Goal: Task Accomplishment & Management: Use online tool/utility

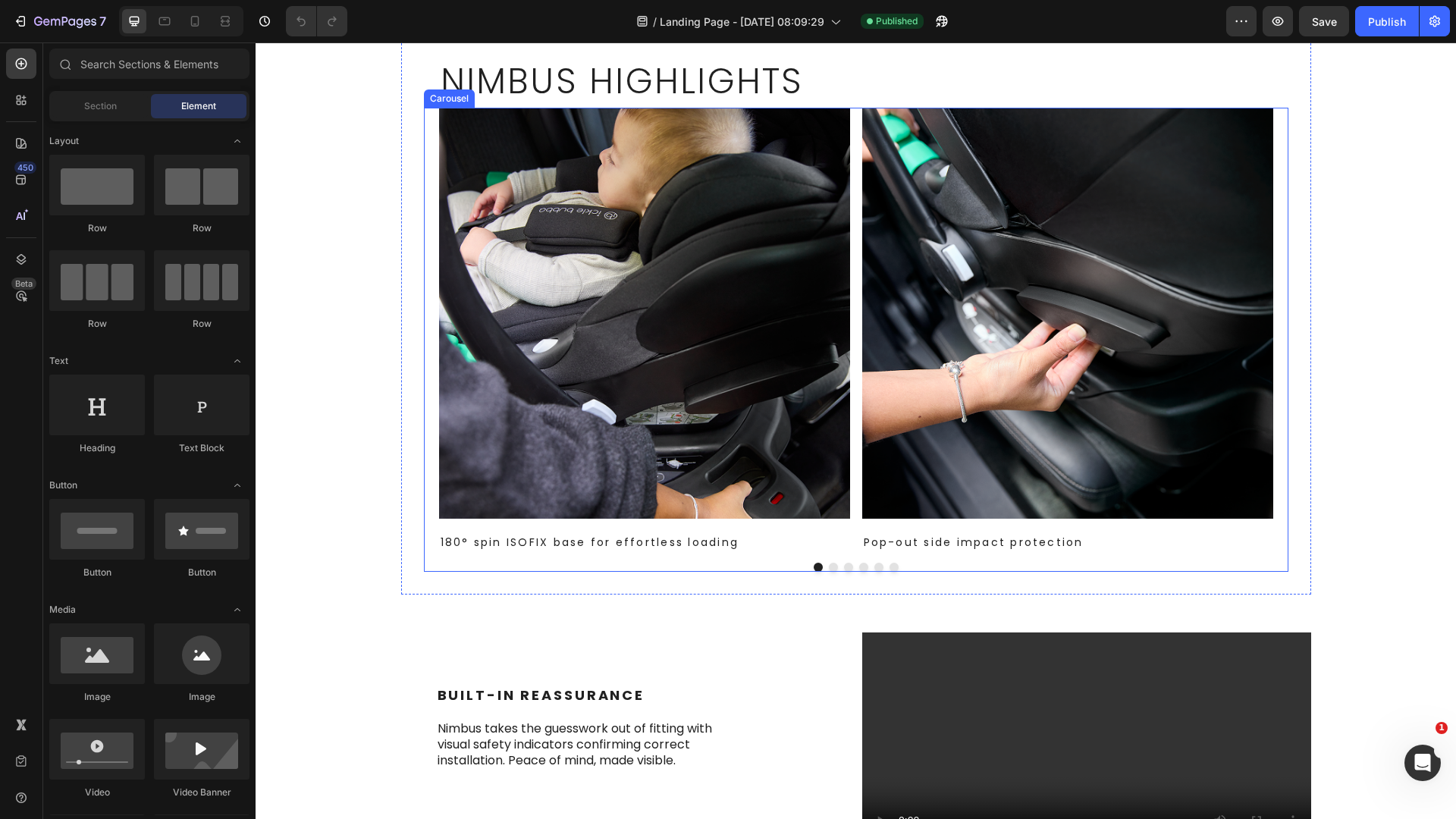
click at [828, 572] on button "Dot" at bounding box center [832, 567] width 9 height 9
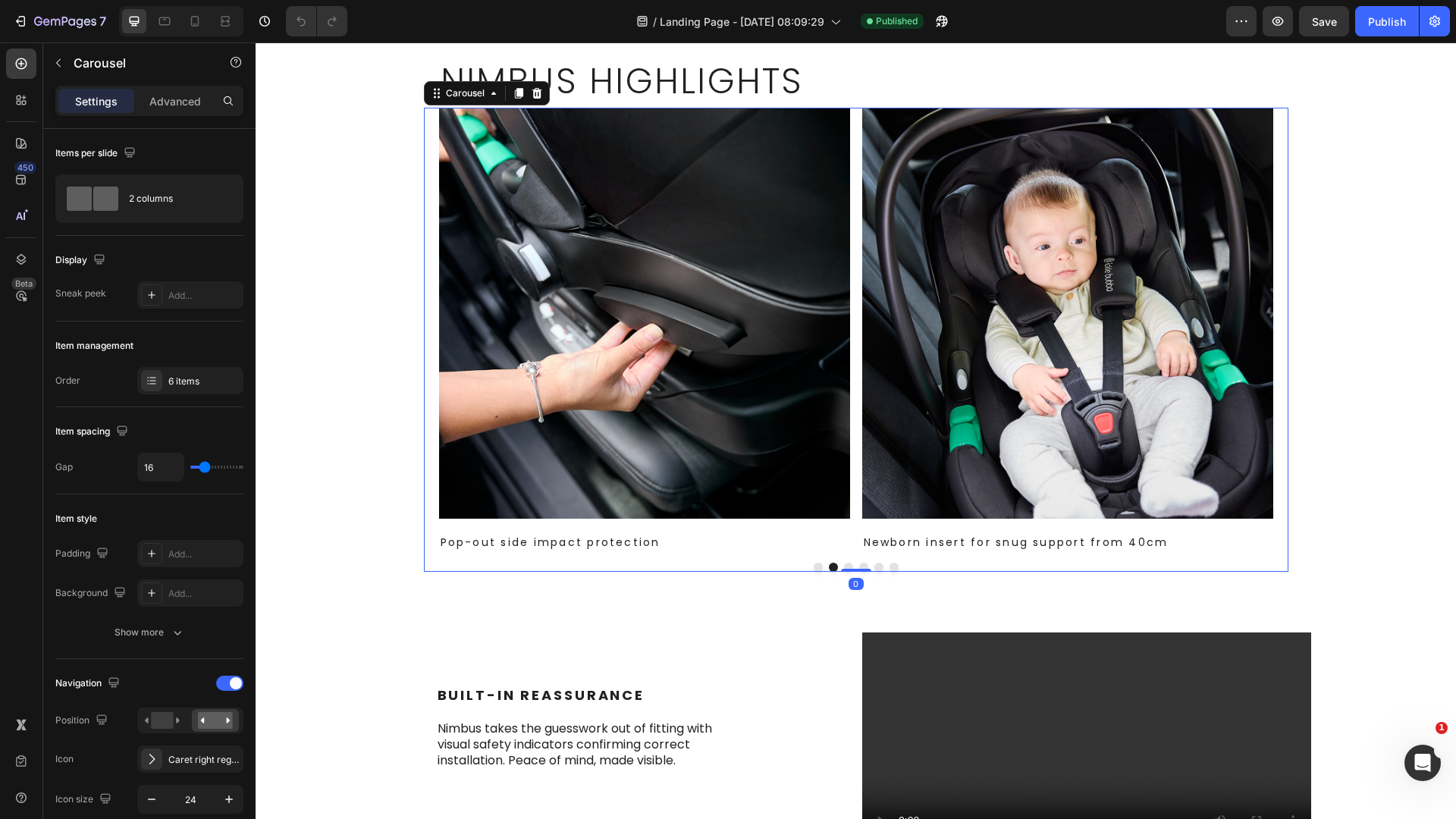
click at [844, 572] on button "Dot" at bounding box center [848, 567] width 9 height 9
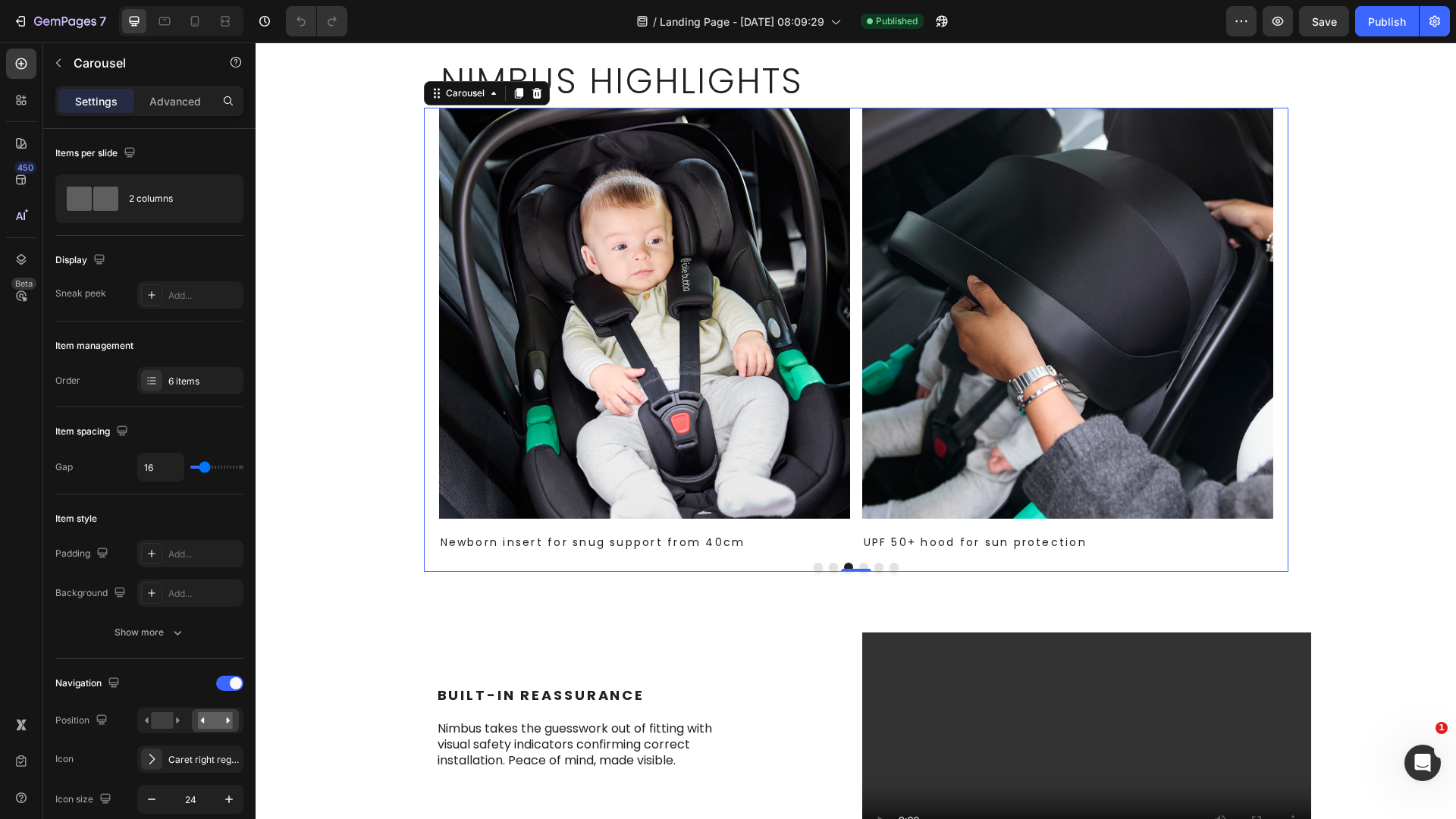
click at [859, 572] on button "Dot" at bounding box center [863, 567] width 9 height 9
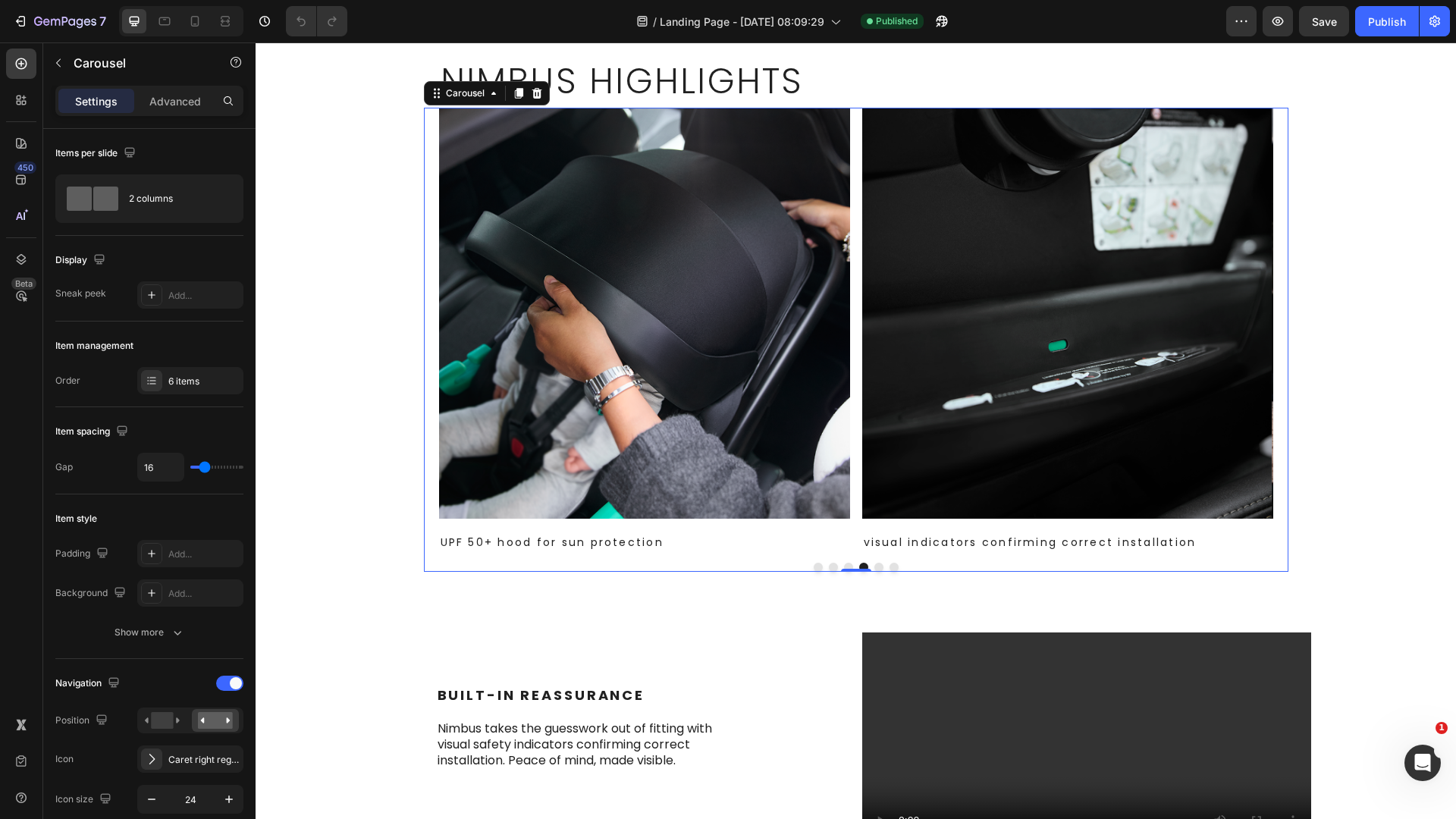
click at [874, 572] on button "Dot" at bounding box center [878, 567] width 9 height 9
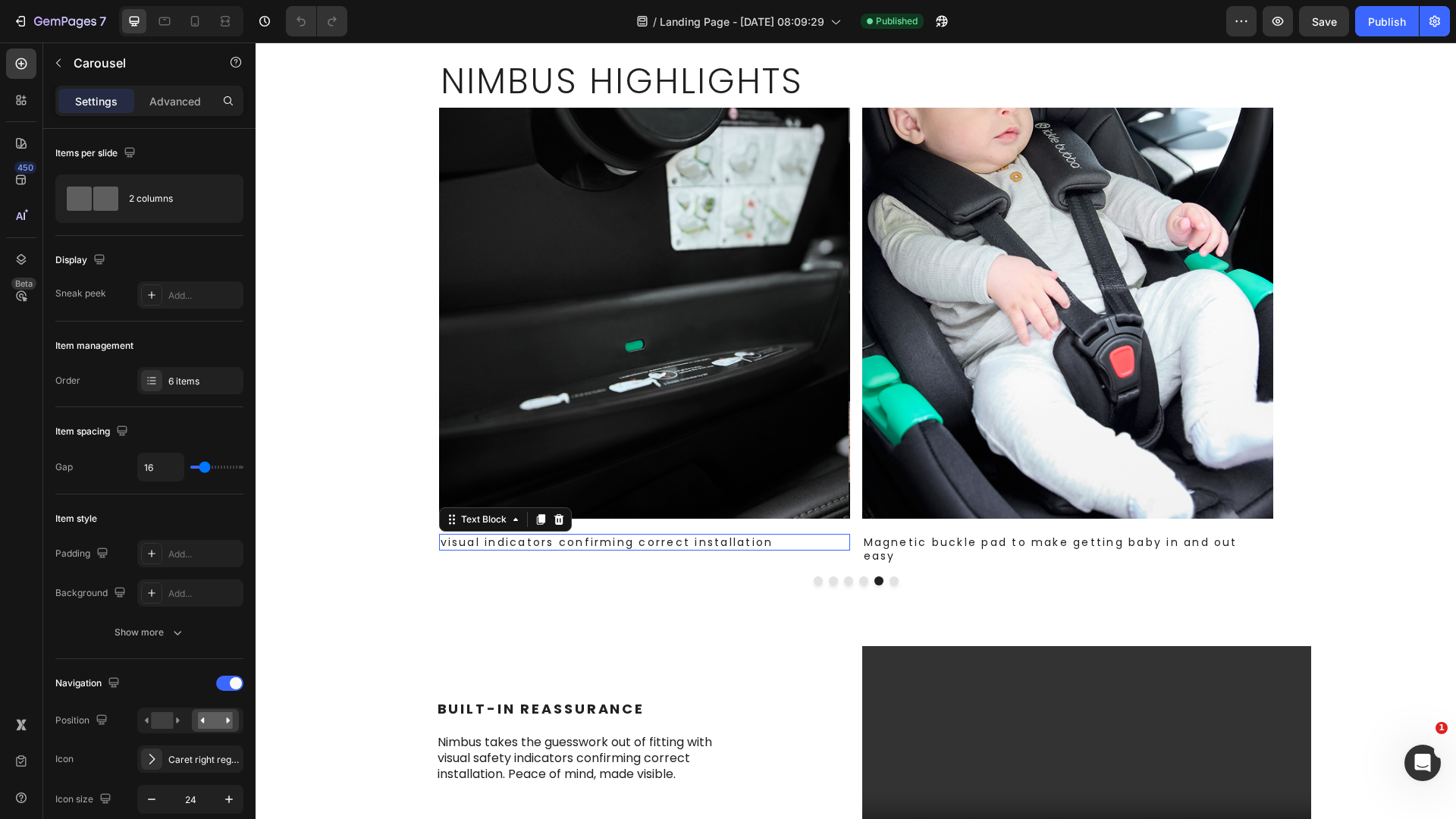
click at [443, 539] on p "visual indicators confirming correct installation" at bounding box center [644, 542] width 408 height 14
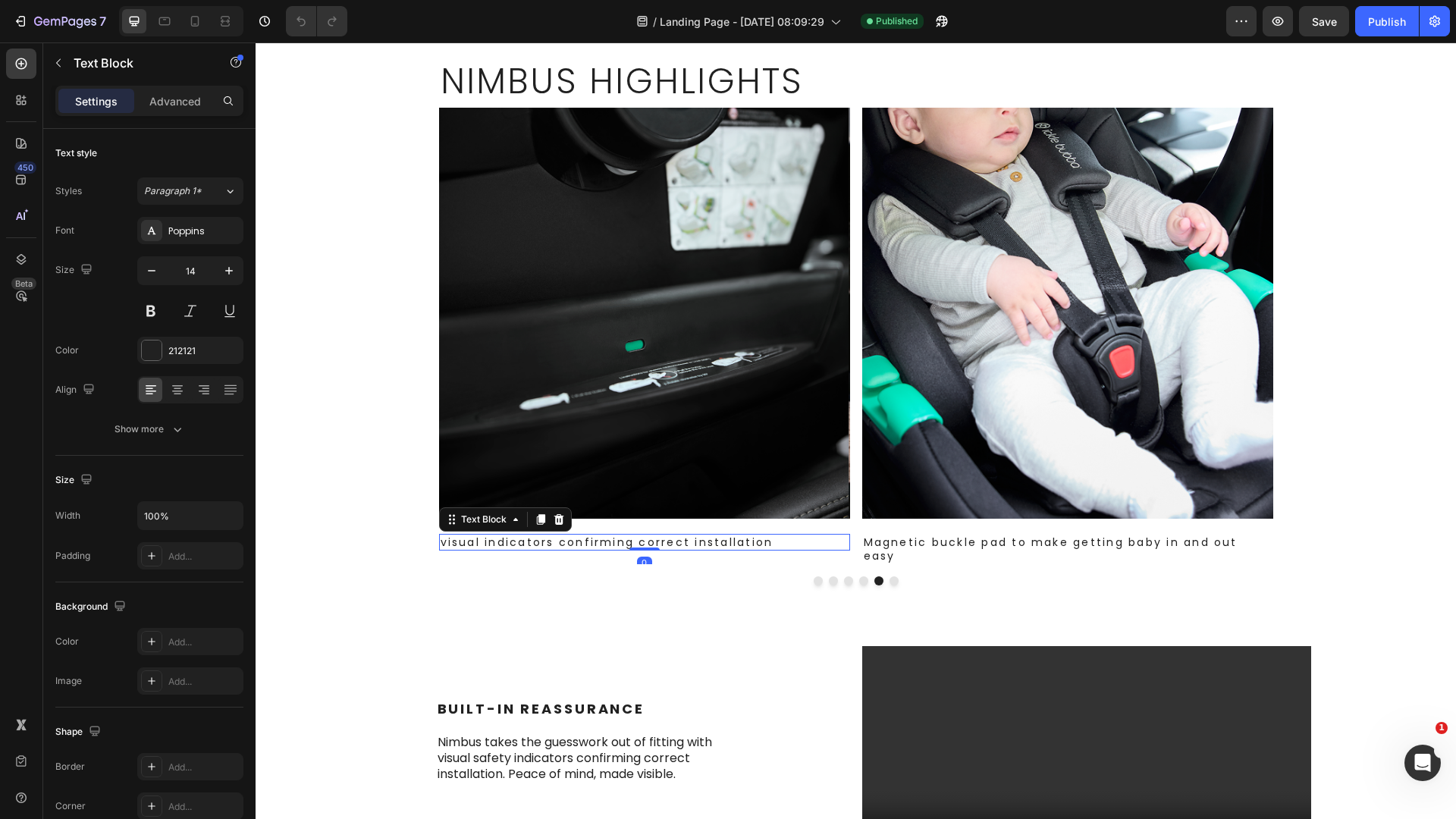
click at [439, 543] on div "visual indicators confirming correct installation" at bounding box center [643, 542] width 411 height 17
click at [891, 590] on div "Nimbus Highlights Heading Image 180° spin ISOFIX base for effortless loading Te…" at bounding box center [855, 324] width 910 height 569
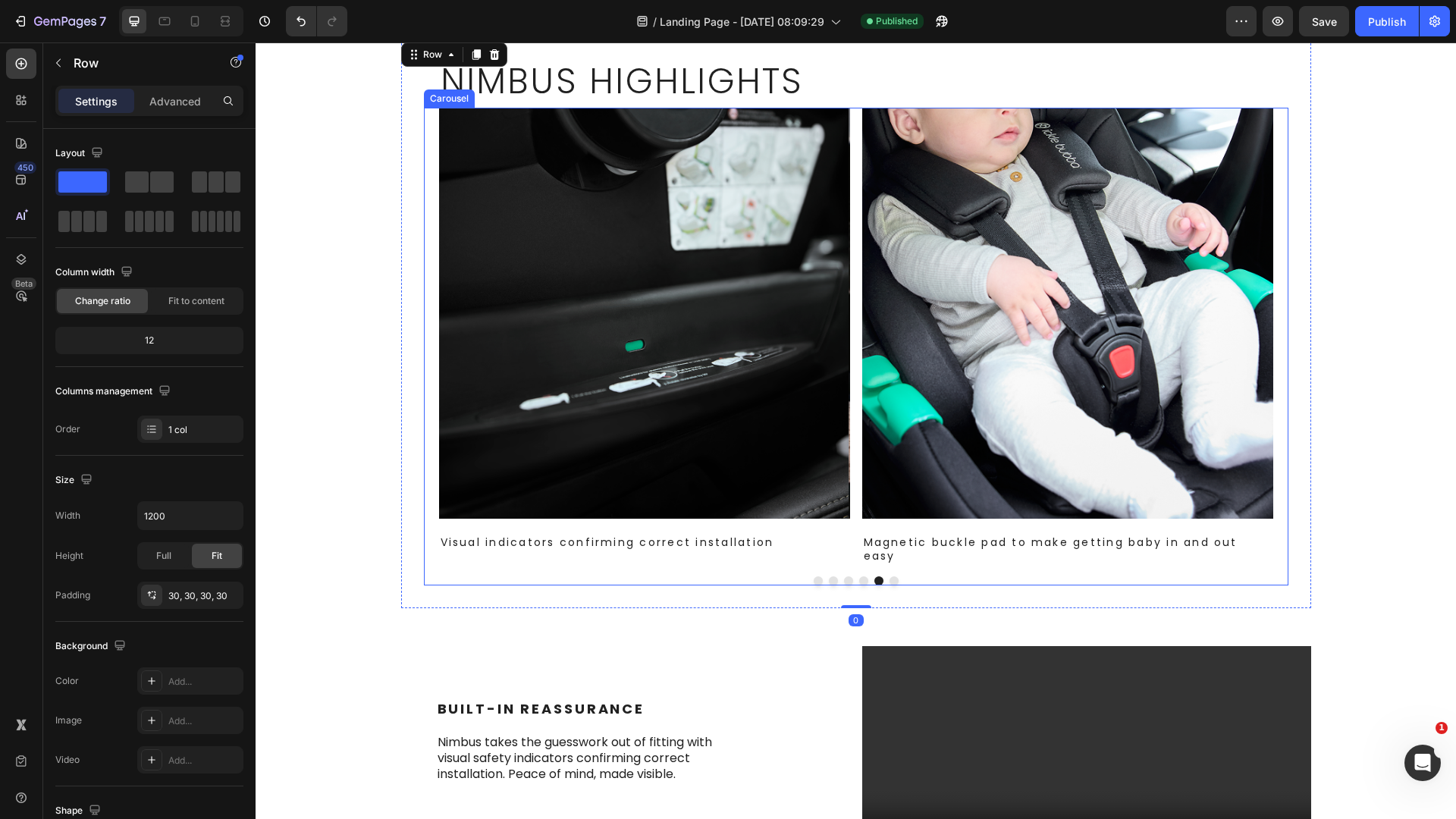
click at [889, 581] on button "Dot" at bounding box center [893, 580] width 9 height 9
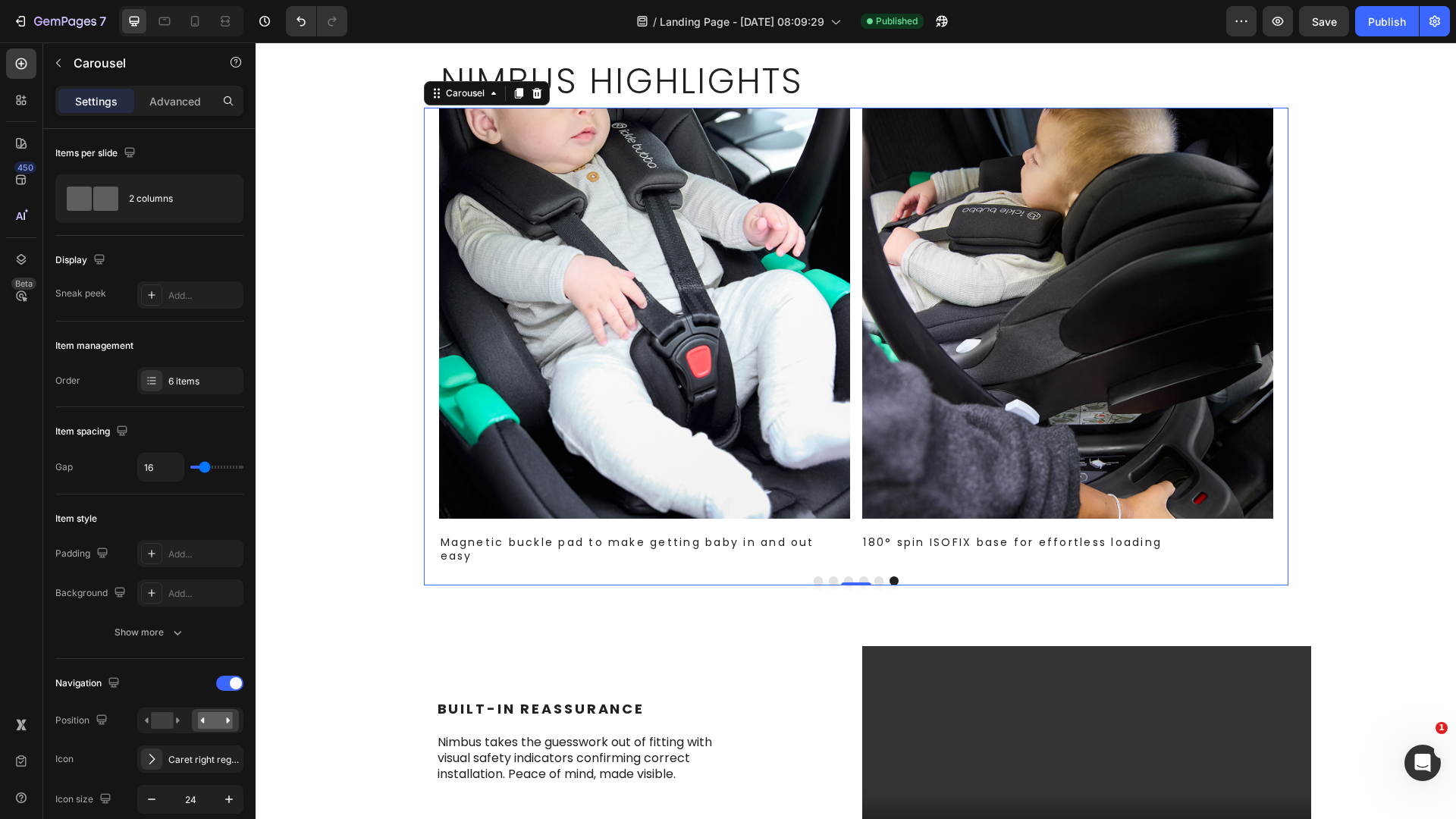
click at [814, 580] on button "Dot" at bounding box center [818, 580] width 9 height 9
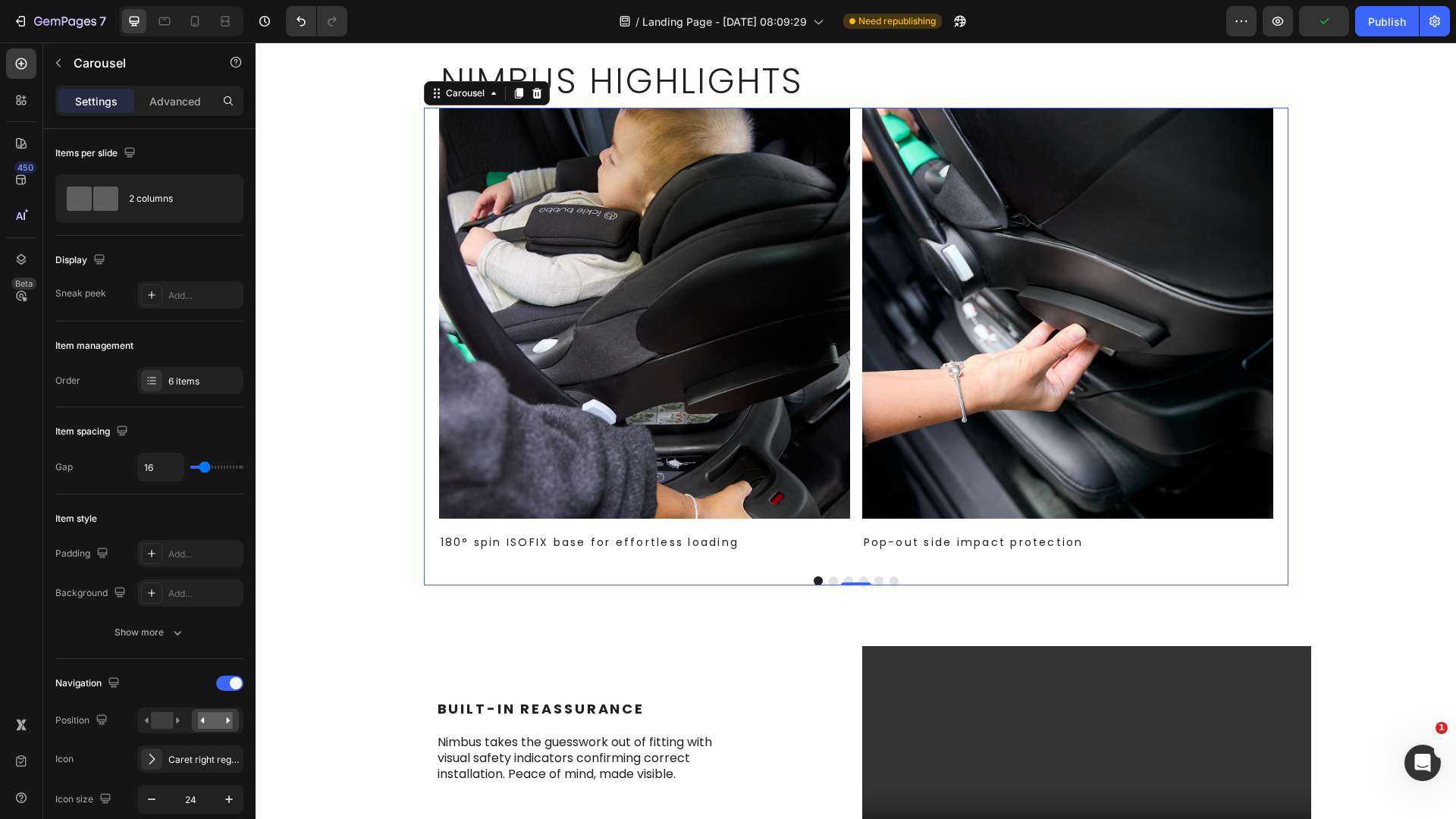
click at [828, 583] on button "Dot" at bounding box center [832, 580] width 9 height 9
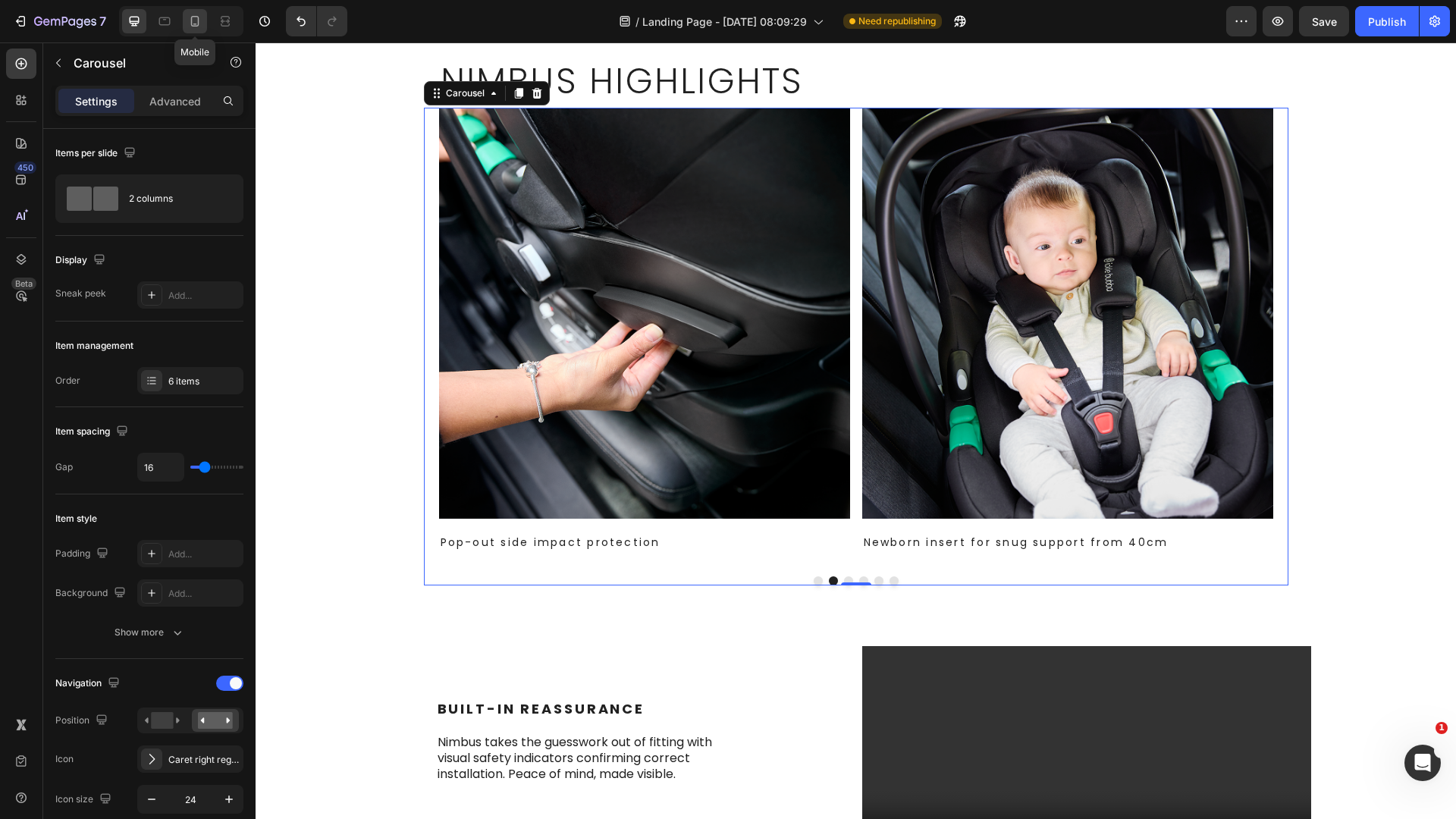
click at [201, 18] on icon at bounding box center [194, 21] width 15 height 15
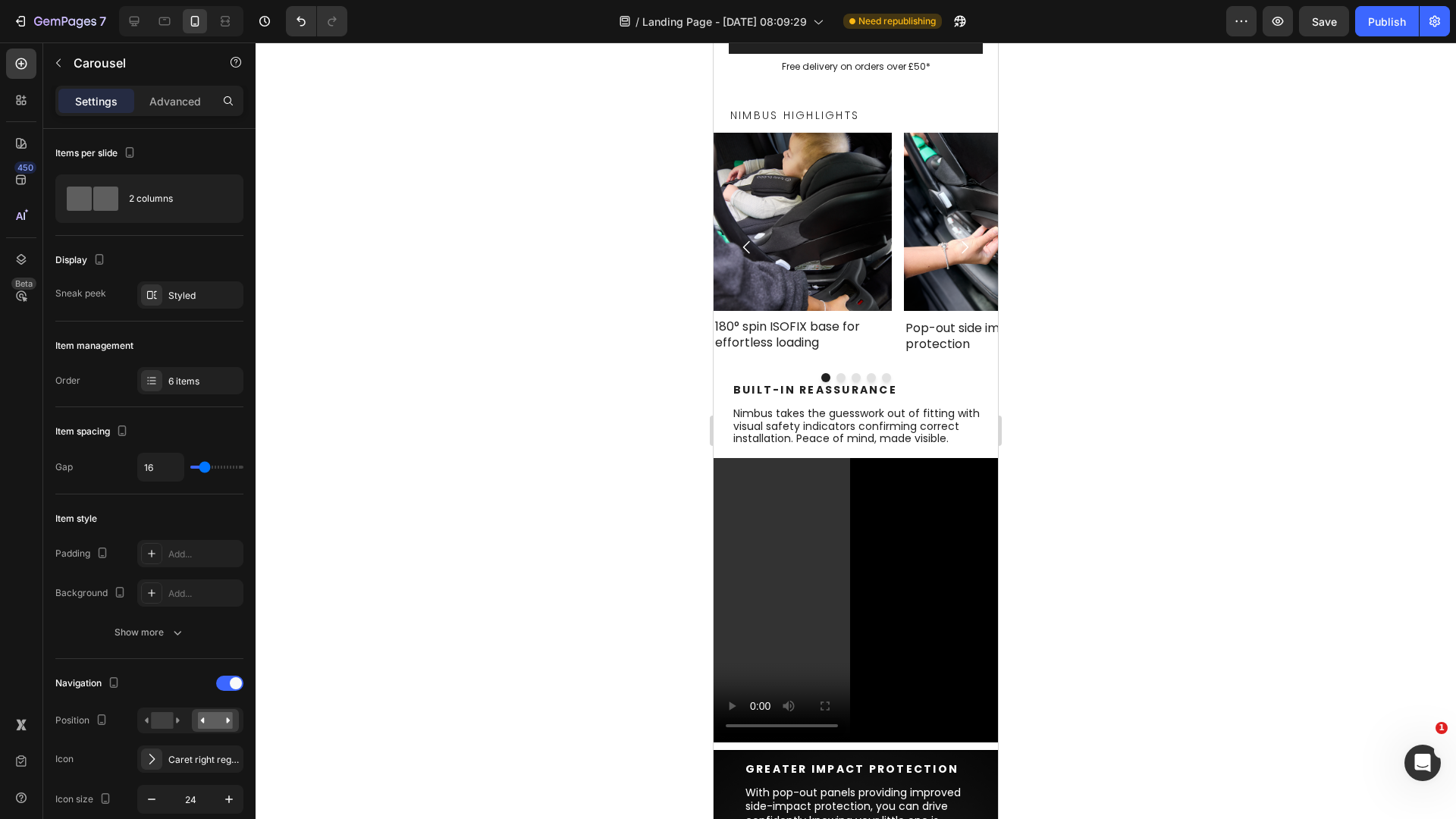
scroll to position [684, 0]
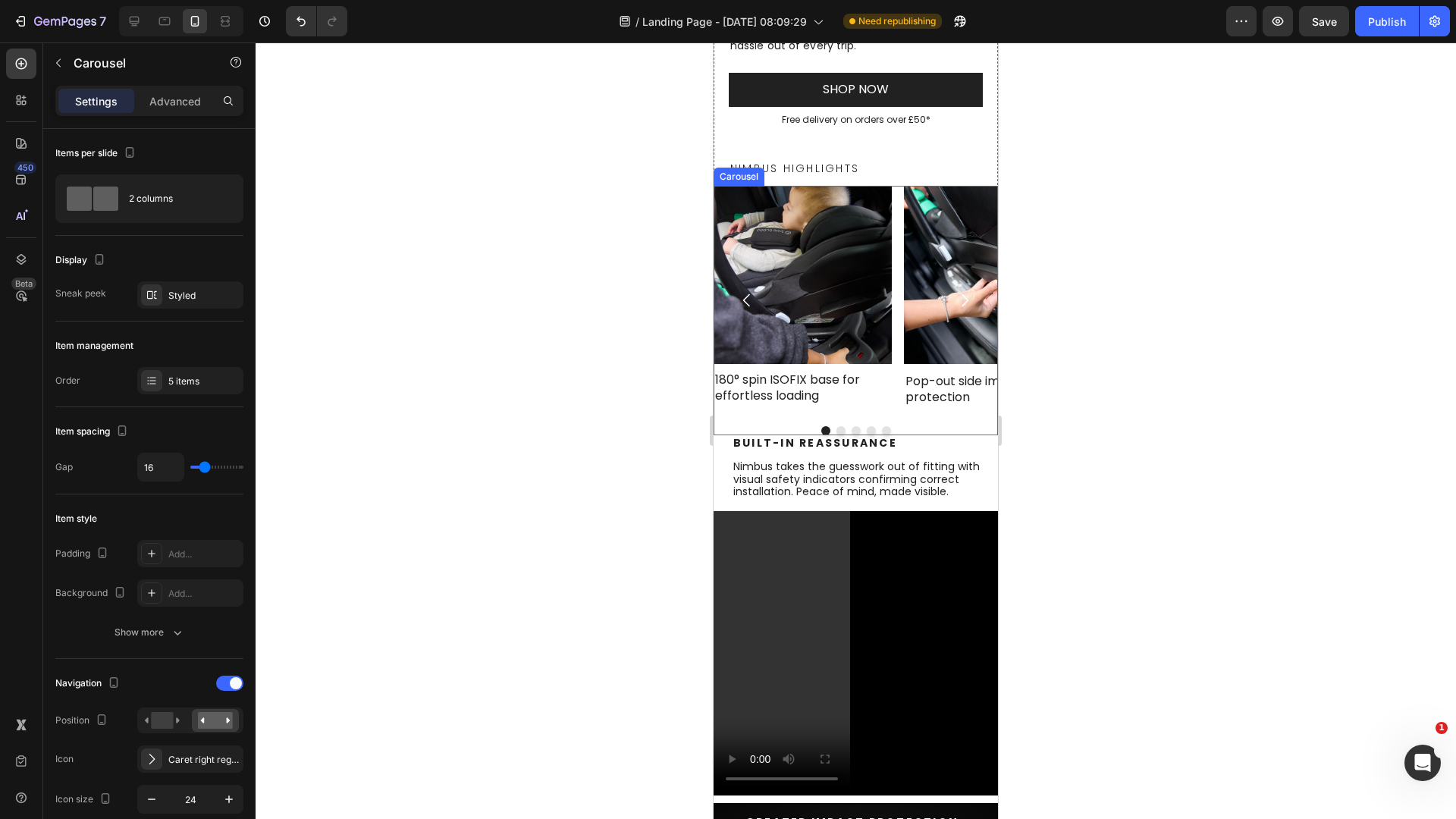
click at [836, 426] on button "Dot" at bounding box center [840, 430] width 9 height 9
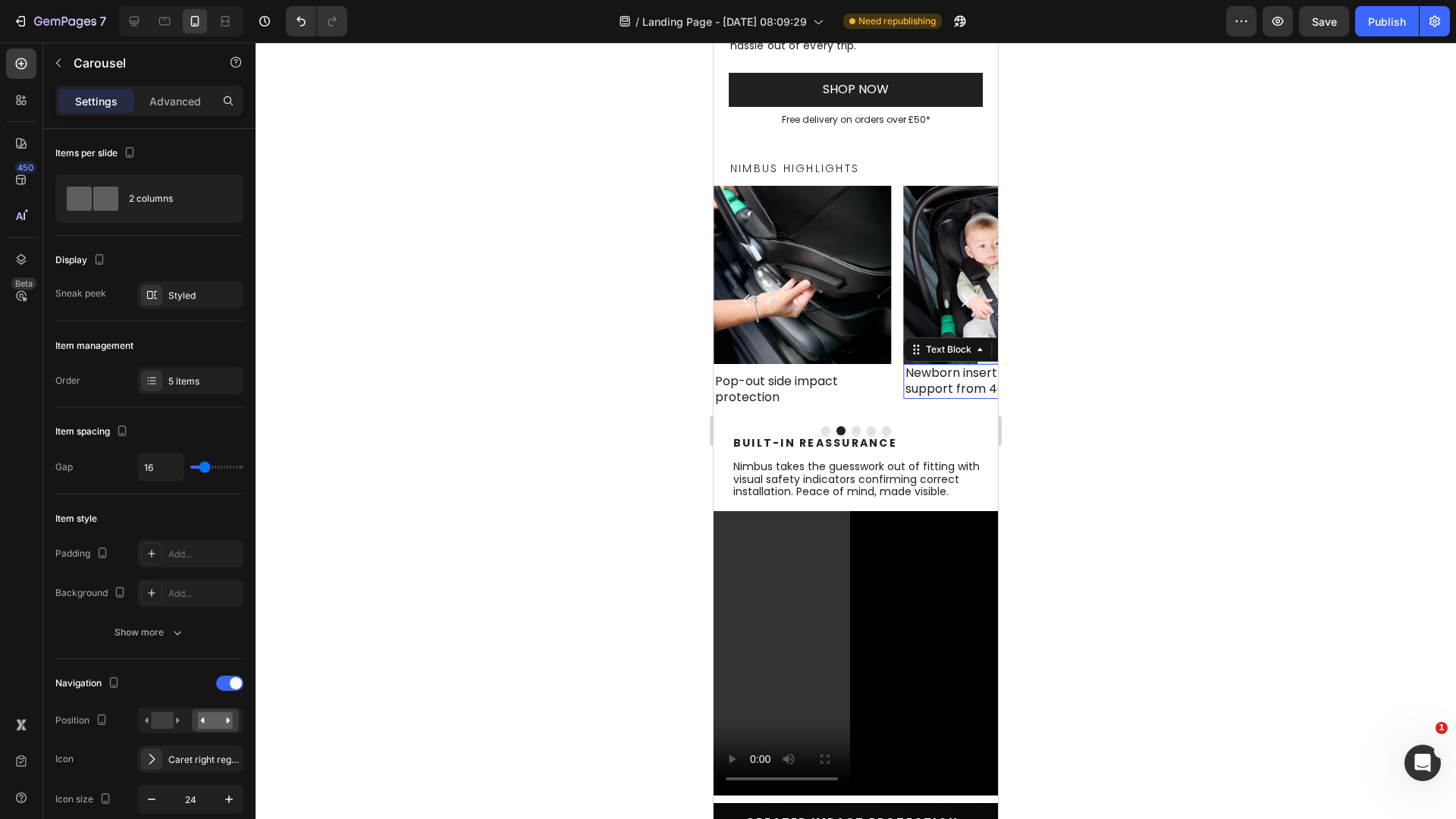
click at [909, 371] on p "Newborn insert for snug support from 40cm" at bounding box center [993, 382] width 175 height 32
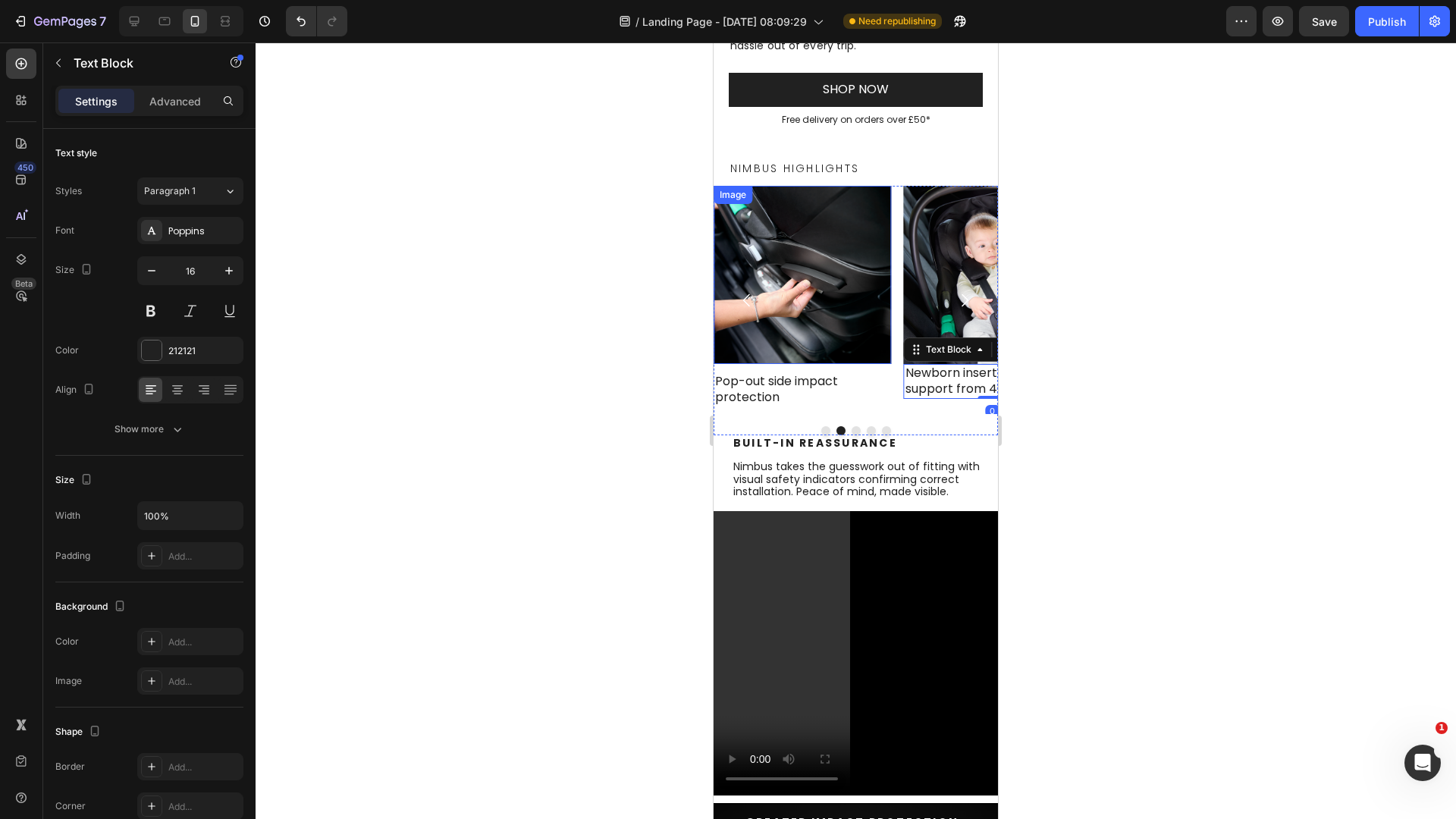
click at [798, 359] on img at bounding box center [802, 275] width 178 height 178
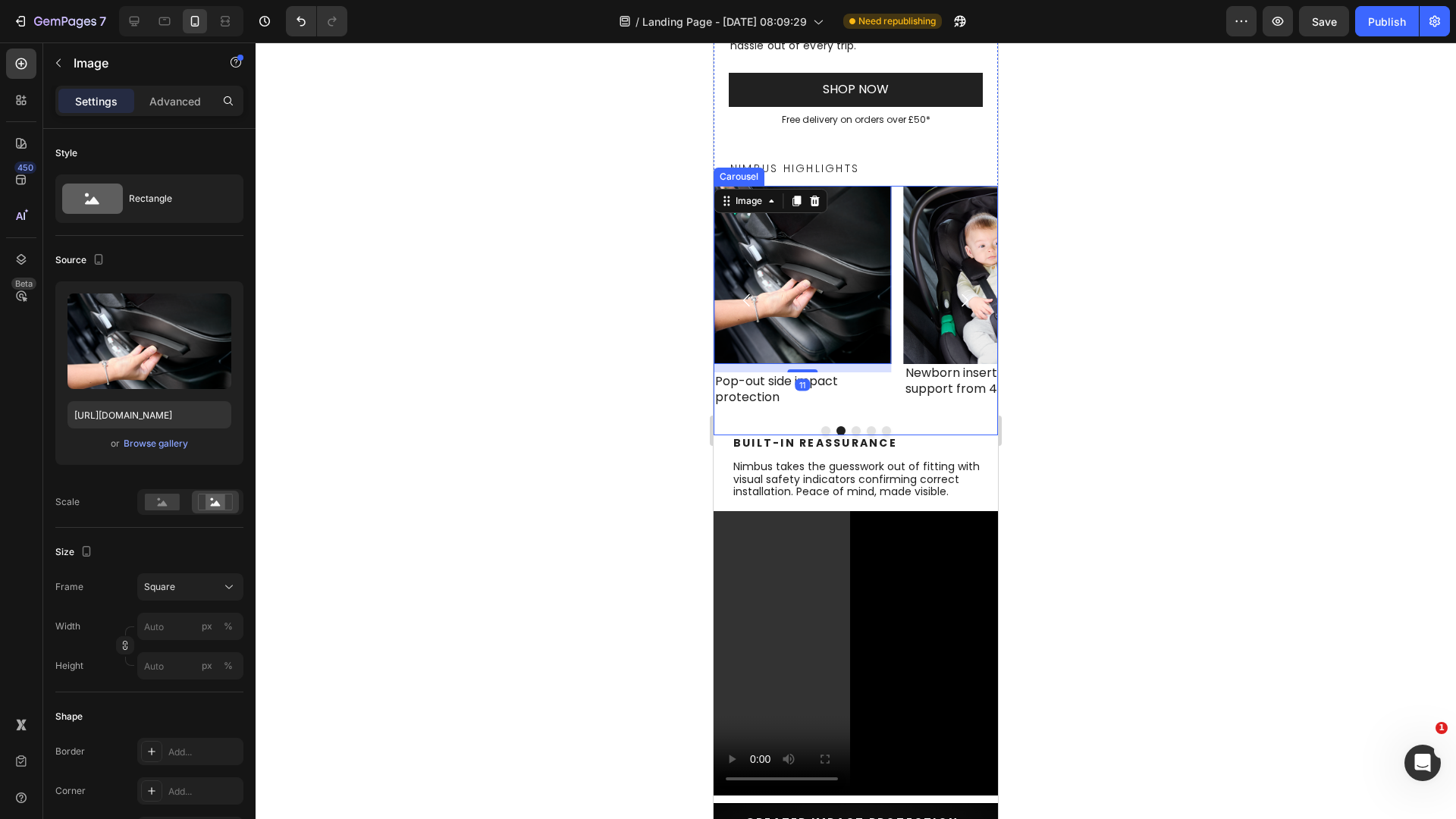
click at [854, 426] on div at bounding box center [855, 430] width 284 height 9
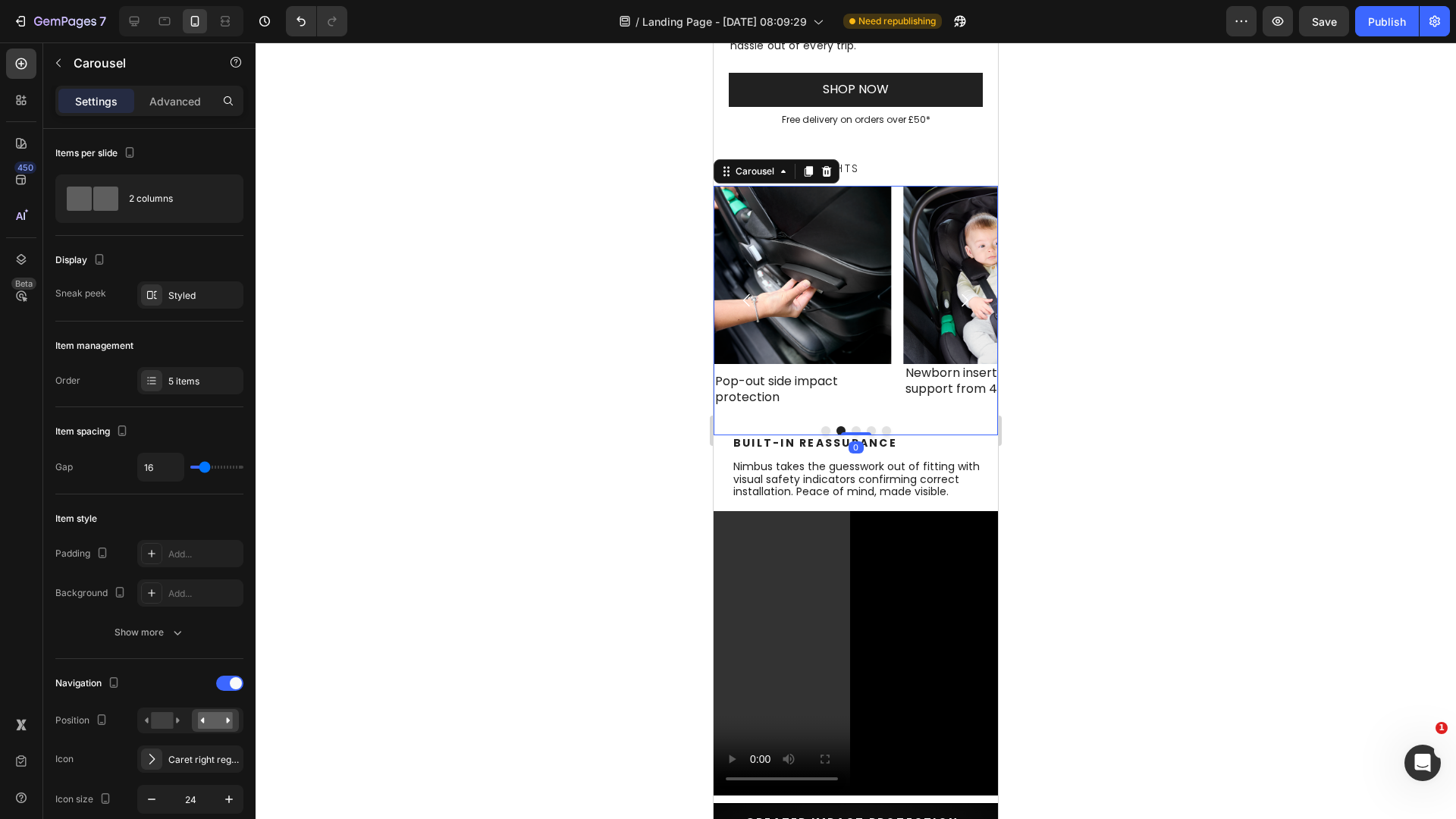
click at [852, 430] on button "Dot" at bounding box center [855, 430] width 9 height 9
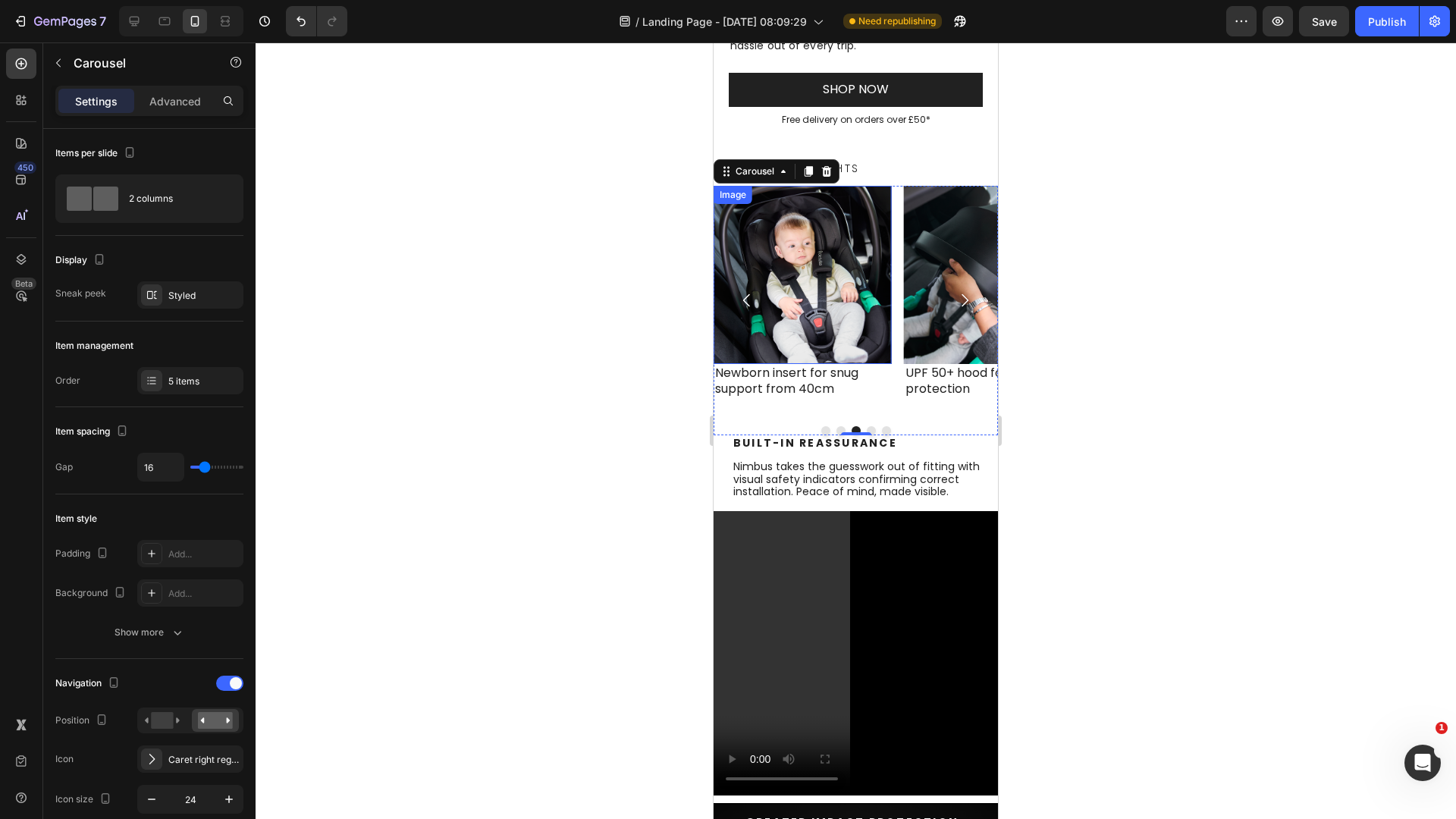
click at [810, 338] on img at bounding box center [802, 275] width 178 height 178
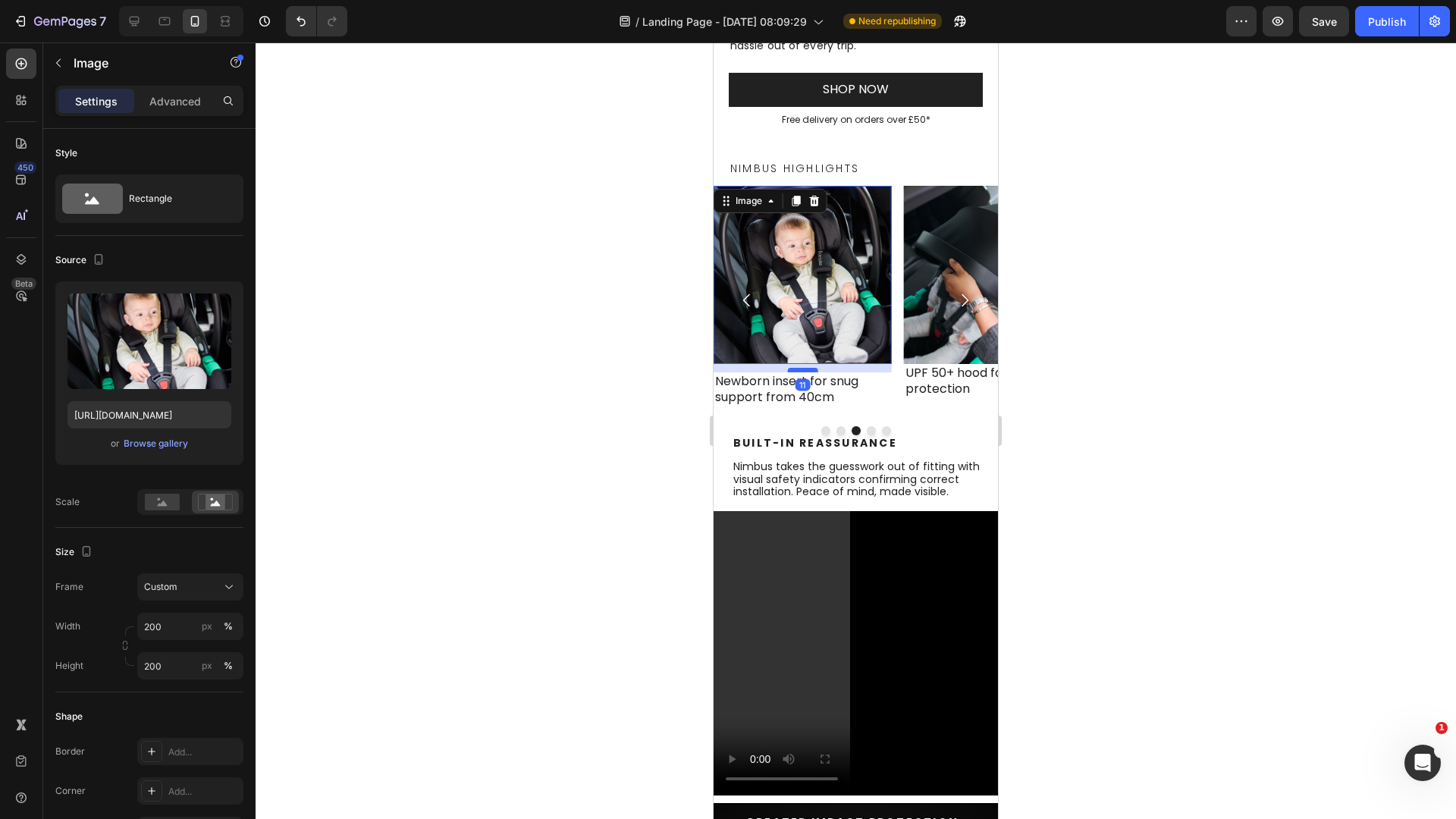
drag, startPoint x: 810, startPoint y: 361, endPoint x: 806, endPoint y: 369, distance: 8.9
click at [806, 369] on div at bounding box center [802, 370] width 30 height 5
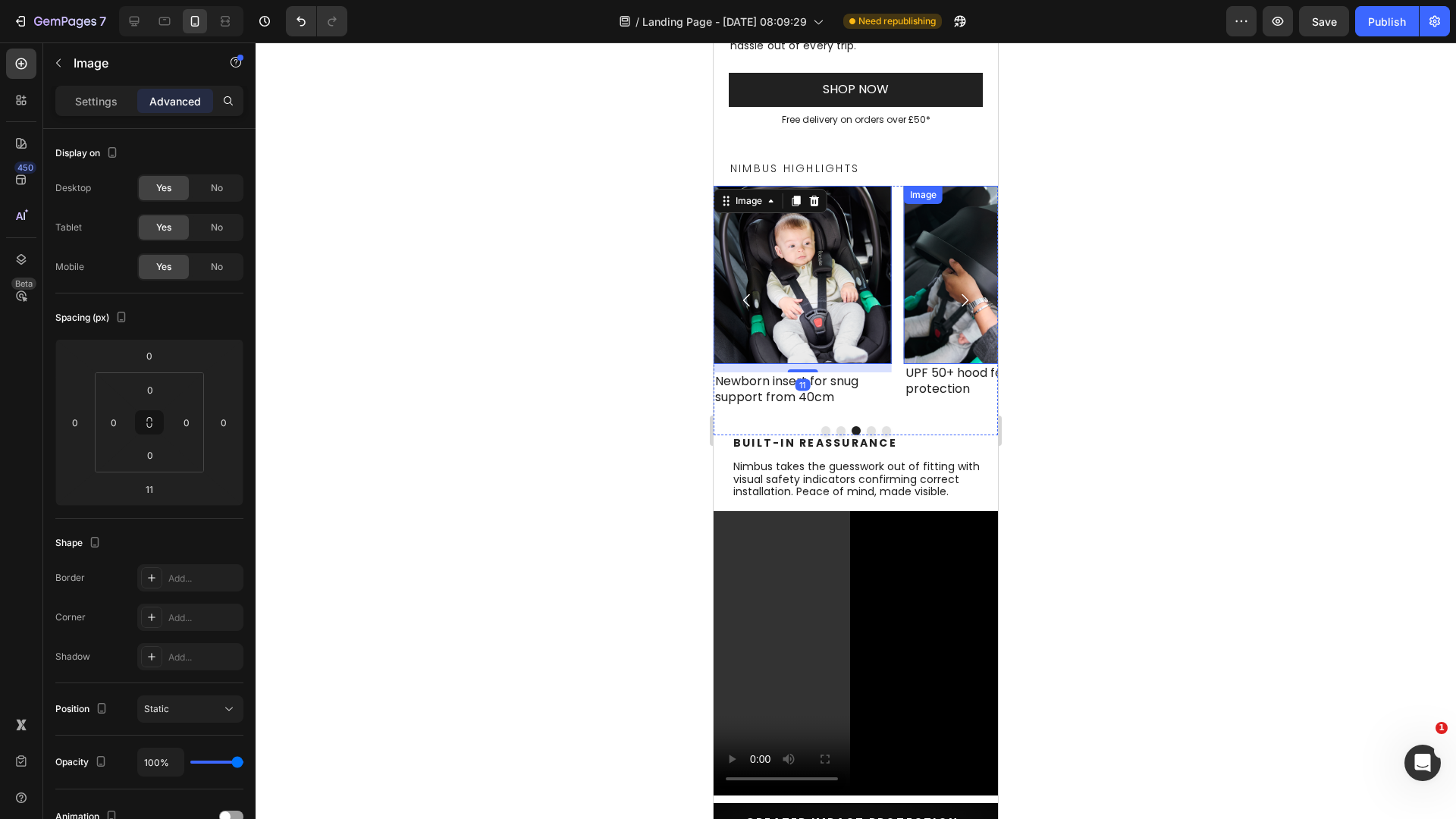
click at [977, 343] on img at bounding box center [993, 275] width 178 height 178
click at [866, 430] on button "Dot" at bounding box center [870, 430] width 9 height 9
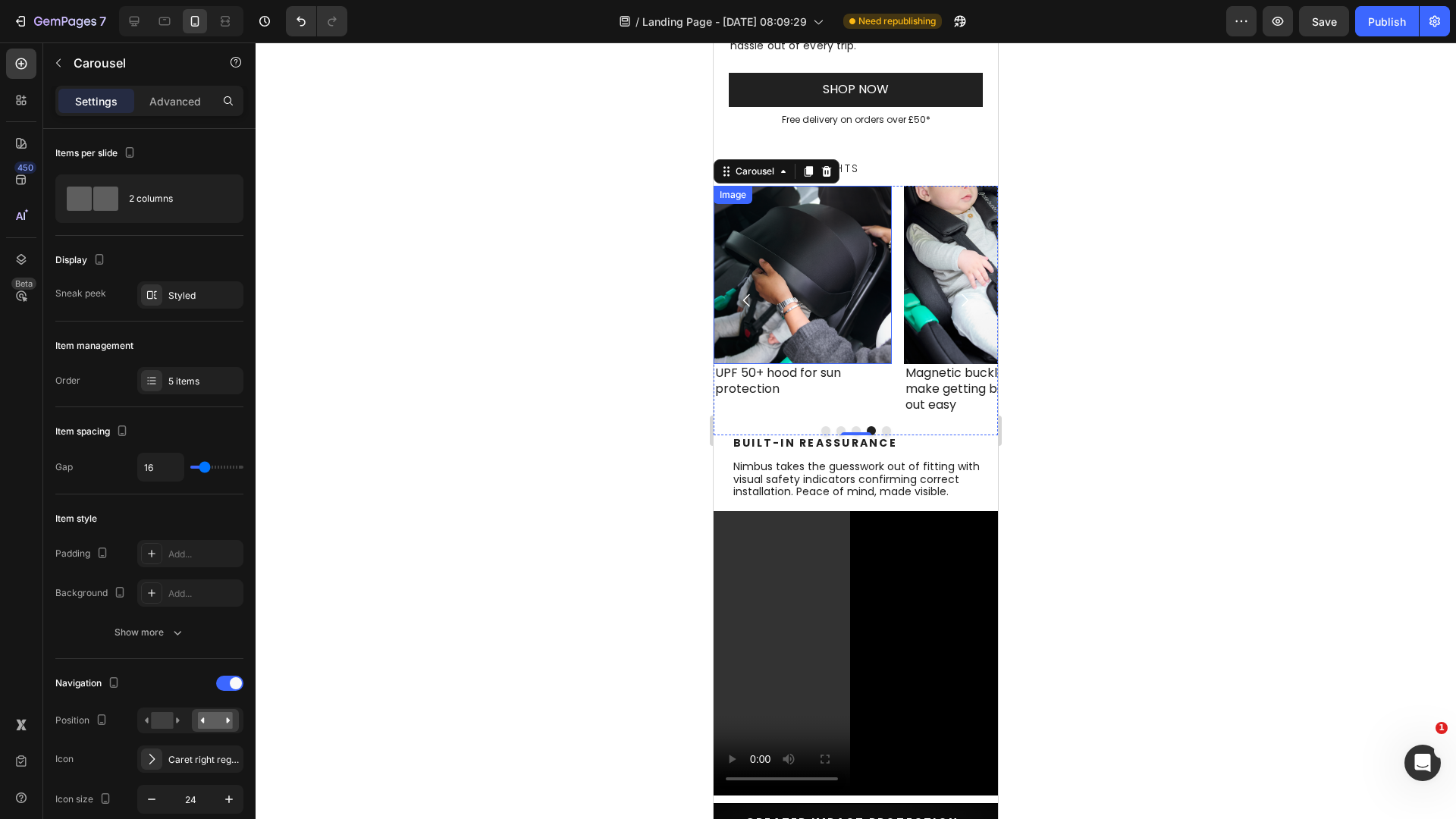
click at [808, 349] on img at bounding box center [802, 275] width 178 height 178
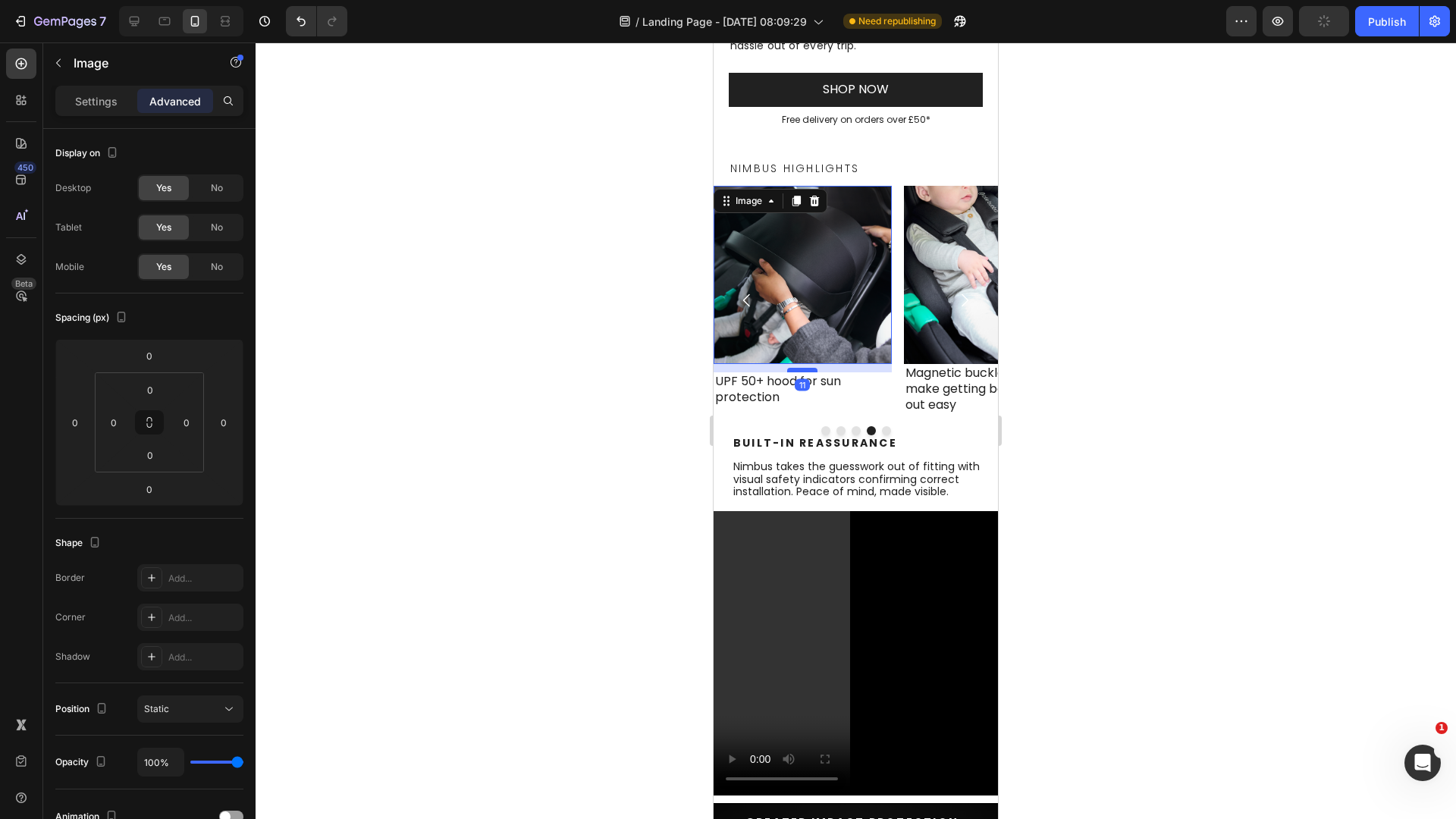
drag, startPoint x: 809, startPoint y: 362, endPoint x: 810, endPoint y: 371, distance: 9.1
click at [810, 371] on div at bounding box center [802, 370] width 30 height 5
type input "11"
click at [951, 349] on img at bounding box center [993, 275] width 178 height 178
click at [882, 430] on button "Dot" at bounding box center [886, 430] width 9 height 9
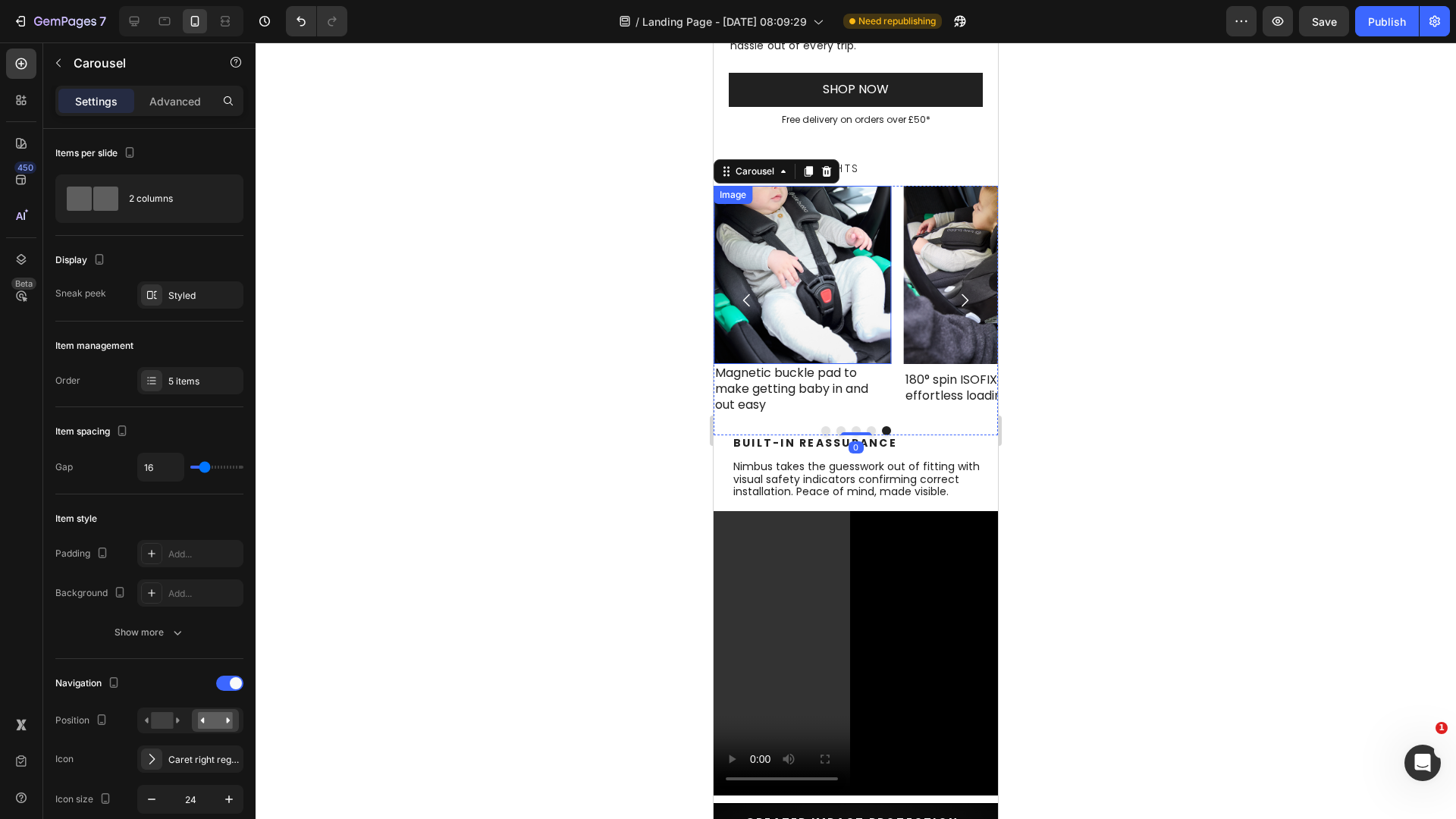
click at [831, 323] on img at bounding box center [802, 275] width 178 height 178
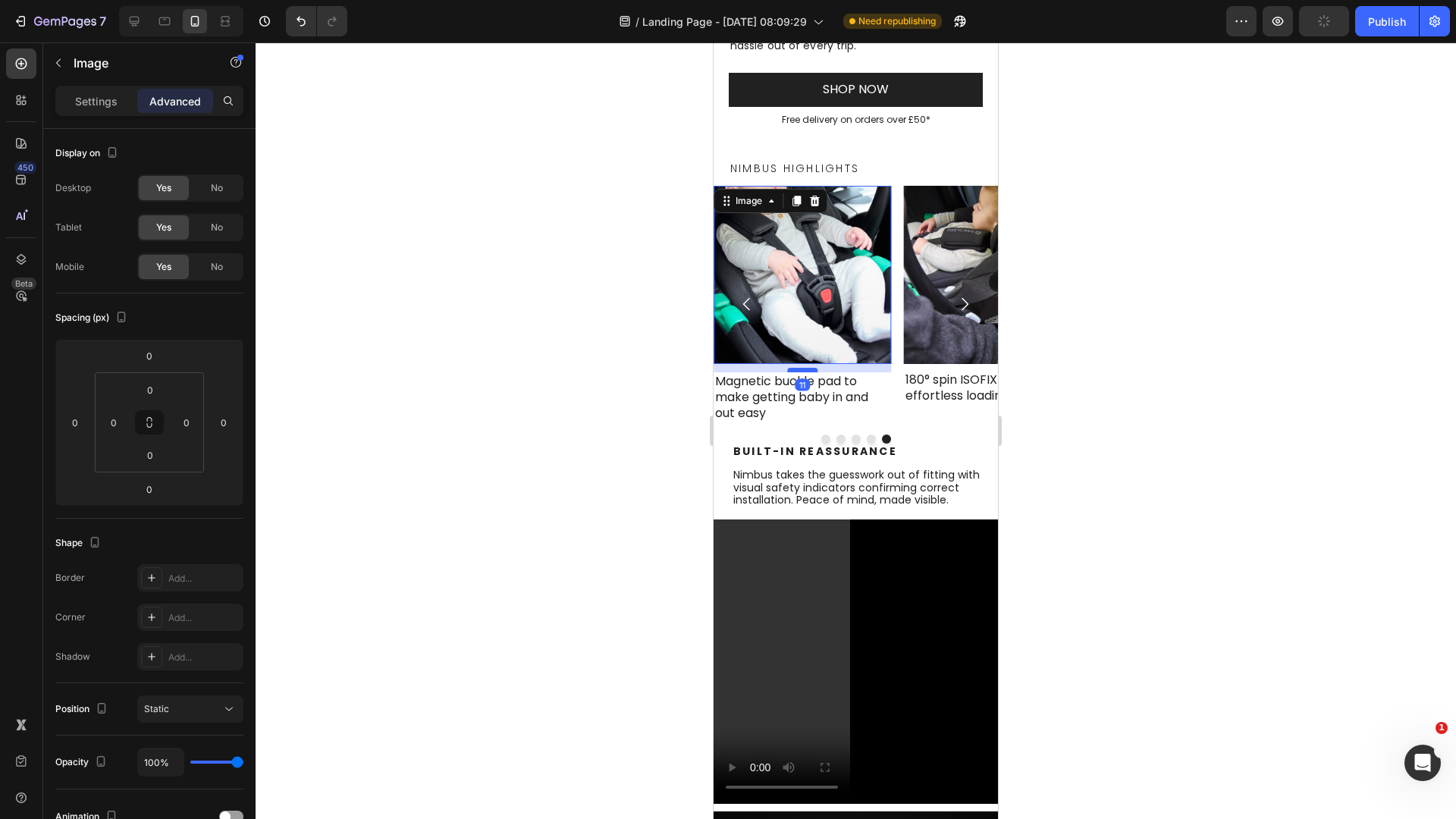
drag, startPoint x: 808, startPoint y: 362, endPoint x: 808, endPoint y: 371, distance: 9.0
click at [808, 371] on div at bounding box center [802, 370] width 30 height 5
type input "11"
click at [908, 420] on div "Image 180° spin ISOFIX base for effortless loading Text Block" at bounding box center [993, 305] width 178 height 237
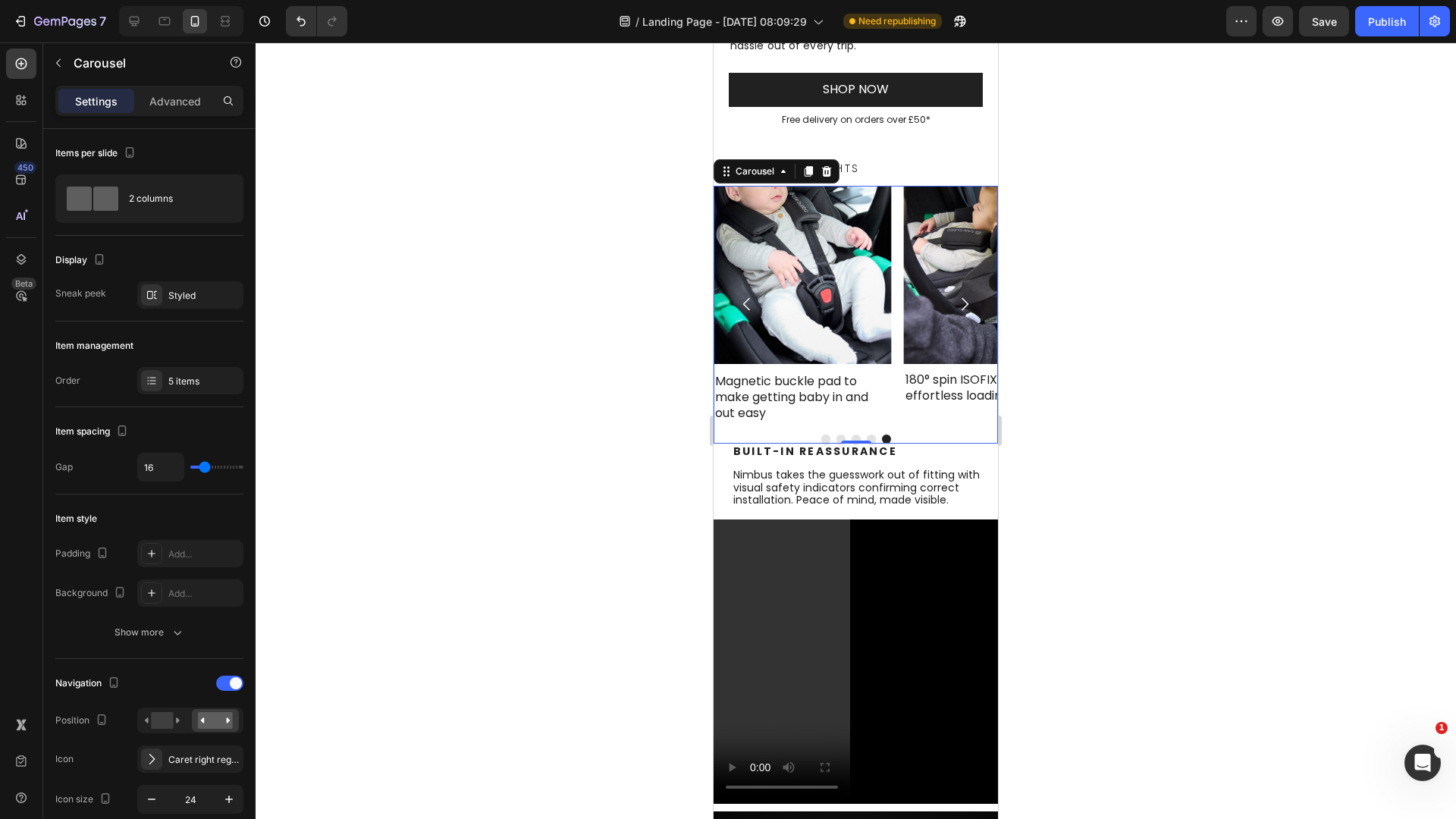
click at [821, 436] on button "Dot" at bounding box center [825, 439] width 9 height 9
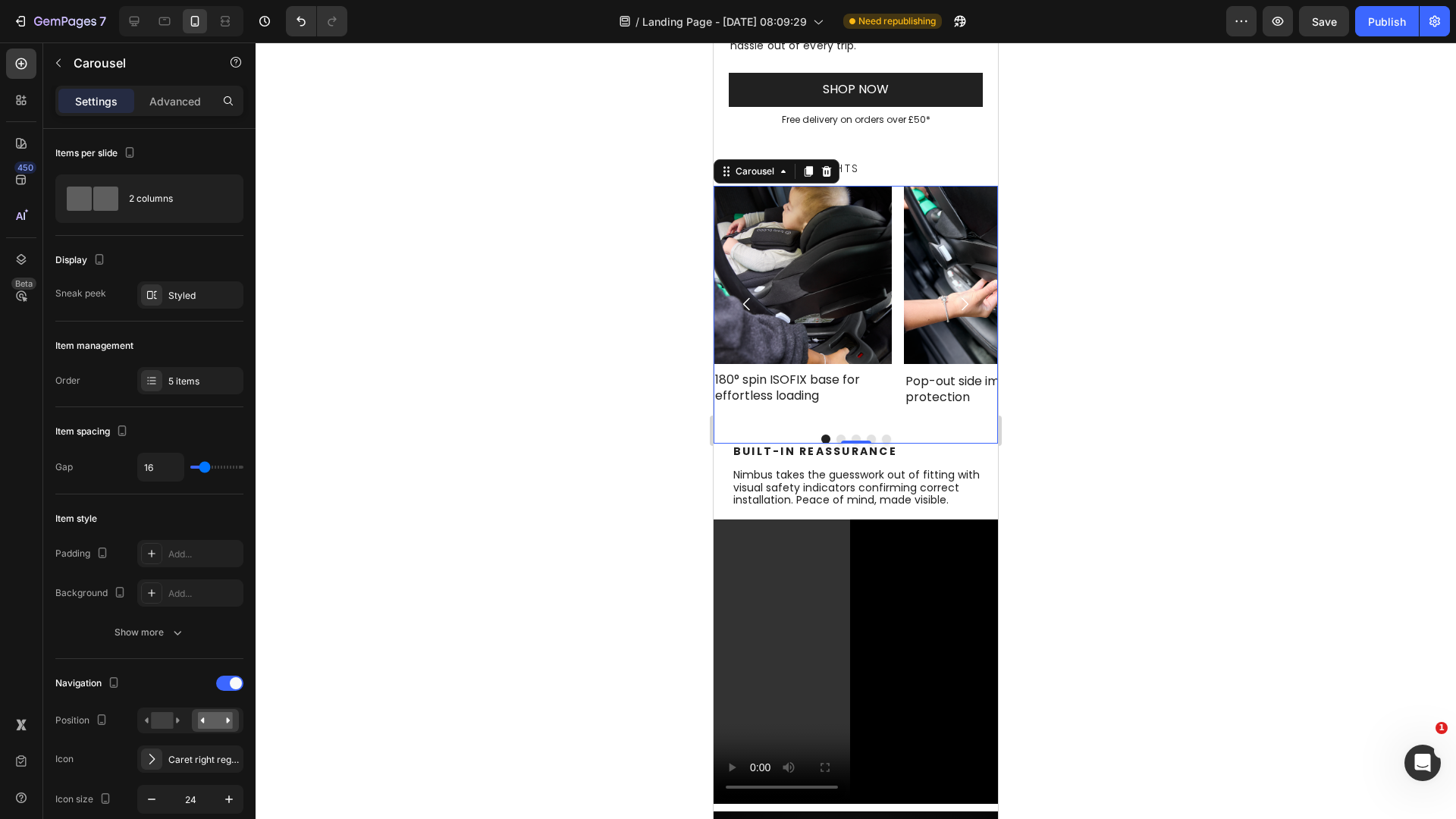
click at [836, 436] on button "Dot" at bounding box center [840, 439] width 9 height 9
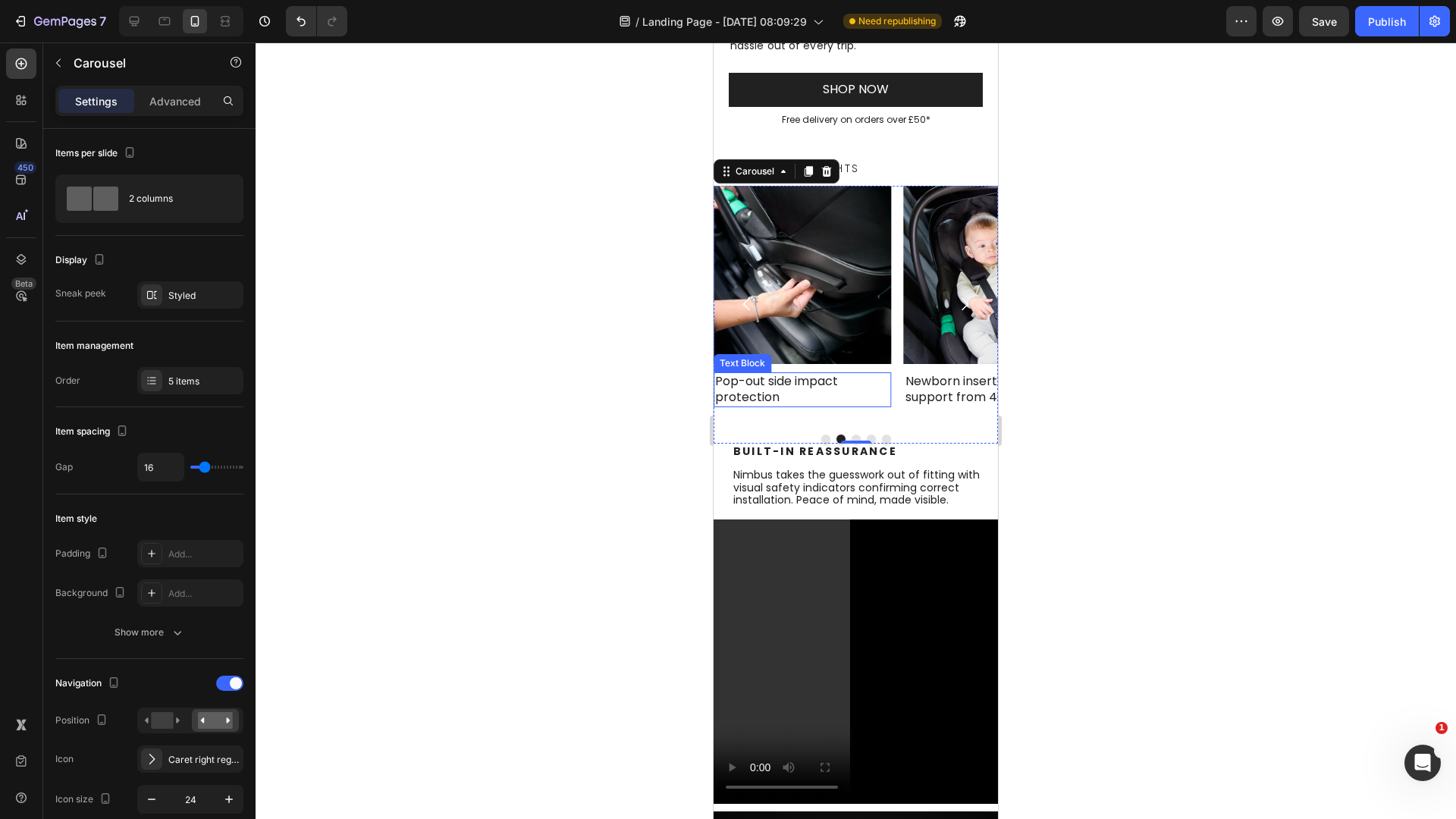
click at [759, 388] on p "Pop-out side impact protection" at bounding box center [803, 390] width 175 height 32
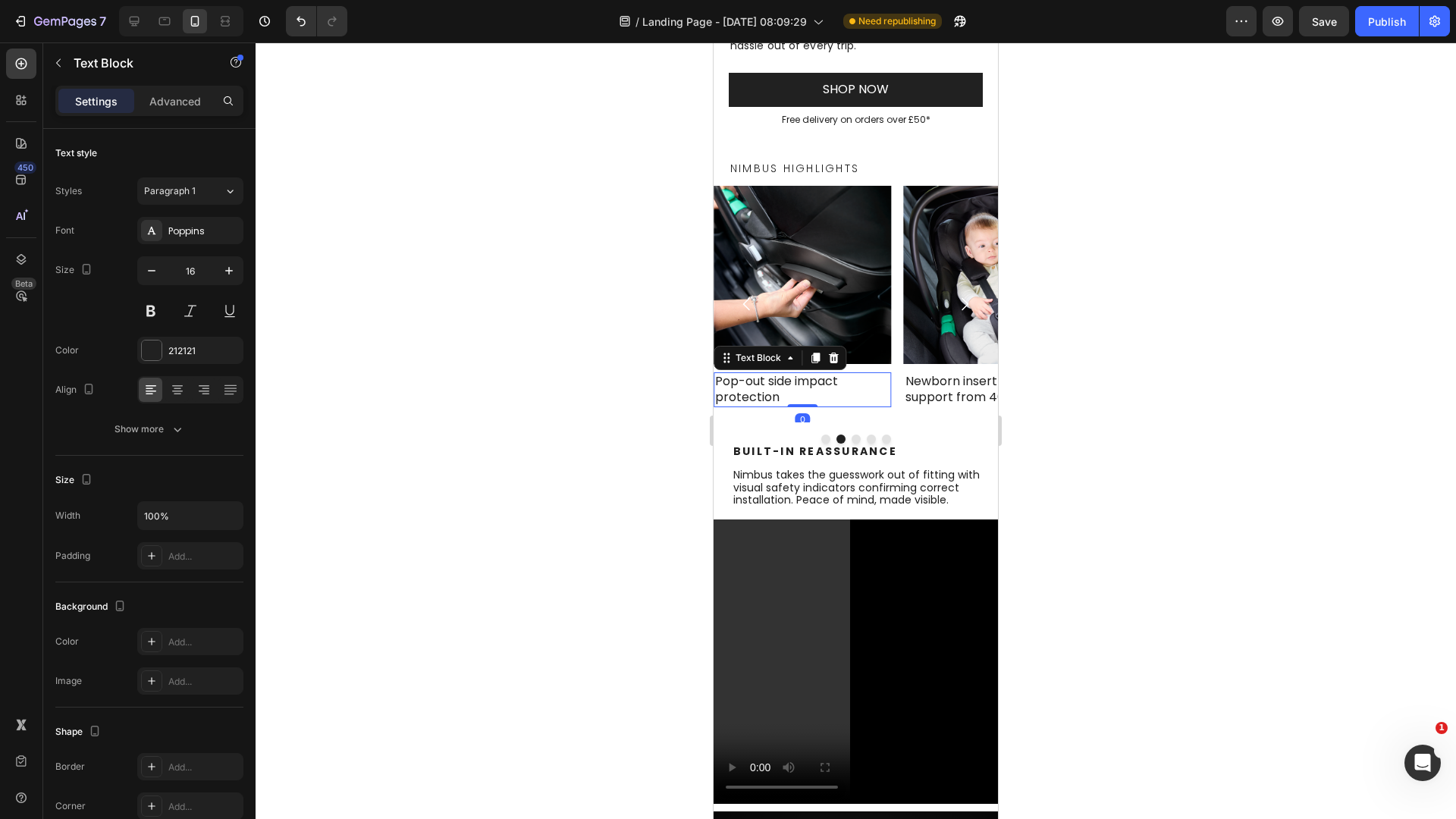
click at [751, 392] on p "Pop-out side impact protection" at bounding box center [803, 390] width 175 height 32
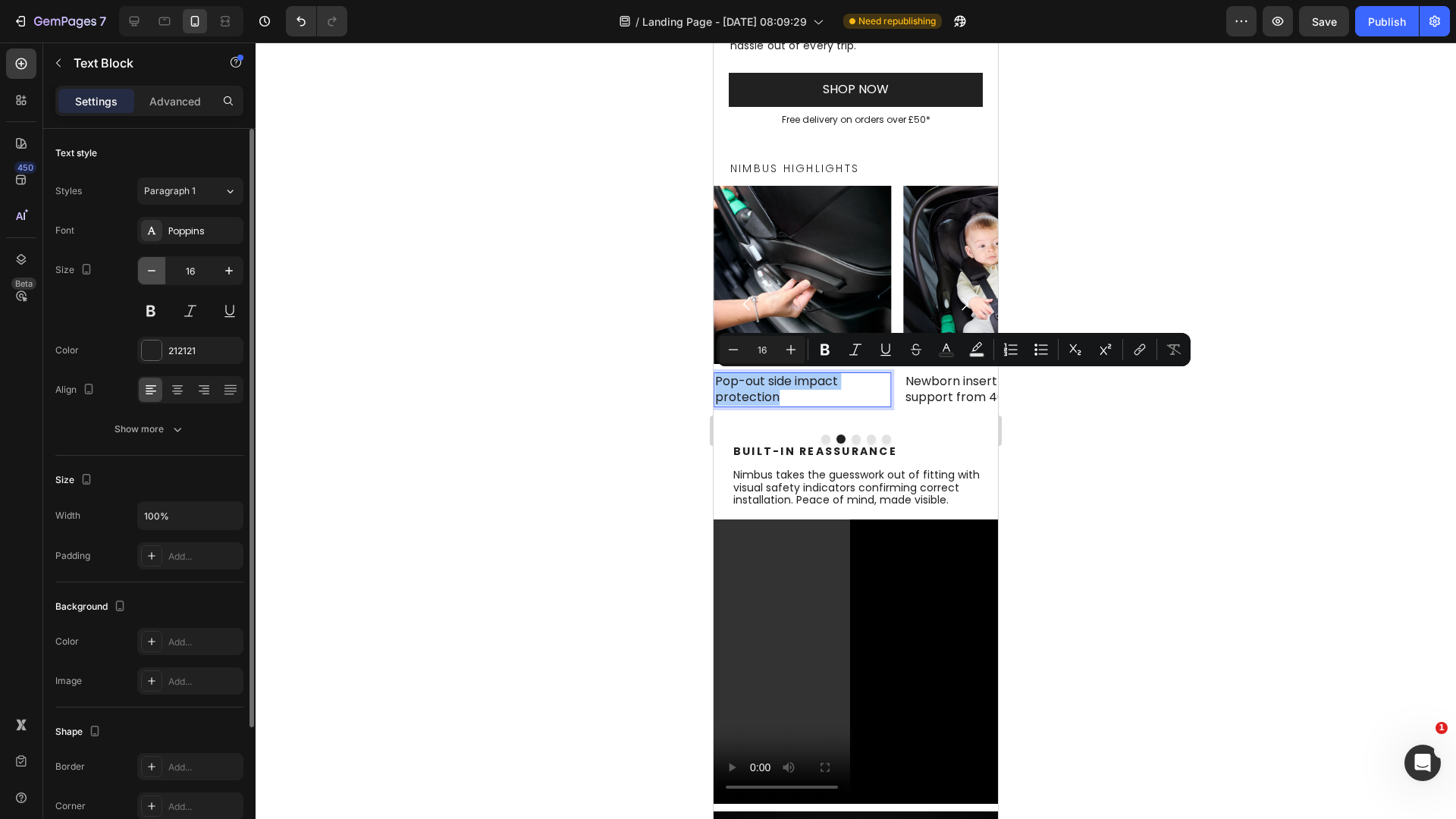
click at [150, 270] on icon "button" at bounding box center [152, 271] width 8 height 2
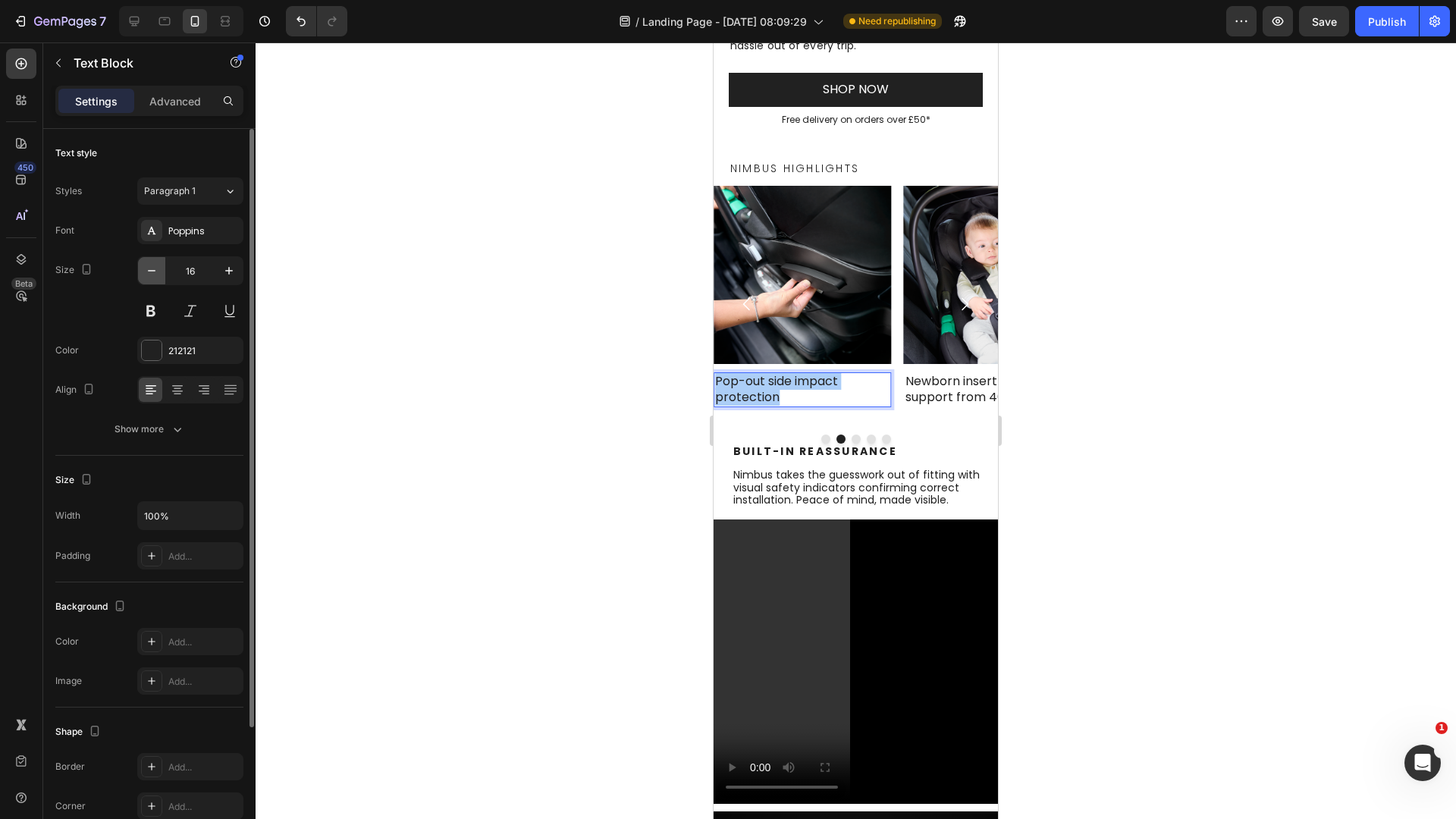
click at [150, 270] on icon "button" at bounding box center [152, 271] width 8 height 2
type input "12"
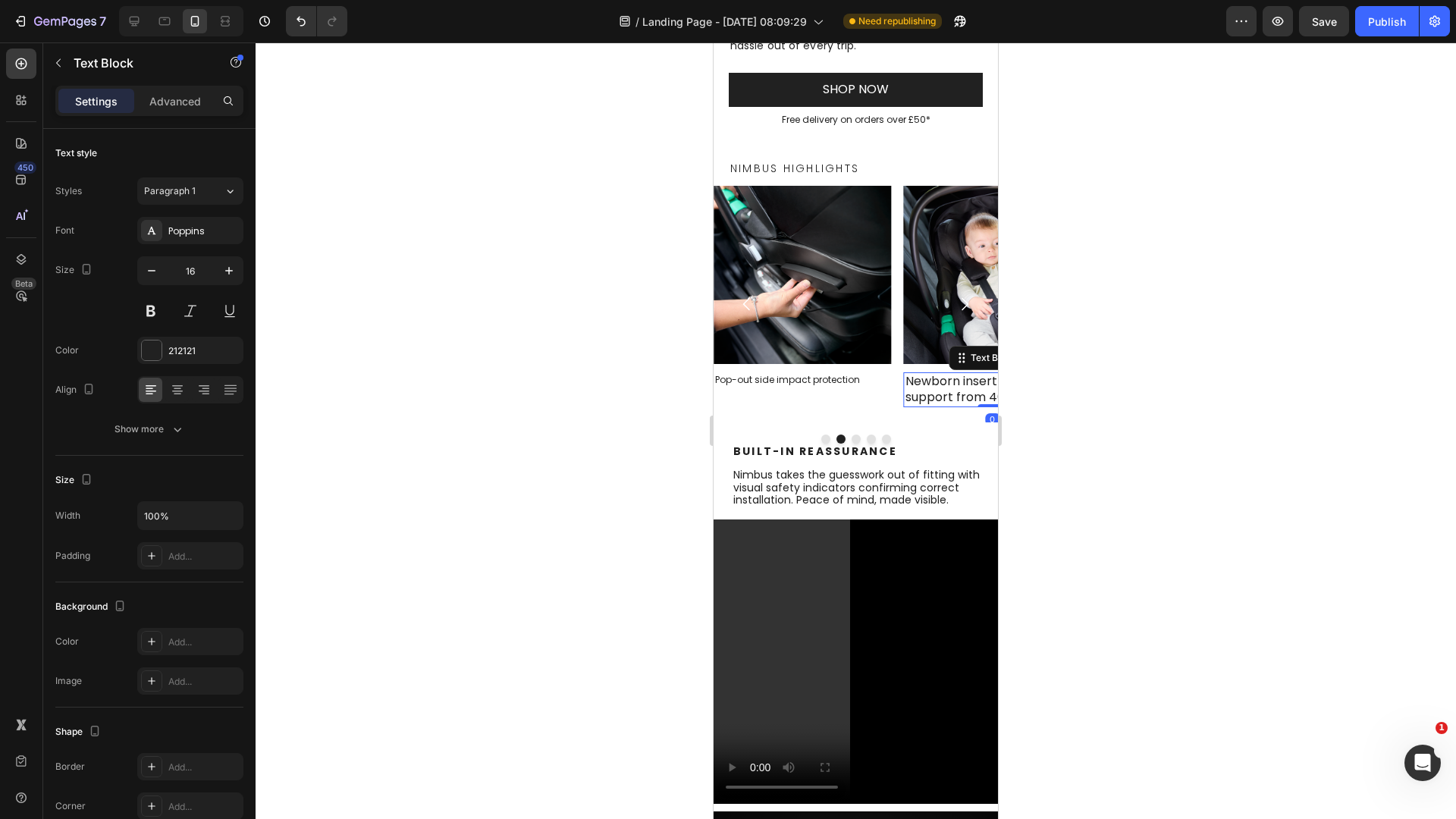
click at [949, 392] on p "Newborn insert for snug support from 40cm" at bounding box center [993, 390] width 175 height 32
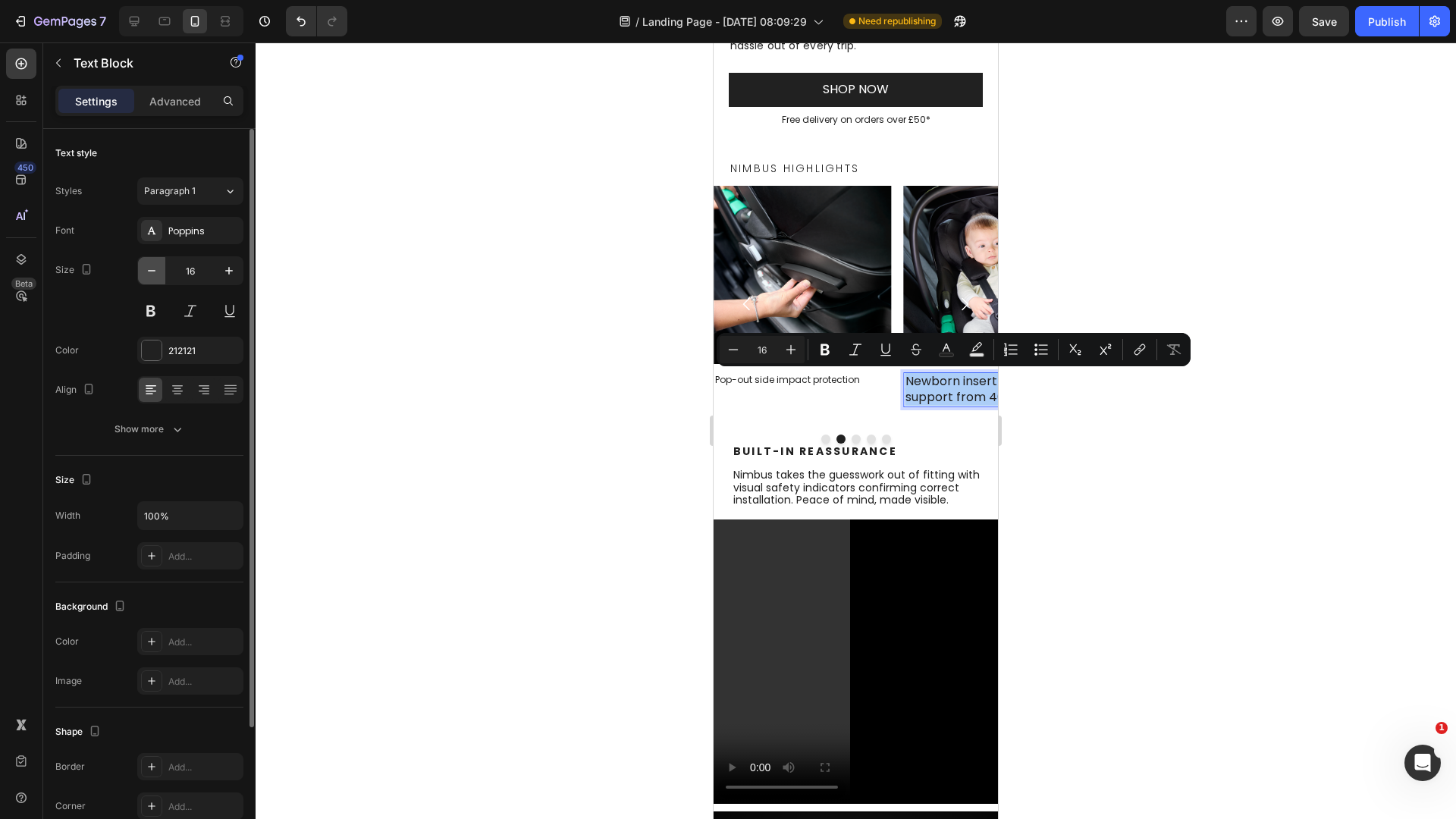
click at [148, 268] on icon "button" at bounding box center [151, 271] width 15 height 15
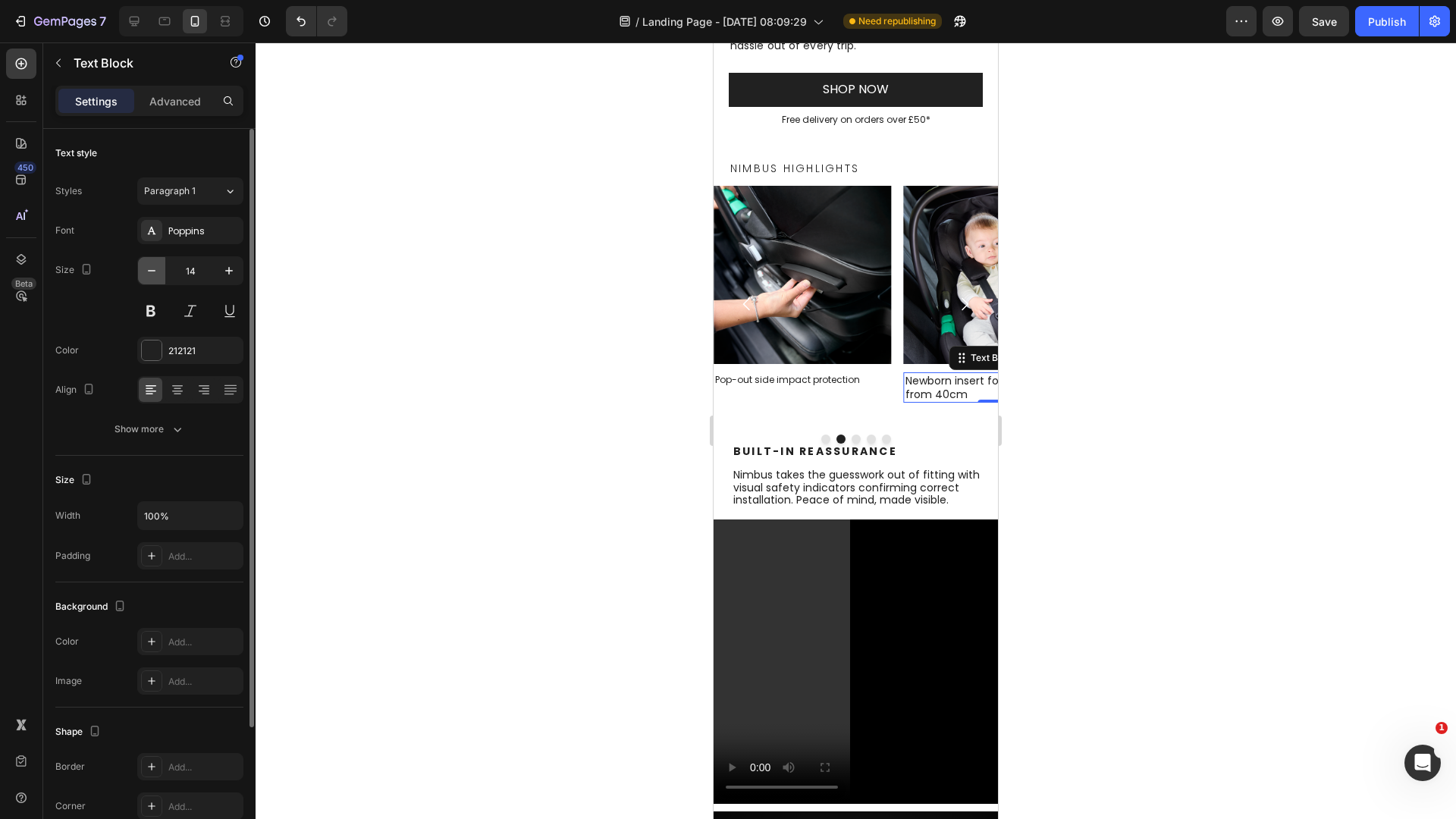
click at [148, 268] on icon "button" at bounding box center [151, 271] width 15 height 15
type input "12"
click at [821, 436] on button "Dot" at bounding box center [825, 439] width 9 height 9
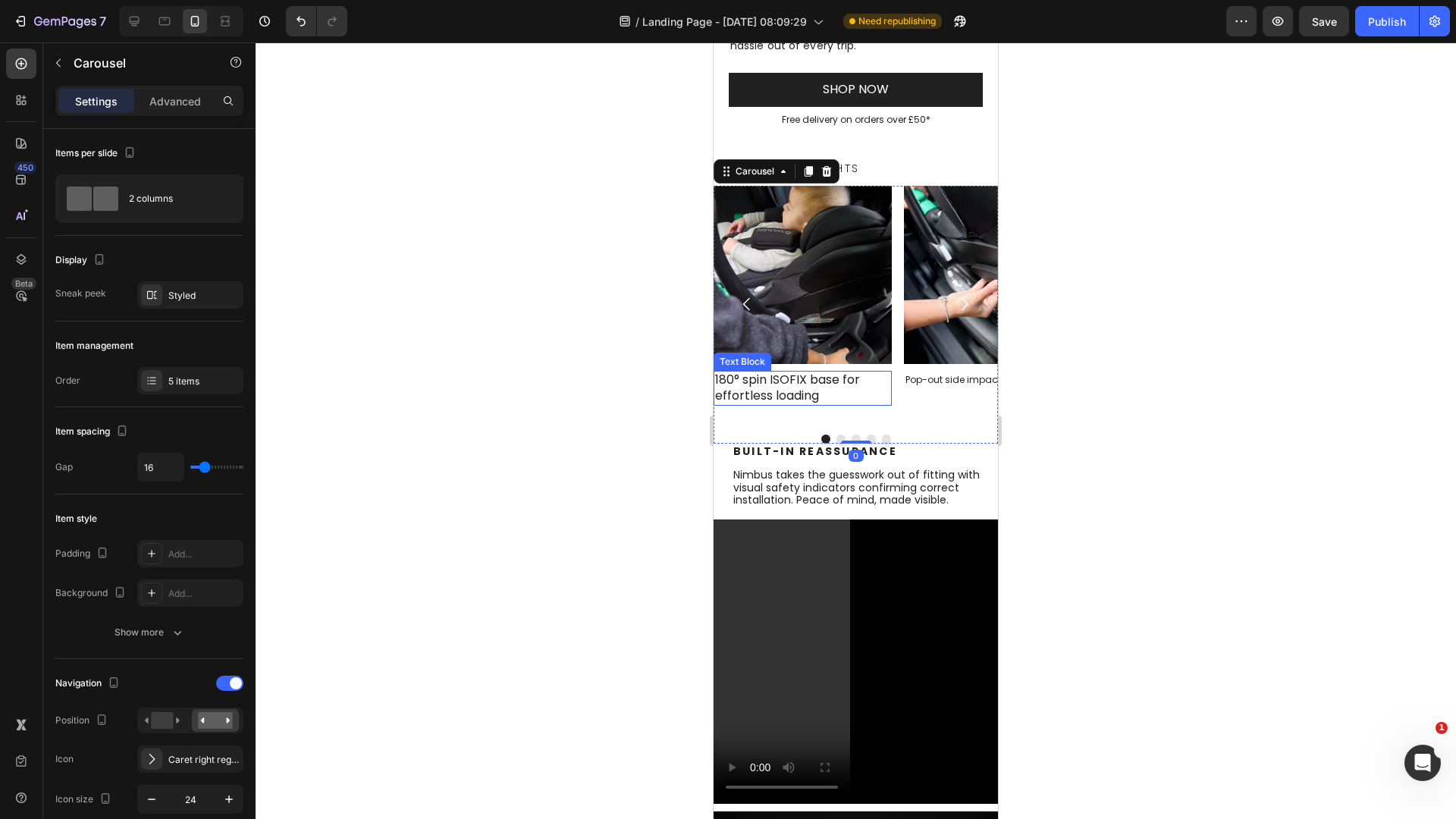
click at [754, 383] on p "180° spin ISOFIX base for effortless loading" at bounding box center [803, 388] width 175 height 32
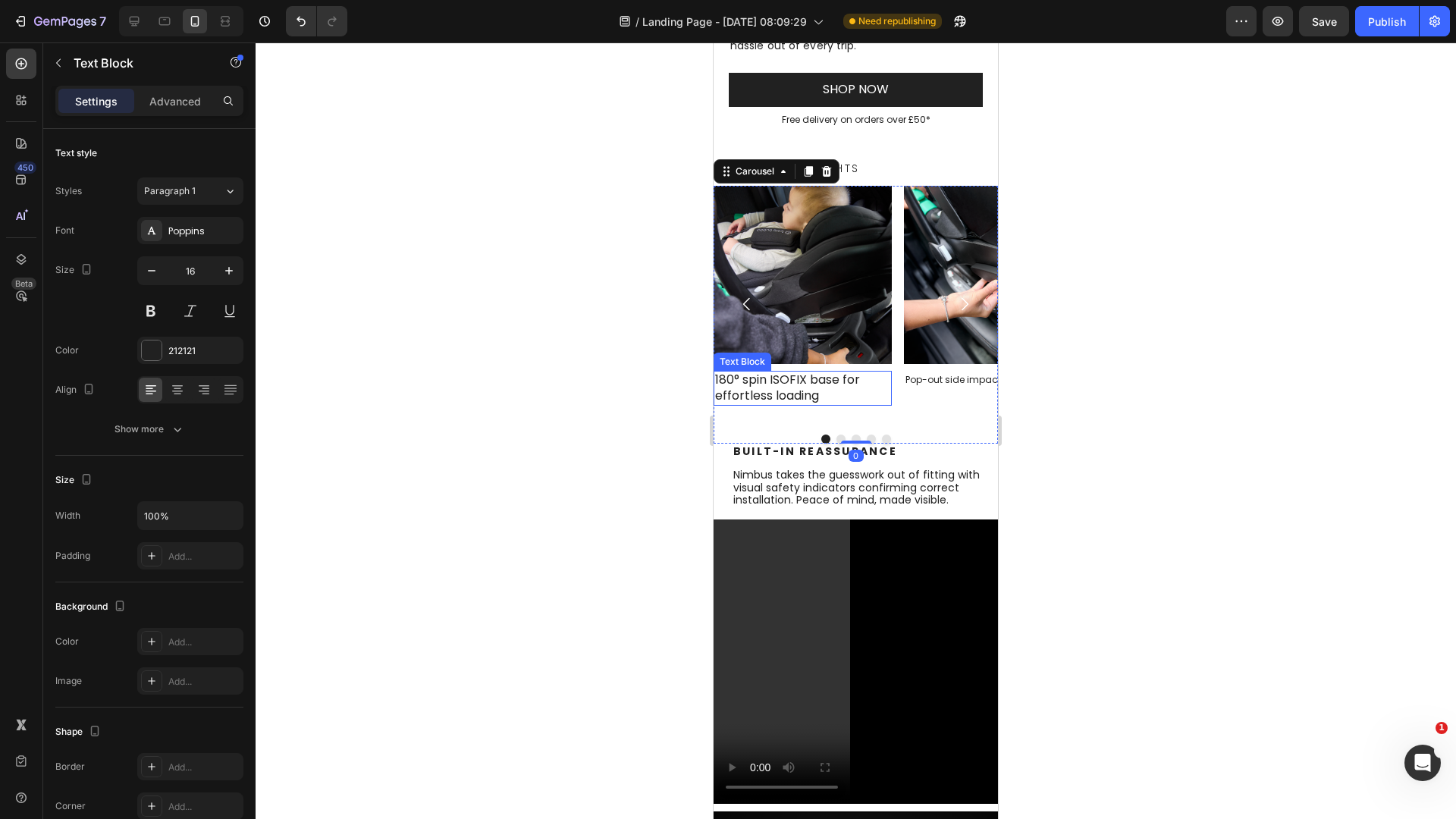
click at [754, 383] on p "180° spin ISOFIX base for effortless loading" at bounding box center [803, 388] width 175 height 32
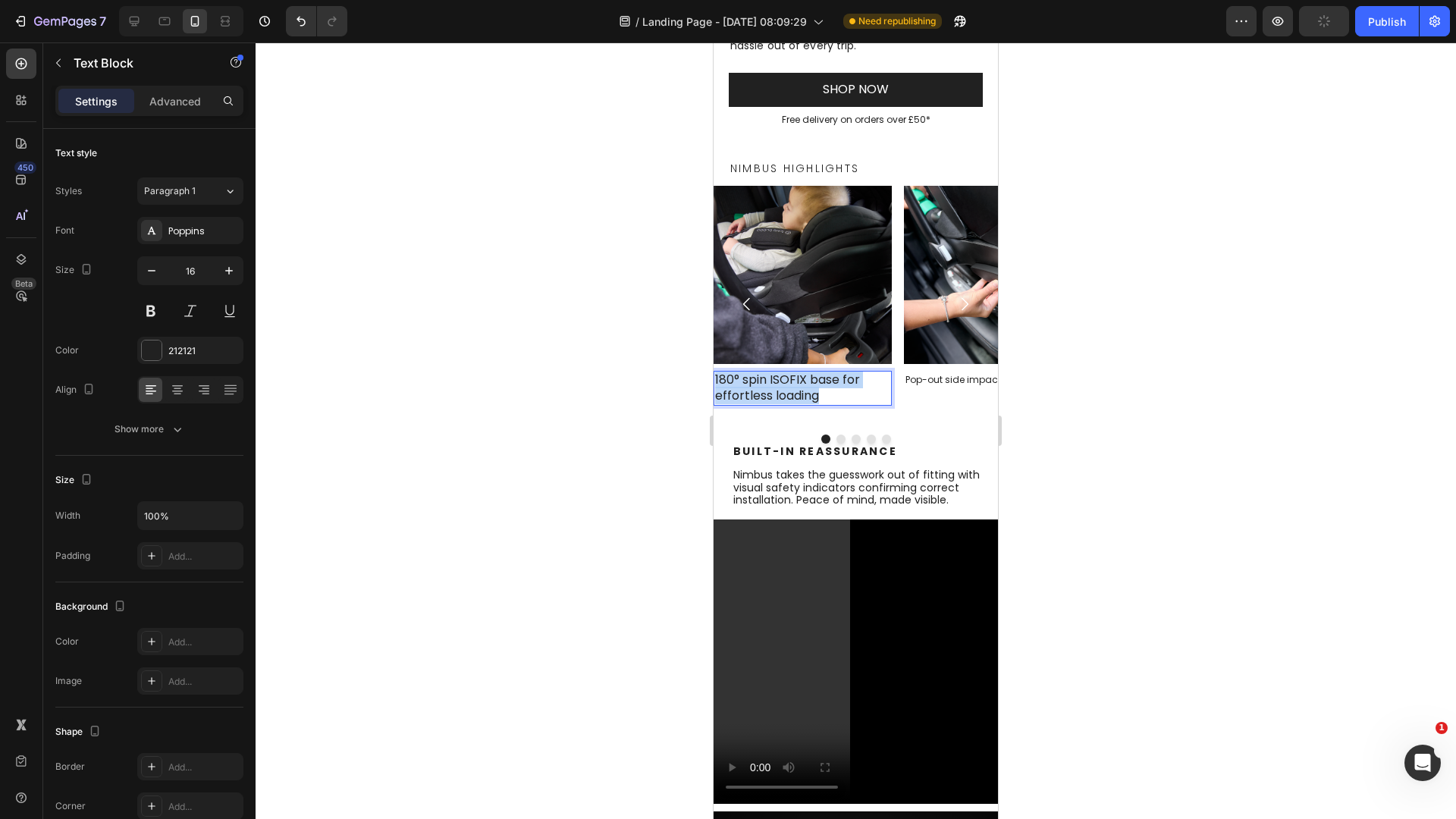
click at [754, 383] on p "180° spin ISOFIX base for effortless loading" at bounding box center [803, 388] width 175 height 32
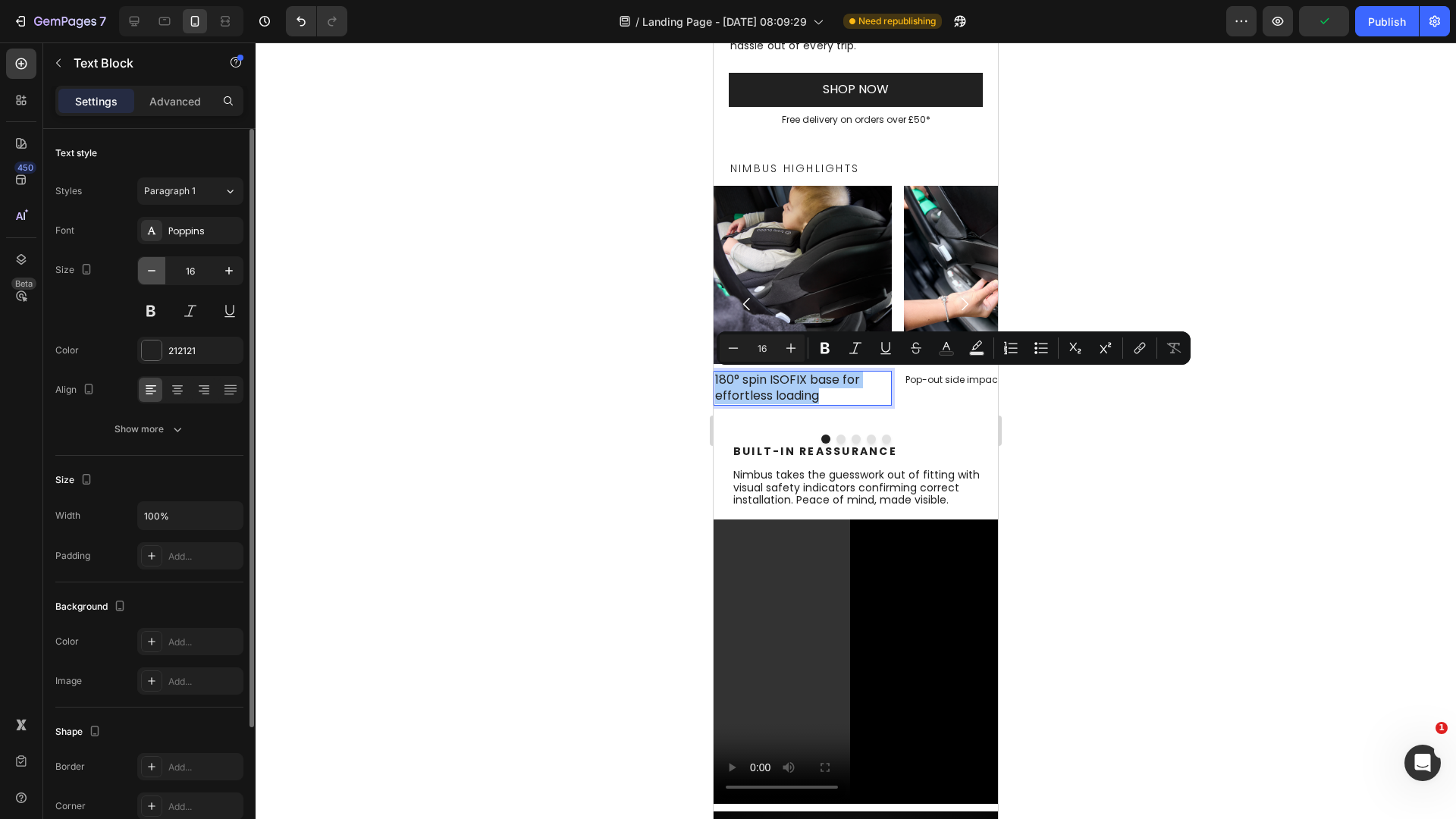
click at [161, 276] on button "button" at bounding box center [151, 270] width 27 height 27
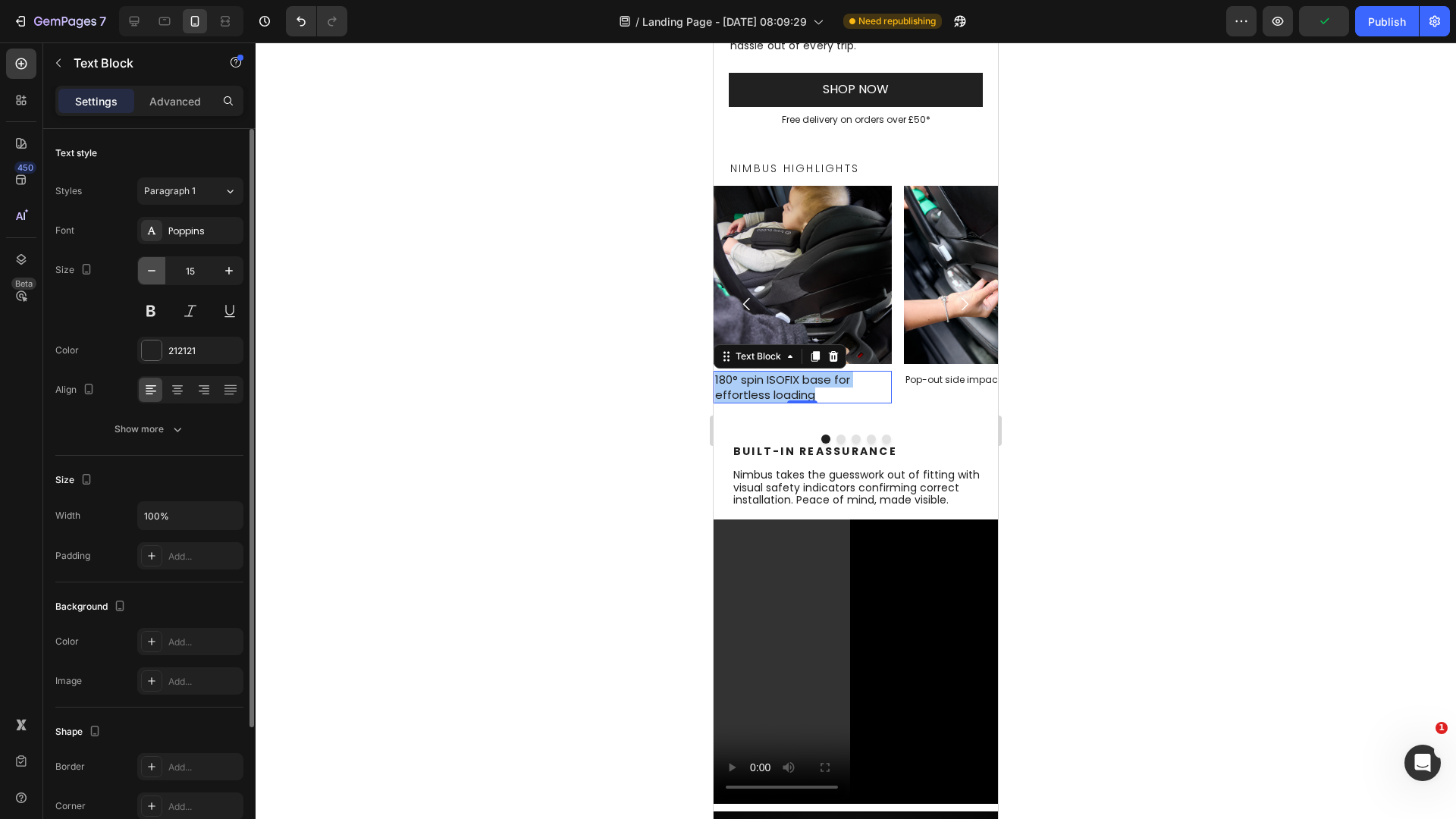
click at [161, 276] on button "button" at bounding box center [151, 270] width 27 height 27
click at [222, 265] on icon "button" at bounding box center [229, 271] width 15 height 15
type input "12"
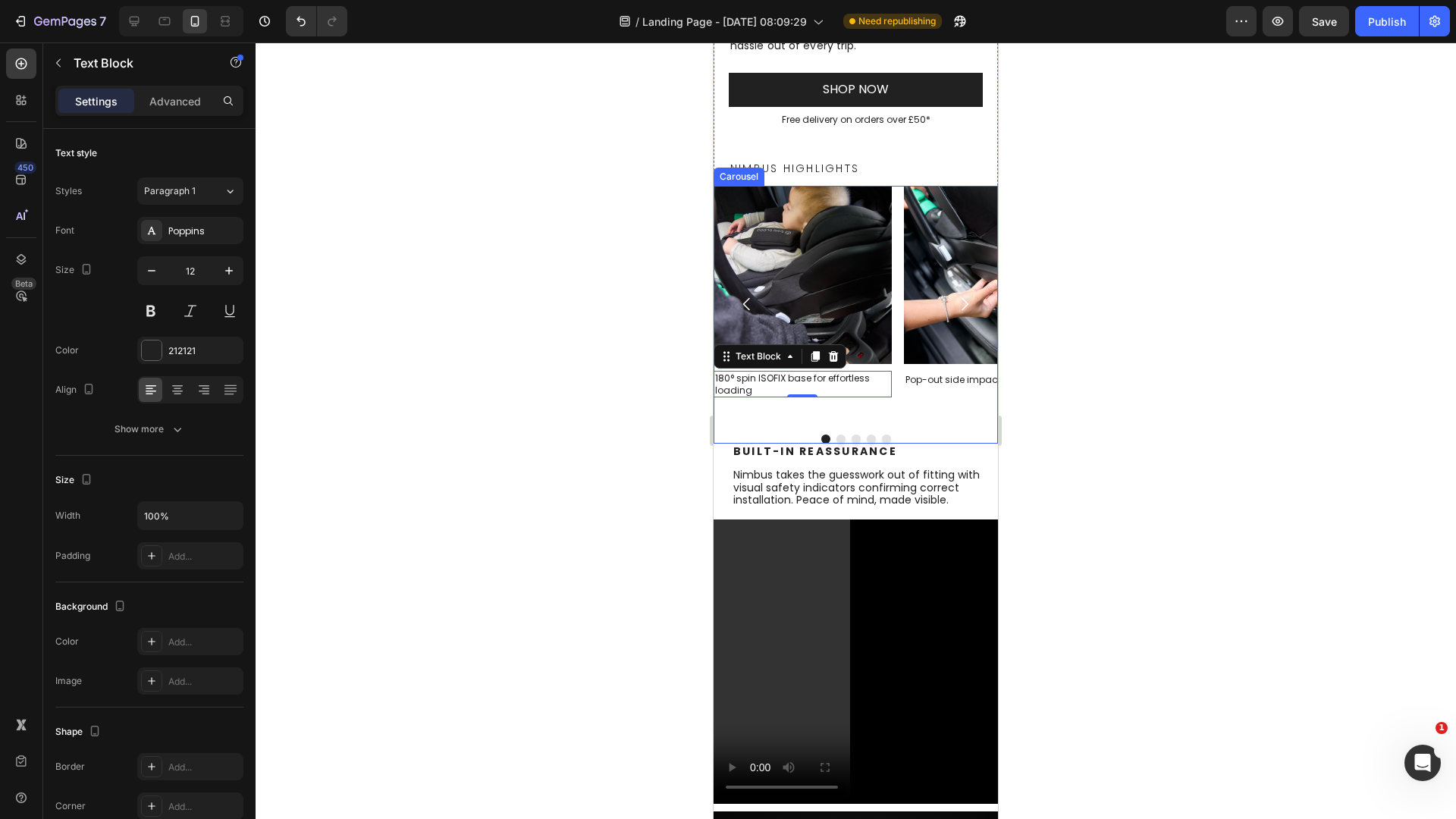
click at [836, 441] on button "Dot" at bounding box center [840, 439] width 9 height 9
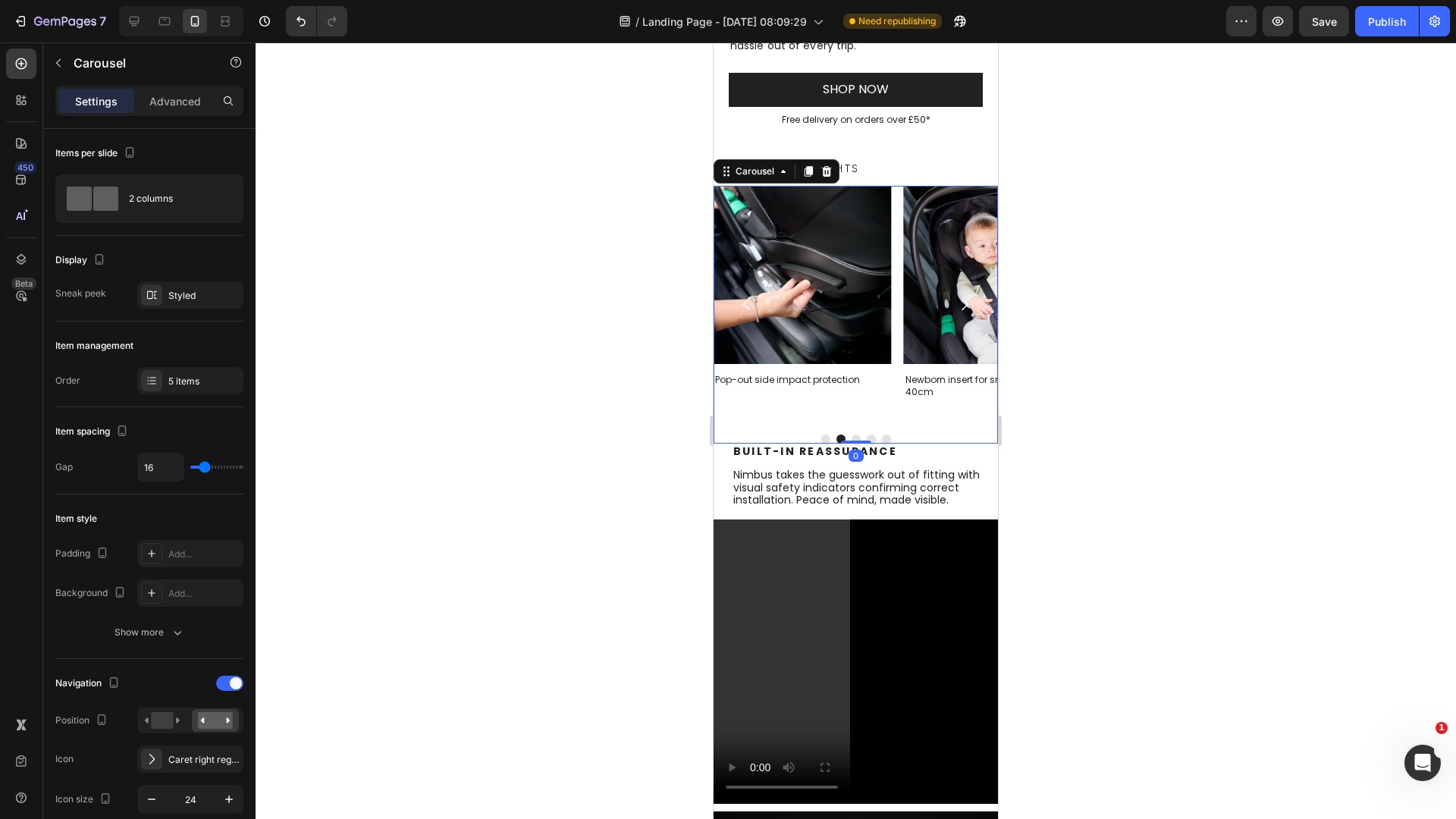
click at [851, 436] on button "Dot" at bounding box center [855, 439] width 9 height 9
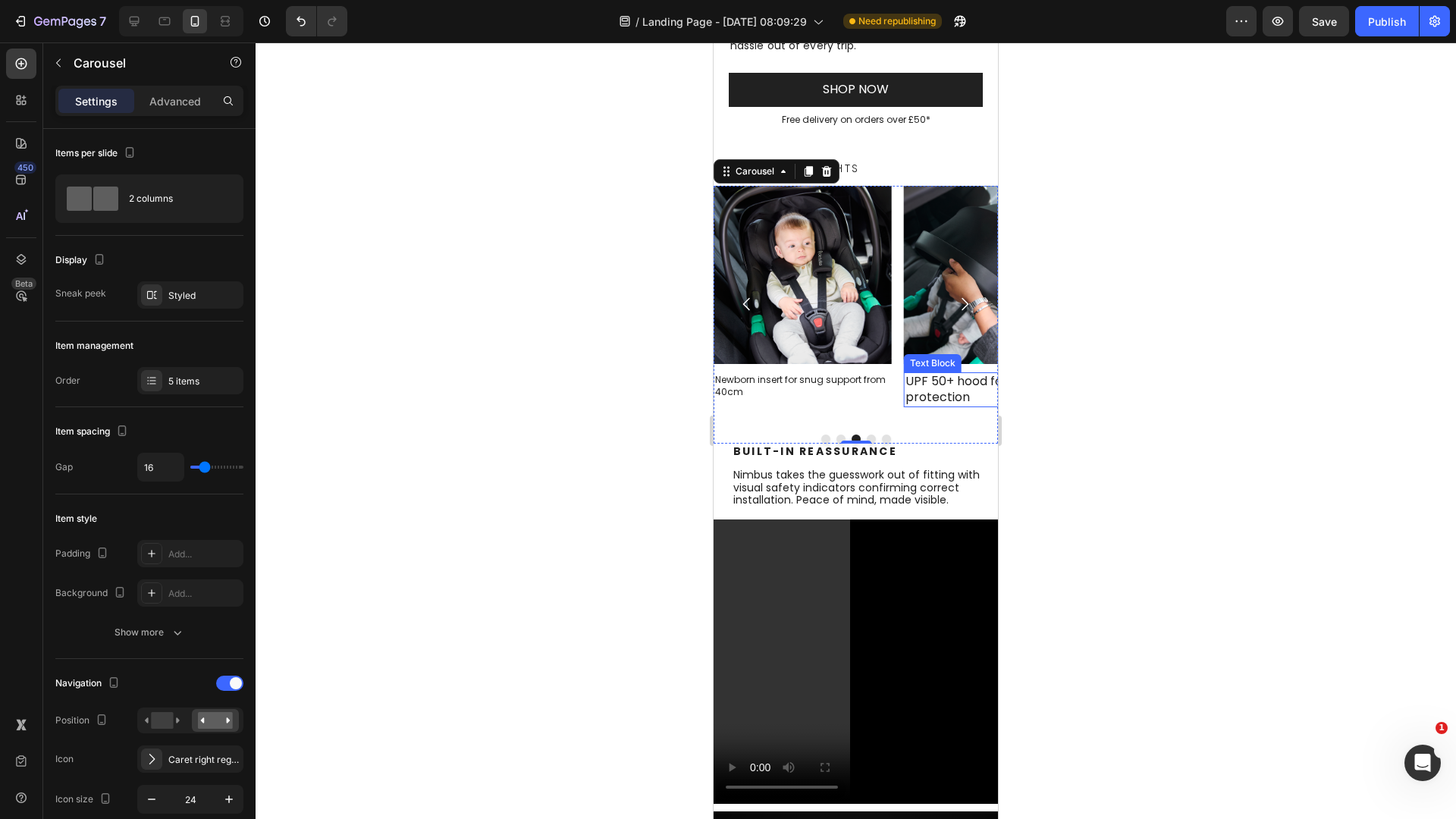
click at [937, 397] on p "UPF 50+ hood for sun protection" at bounding box center [993, 390] width 175 height 32
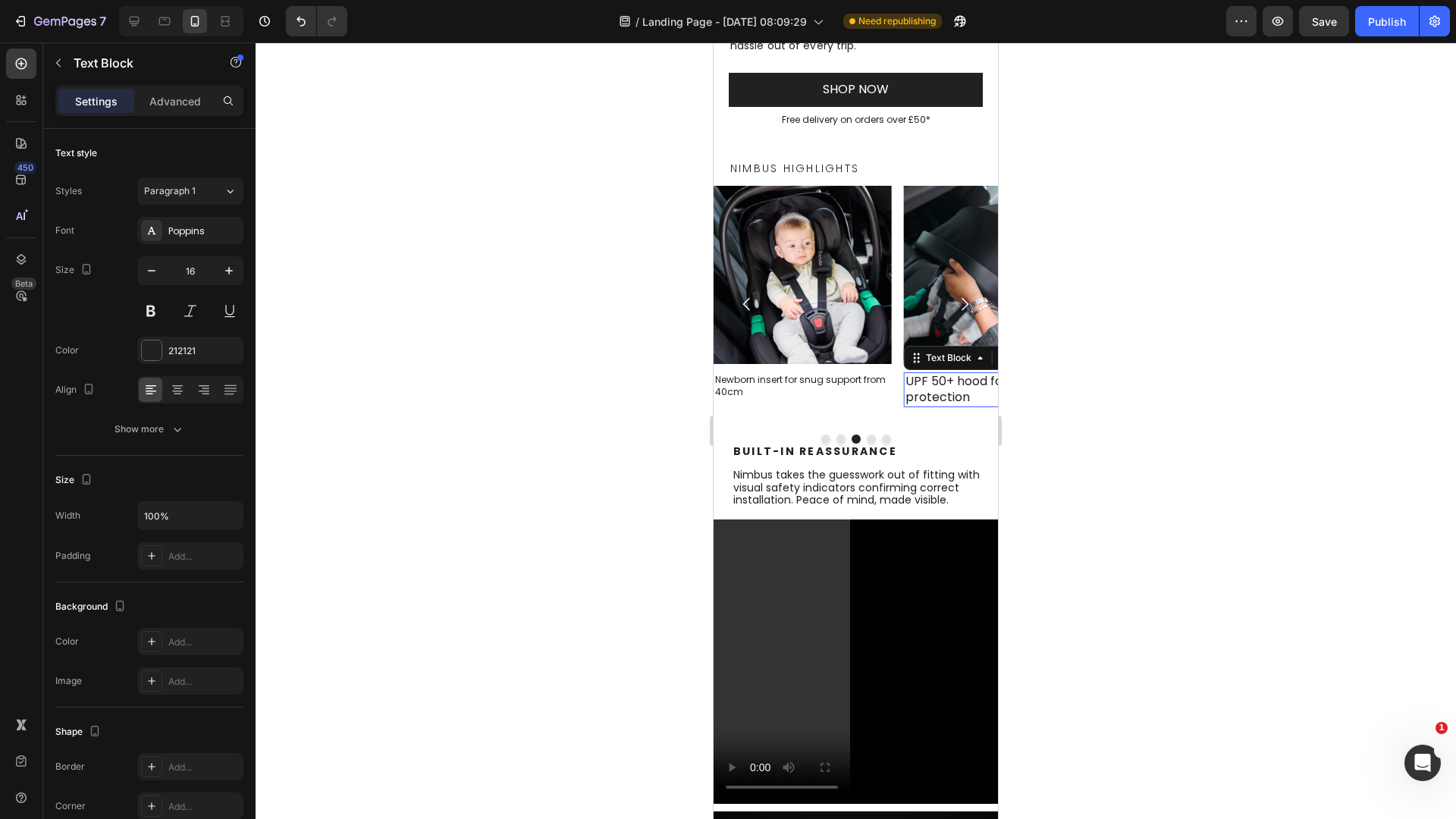
click at [937, 397] on p "UPF 50+ hood for sun protection" at bounding box center [993, 390] width 175 height 32
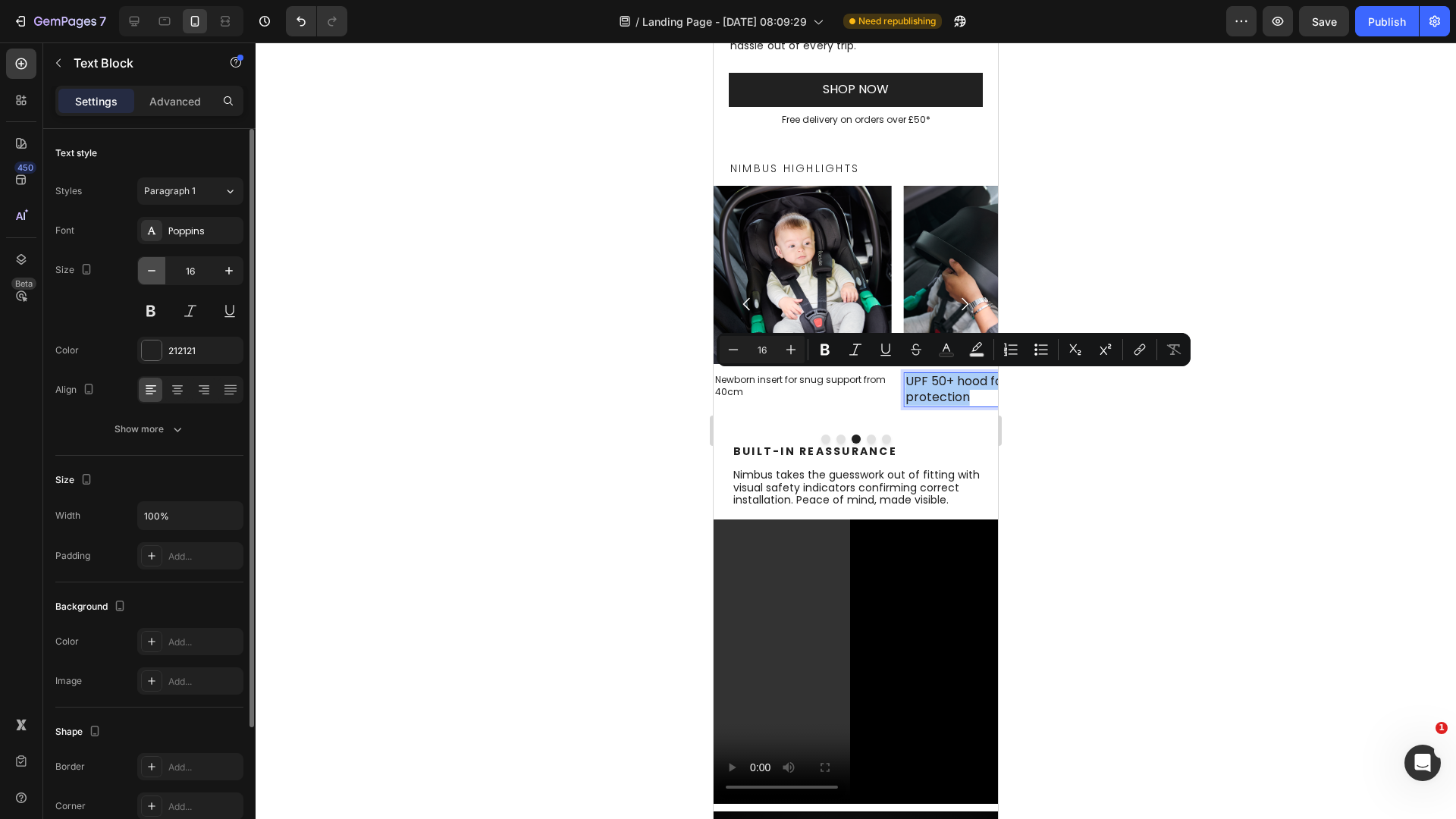
click at [157, 277] on icon "button" at bounding box center [151, 271] width 15 height 15
click at [158, 277] on icon "button" at bounding box center [151, 271] width 15 height 15
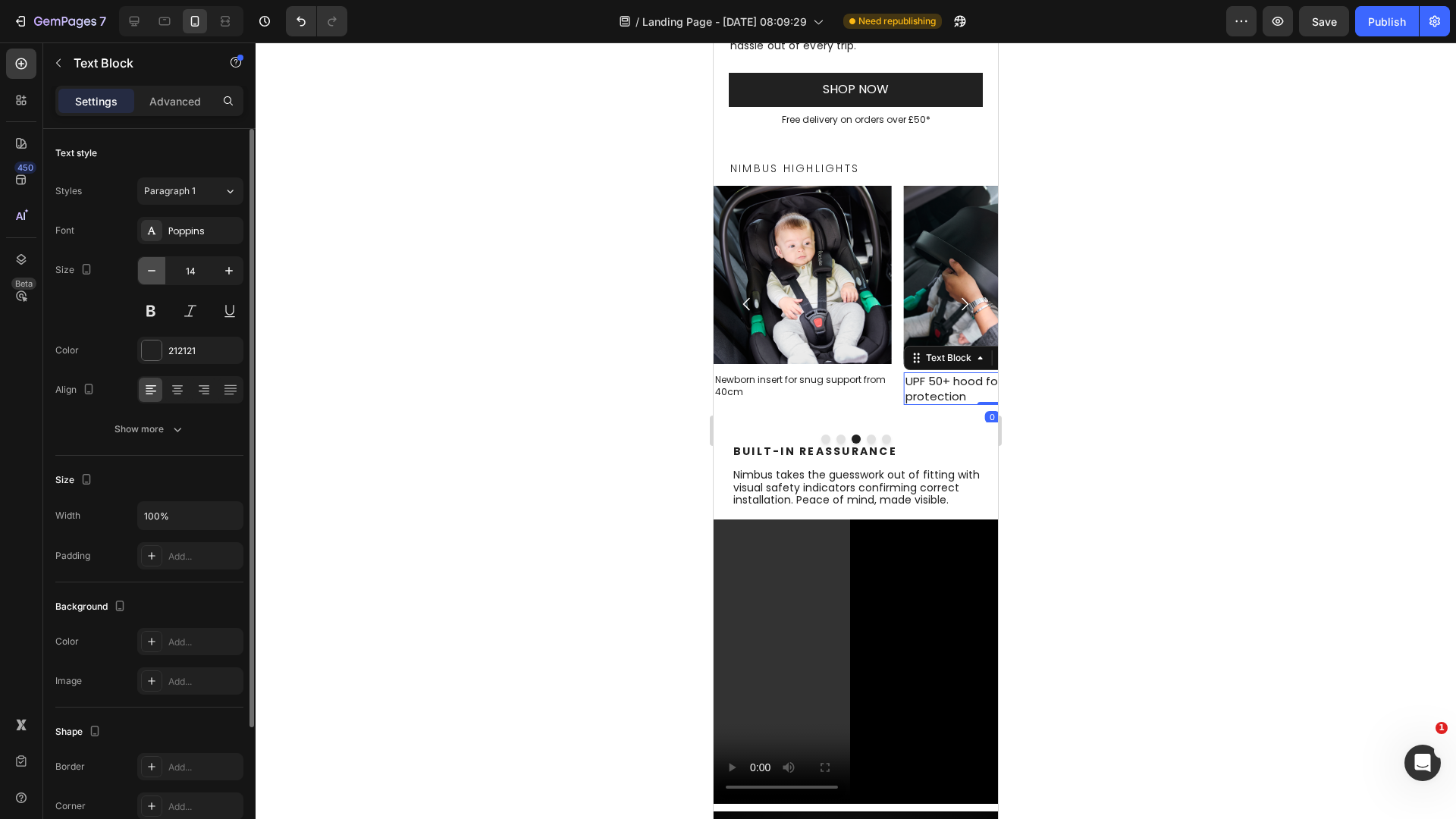
click at [158, 277] on icon "button" at bounding box center [151, 271] width 15 height 15
type input "12"
click at [867, 437] on button "Dot" at bounding box center [870, 439] width 9 height 9
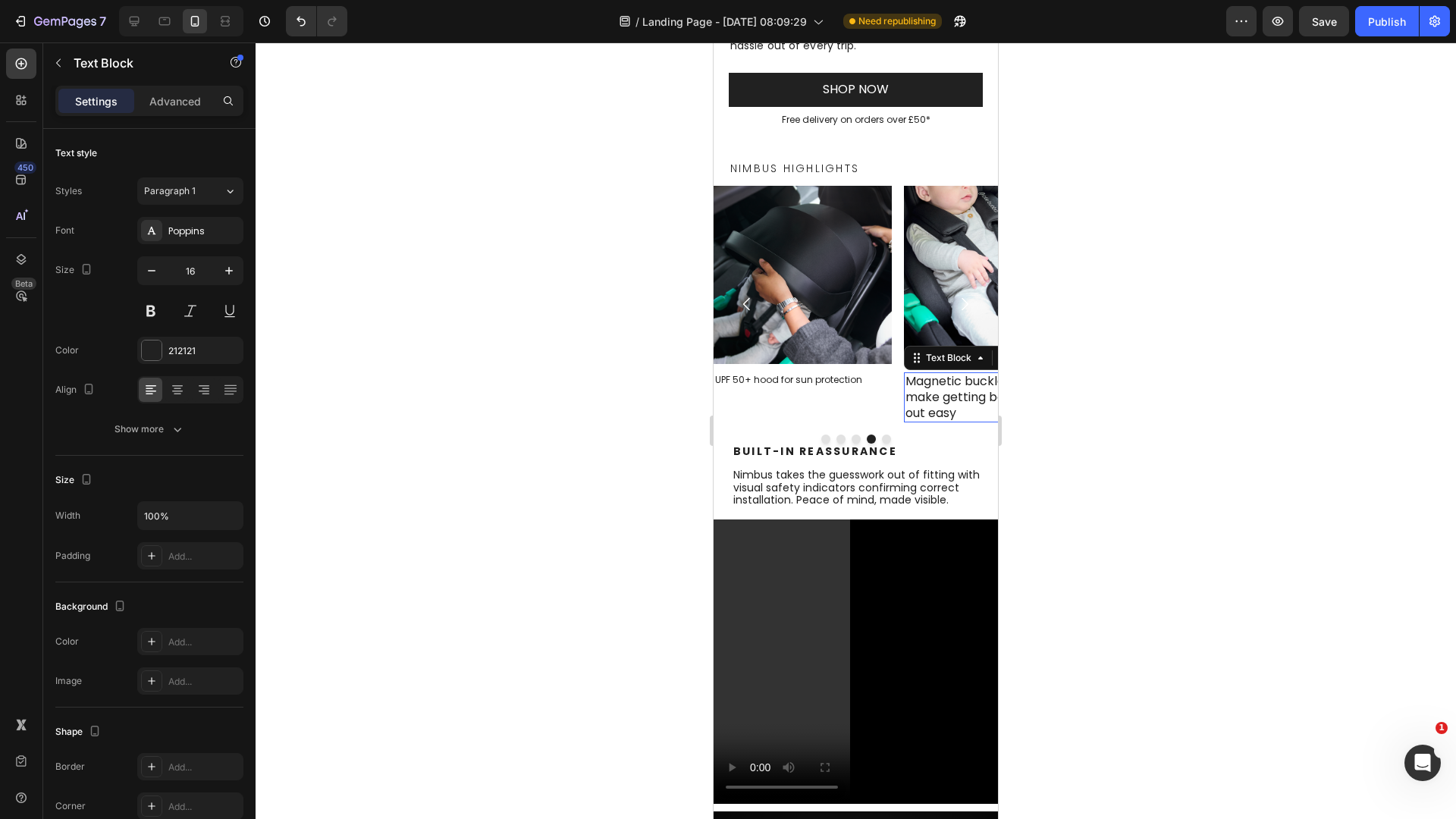
click at [929, 388] on p "Magnetic buckle pad to make getting baby in and out easy" at bounding box center [993, 397] width 175 height 47
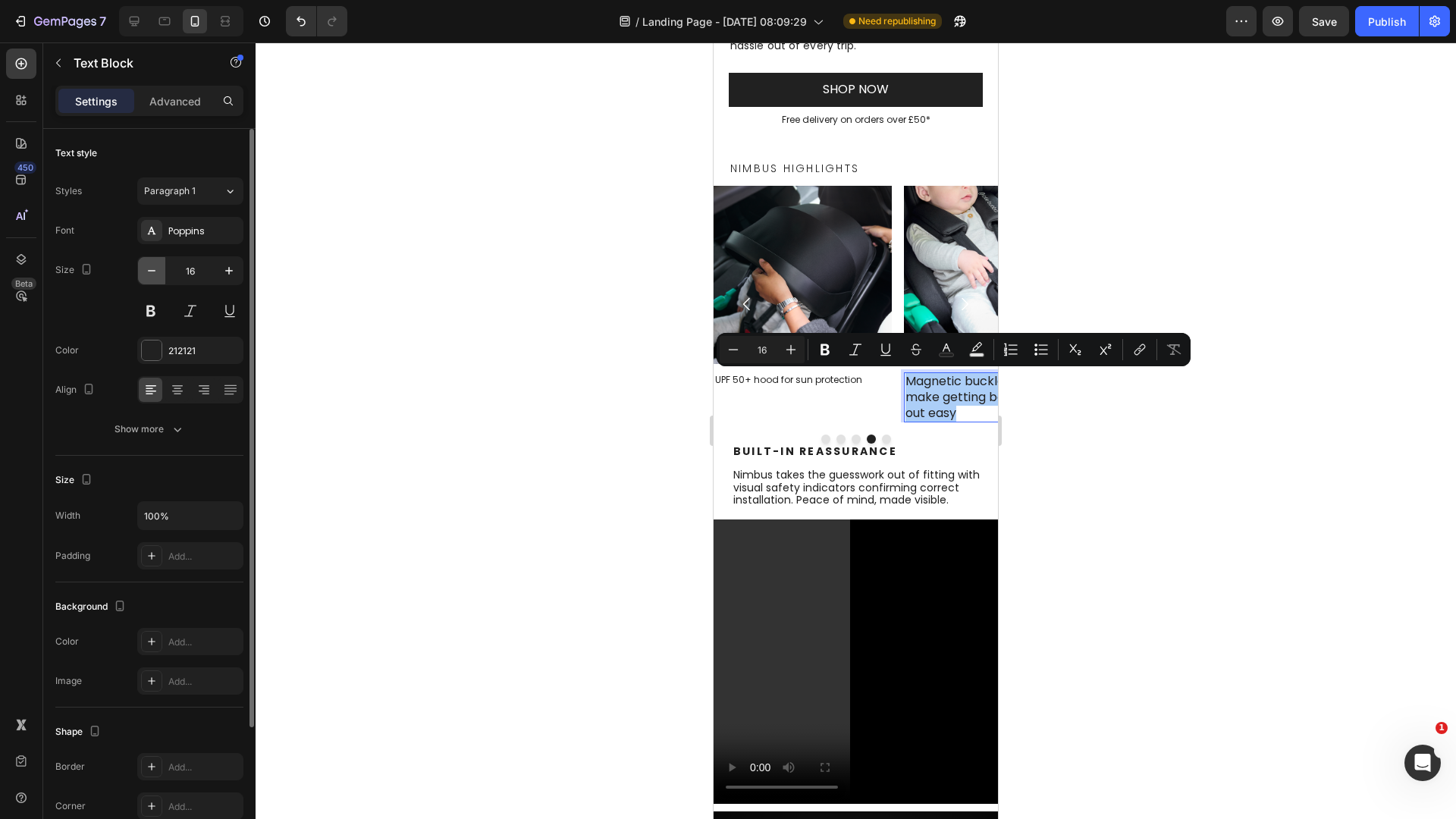
click at [159, 270] on button "button" at bounding box center [151, 270] width 27 height 27
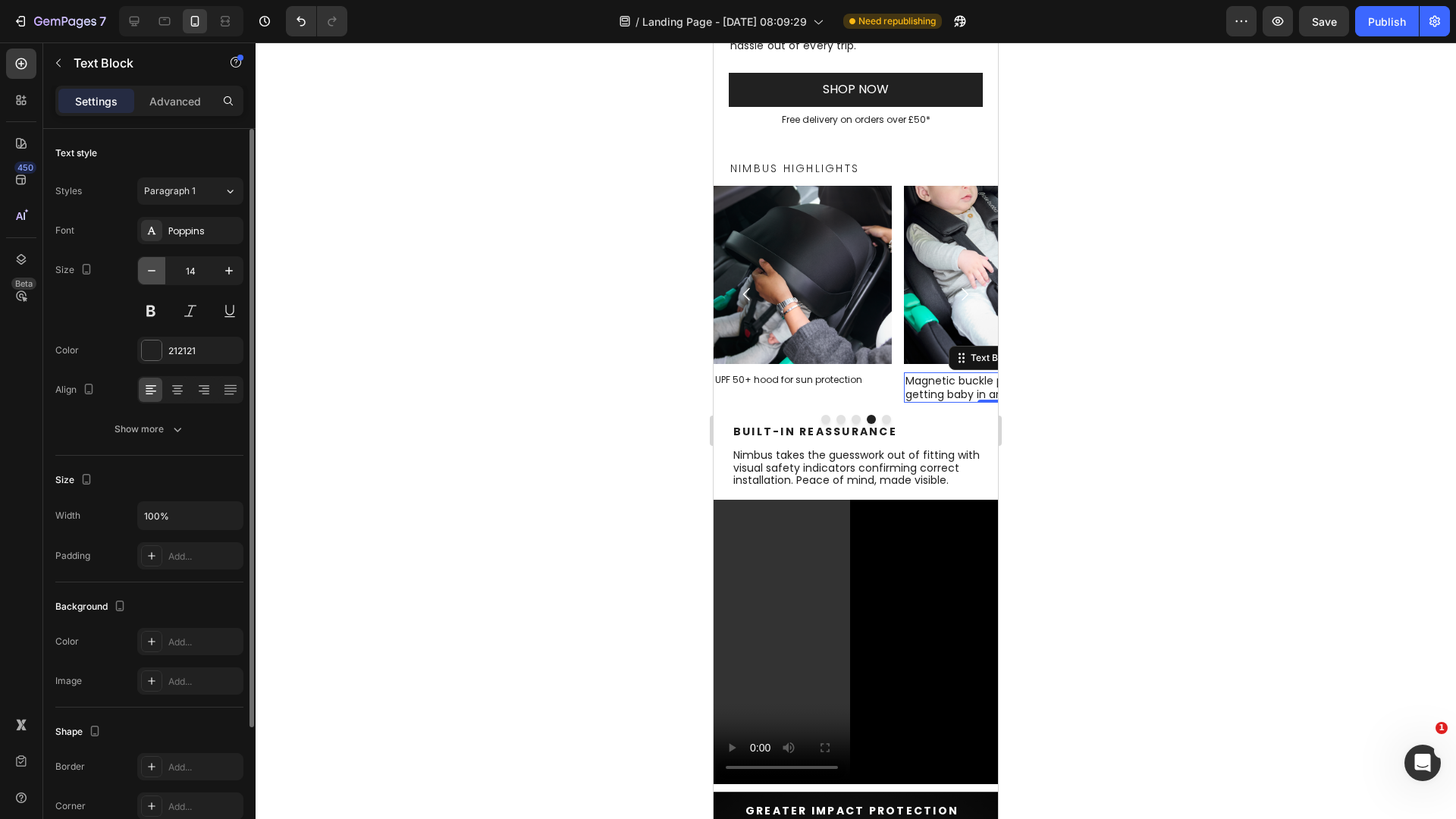
click at [159, 270] on button "button" at bounding box center [151, 270] width 27 height 27
type input "12"
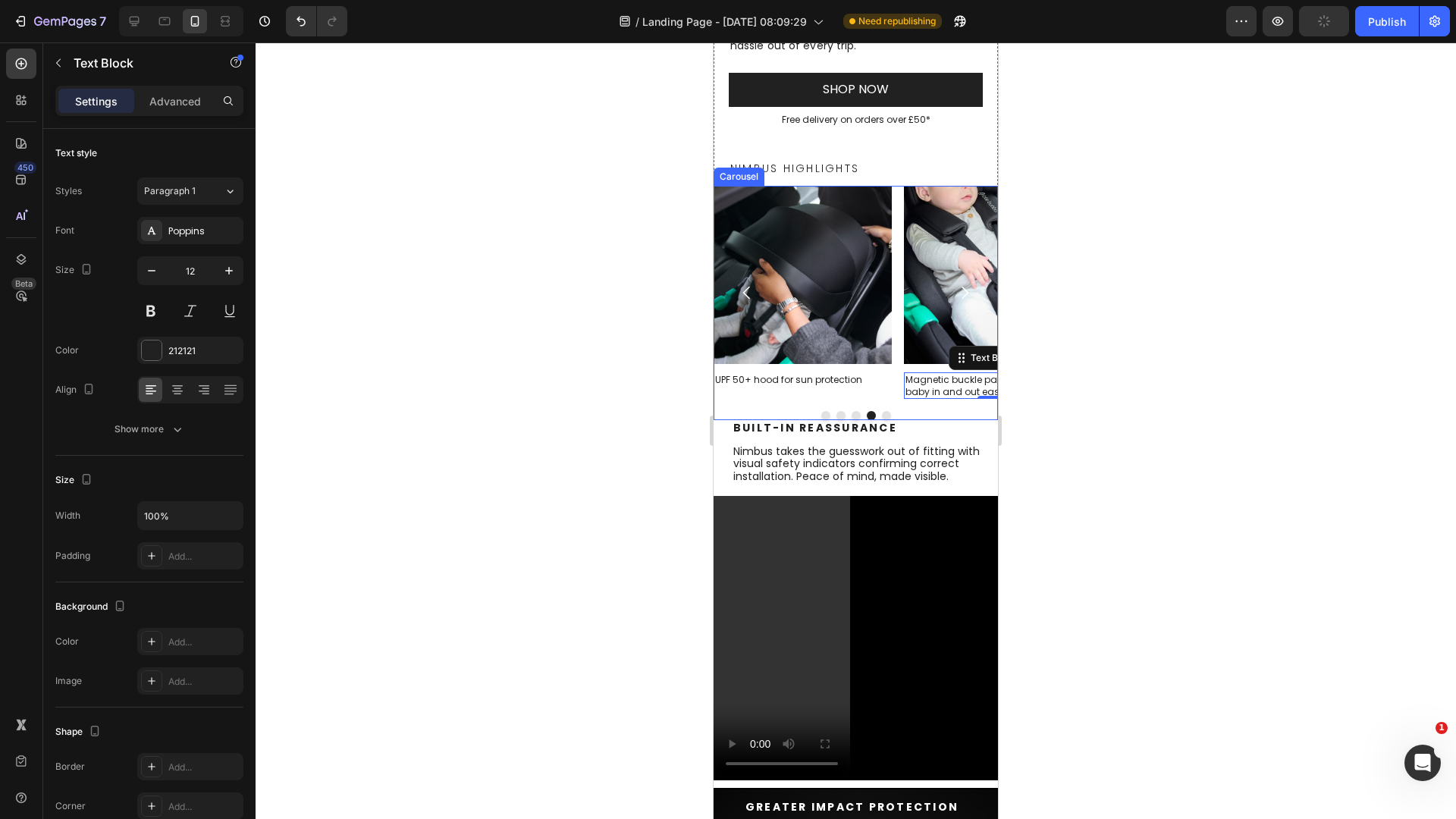
click at [882, 413] on button "Dot" at bounding box center [886, 415] width 9 height 9
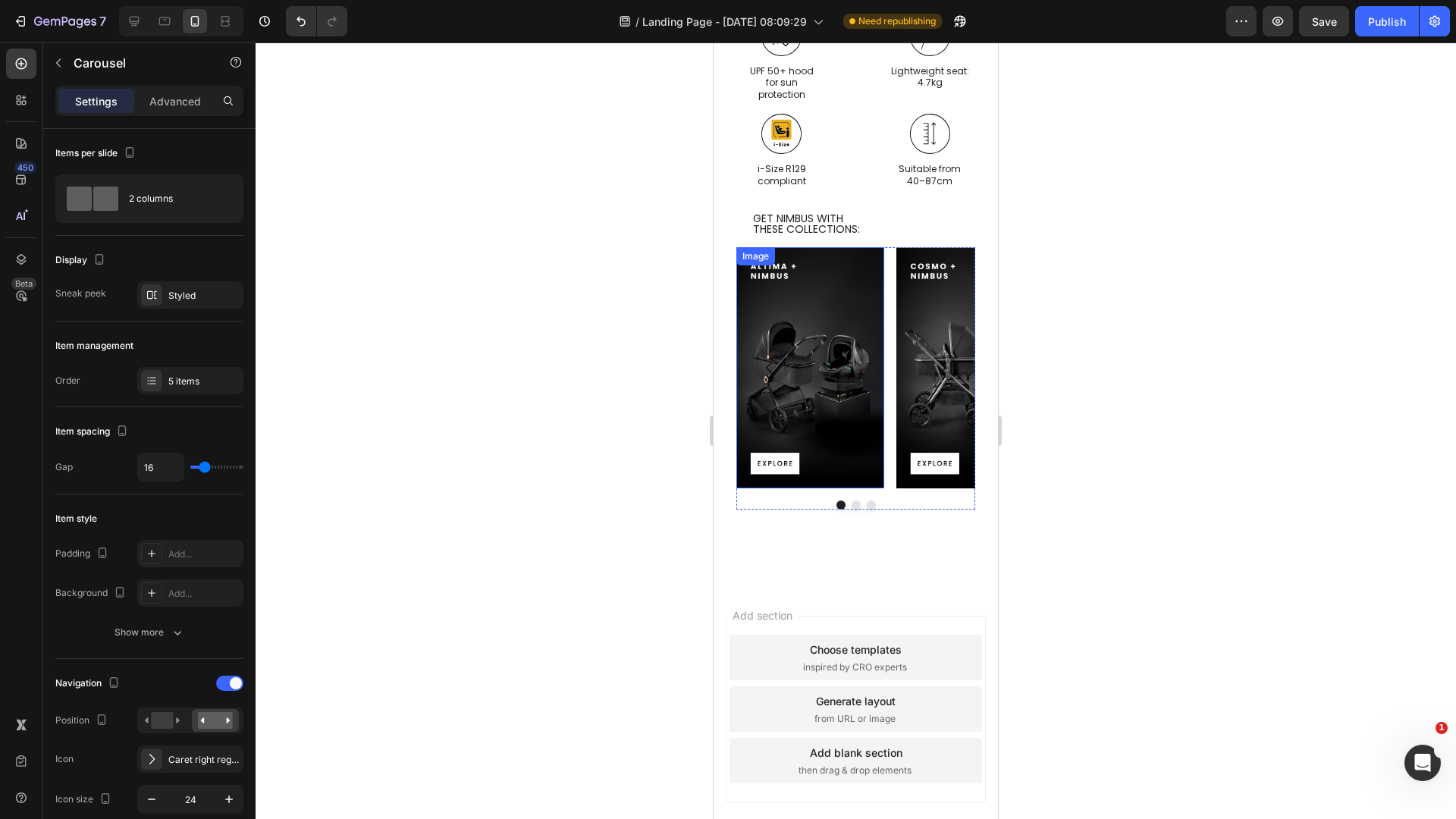
scroll to position [1787, 0]
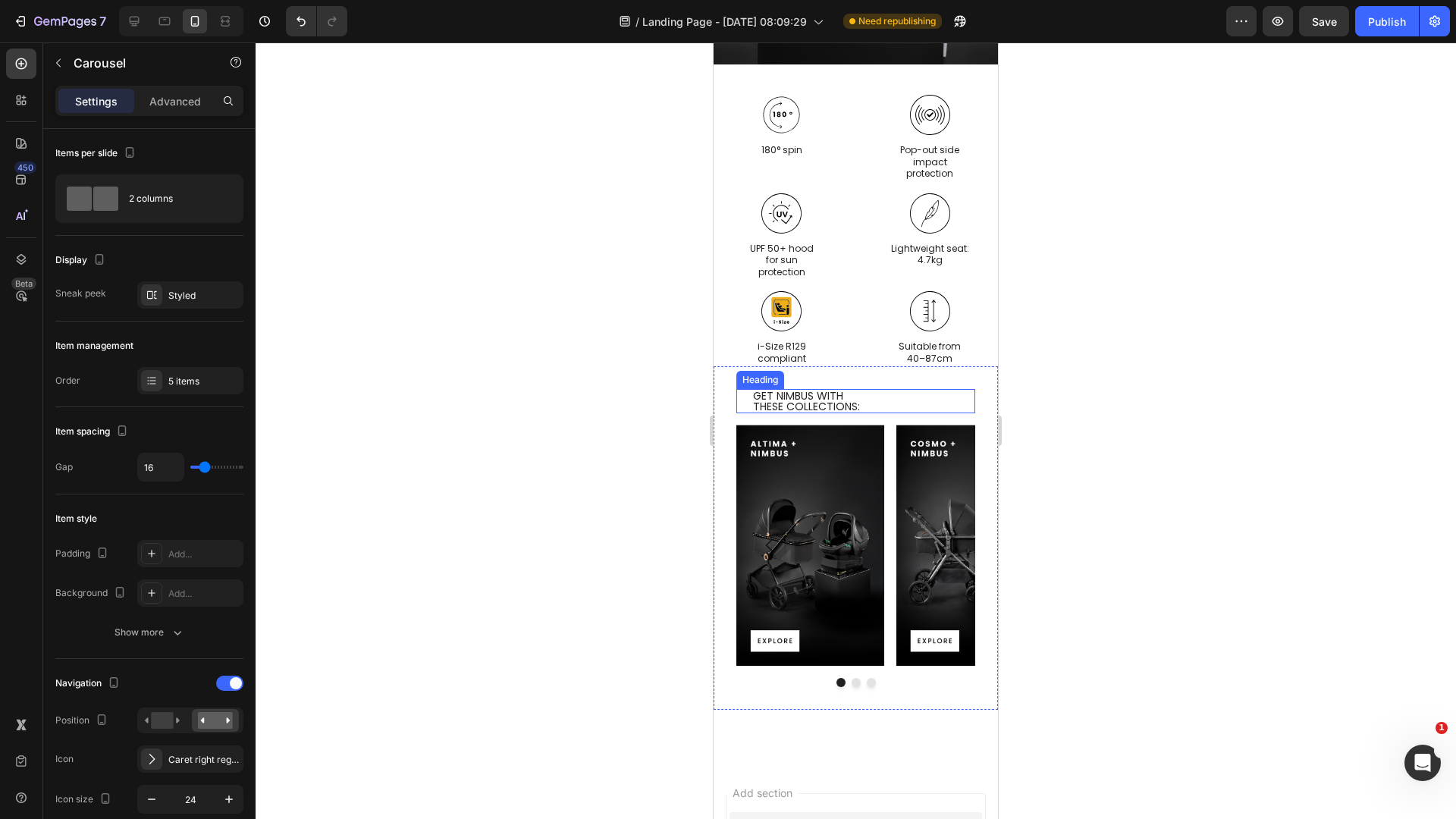
click at [812, 406] on p "GET NIMBUS WITH   THESE COLLECTIONS:" at bounding box center [863, 401] width 221 height 21
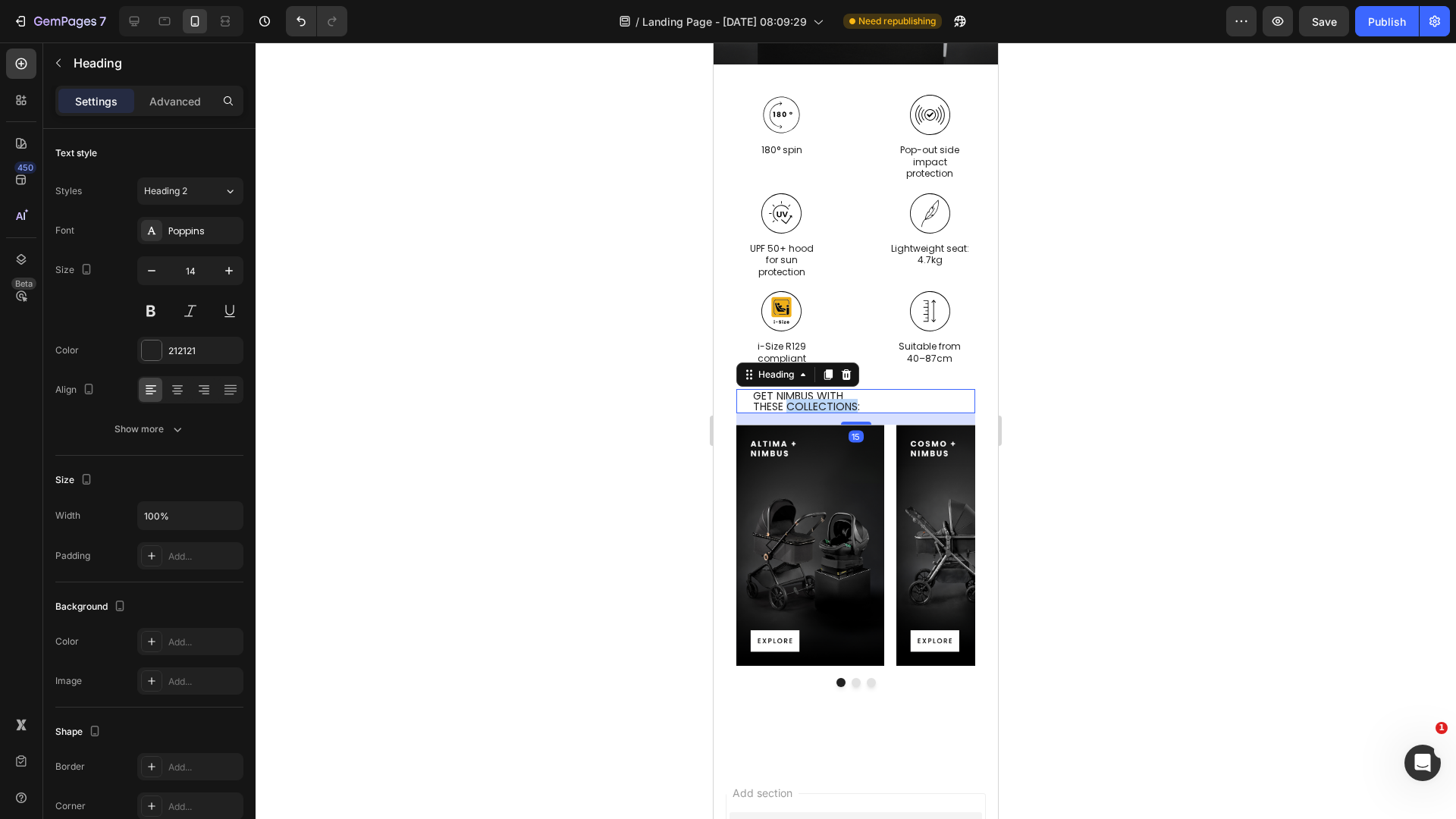
click at [812, 406] on p "GET NIMBUS WITH   THESE COLLECTIONS:" at bounding box center [863, 401] width 221 height 21
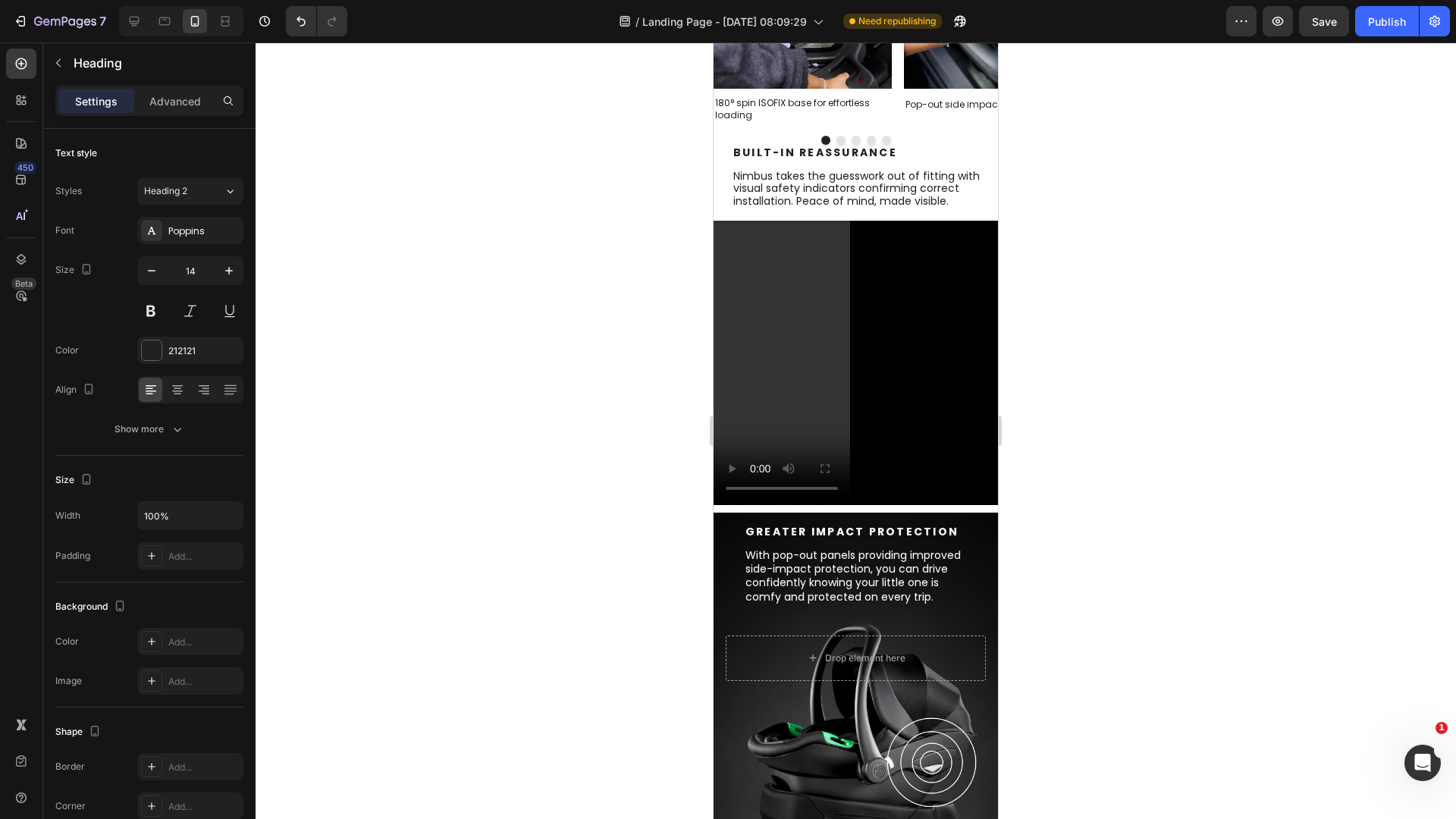
scroll to position [921, 0]
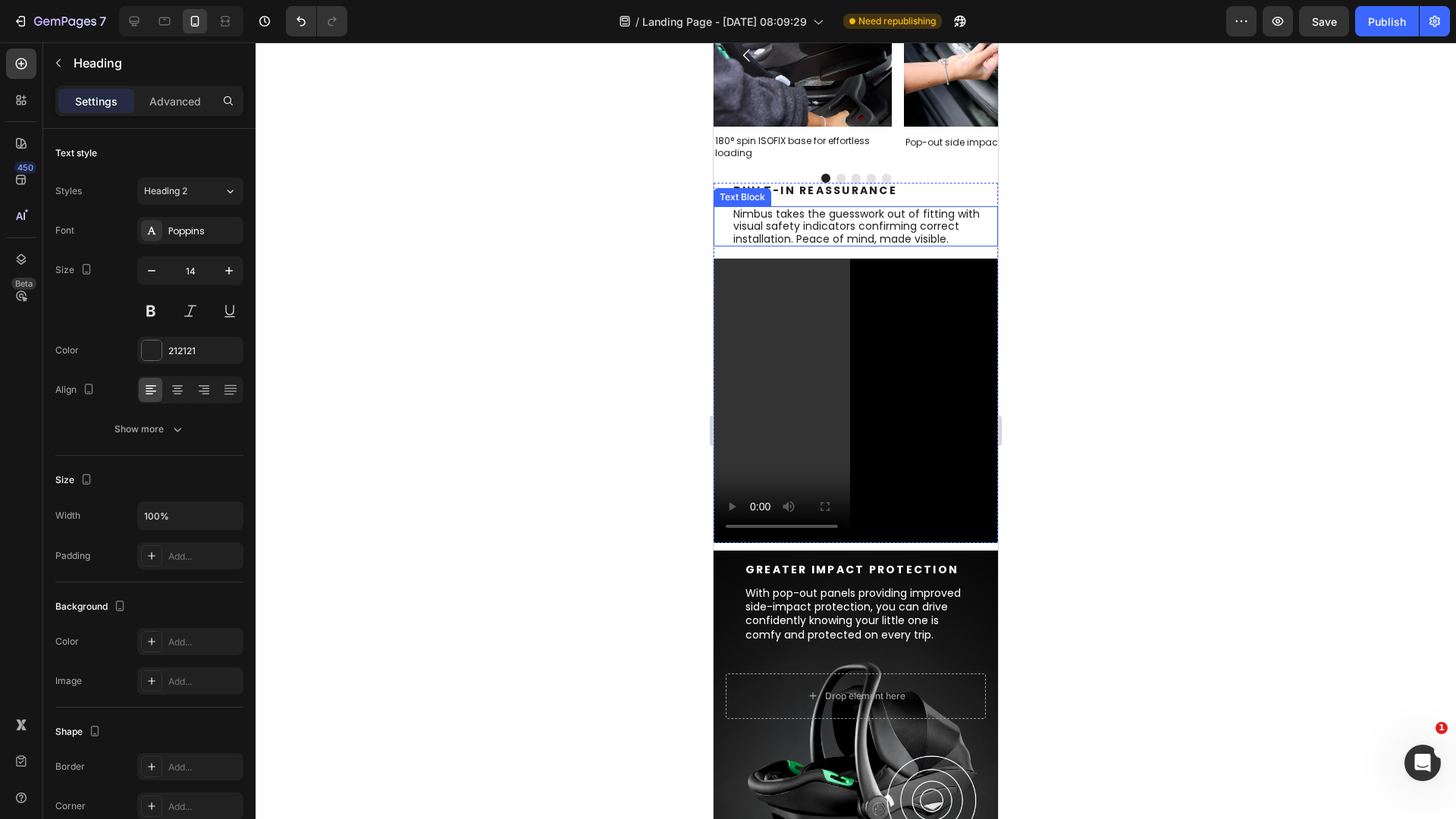
click at [793, 219] on p "Nimbus takes the guesswork out of fitting with visual safety indicators confirm…" at bounding box center [856, 226] width 248 height 37
click at [791, 225] on p "Nimbus takes the guesswork out of fitting with visual safety indicators confirm…" at bounding box center [856, 226] width 248 height 37
click at [1056, 369] on div at bounding box center [855, 431] width 1200 height 777
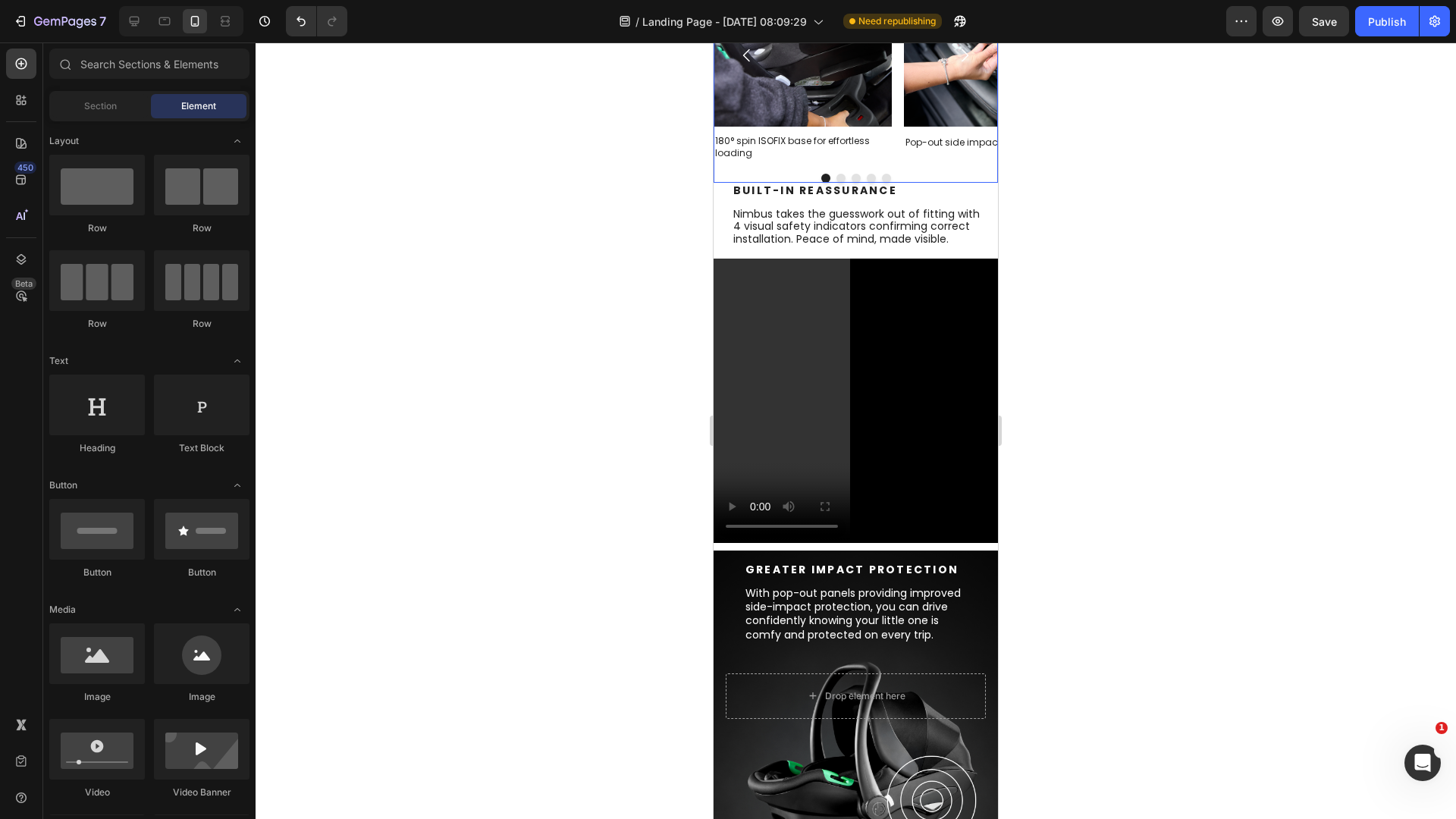
click at [947, 161] on div "Image Pop-out side impact protection Text Block" at bounding box center [993, 55] width 178 height 213
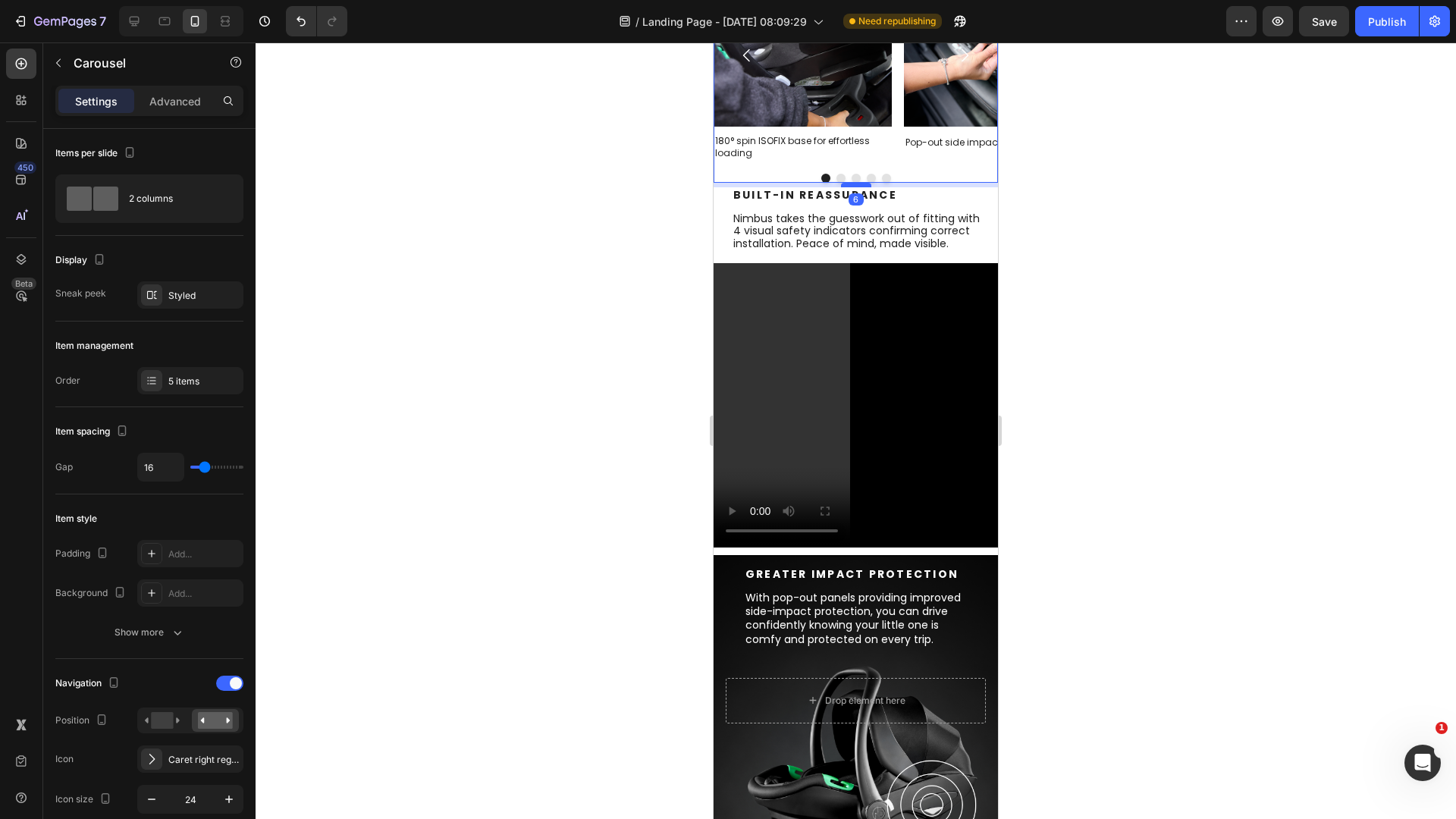
click at [854, 184] on div at bounding box center [856, 185] width 30 height 5
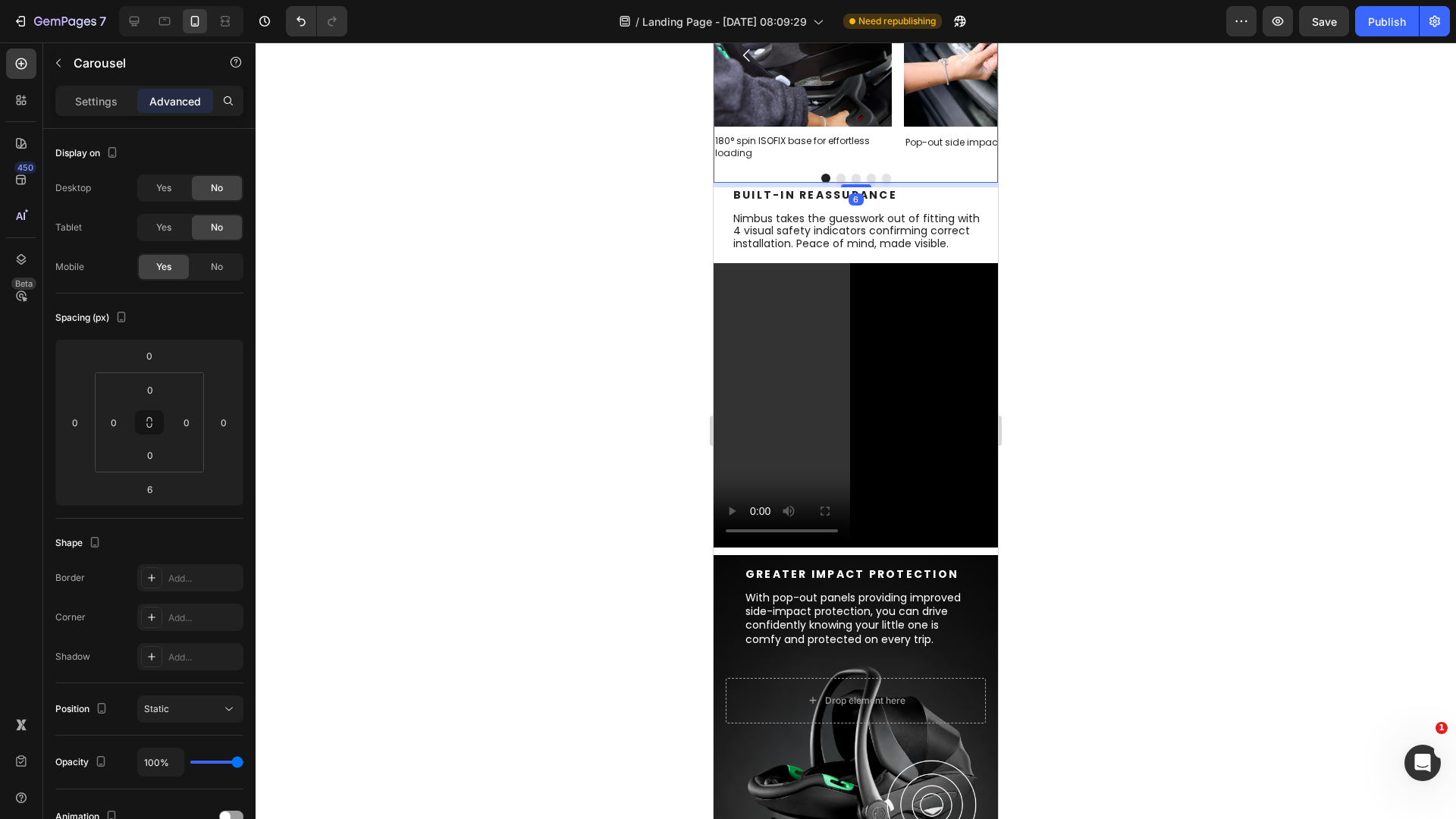
click at [1052, 241] on div at bounding box center [855, 431] width 1200 height 777
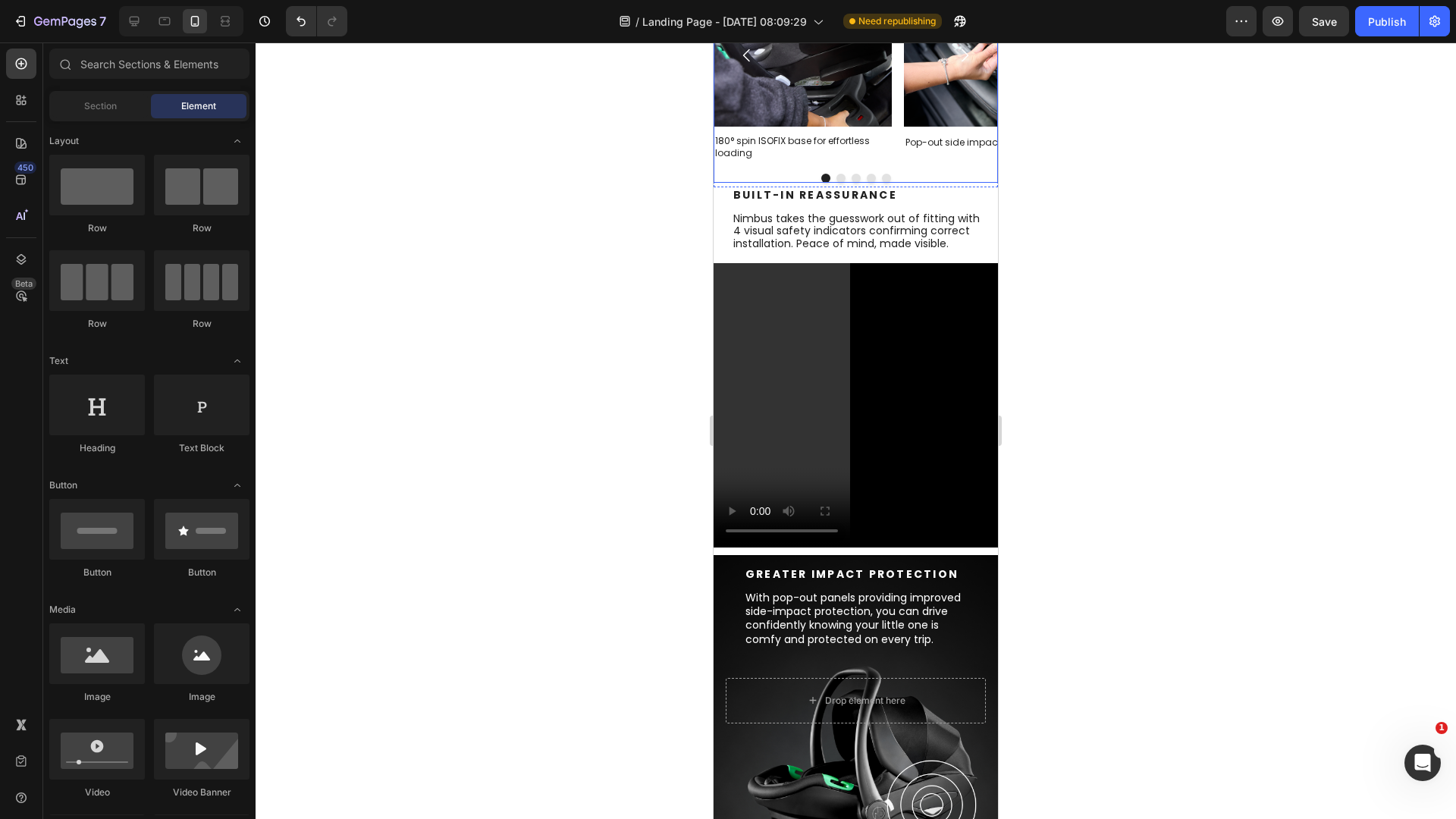
click at [925, 168] on div "Image 180° spin ISOFIX base for effortless loading Text Block Image Pop-out sid…" at bounding box center [855, 66] width 284 height 235
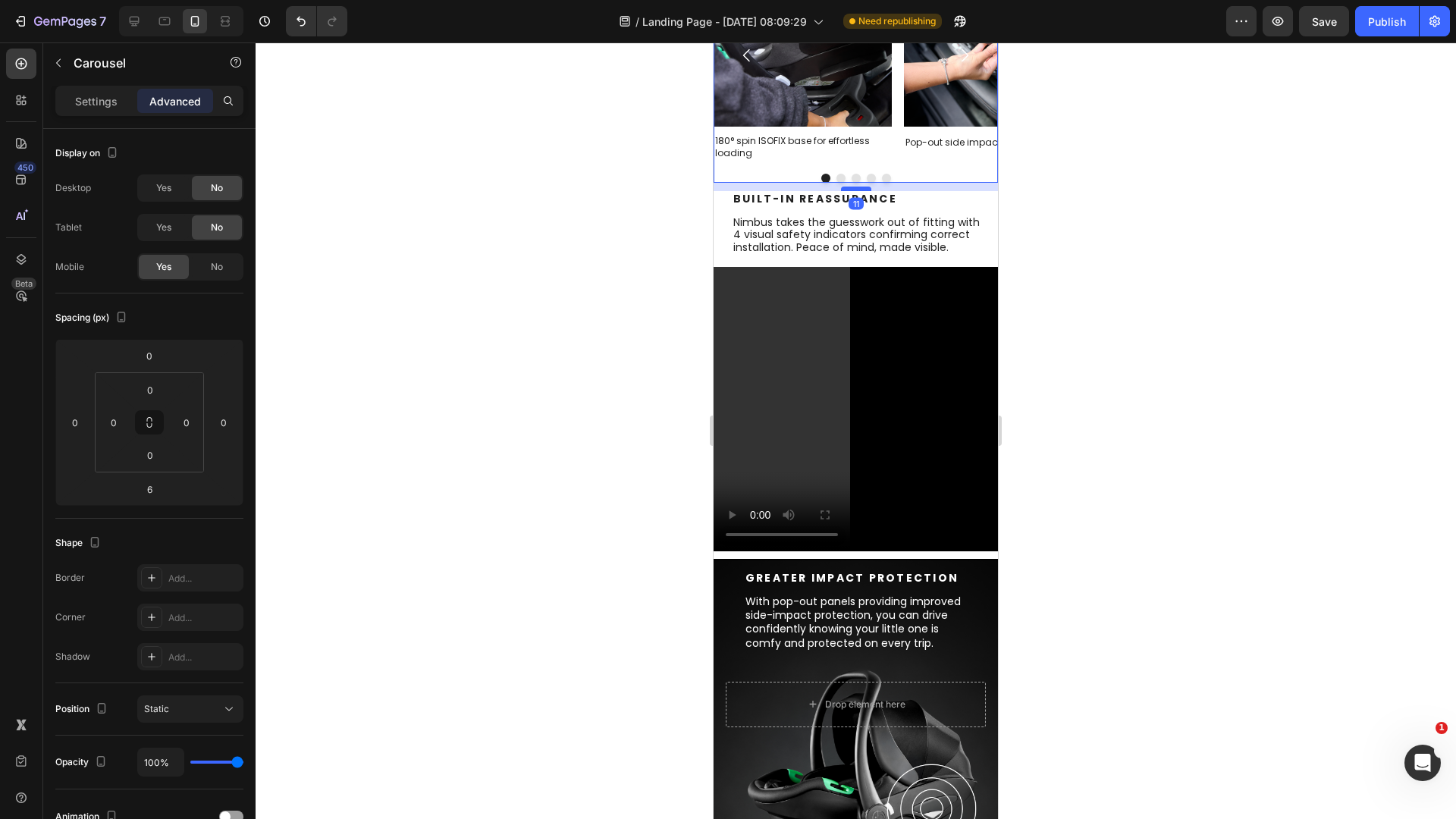
click at [860, 189] on div at bounding box center [856, 189] width 30 height 5
type input "11"
click at [1138, 249] on div at bounding box center [855, 431] width 1200 height 777
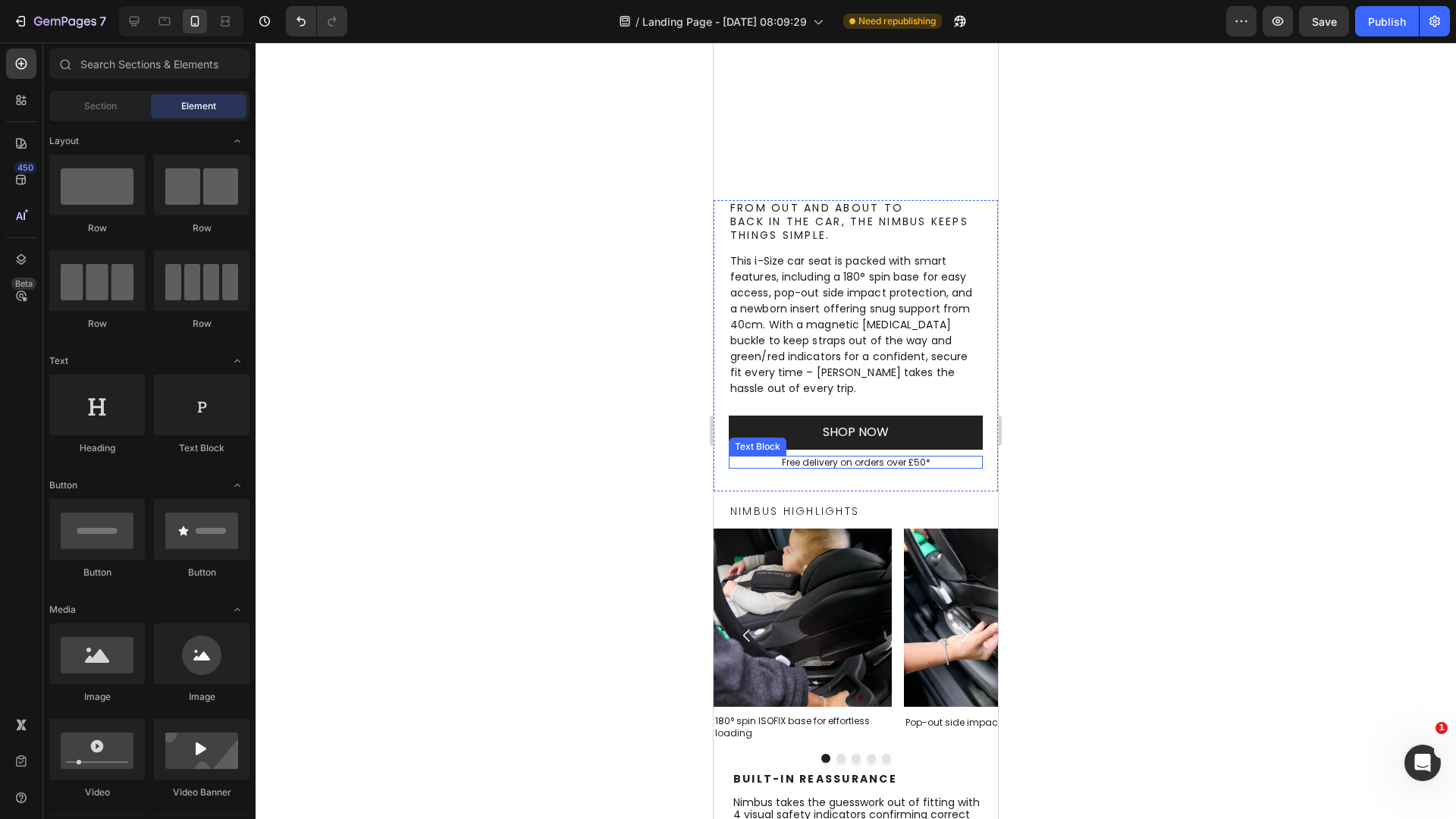
scroll to position [356, 0]
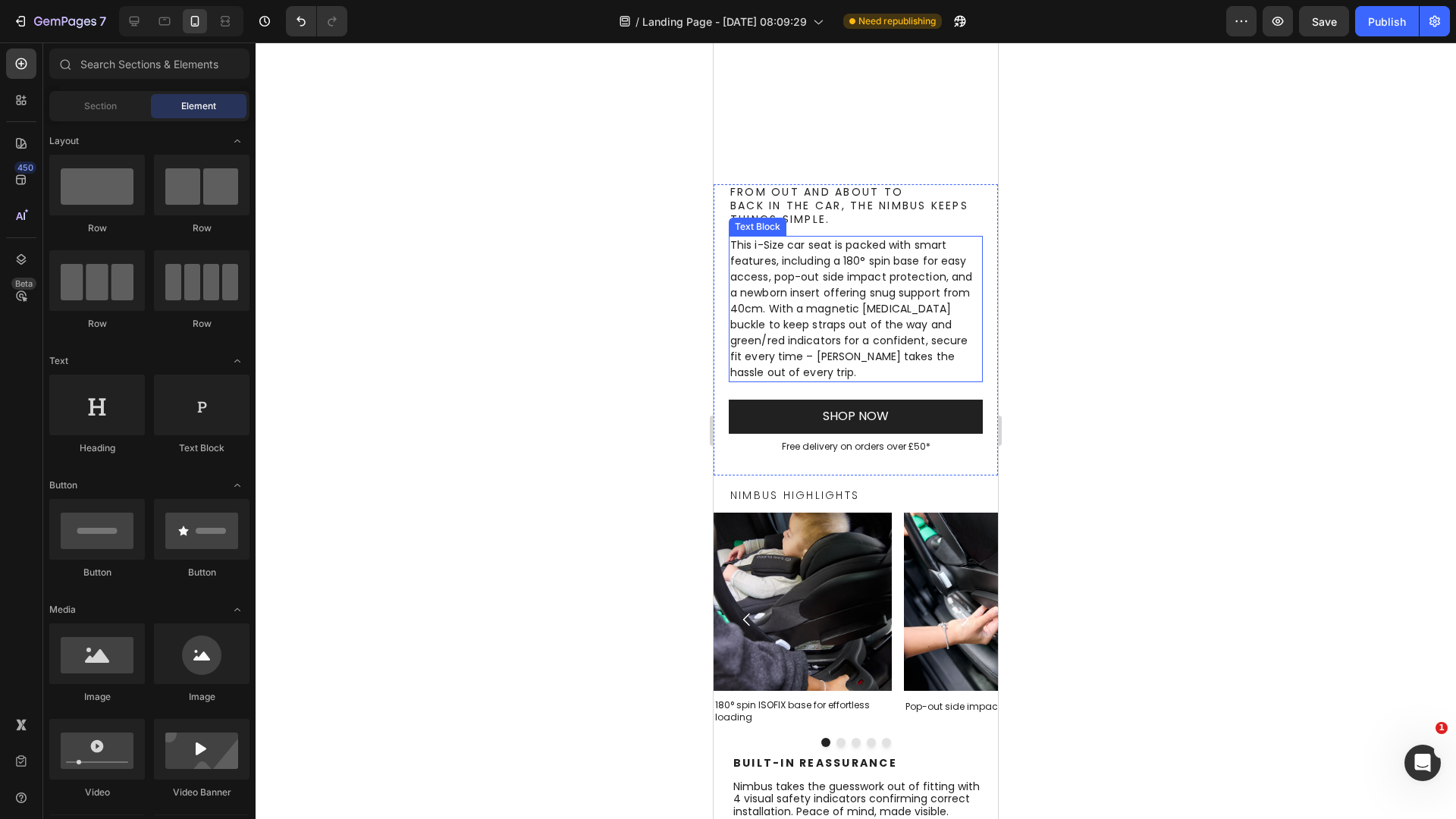
click at [915, 312] on p "This i-Size car seat is packed with smart features, including a 180° spin base …" at bounding box center [855, 309] width 251 height 143
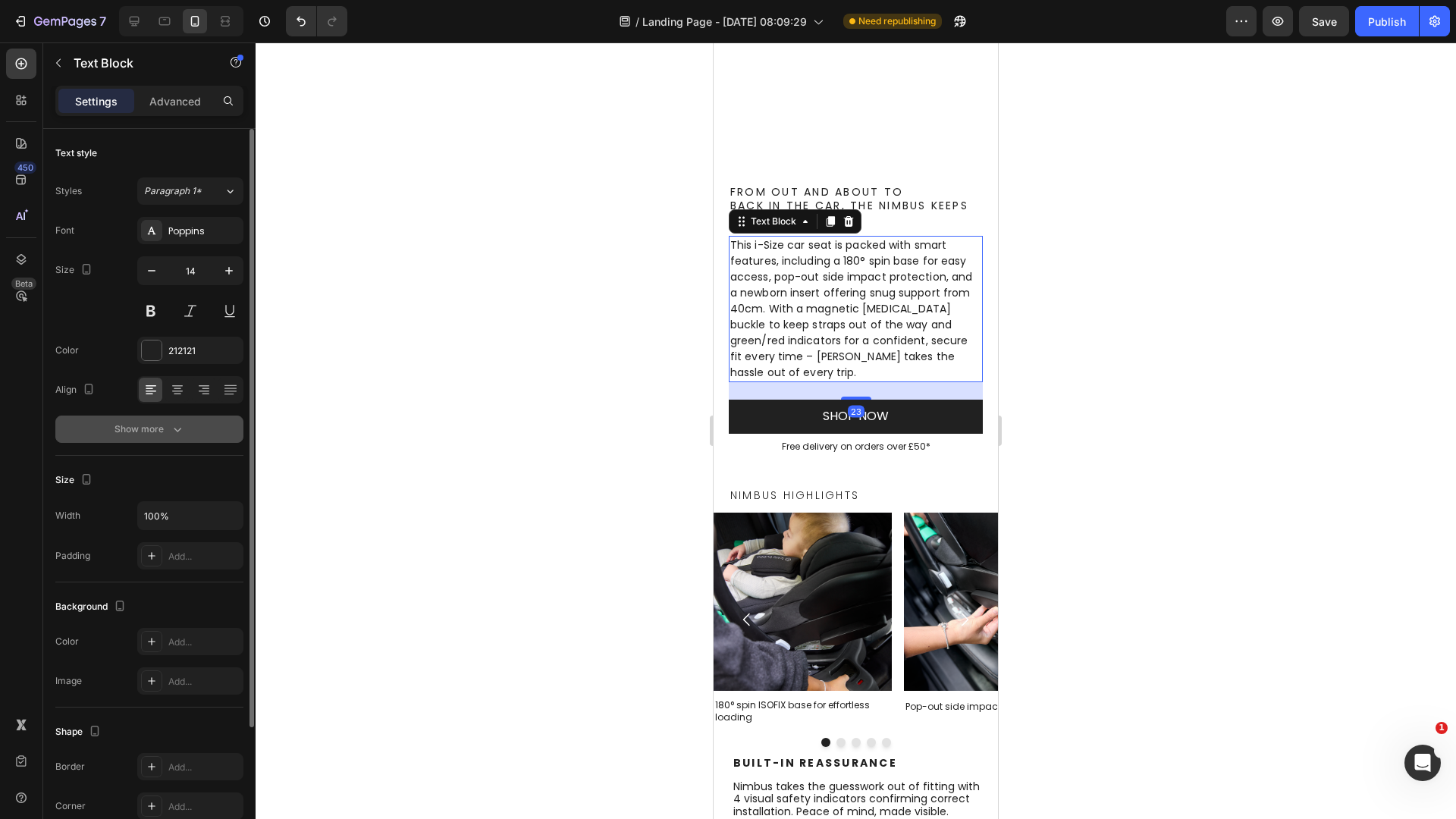
click at [113, 432] on button "Show more" at bounding box center [149, 429] width 188 height 27
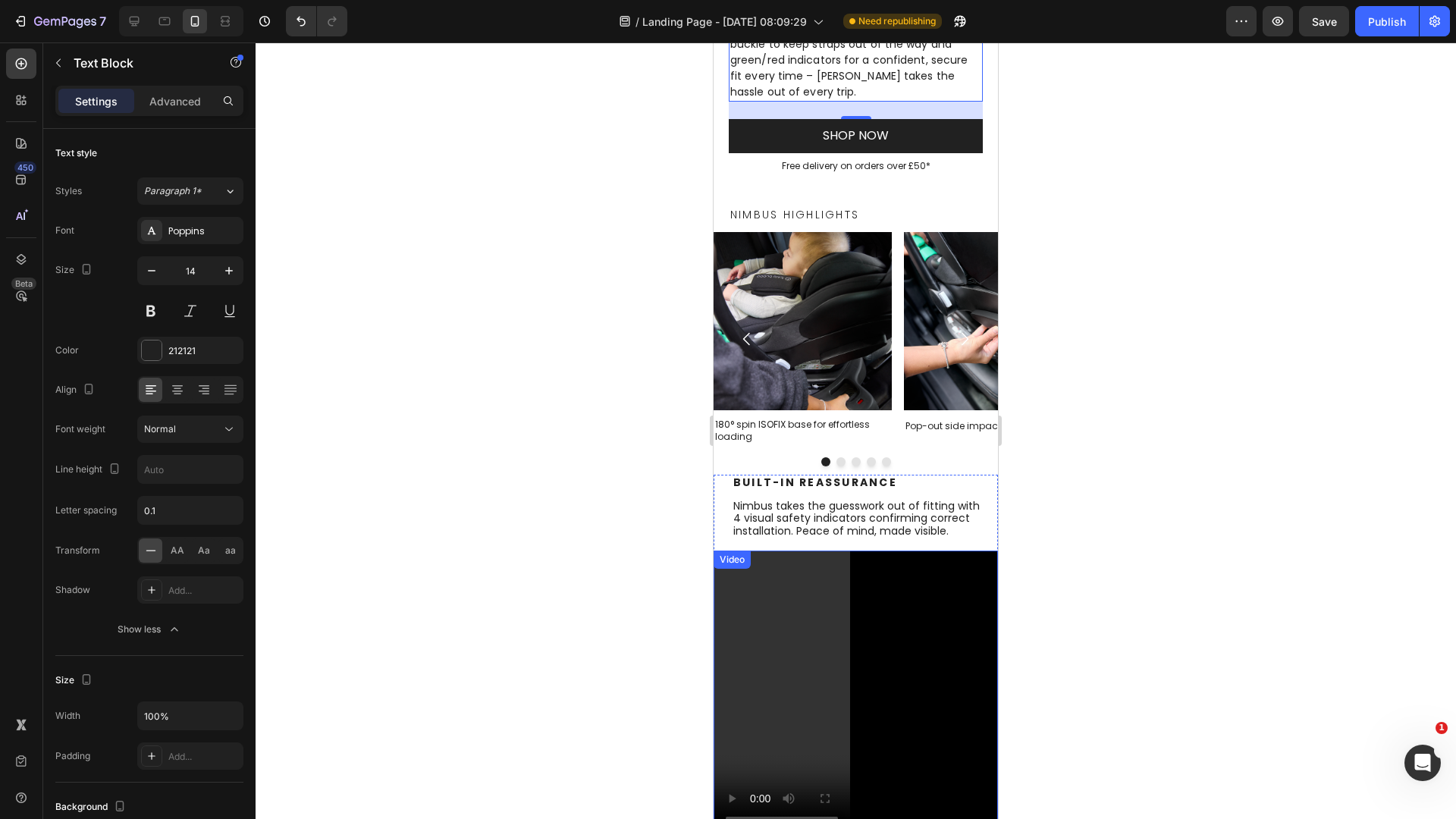
scroll to position [854, 0]
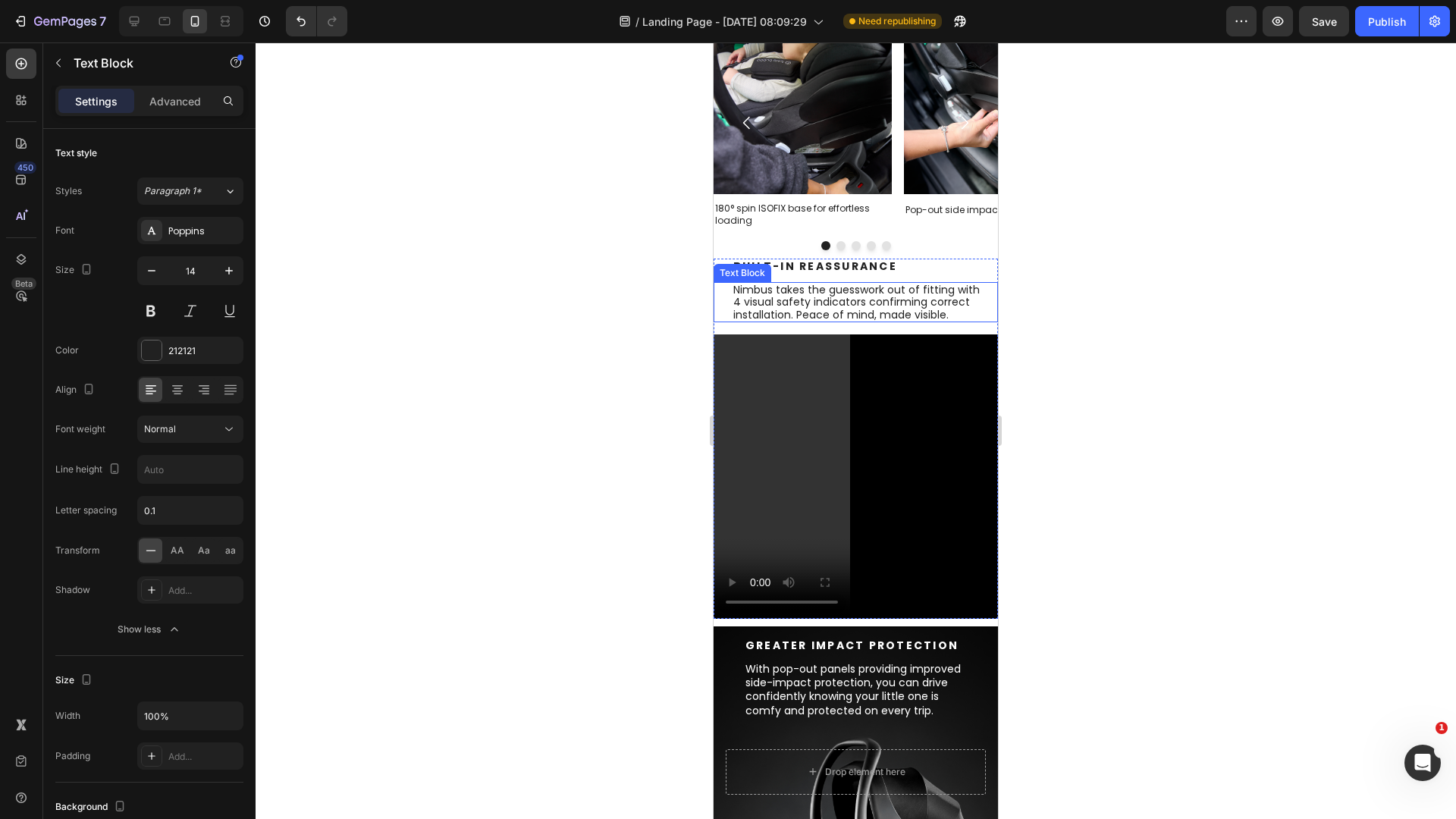
click at [804, 296] on p "Nimbus takes the guesswork out of fitting with 4 visual safety indicators confi…" at bounding box center [856, 302] width 248 height 37
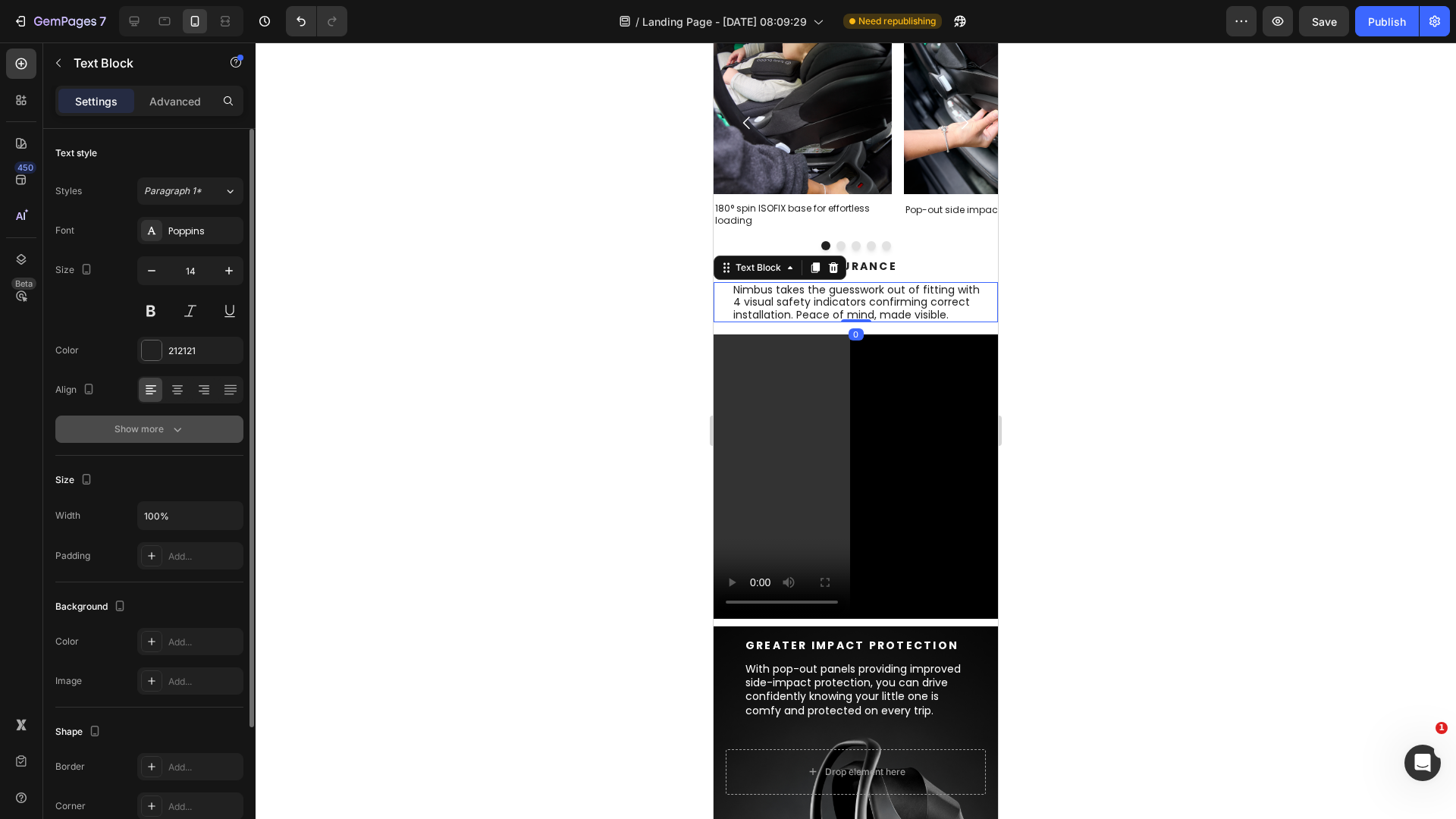
click at [177, 429] on icon "button" at bounding box center [177, 429] width 15 height 15
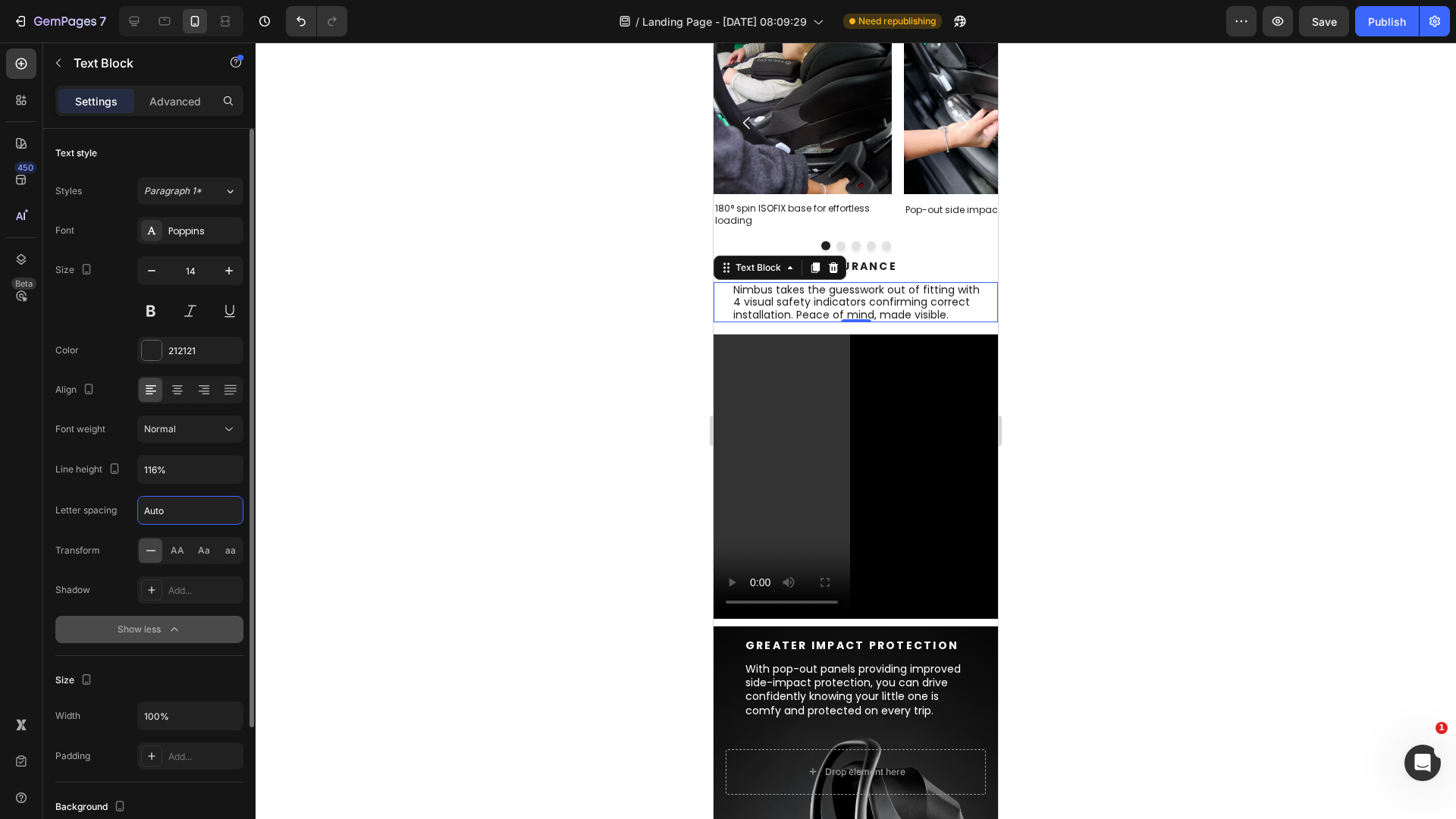
click at [196, 513] on input "Auto" at bounding box center [190, 510] width 104 height 27
type input "0.1"
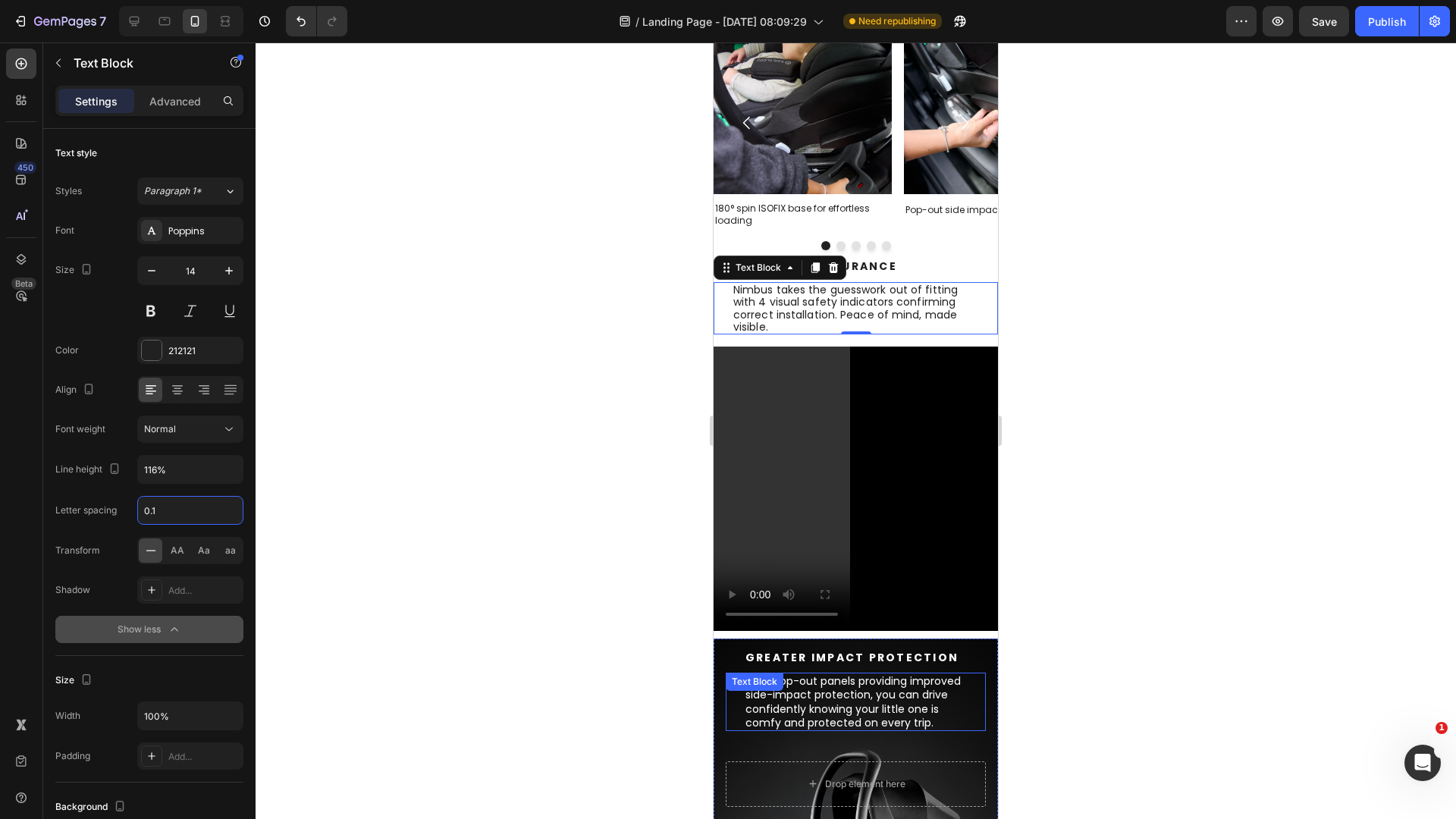
click at [894, 719] on p "With pop-out panels providing improved side-impact protection, you can drive co…" at bounding box center [855, 703] width 221 height 56
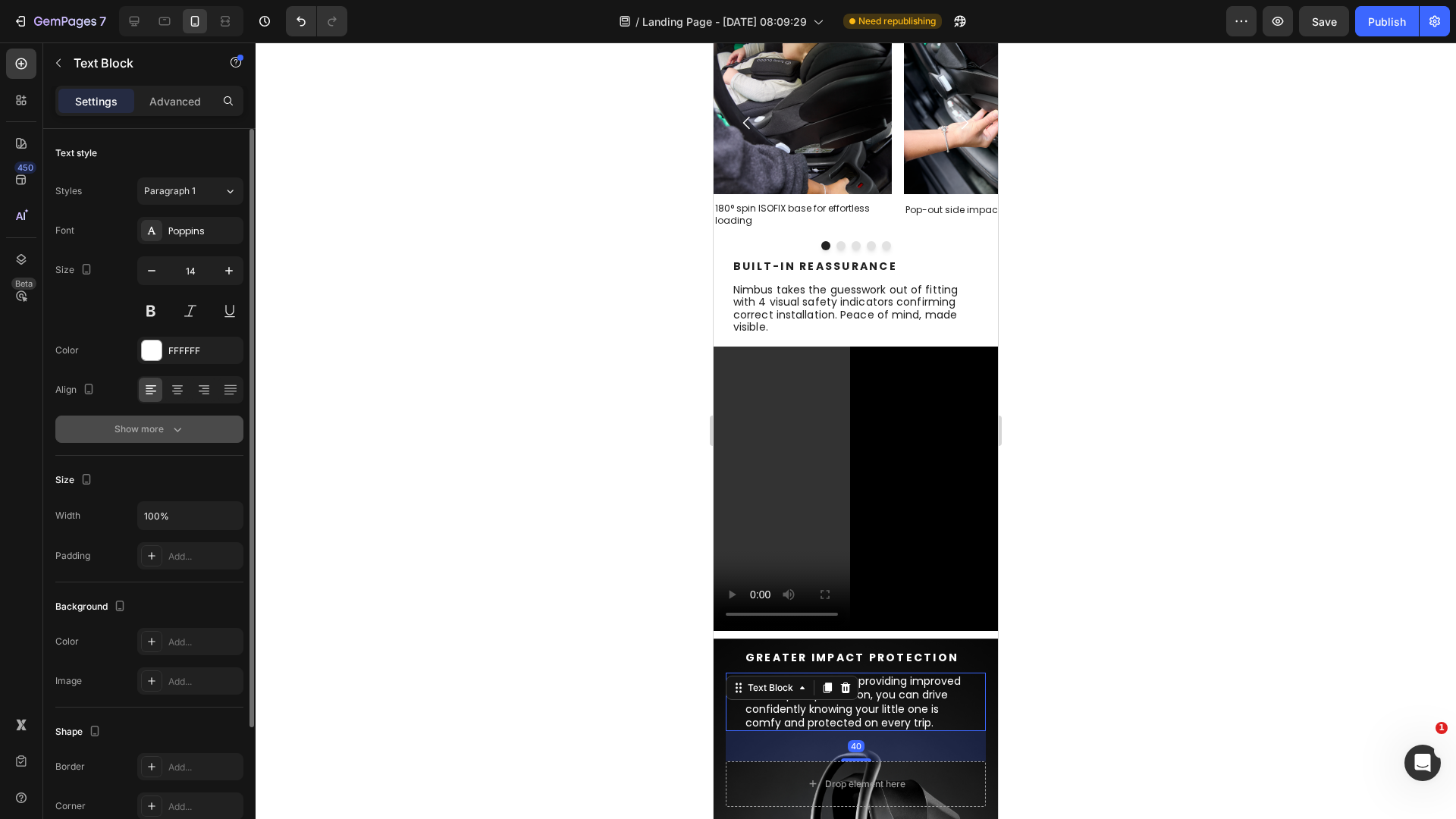
click at [163, 427] on div "Show more" at bounding box center [149, 429] width 71 height 15
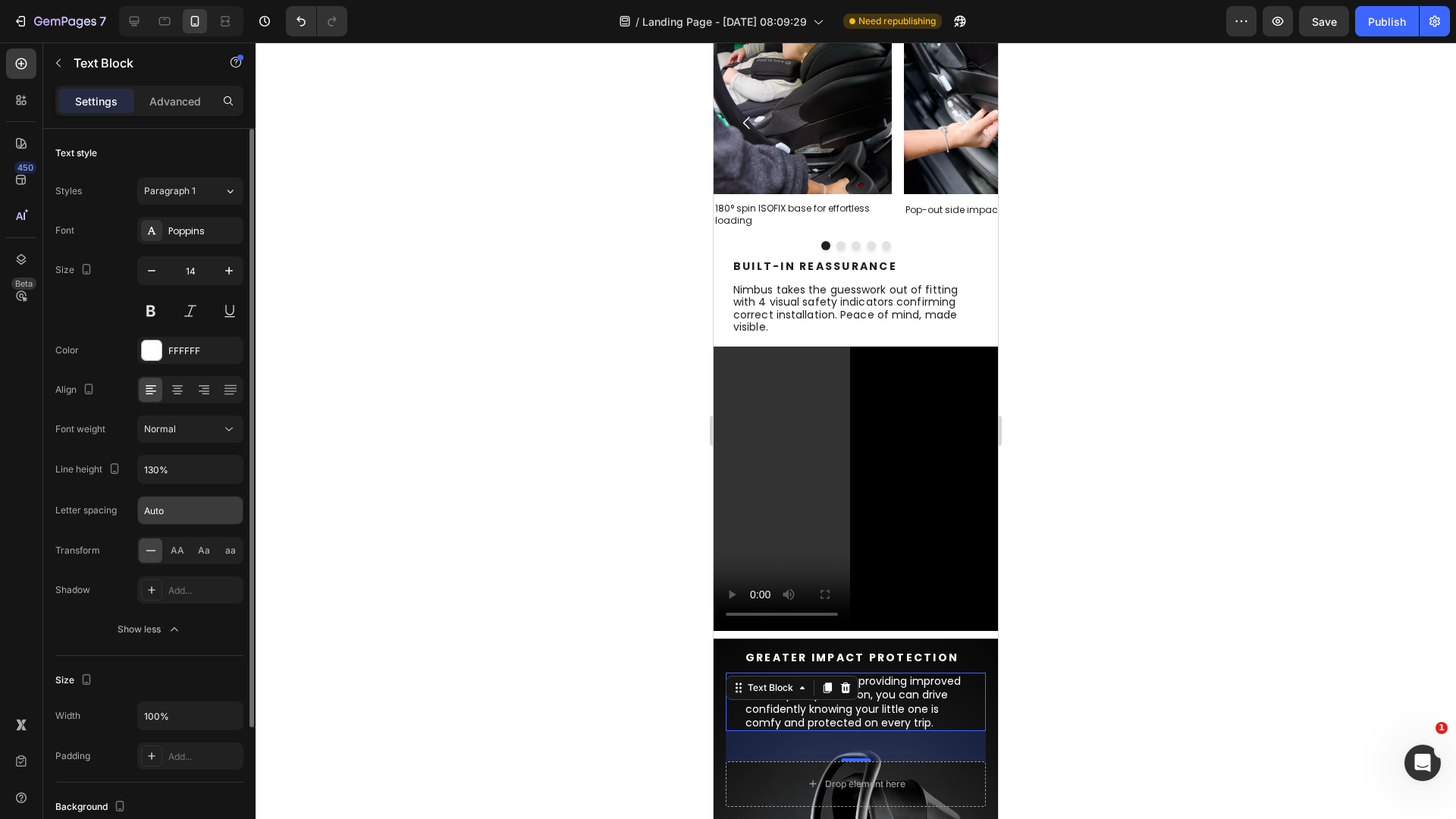
drag, startPoint x: 175, startPoint y: 511, endPoint x: 184, endPoint y: 501, distance: 13.5
click at [182, 504] on input "Auto" at bounding box center [190, 510] width 104 height 27
type input "0.1"
click at [467, 462] on div at bounding box center [855, 431] width 1200 height 777
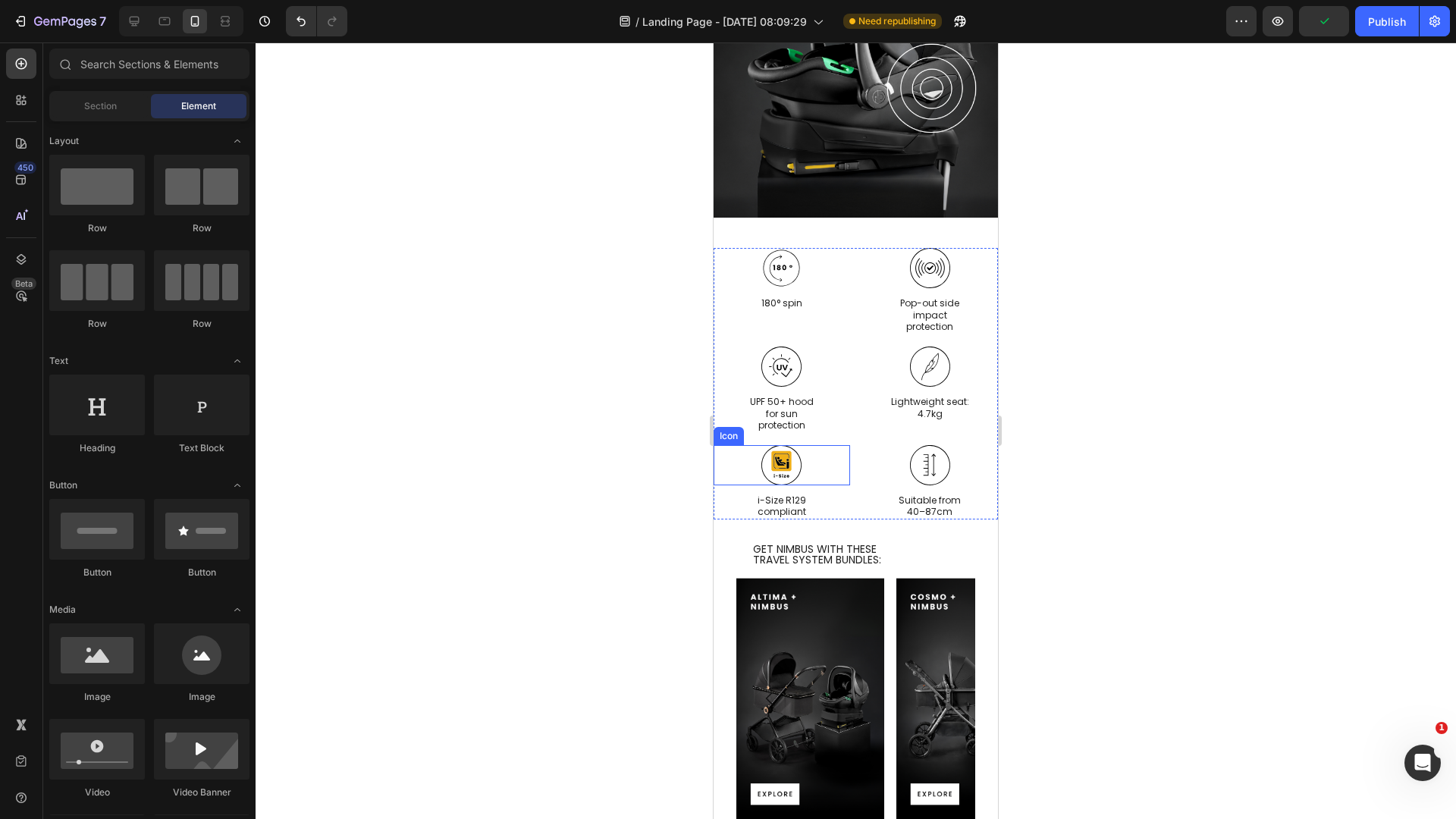
scroll to position [1431, 0]
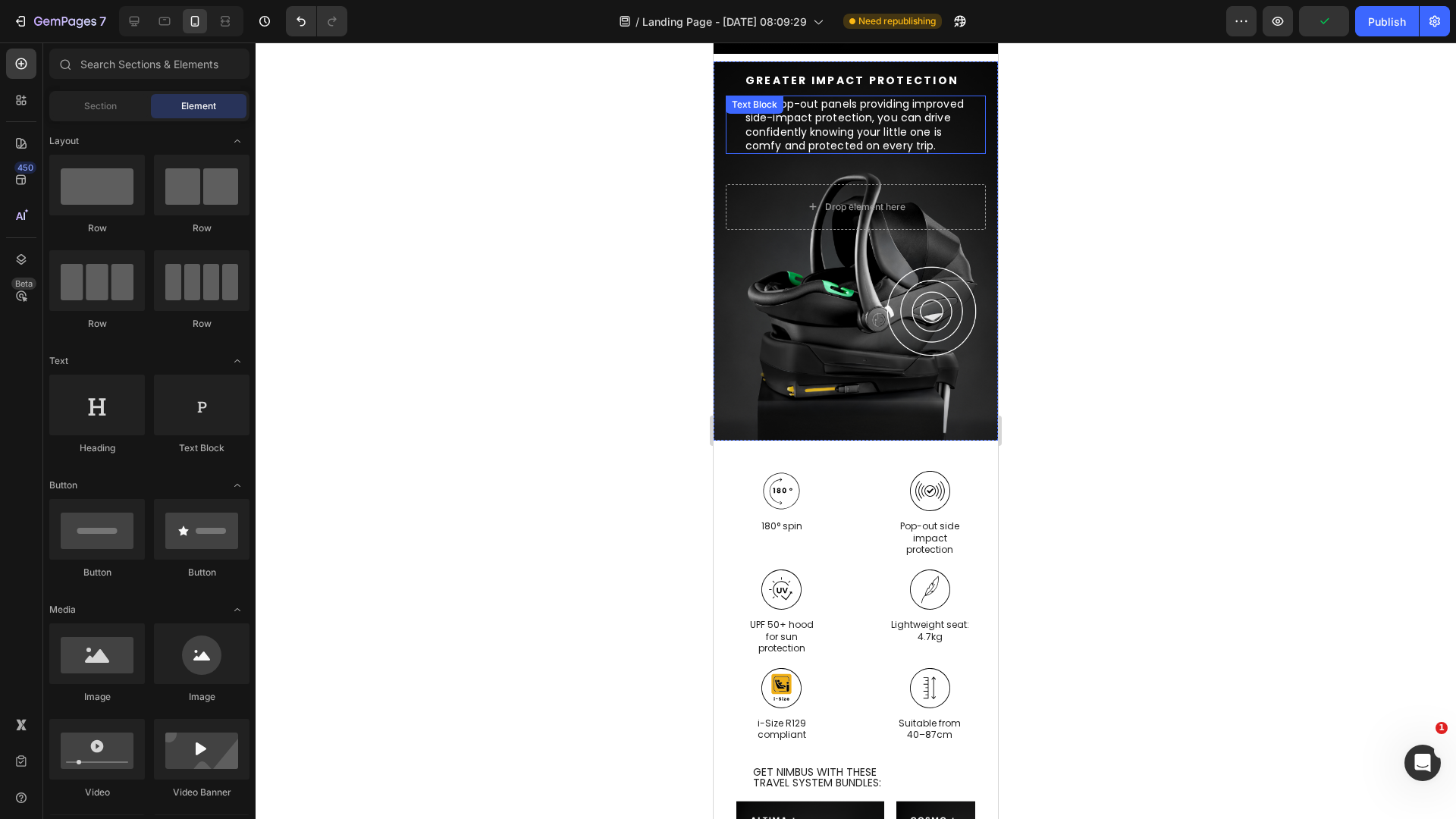
click at [811, 110] on p "With pop-out panels providing improved side-impact protection, you can drive co…" at bounding box center [855, 125] width 221 height 56
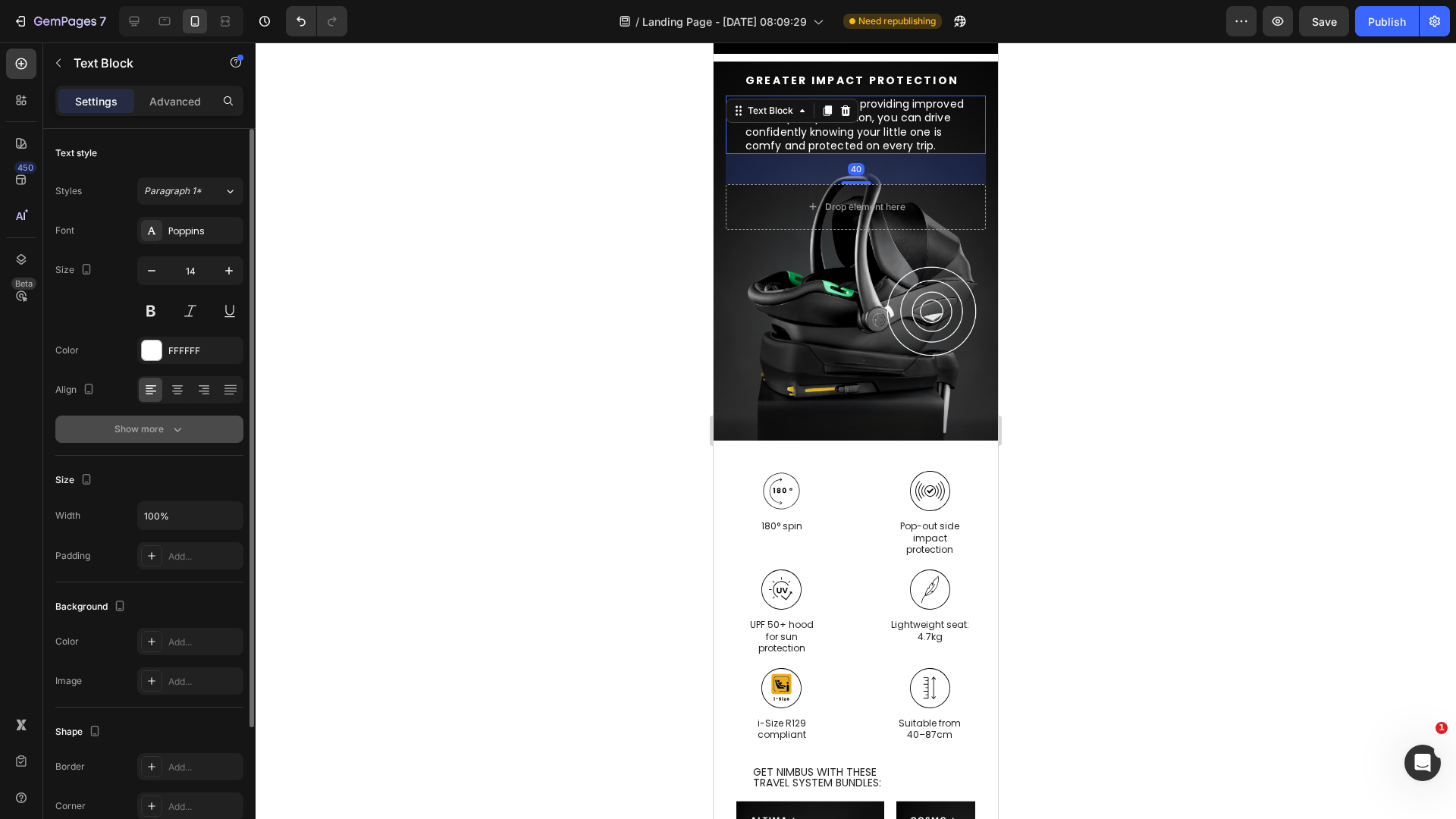
click at [166, 420] on button "Show more" at bounding box center [149, 429] width 188 height 27
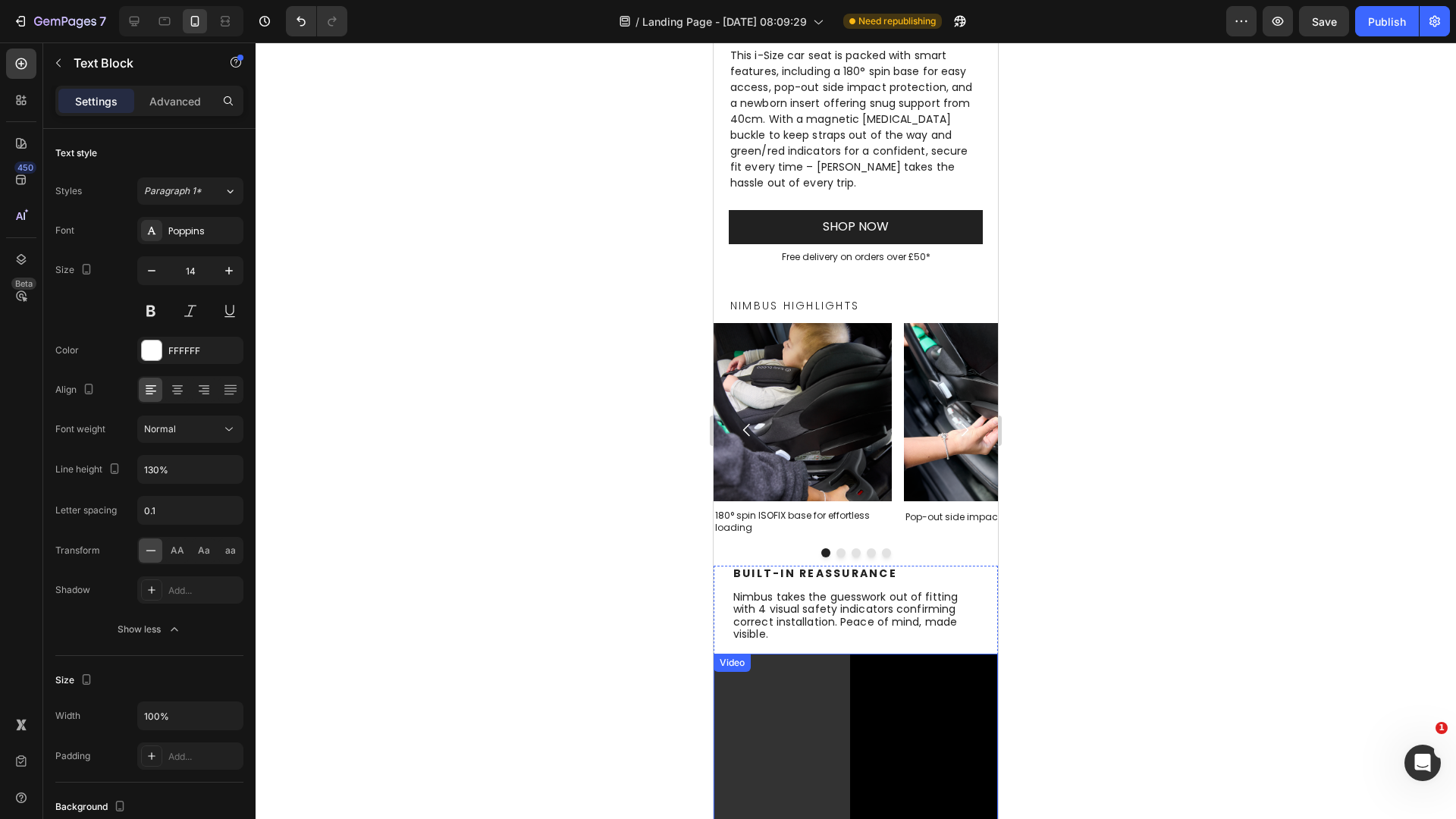
scroll to position [540, 0]
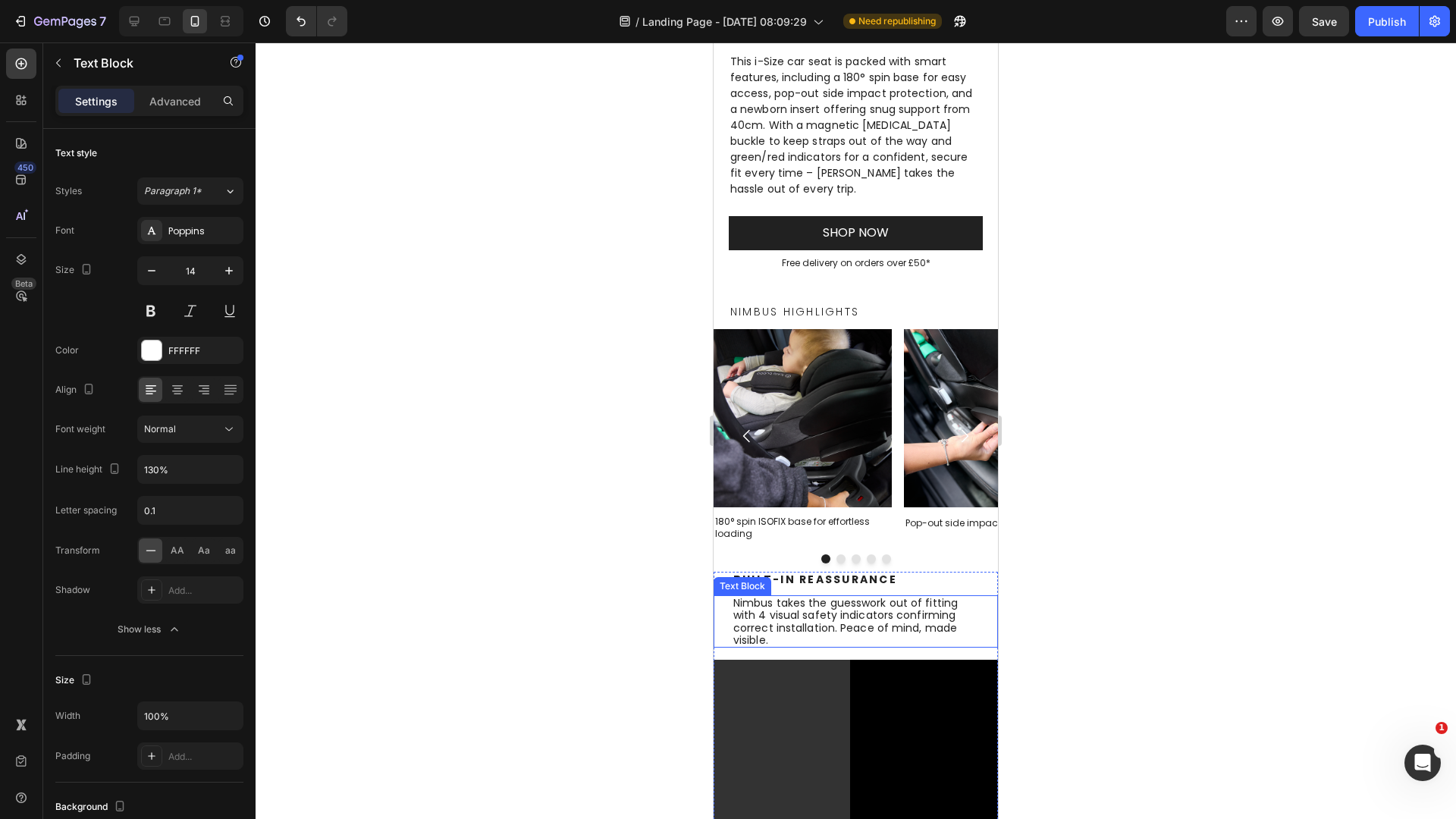
click at [838, 620] on p "Nimbus takes the guesswork out of fitting with 4 visual safety indicators confi…" at bounding box center [856, 622] width 248 height 50
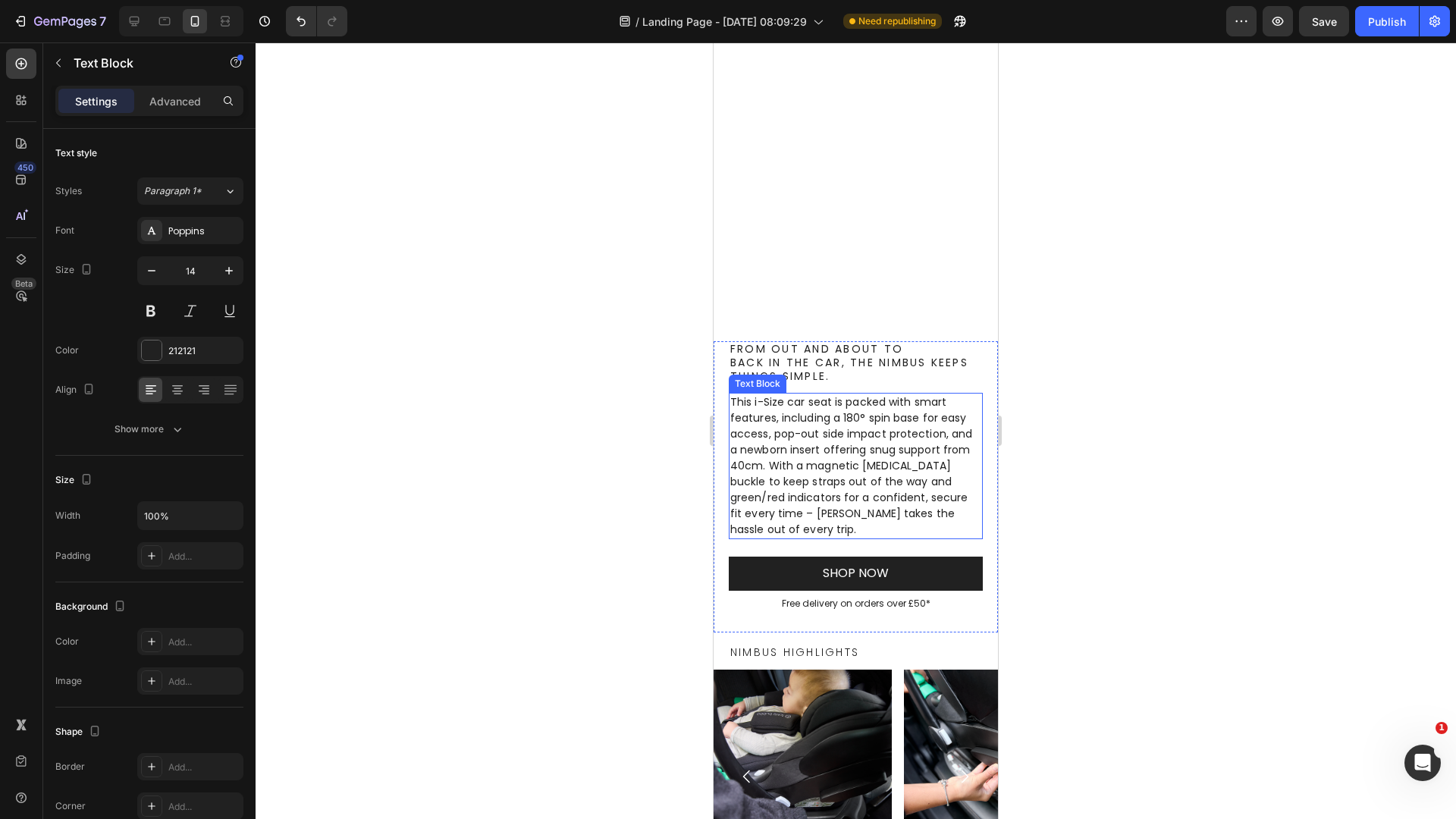
scroll to position [0, 0]
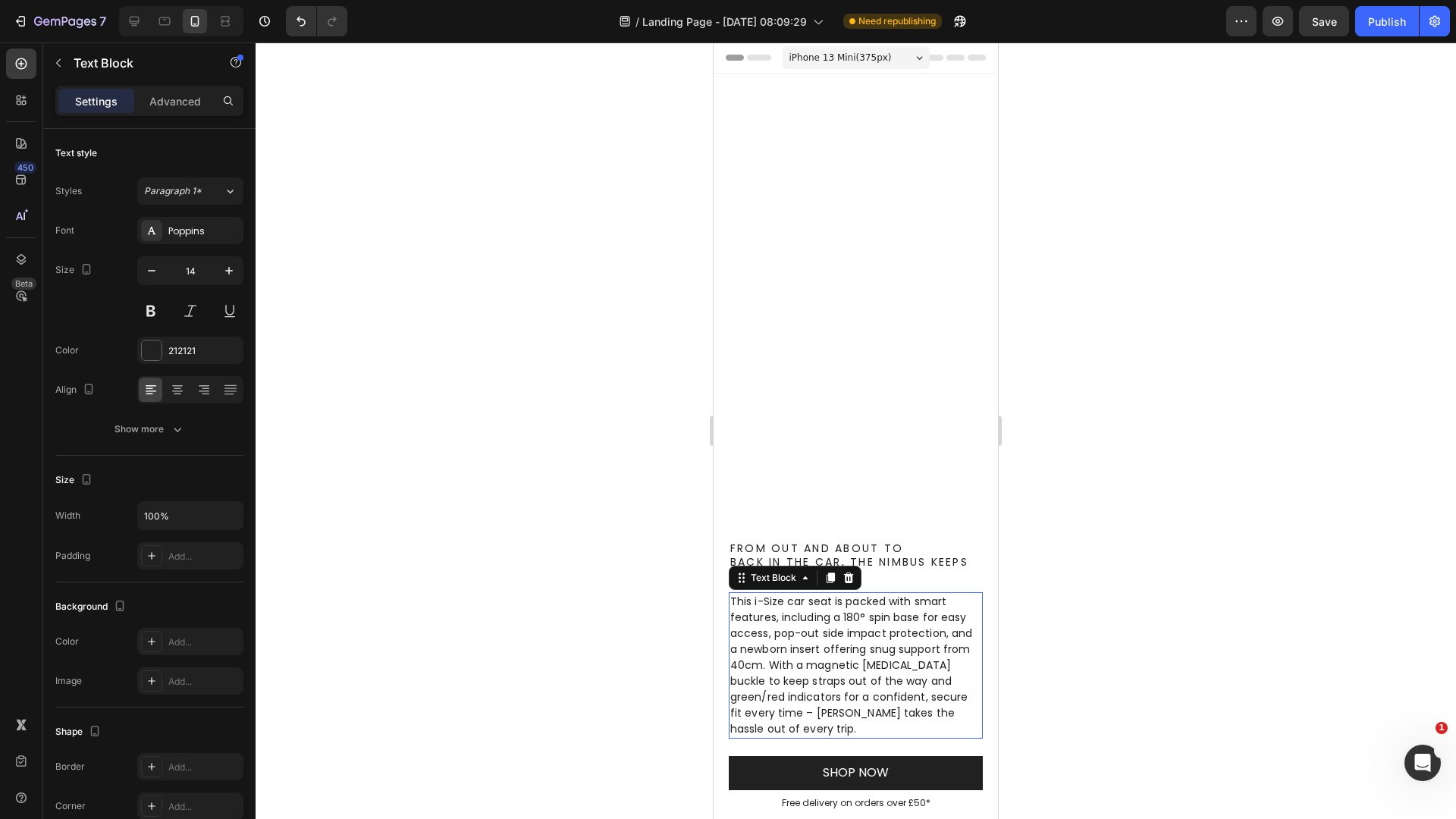
click at [772, 669] on p "This i-Size car seat is packed with smart features, including a 180° spin base …" at bounding box center [855, 666] width 251 height 143
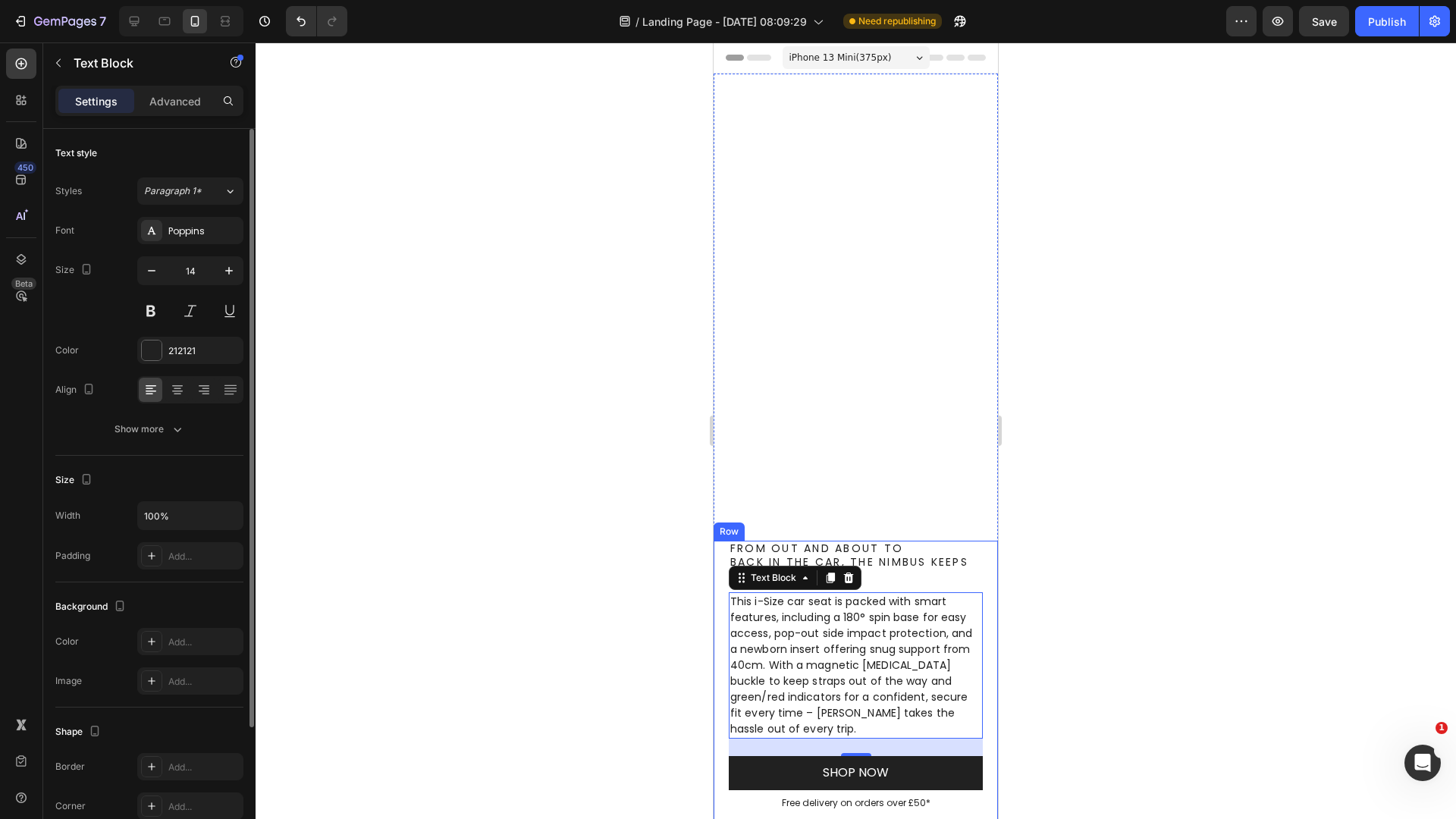
click at [191, 108] on div "Advanced" at bounding box center [175, 101] width 76 height 24
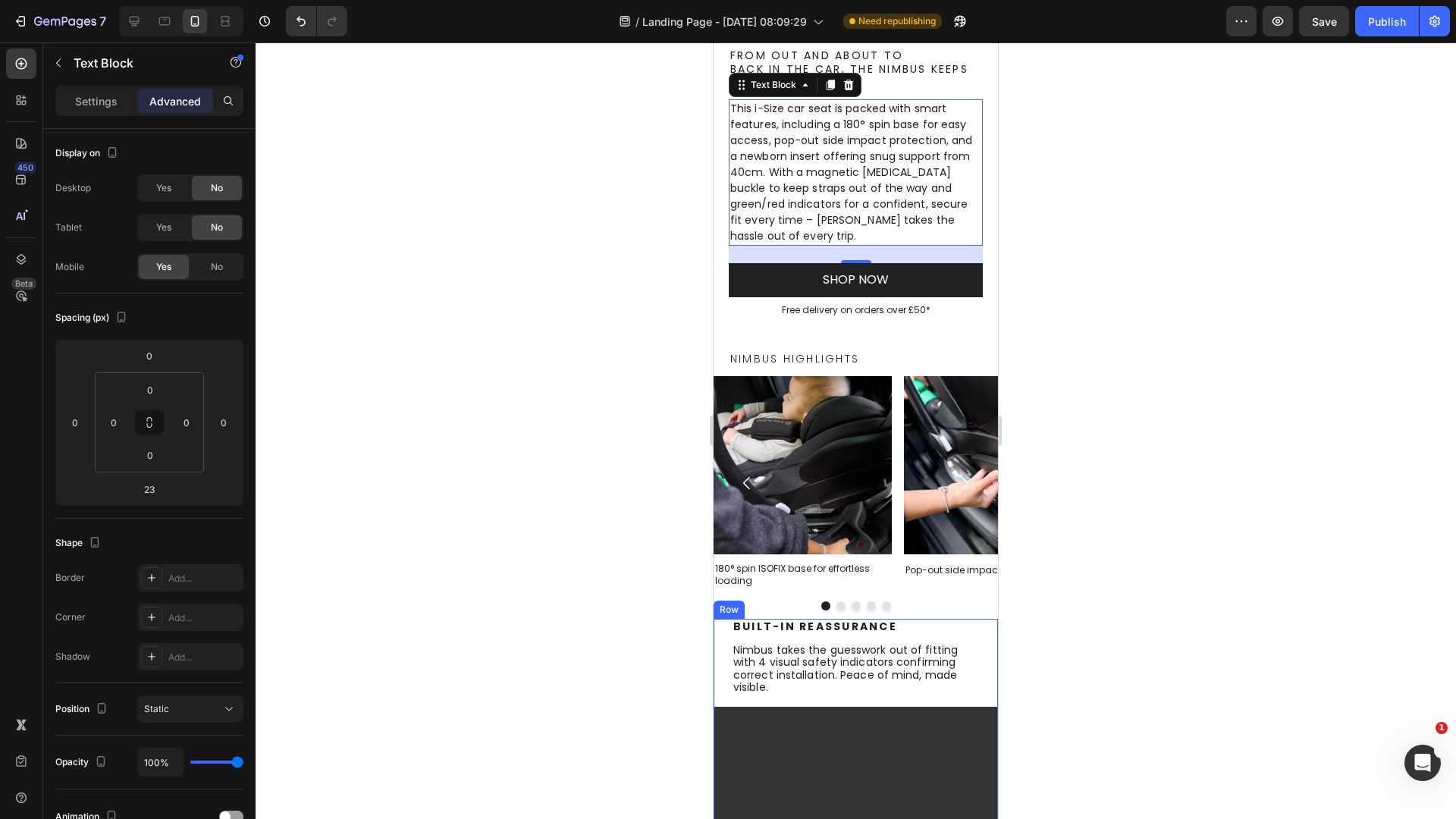
scroll to position [816, 0]
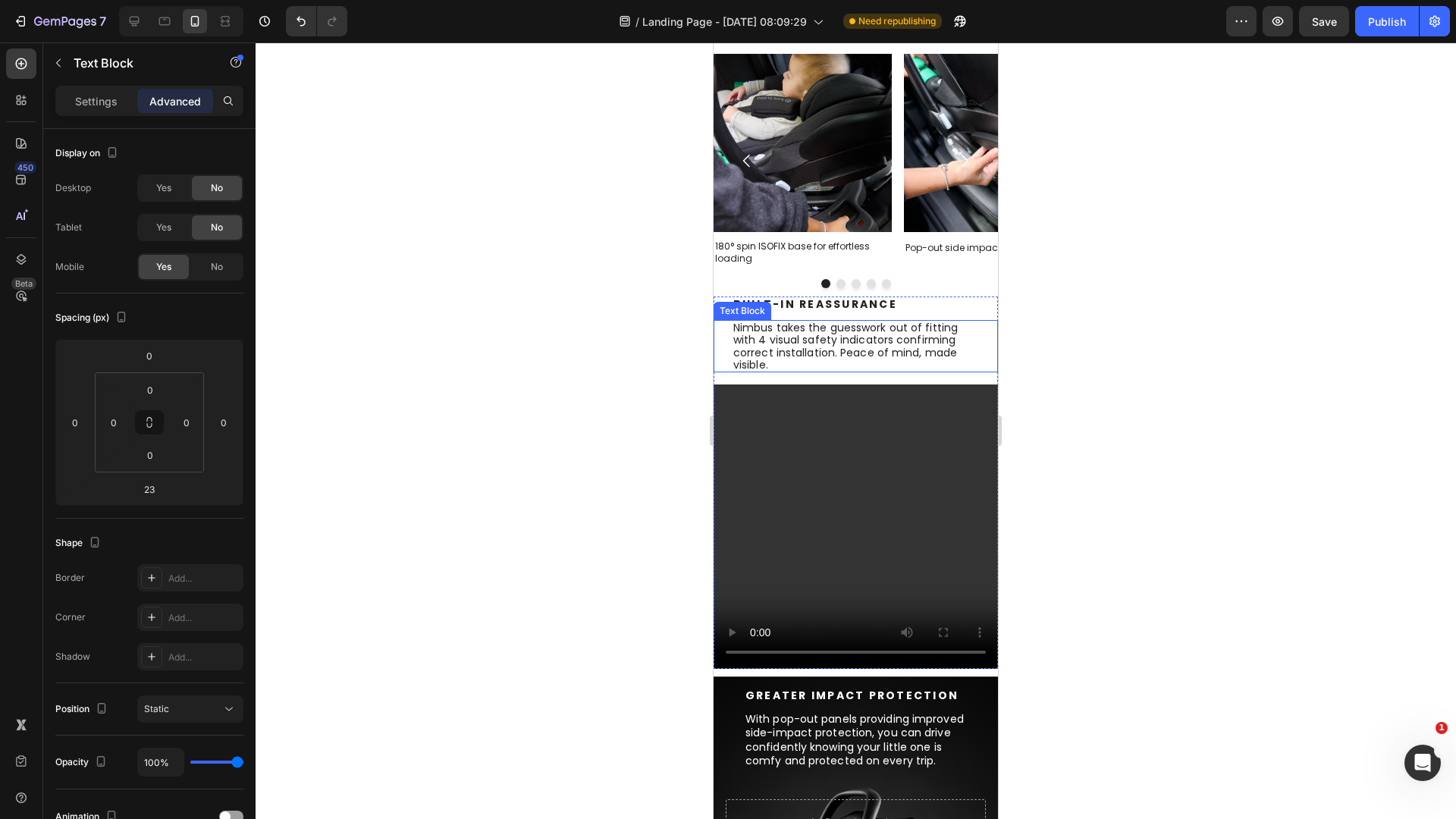
click at [827, 366] on p "Nimbus takes the guesswork out of fitting with 4 visual safety indicators confi…" at bounding box center [856, 346] width 248 height 50
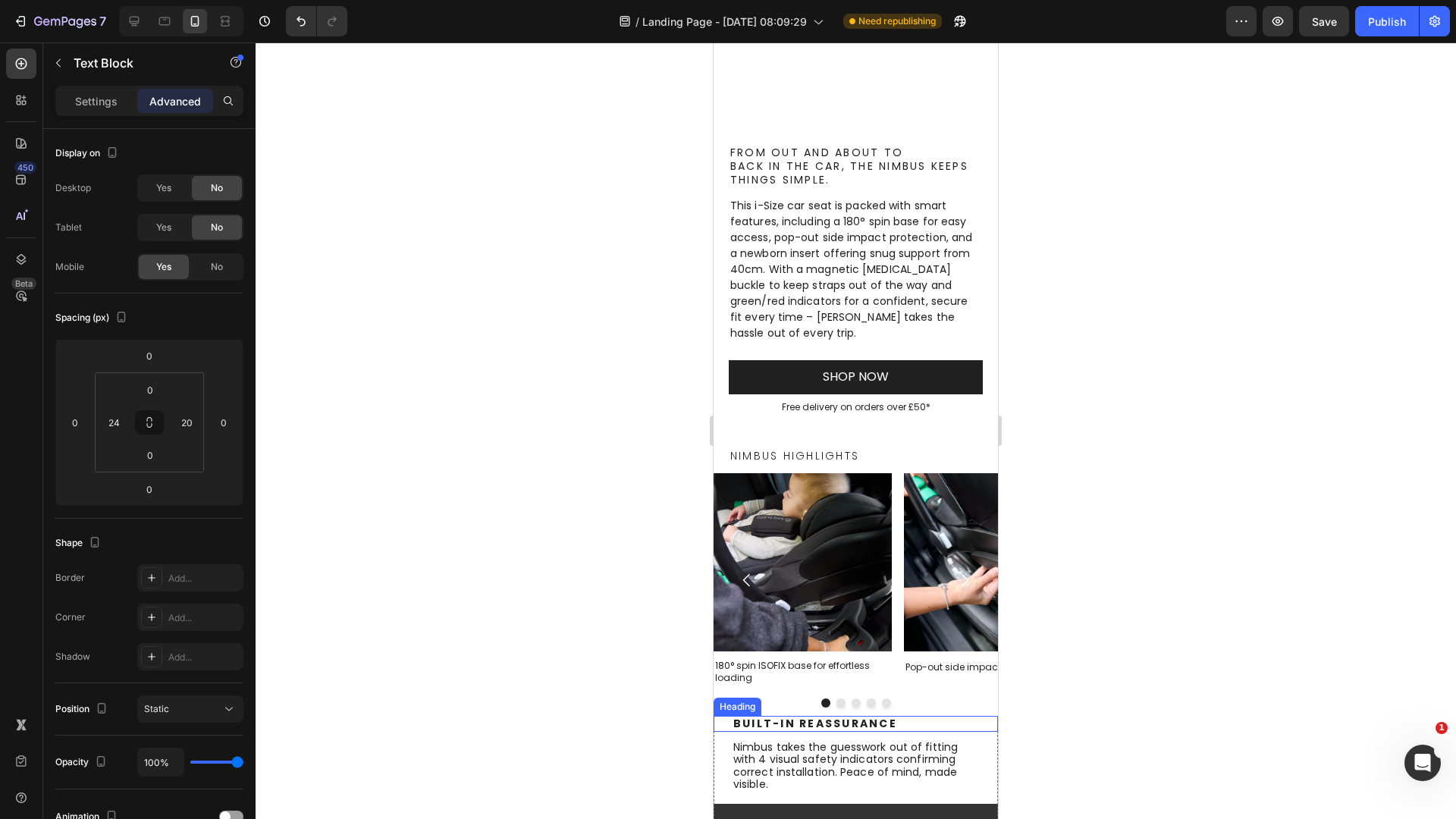
scroll to position [388, 0]
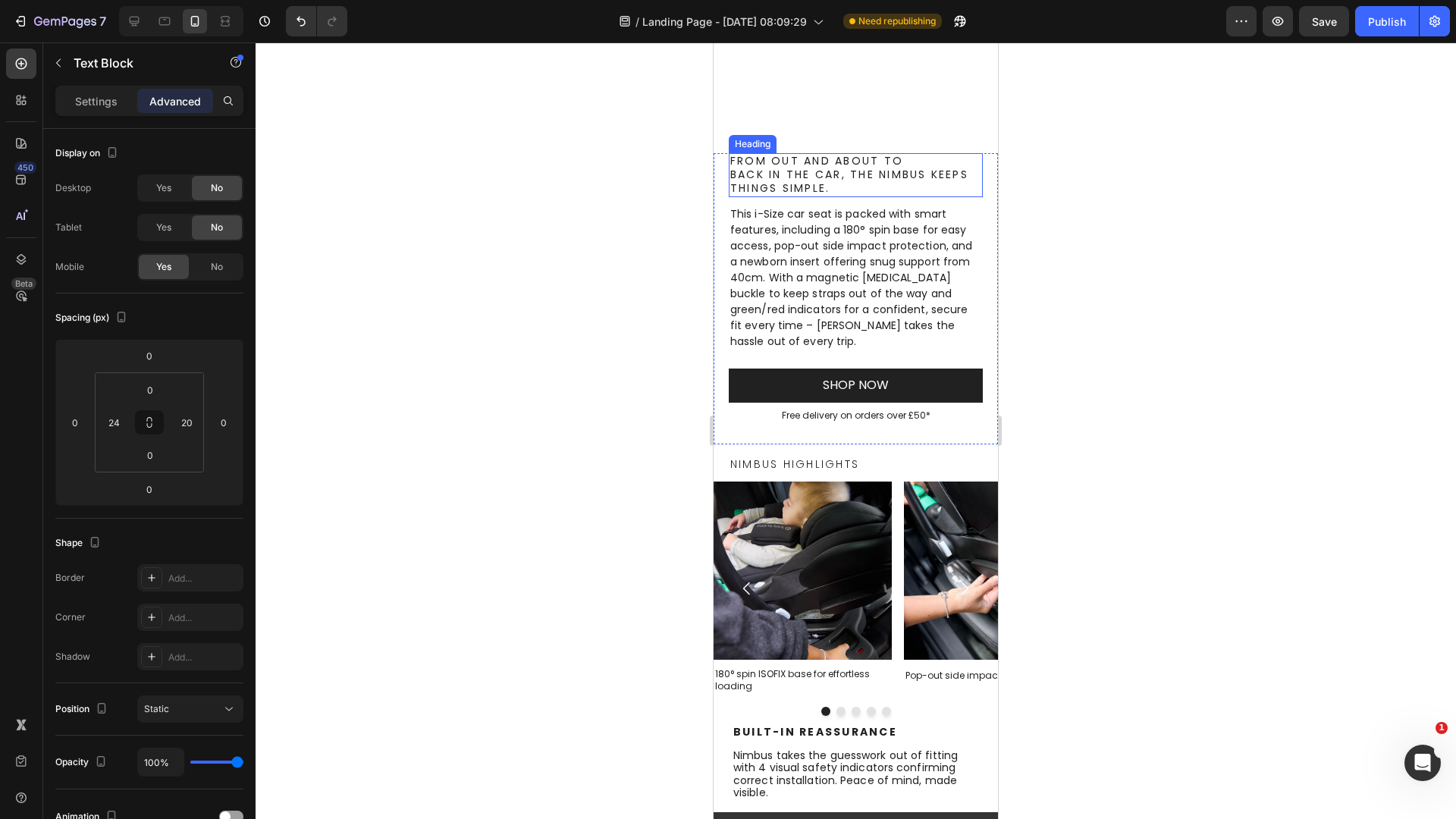
click at [843, 181] on h2 "From out and about to back in the car, the Nimbus keeps things simple." at bounding box center [855, 175] width 254 height 44
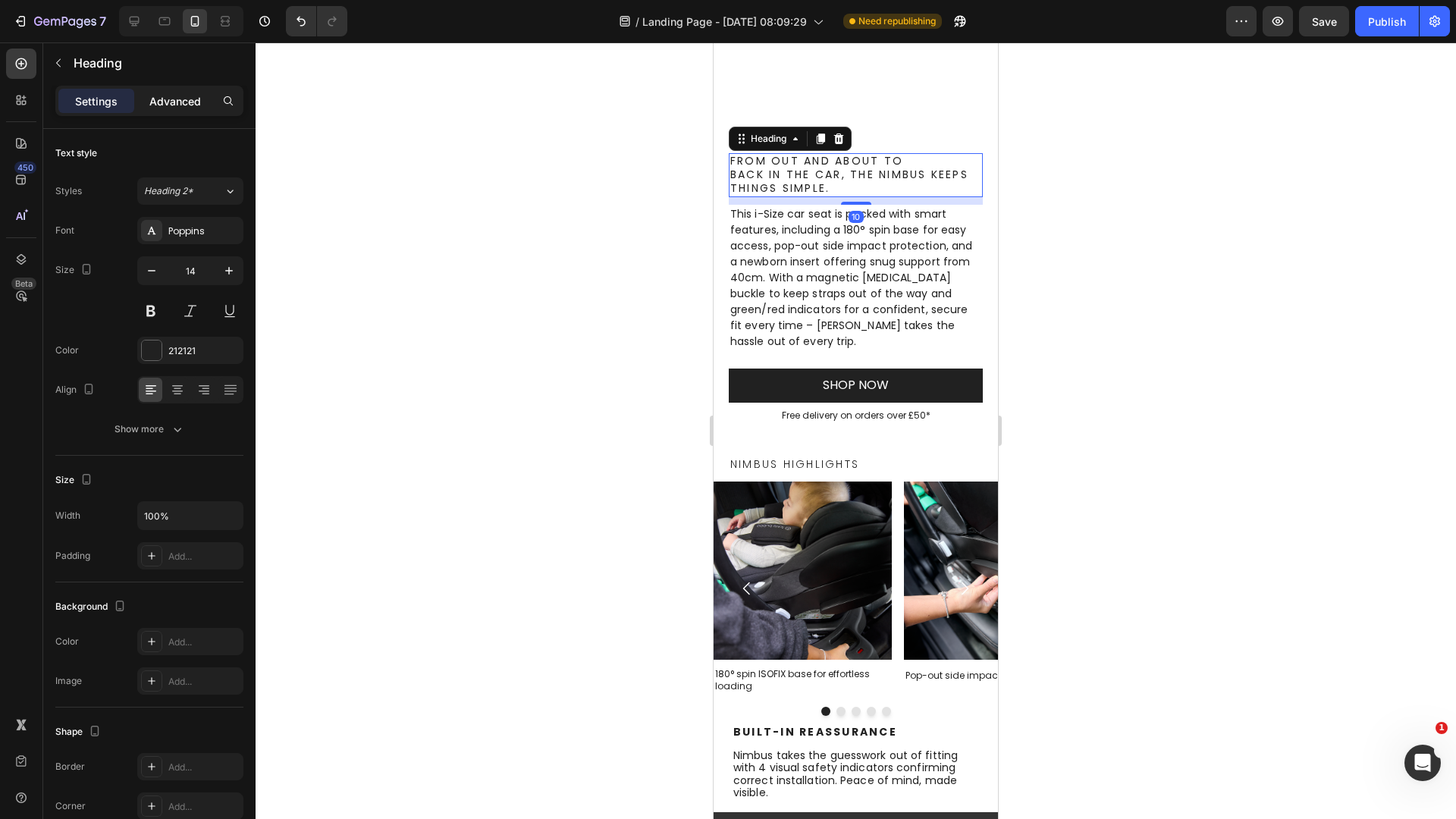
click at [186, 102] on p "Advanced" at bounding box center [175, 102] width 52 height 16
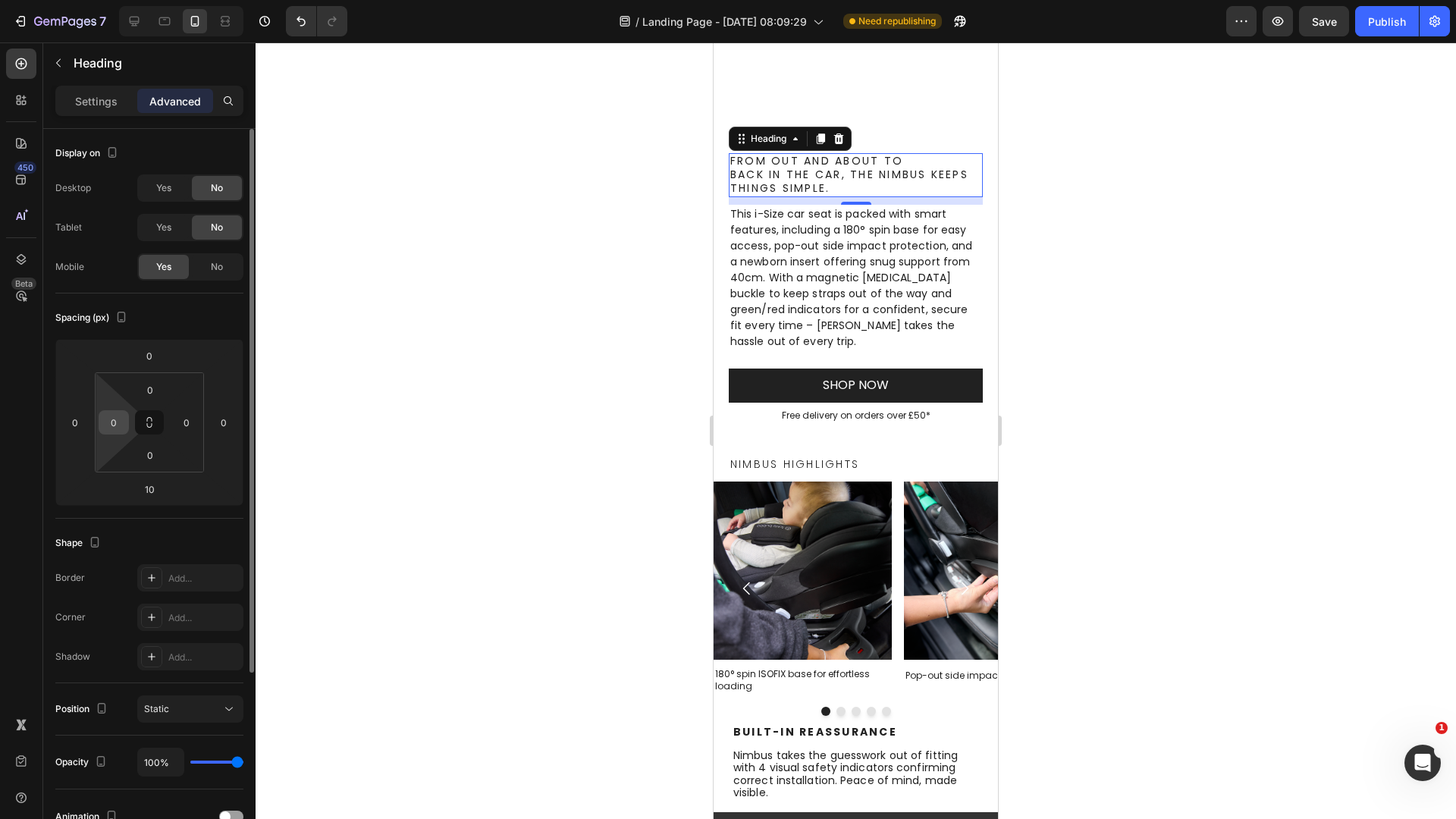
click at [121, 427] on input "0" at bounding box center [113, 422] width 23 height 23
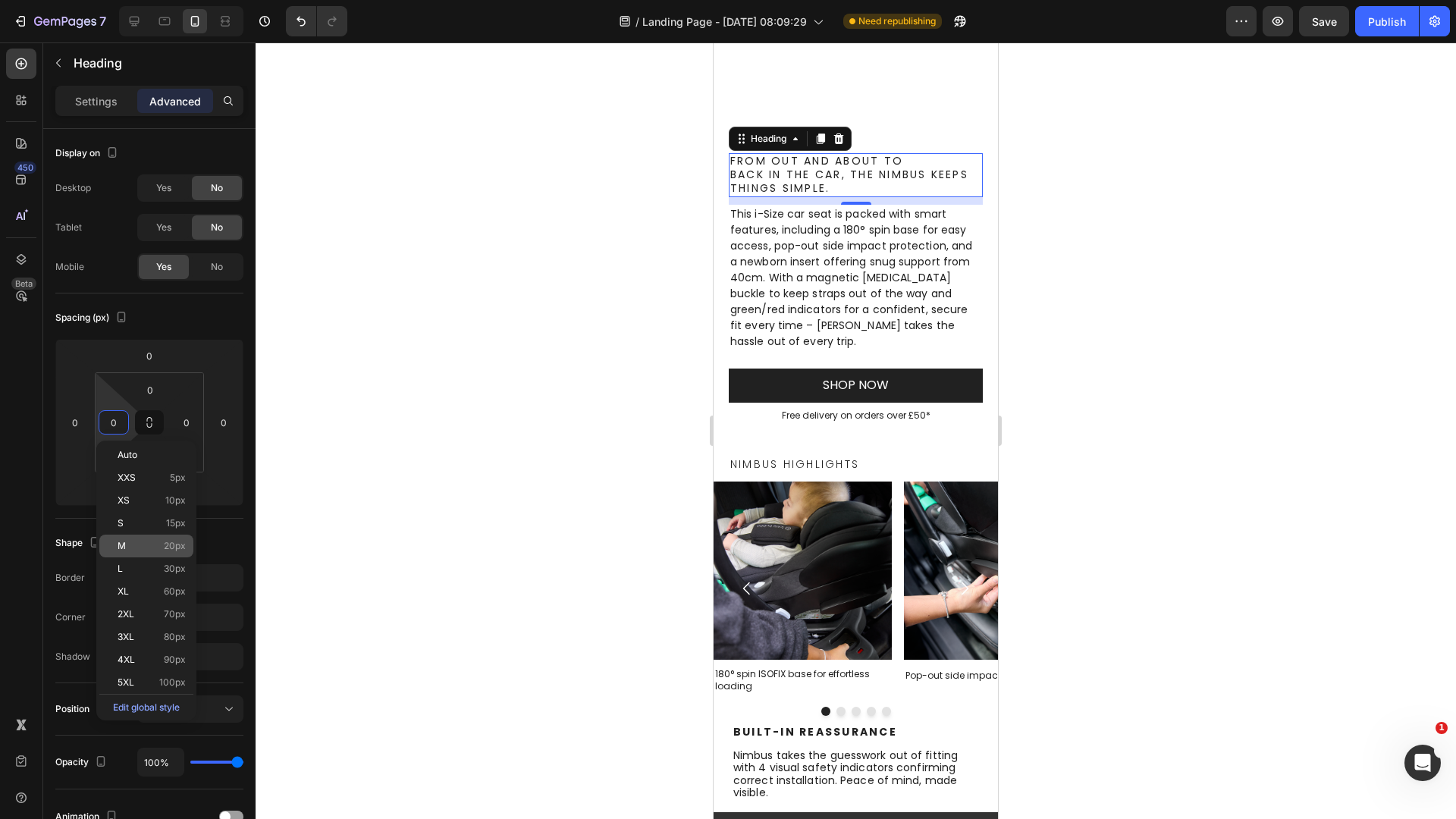
click at [158, 552] on div "M 20px" at bounding box center [146, 546] width 94 height 23
type input "20"
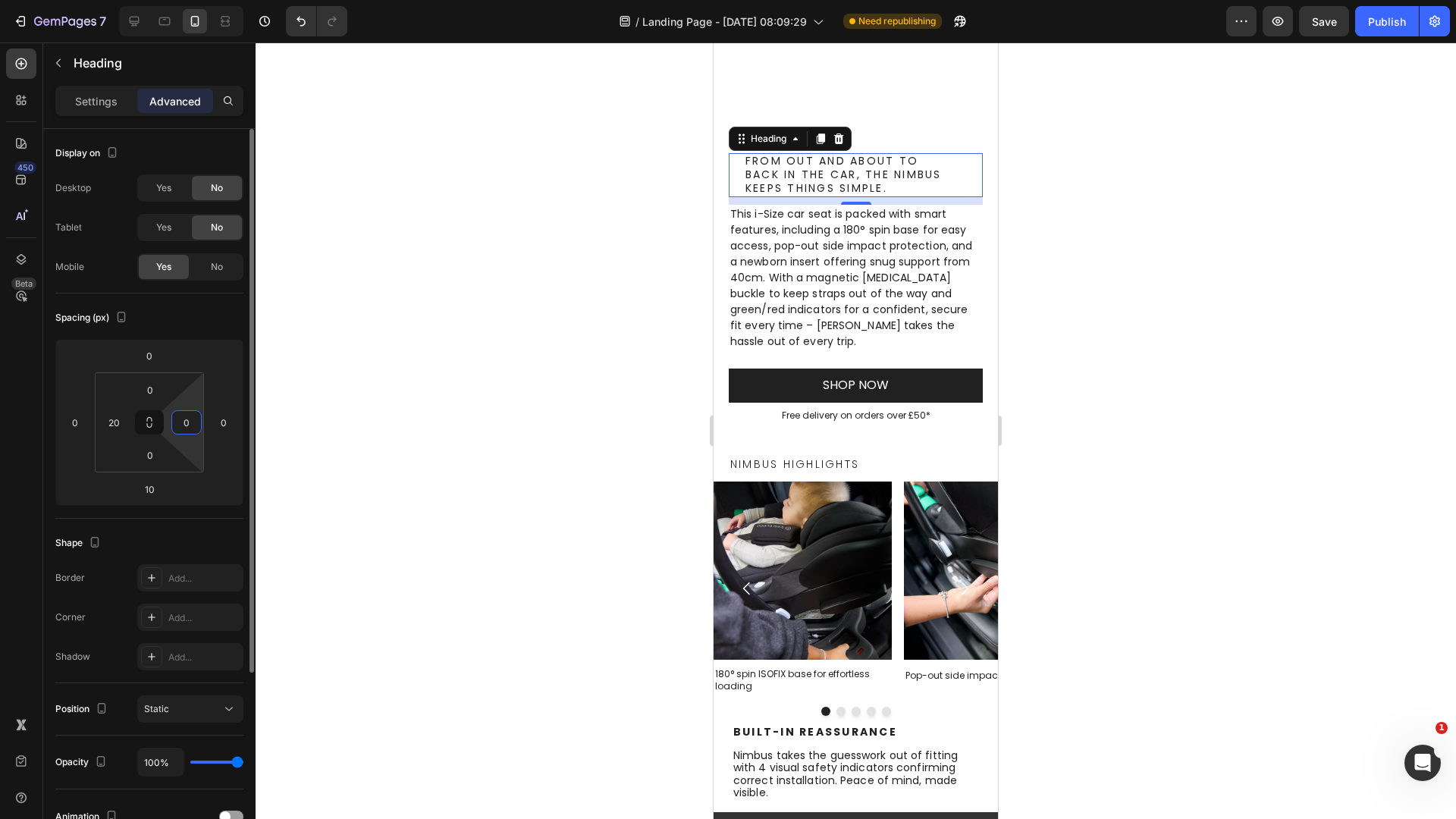
click at [182, 423] on input "0" at bounding box center [186, 422] width 23 height 23
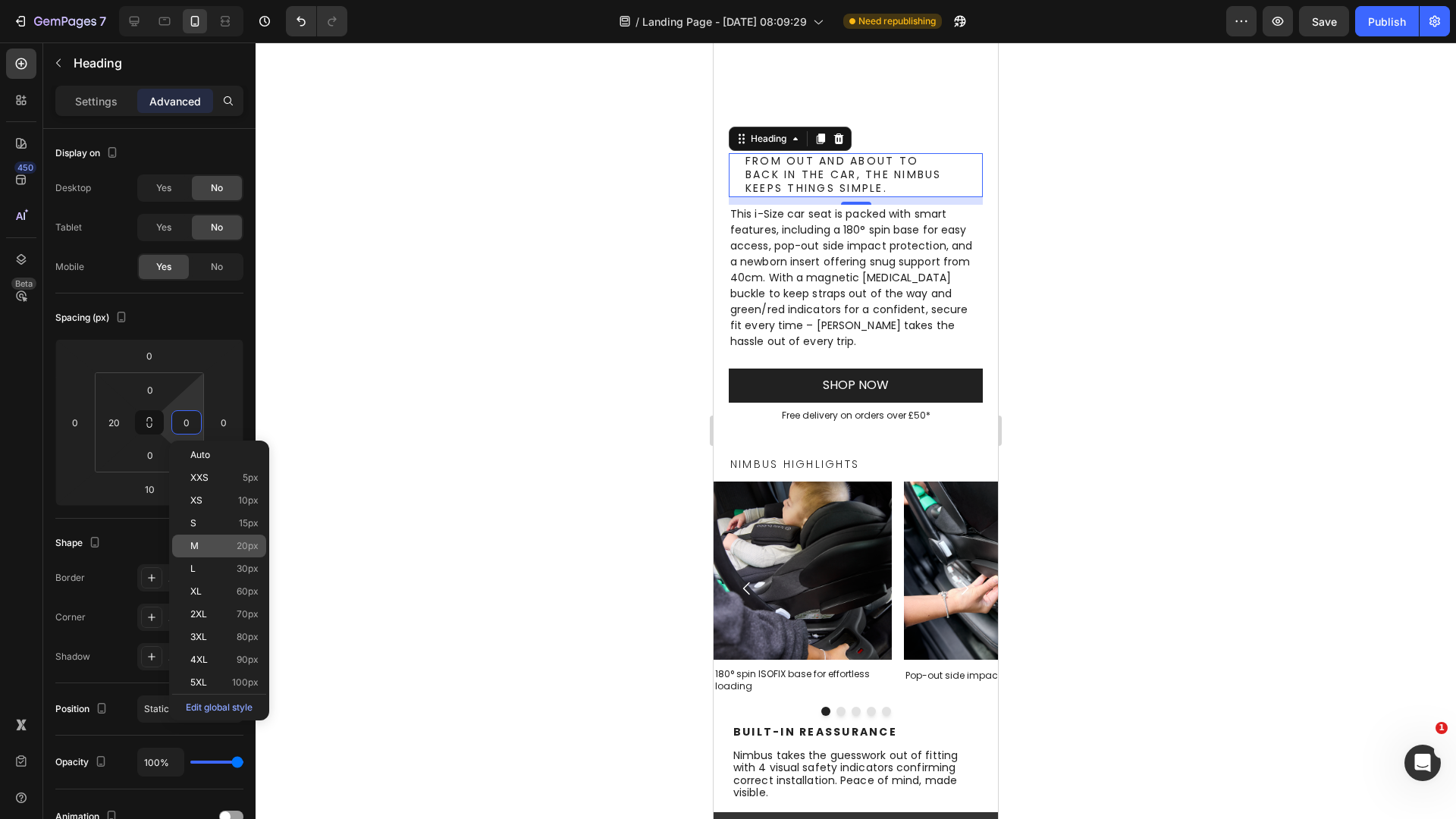
click at [228, 551] on div "M 20px" at bounding box center [219, 546] width 94 height 23
type input "20"
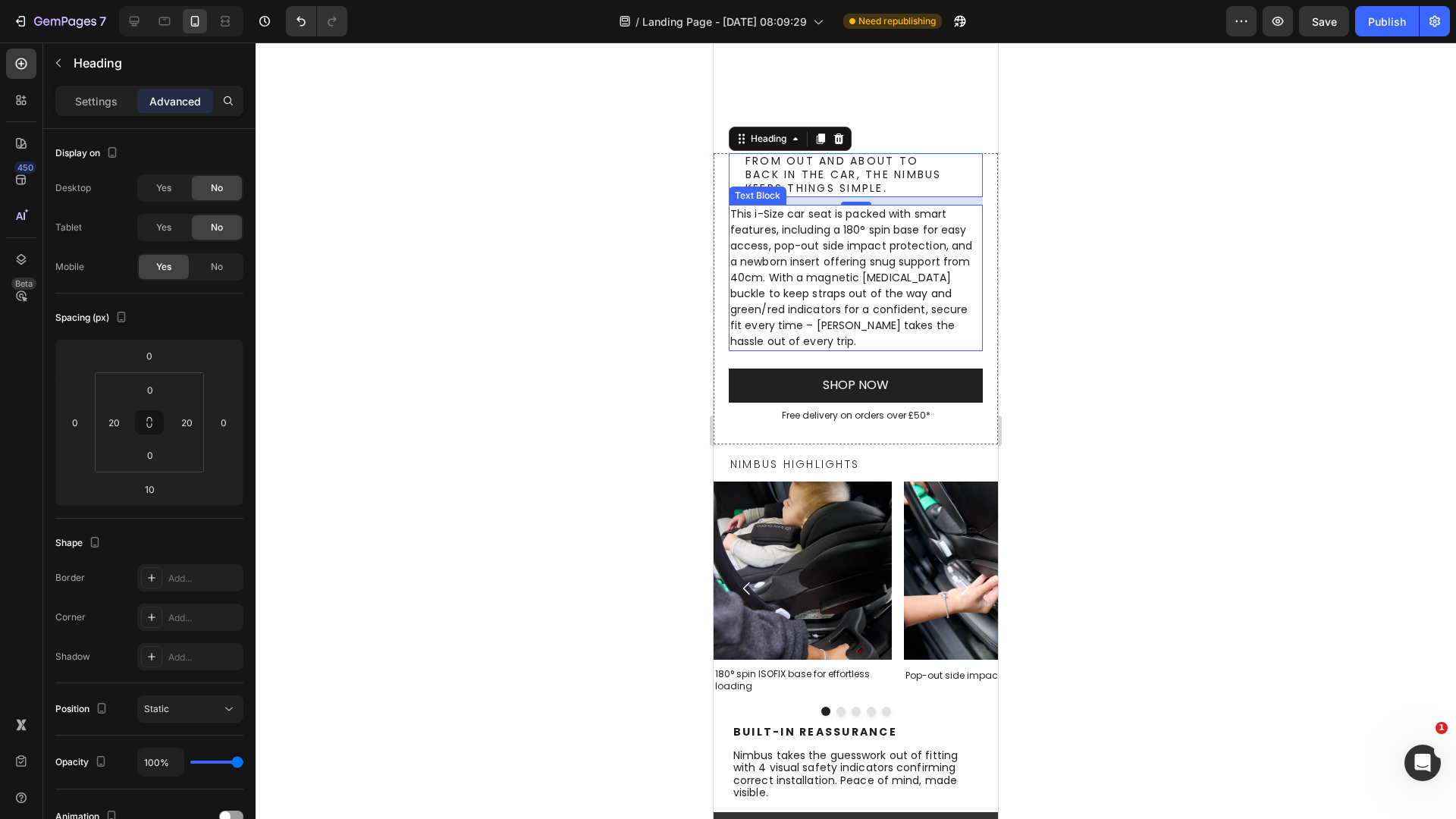
click at [927, 298] on p "This i-Size car seat is packed with smart features, including a 180° spin base …" at bounding box center [855, 278] width 251 height 143
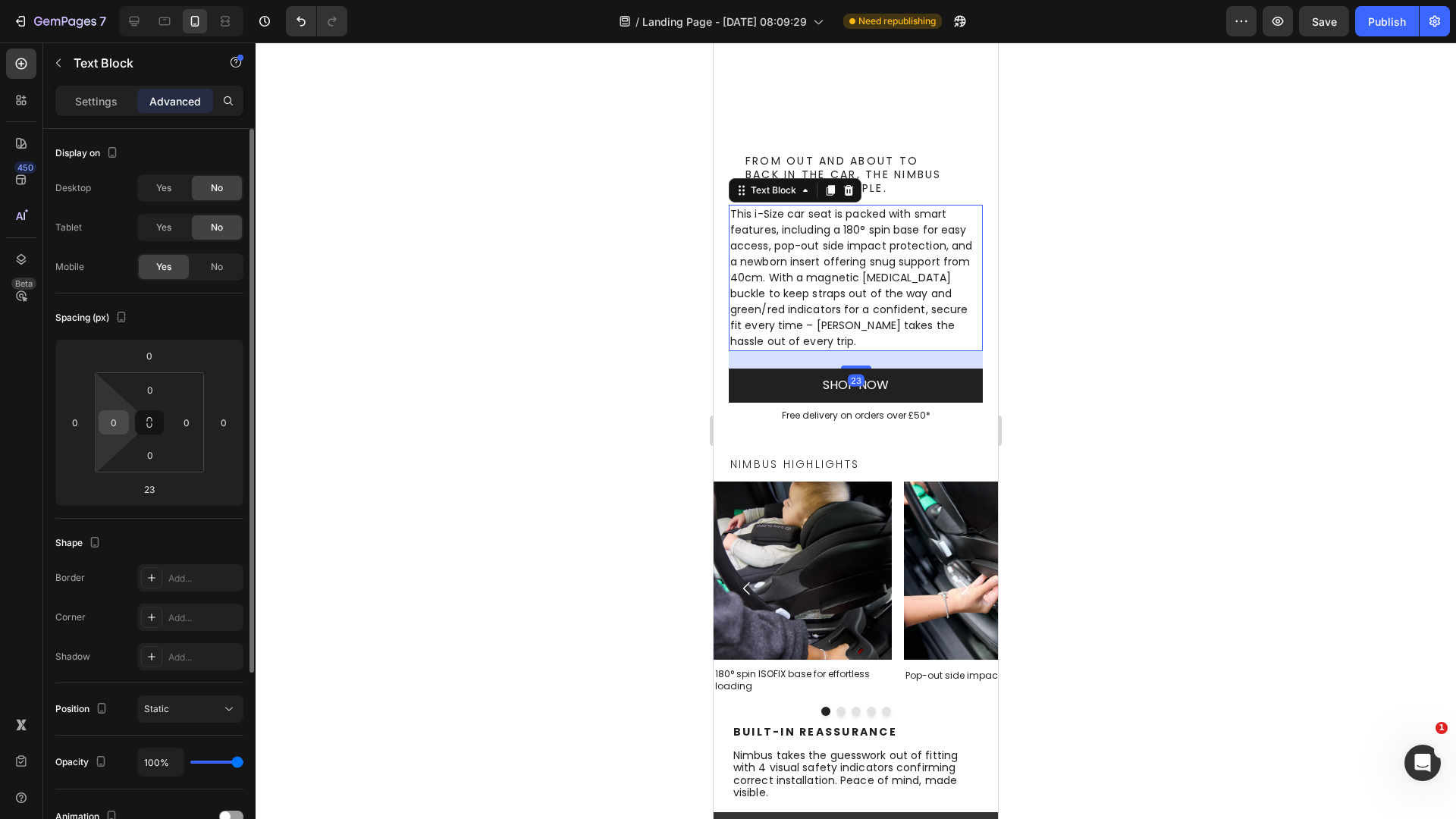
click at [108, 415] on input "0" at bounding box center [113, 422] width 23 height 23
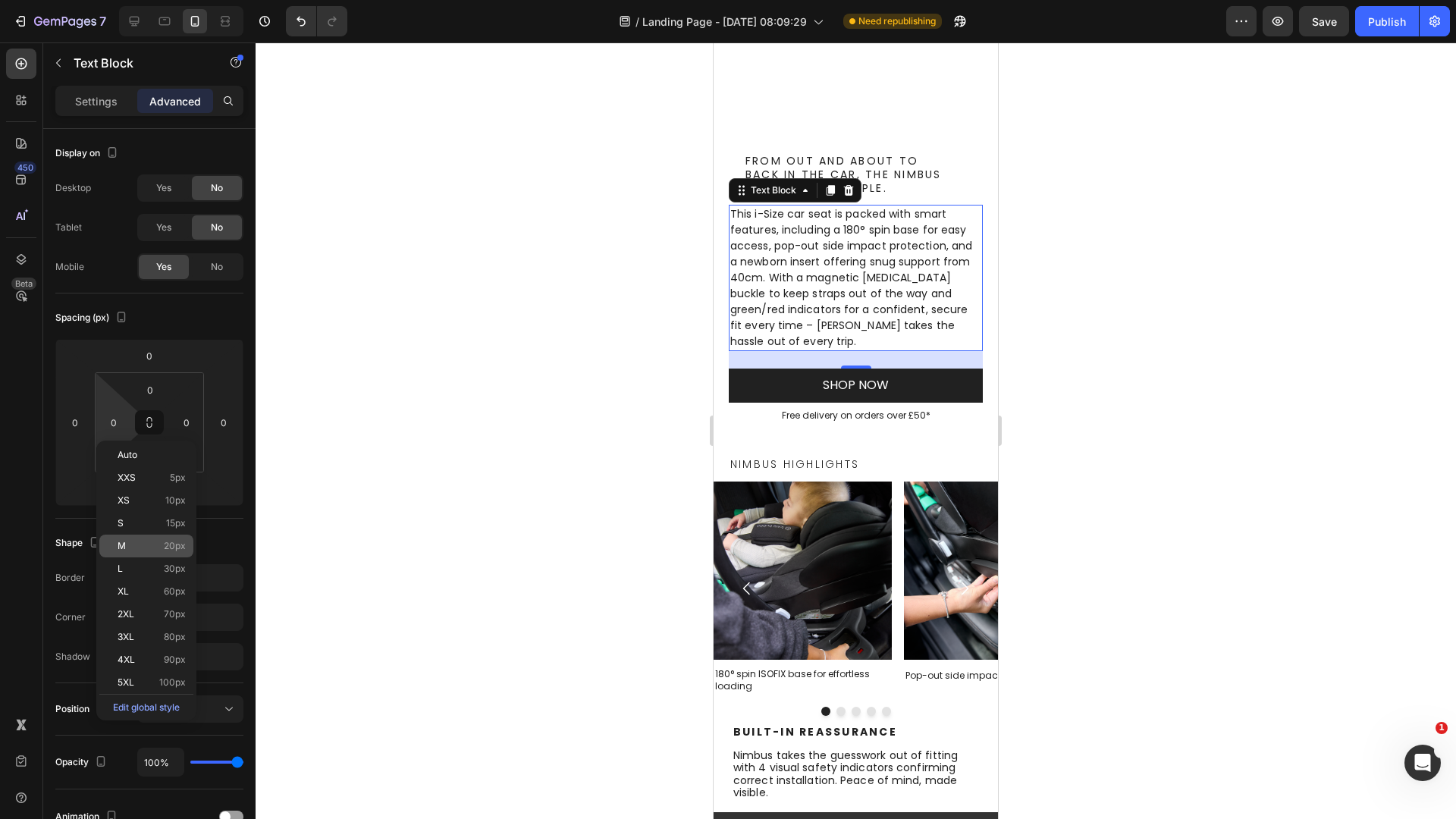
click at [155, 544] on p "M 20px" at bounding box center [151, 546] width 69 height 11
type input "20"
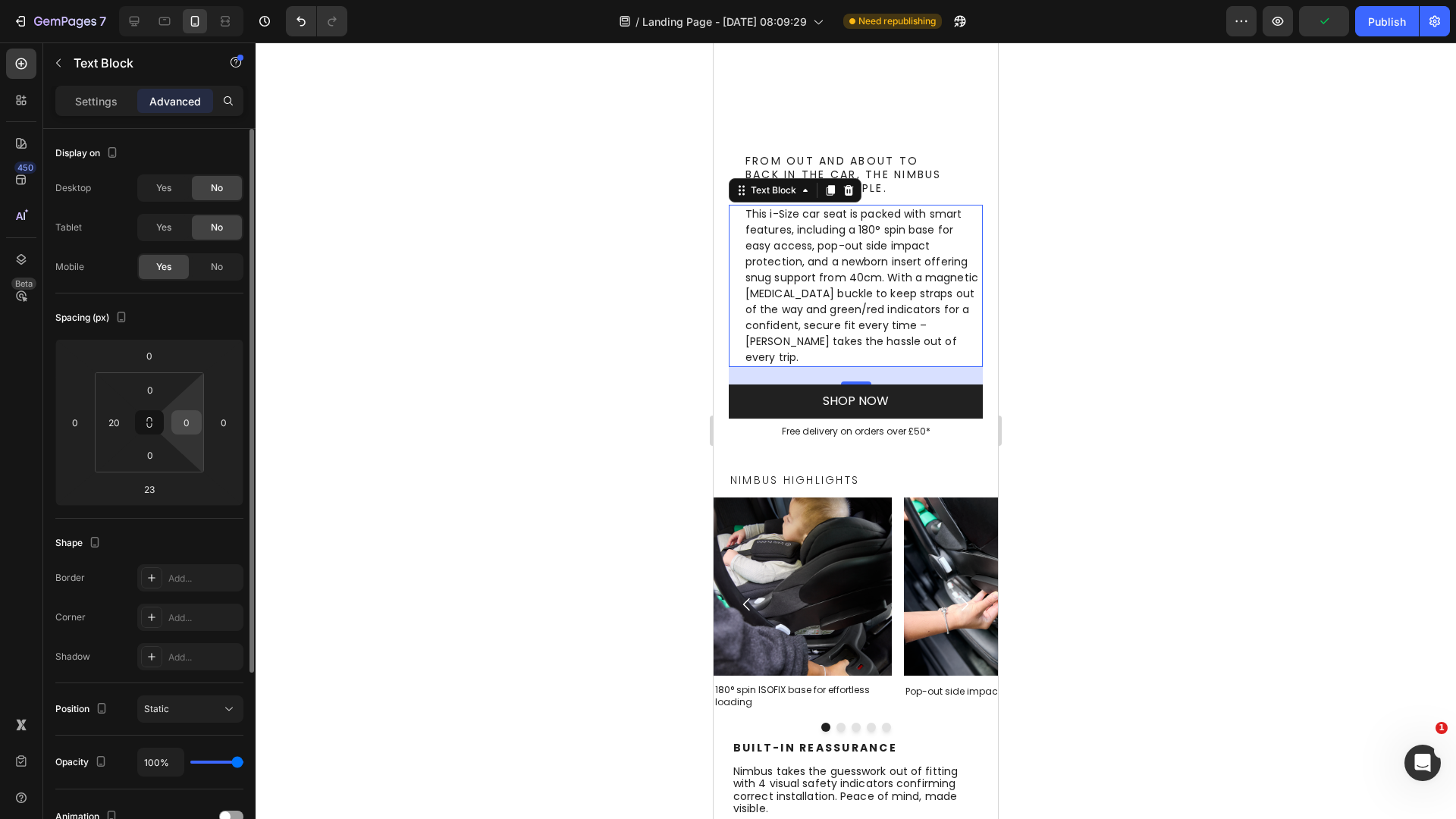
click at [171, 414] on div "0" at bounding box center [186, 422] width 30 height 24
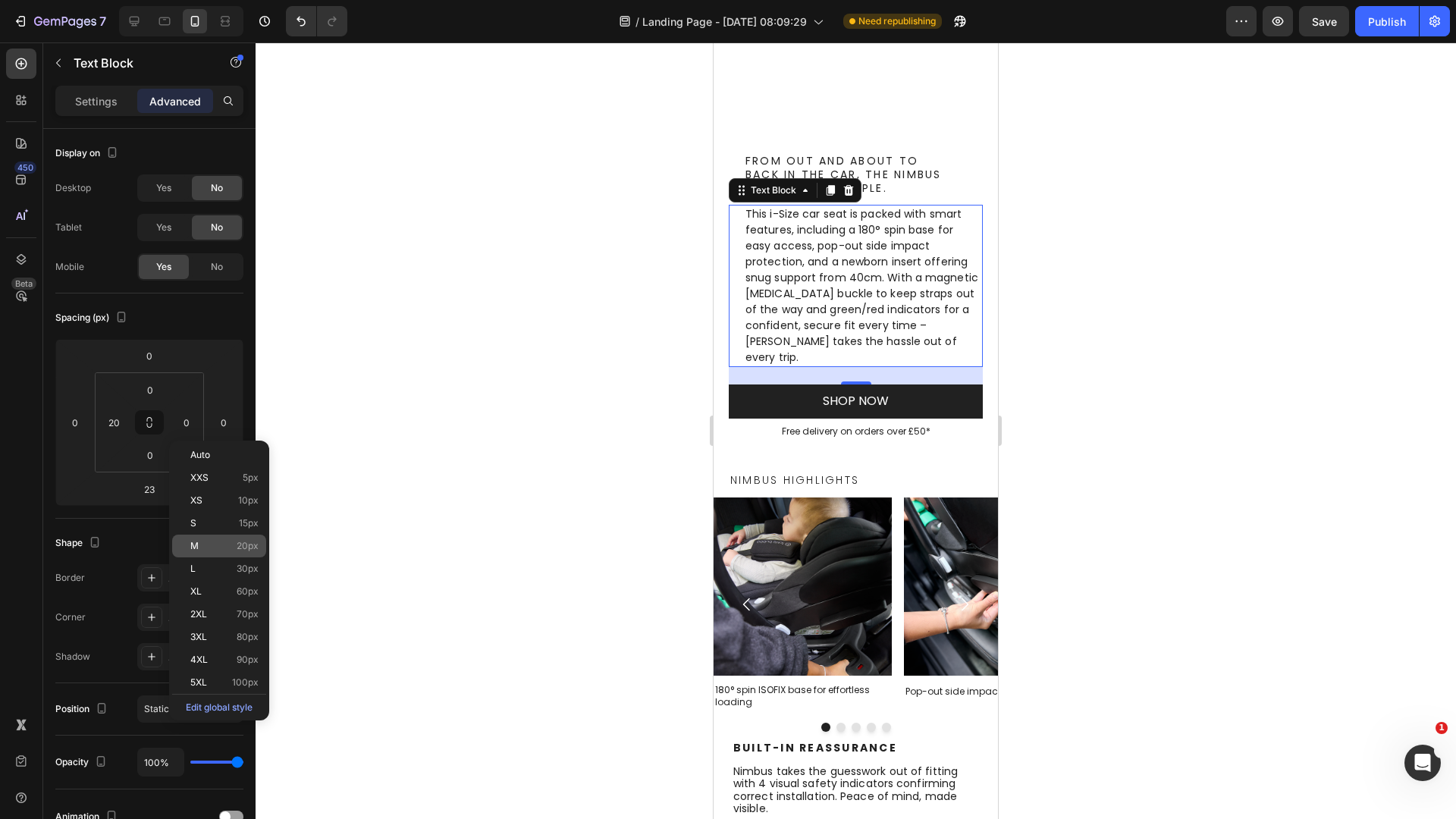
click at [216, 541] on p "M 20px" at bounding box center [224, 546] width 69 height 11
type input "20"
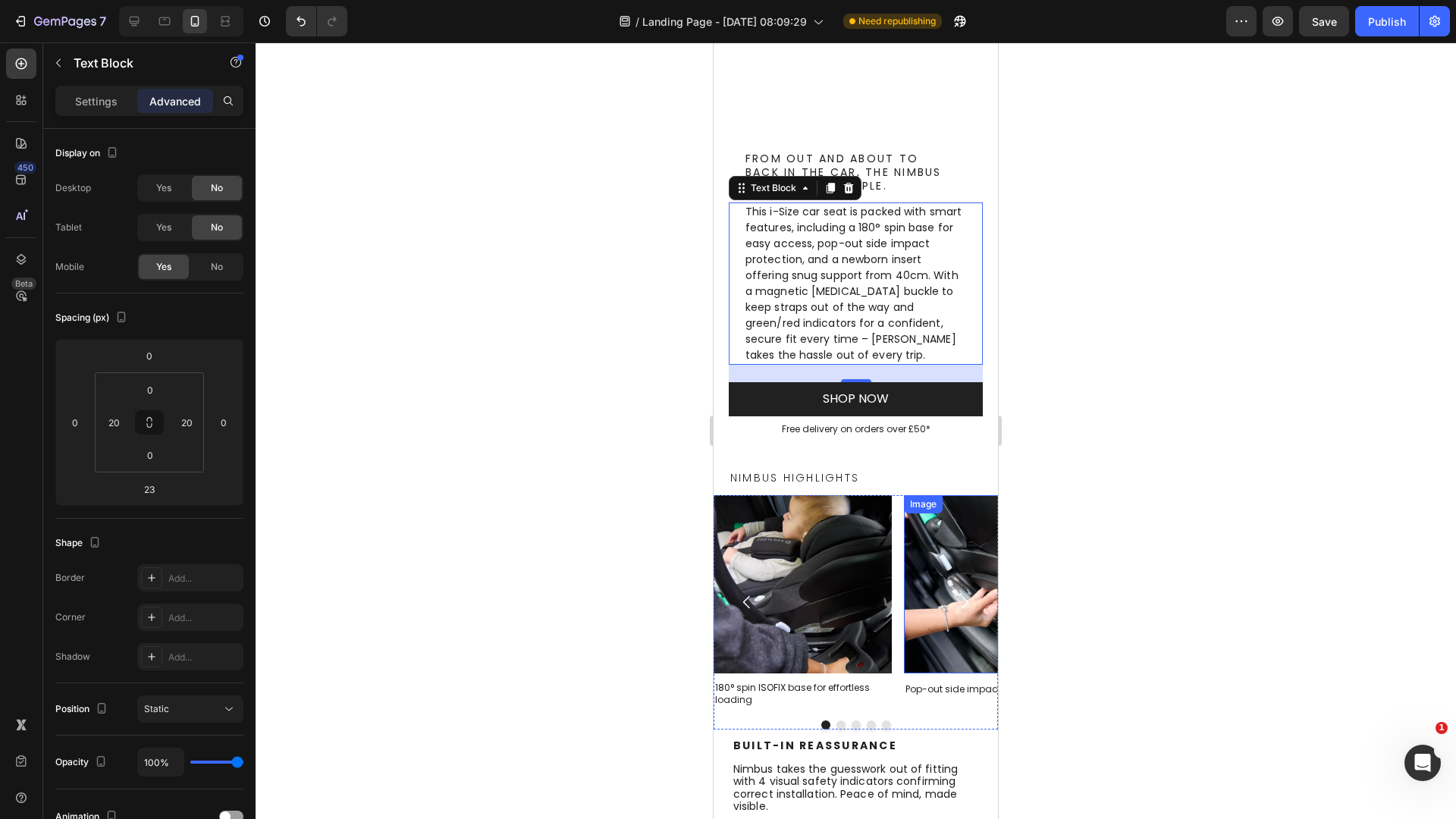
scroll to position [391, 0]
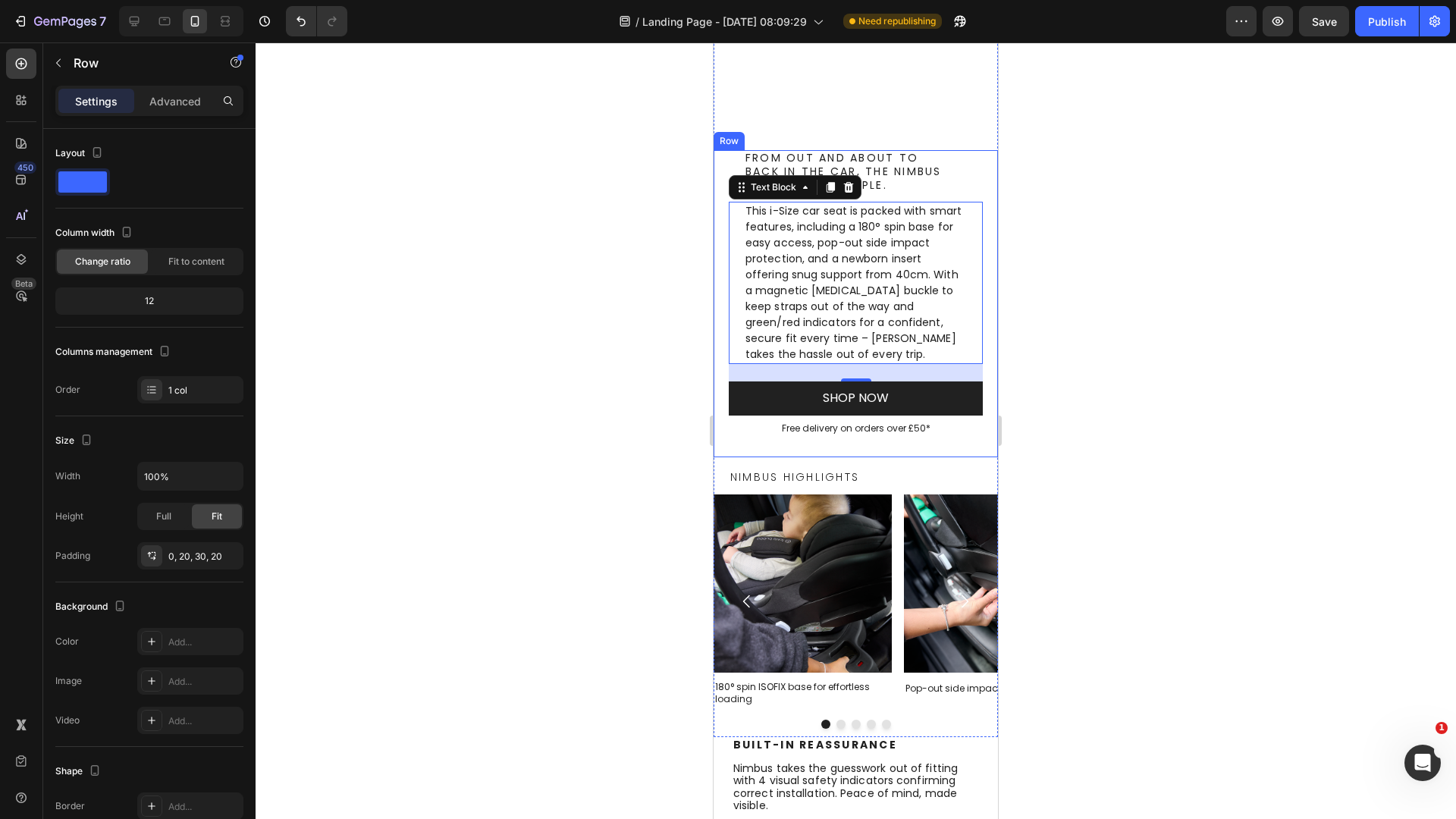
click at [944, 449] on div "From out and about to back in the car, the Nimbus keeps things simple. Heading …" at bounding box center [855, 304] width 284 height 307
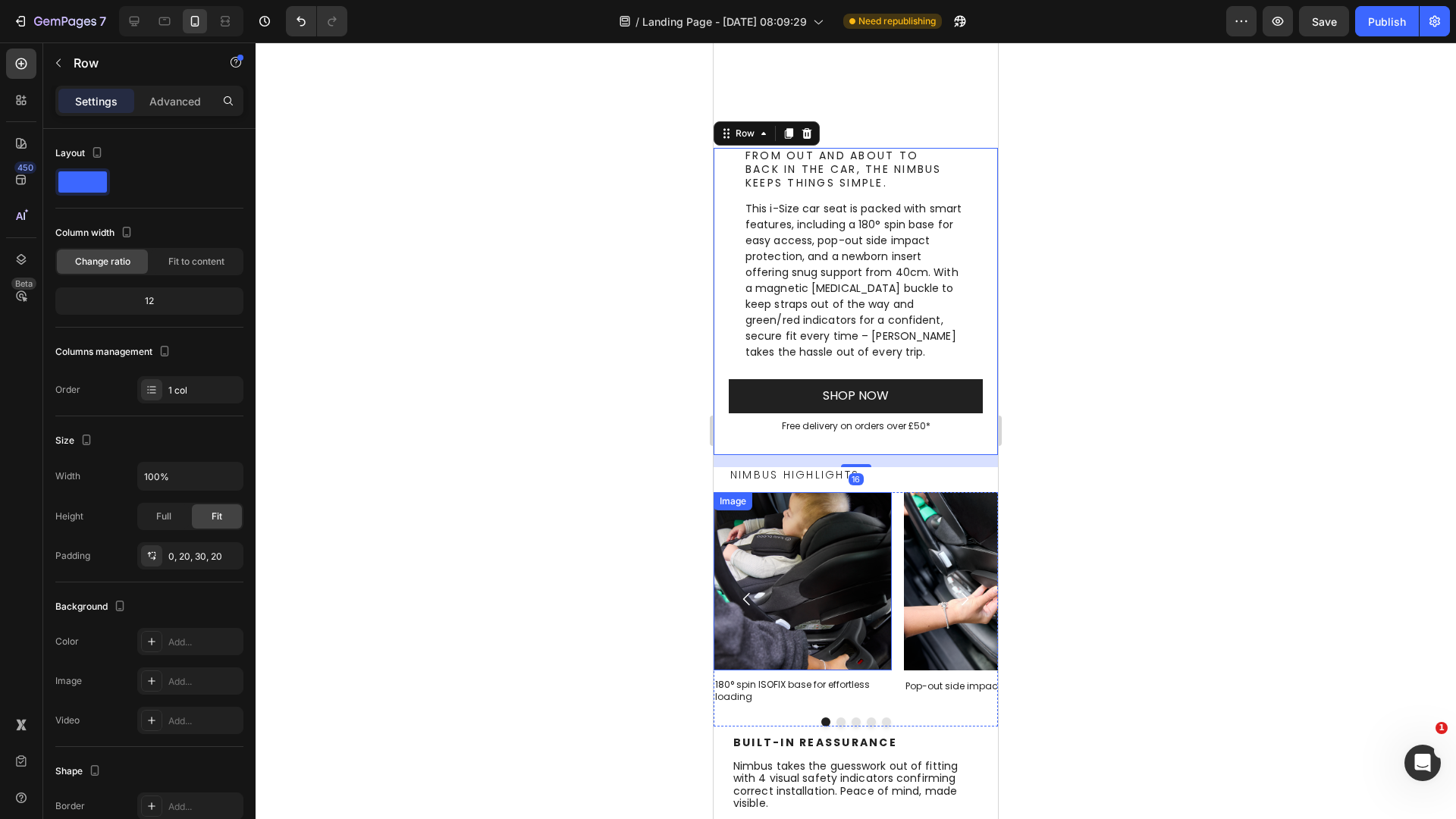
scroll to position [394, 0]
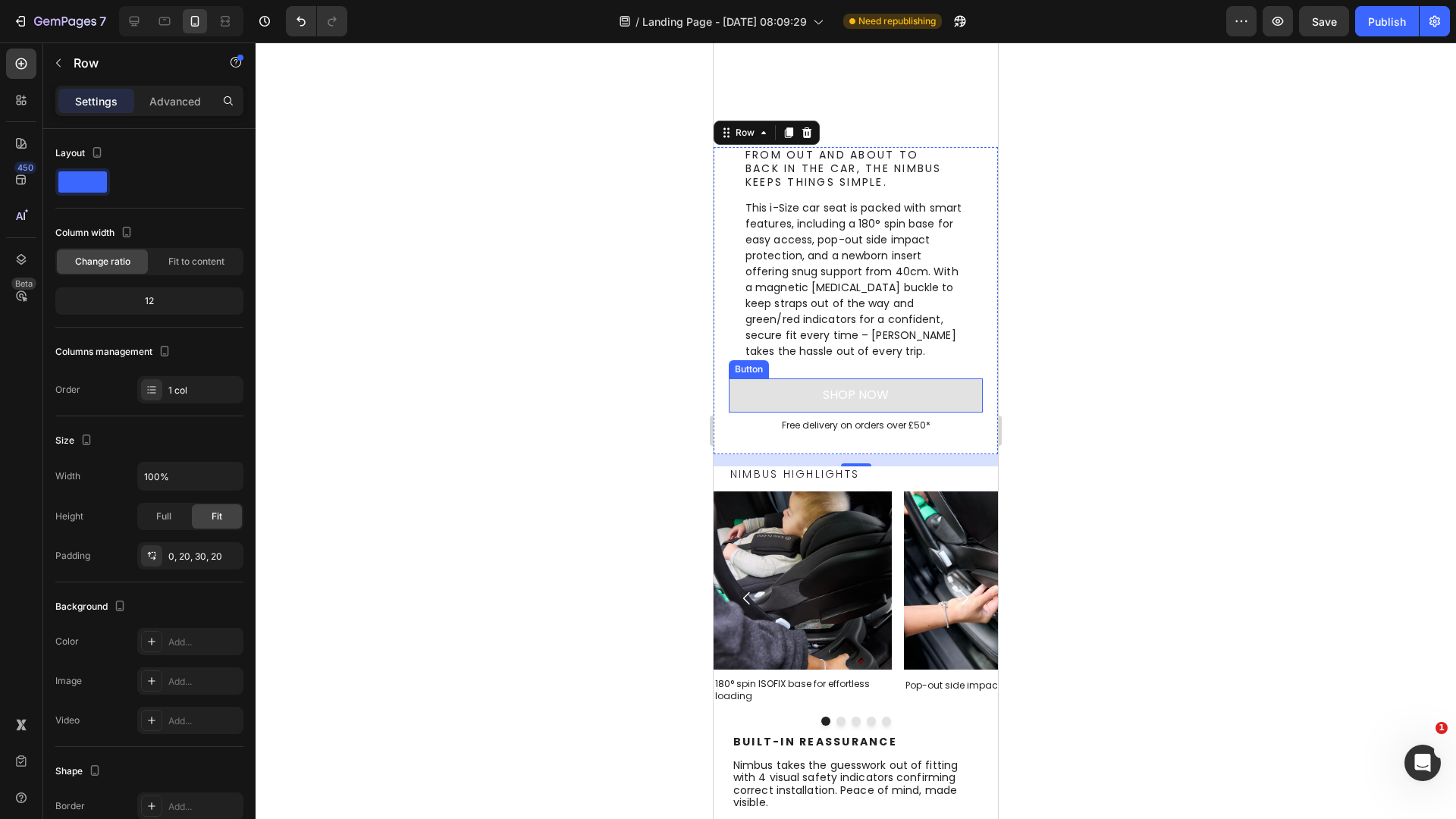
click at [766, 389] on button "SHOP NOW" at bounding box center [855, 395] width 254 height 34
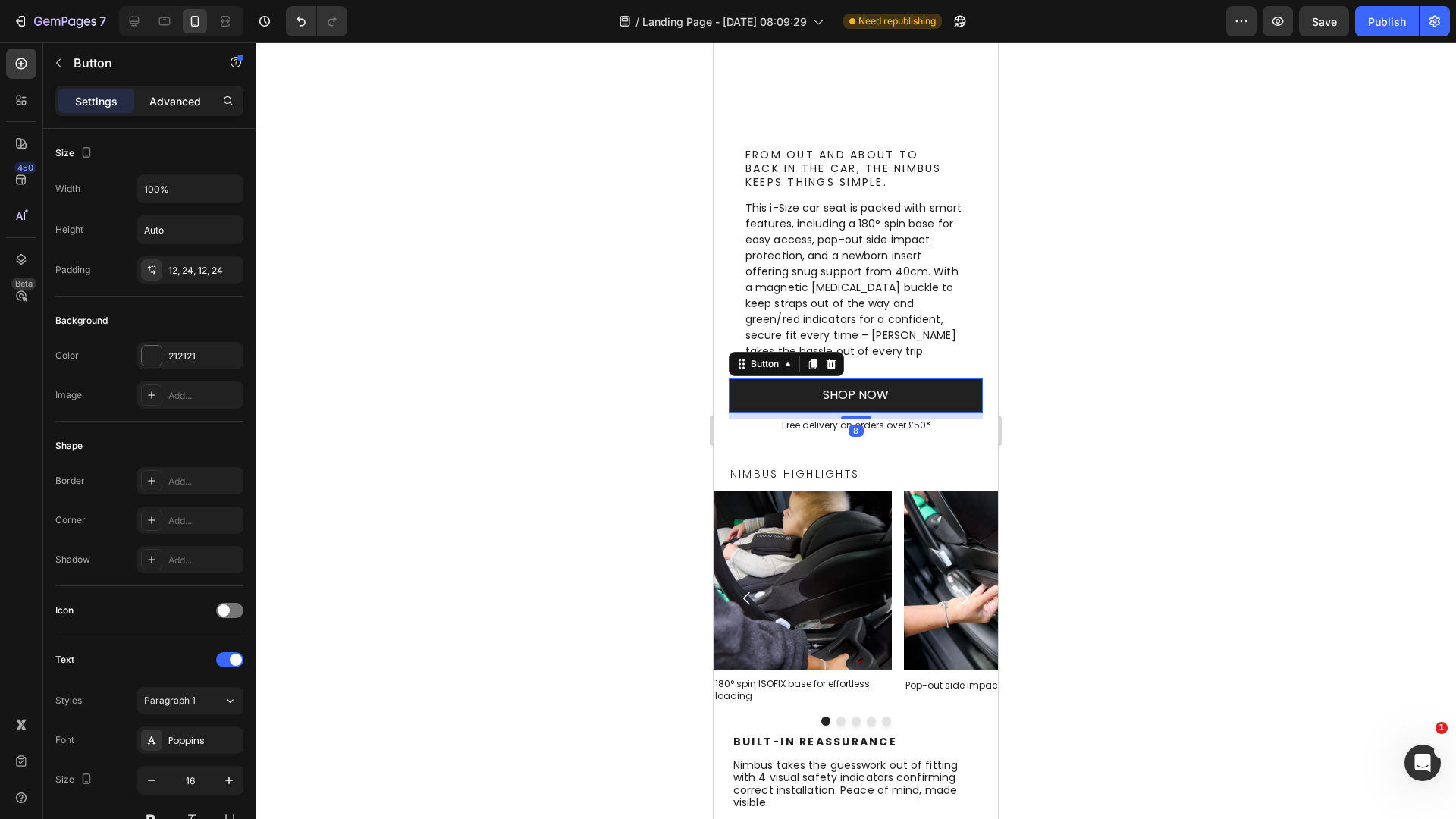
click at [179, 107] on p "Advanced" at bounding box center [175, 102] width 52 height 16
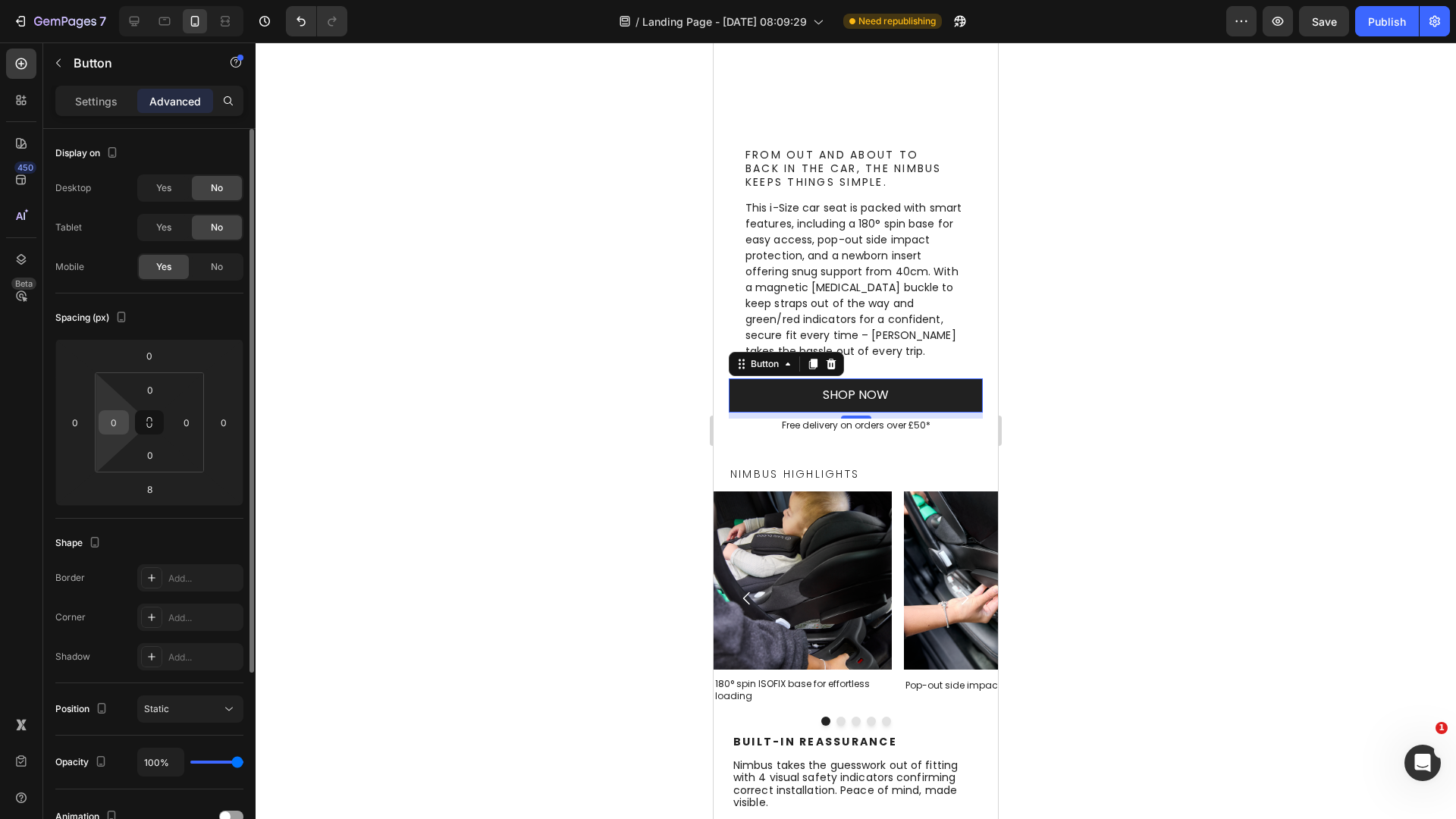
click at [118, 433] on input "0" at bounding box center [113, 422] width 23 height 23
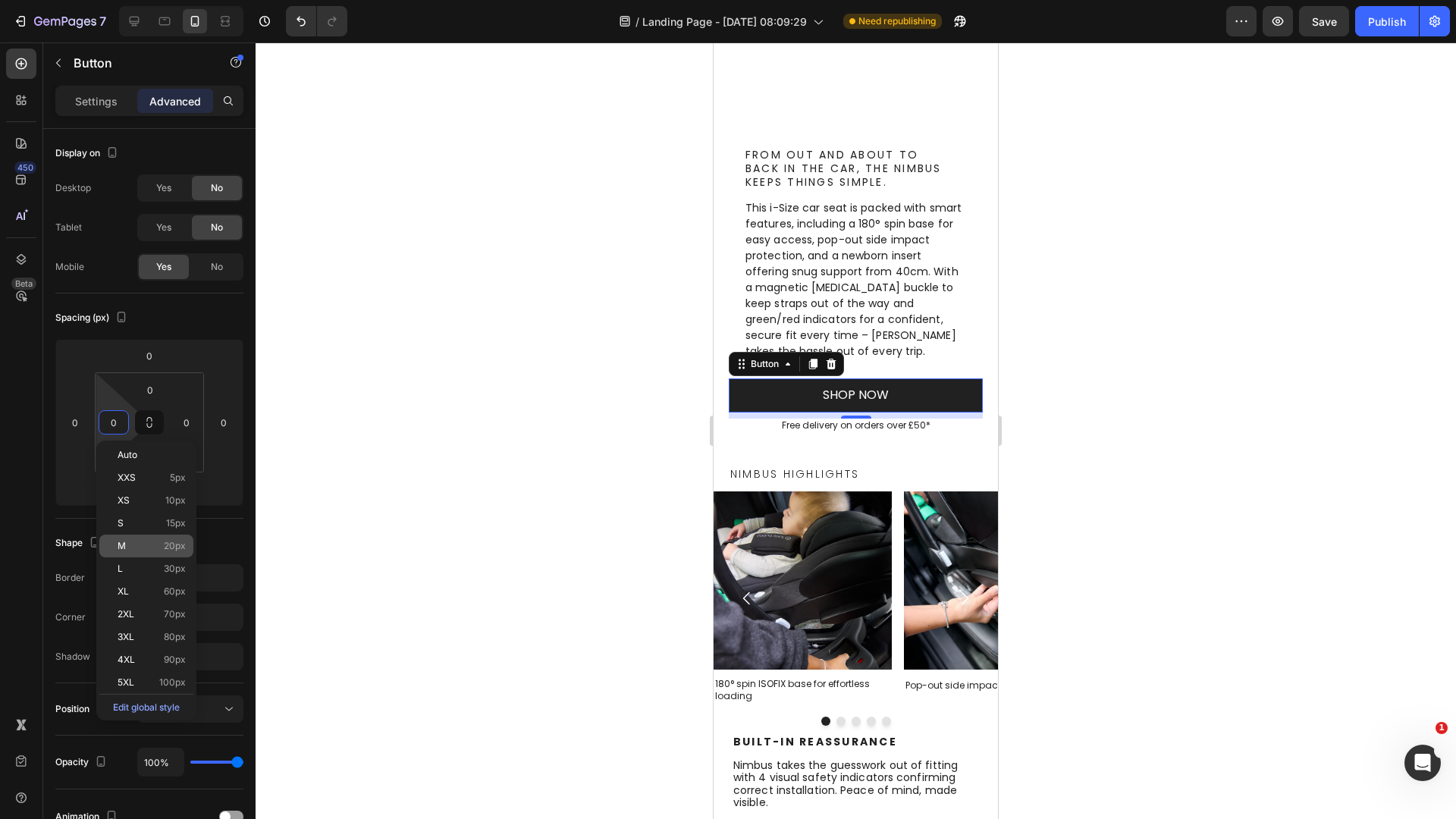
click at [123, 544] on span "M" at bounding box center [121, 546] width 8 height 11
type input "20"
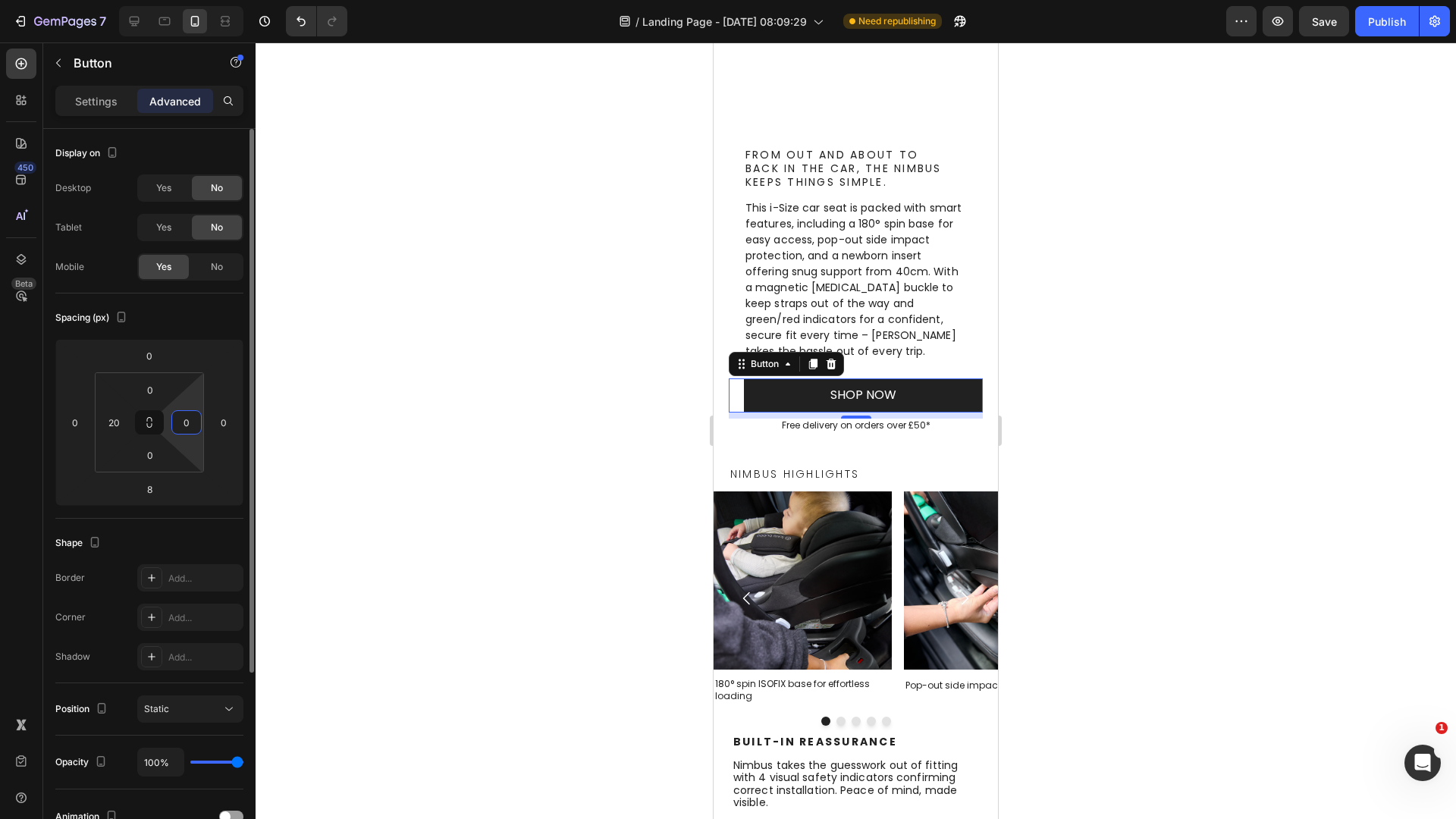
click at [183, 414] on input "0" at bounding box center [186, 422] width 23 height 23
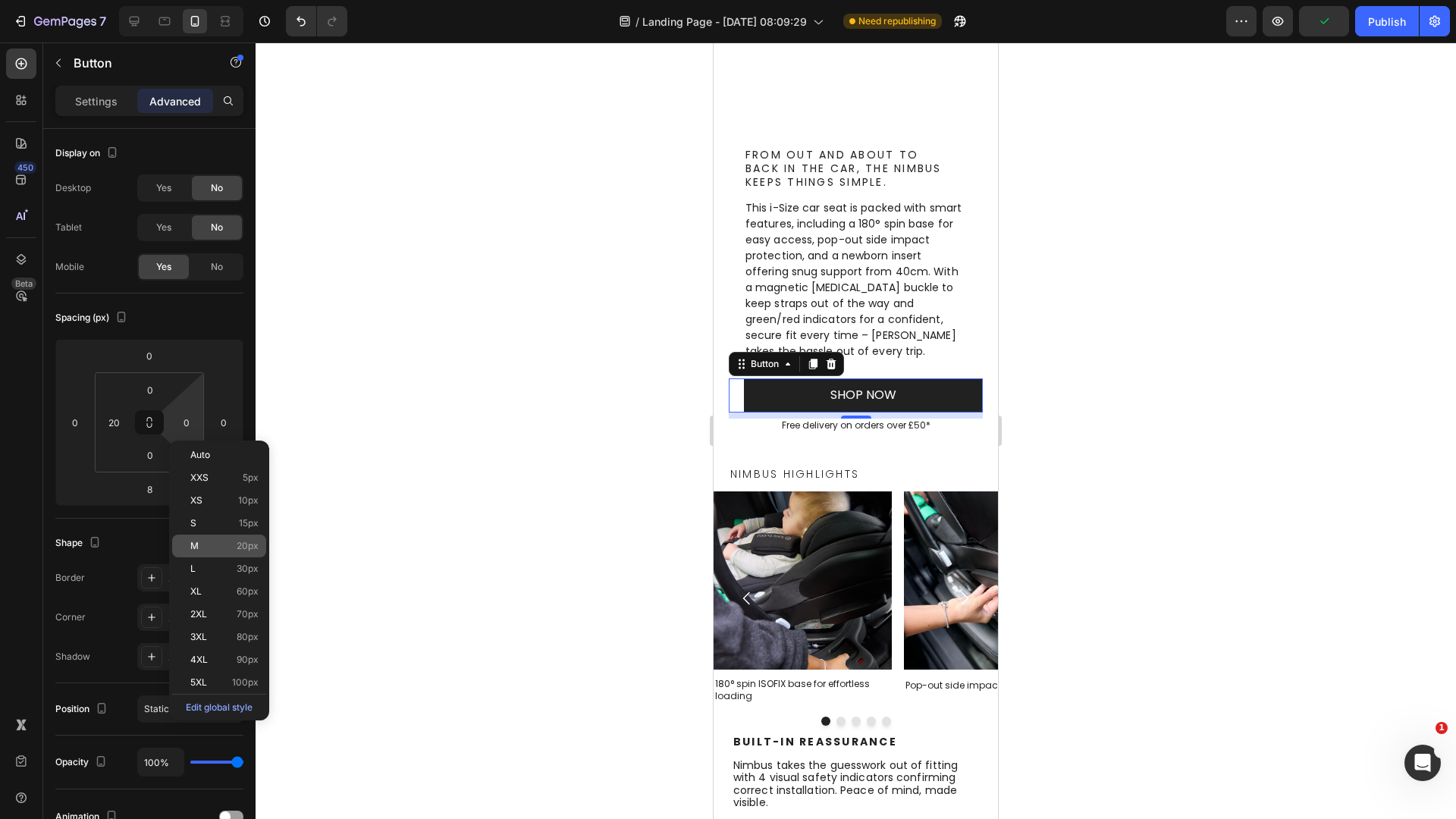
click at [232, 554] on div "M 20px" at bounding box center [219, 546] width 94 height 23
type input "20"
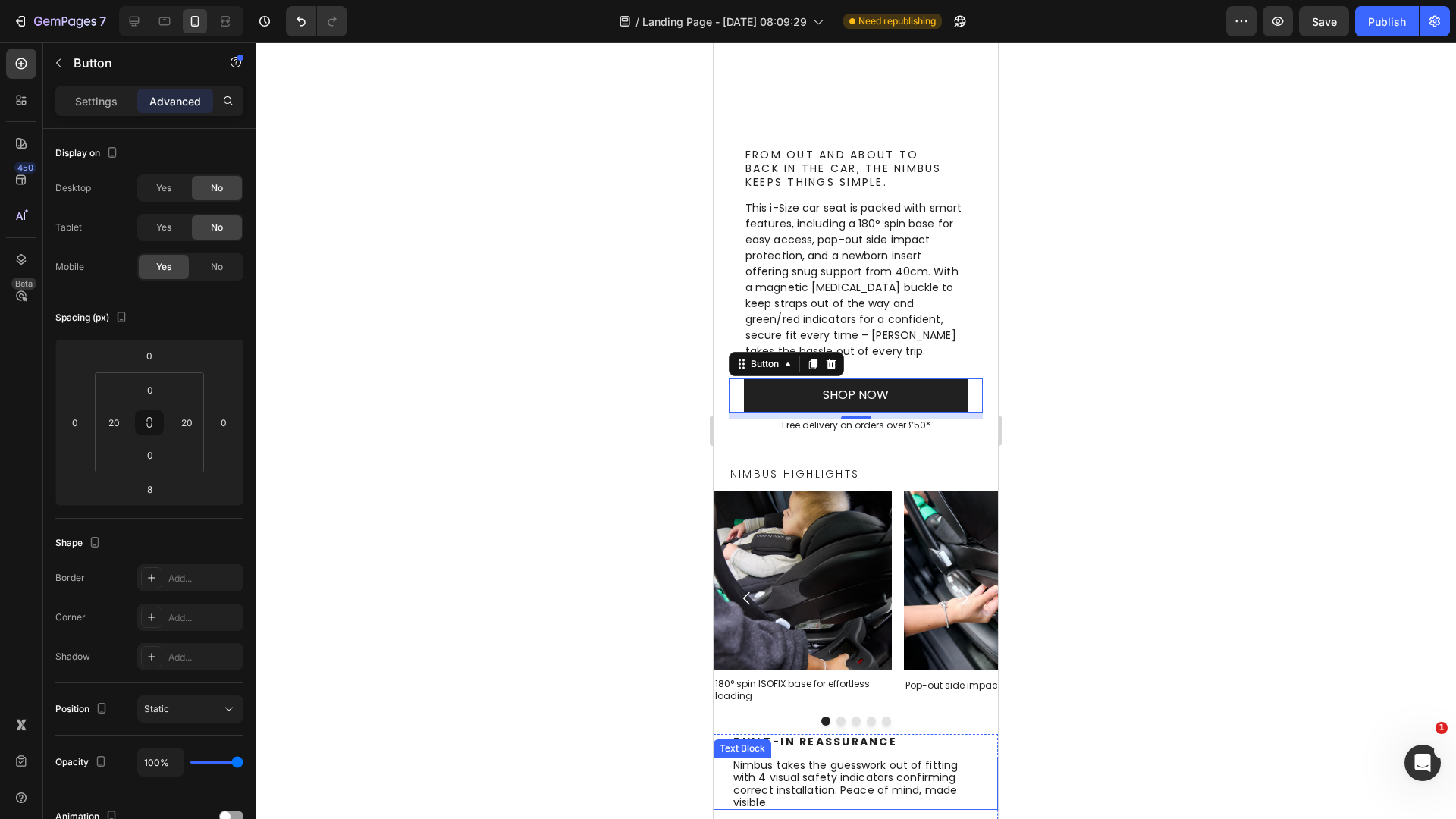
click at [717, 770] on div "Nimbus takes the guesswork out of fitting with 4 visual safety indicators confi…" at bounding box center [855, 784] width 284 height 53
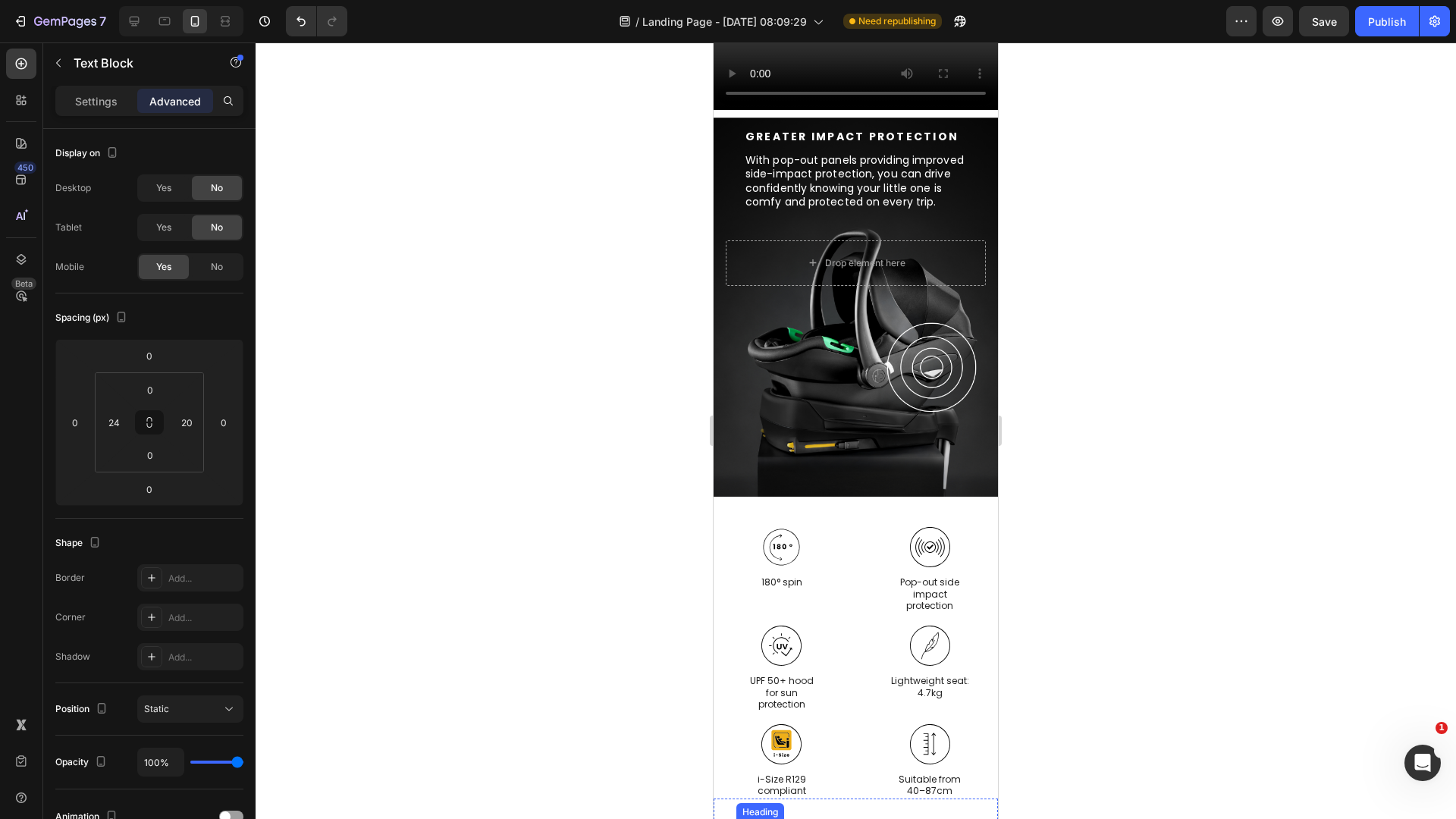
scroll to position [1777, 0]
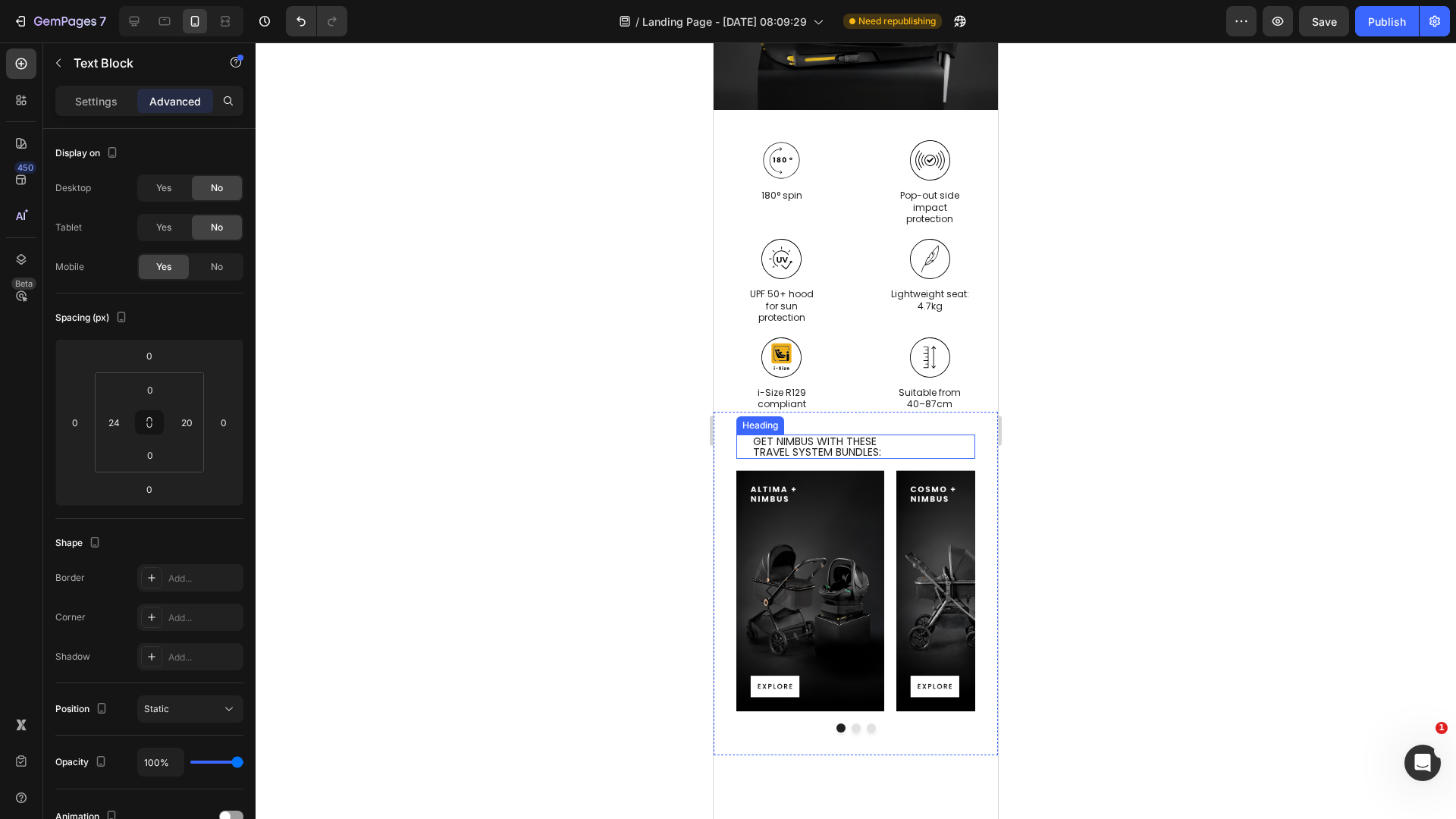
click at [812, 435] on h2 "GET NIMBUS WITH THESE TRAVEL SYSTEM BUNDLES:" at bounding box center [863, 447] width 224 height 24
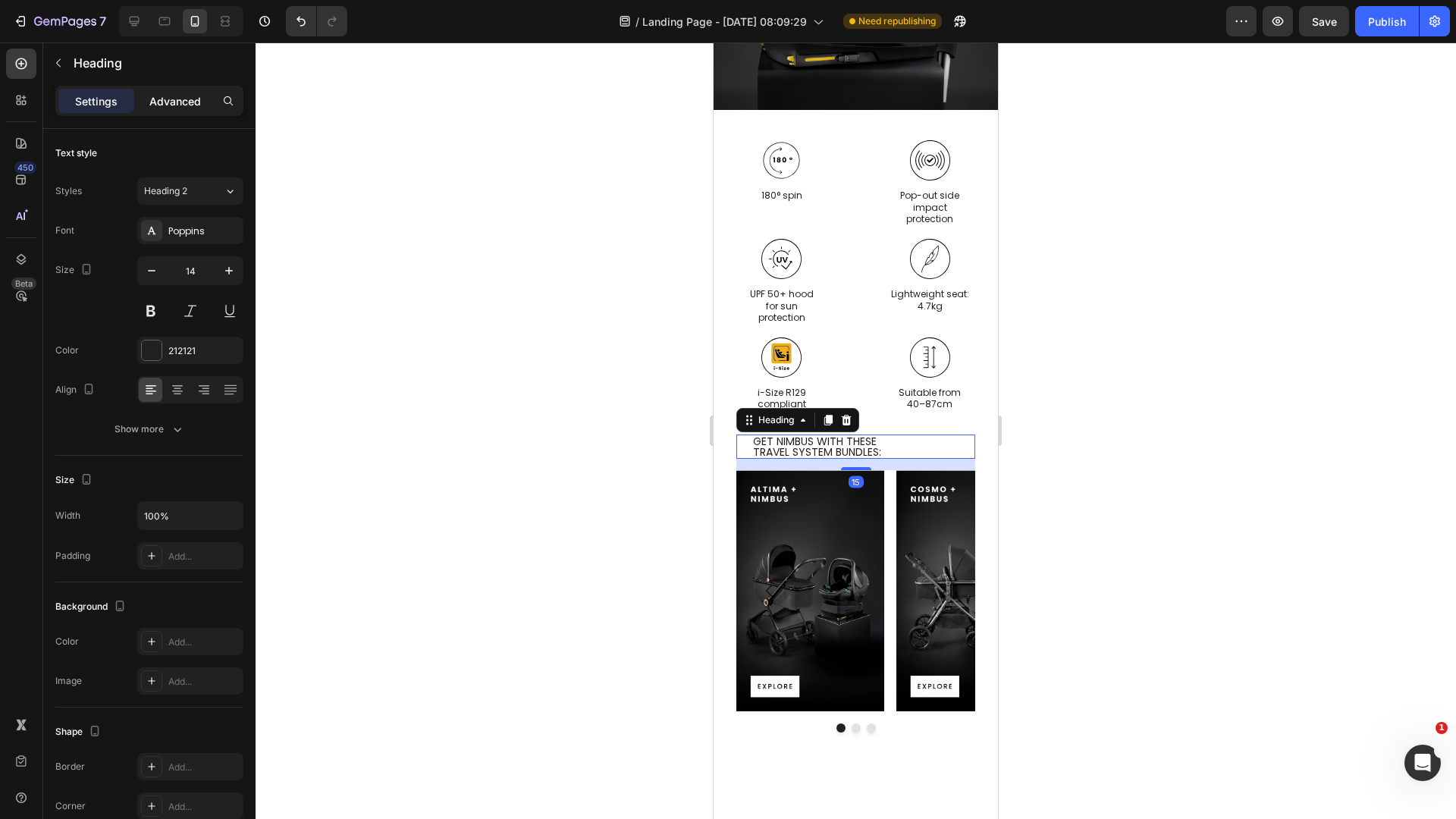
click at [186, 111] on div "Advanced" at bounding box center [175, 101] width 76 height 24
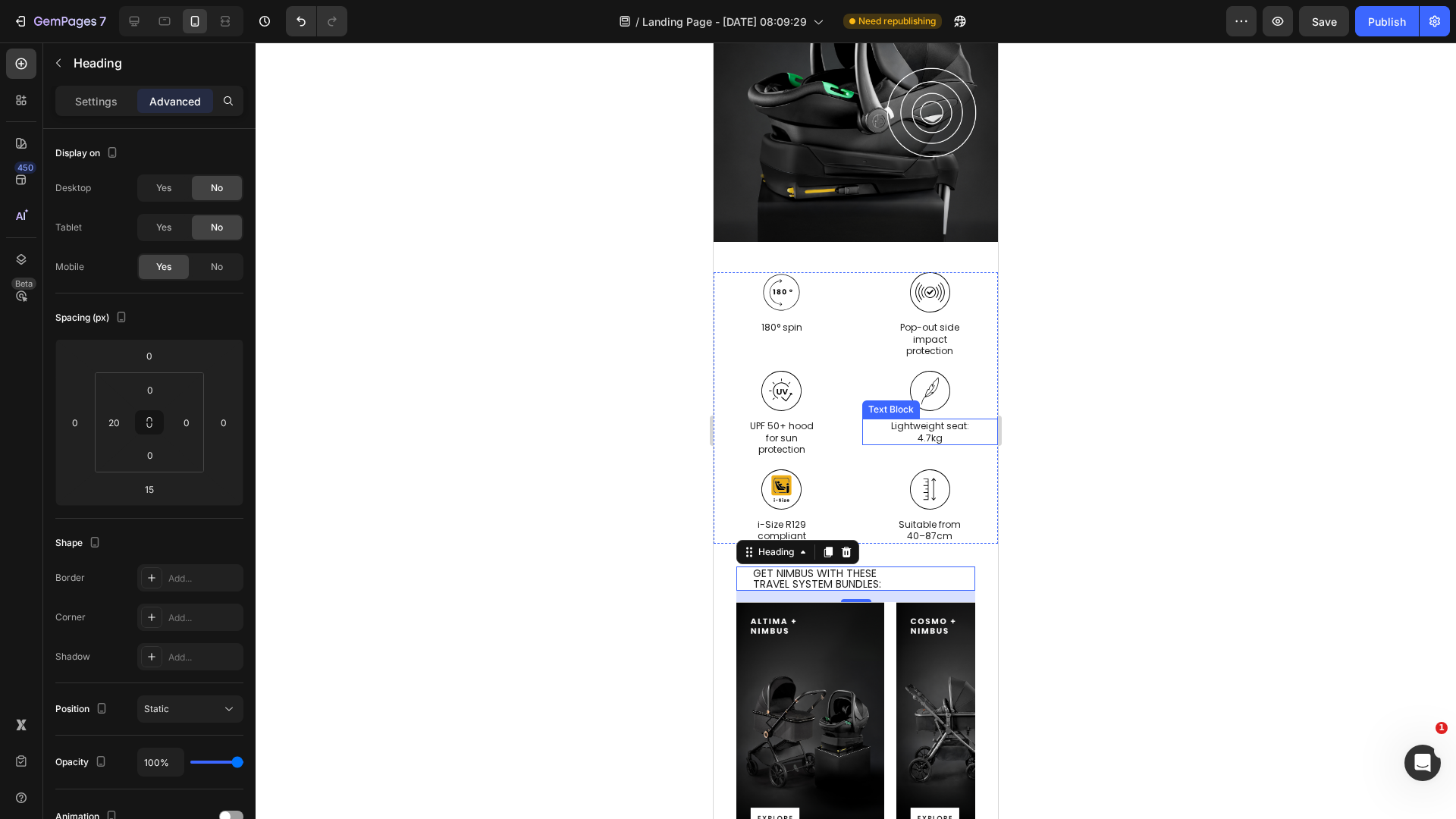
scroll to position [1662, 0]
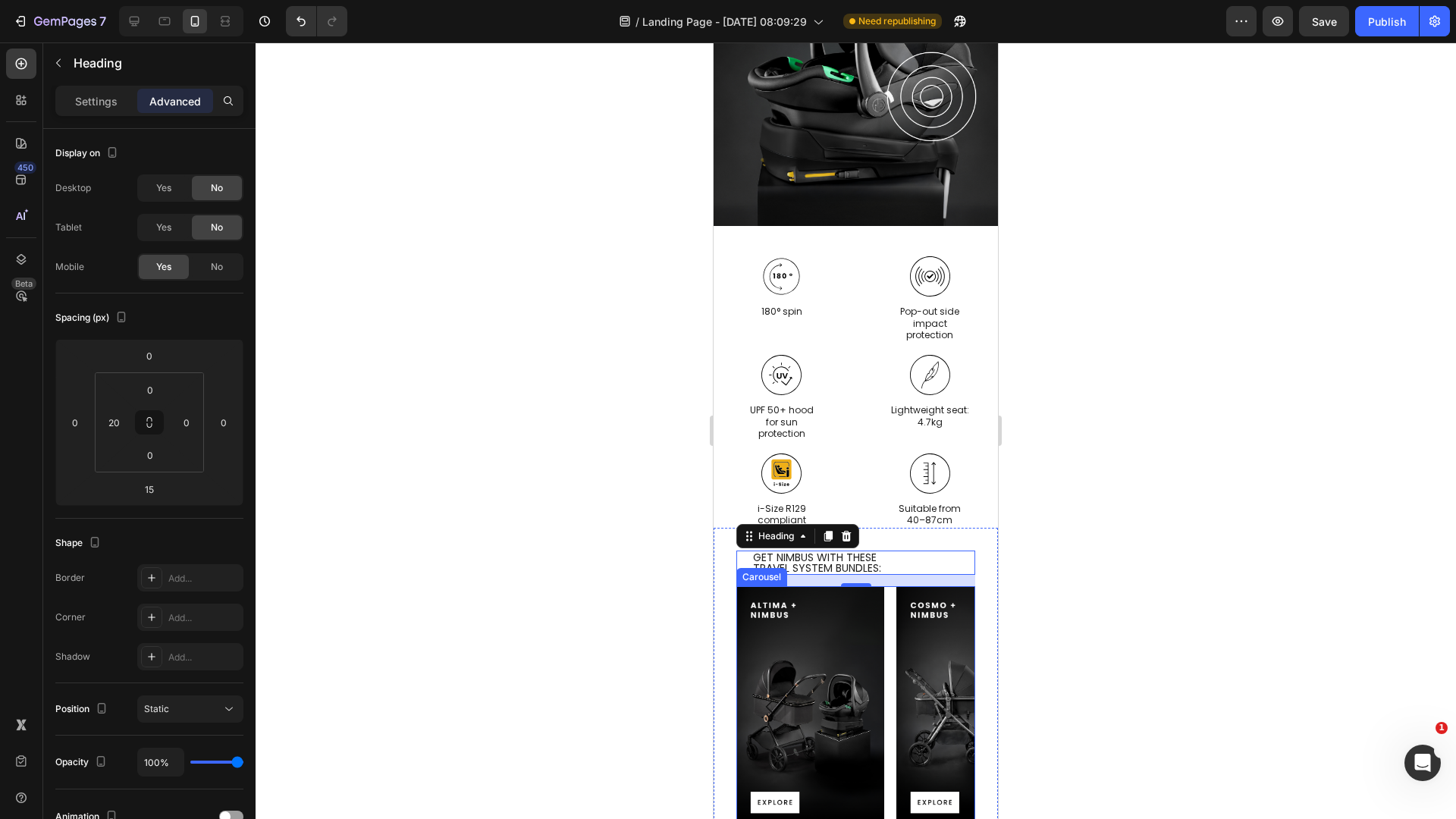
click at [887, 618] on div "Image Image Image" at bounding box center [855, 707] width 239 height 242
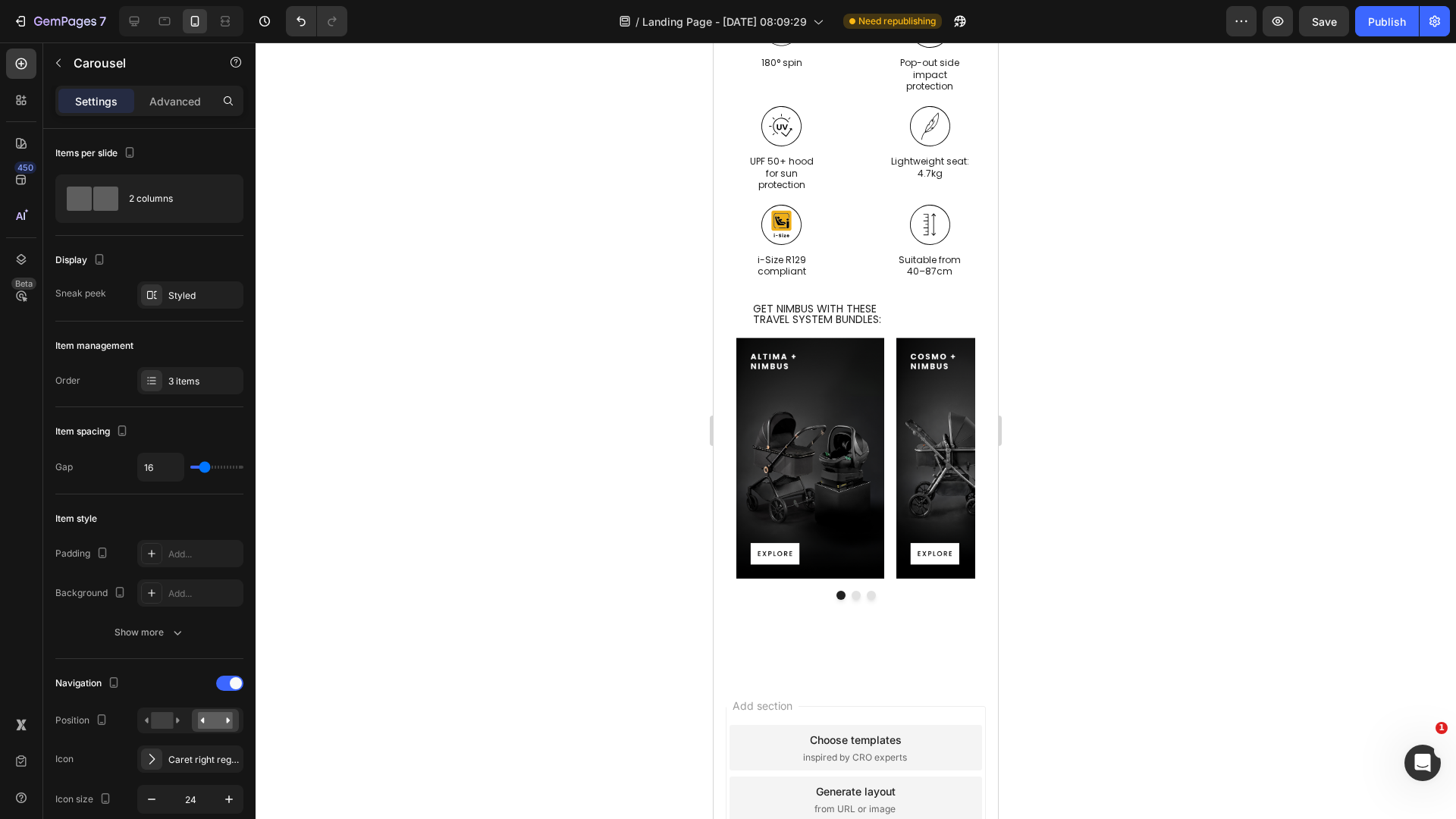
scroll to position [1966, 0]
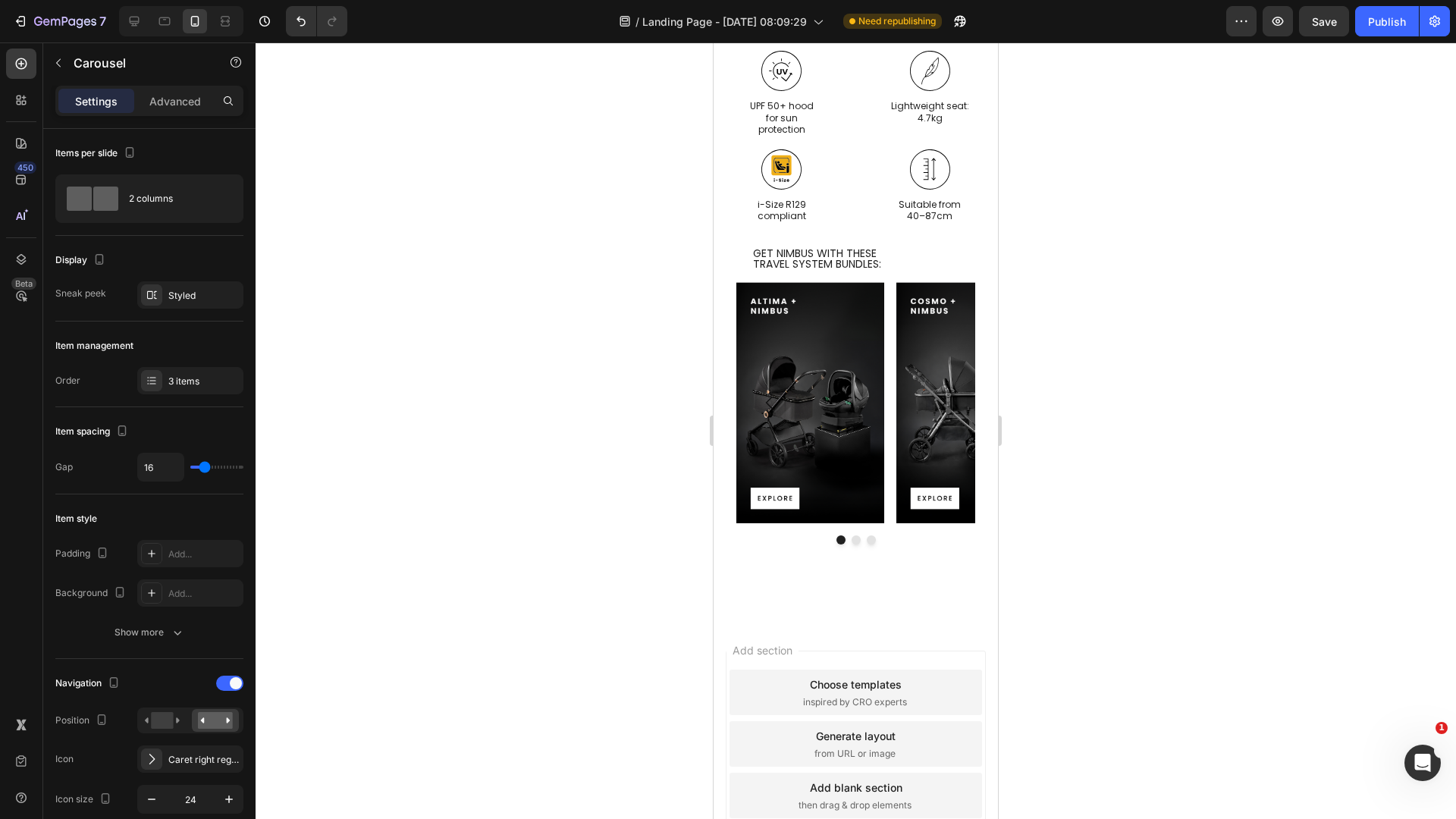
click at [851, 535] on button "Dot" at bounding box center [855, 539] width 9 height 9
click at [866, 535] on button "Dot" at bounding box center [870, 539] width 9 height 9
click at [851, 535] on button "Dot" at bounding box center [855, 539] width 9 height 9
click at [837, 535] on button "Dot" at bounding box center [840, 539] width 9 height 9
click at [851, 535] on button "Dot" at bounding box center [855, 539] width 9 height 9
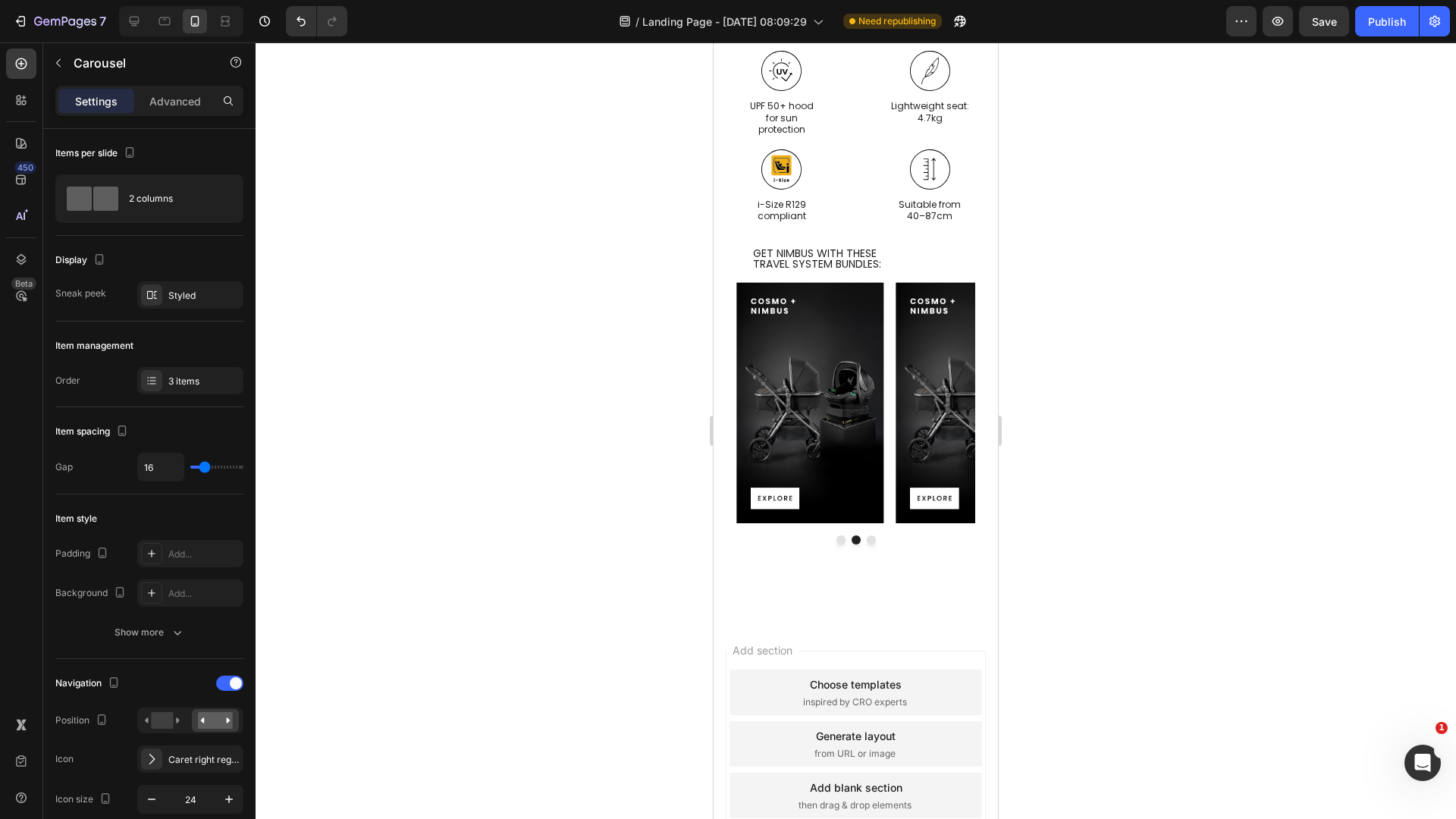
click at [866, 535] on button "Dot" at bounding box center [870, 539] width 9 height 9
click at [836, 535] on button "Dot" at bounding box center [840, 539] width 9 height 9
click at [851, 535] on button "Dot" at bounding box center [855, 539] width 9 height 9
click at [836, 535] on button "Dot" at bounding box center [840, 539] width 9 height 9
click at [794, 376] on div "Image Image Image" at bounding box center [855, 403] width 239 height 242
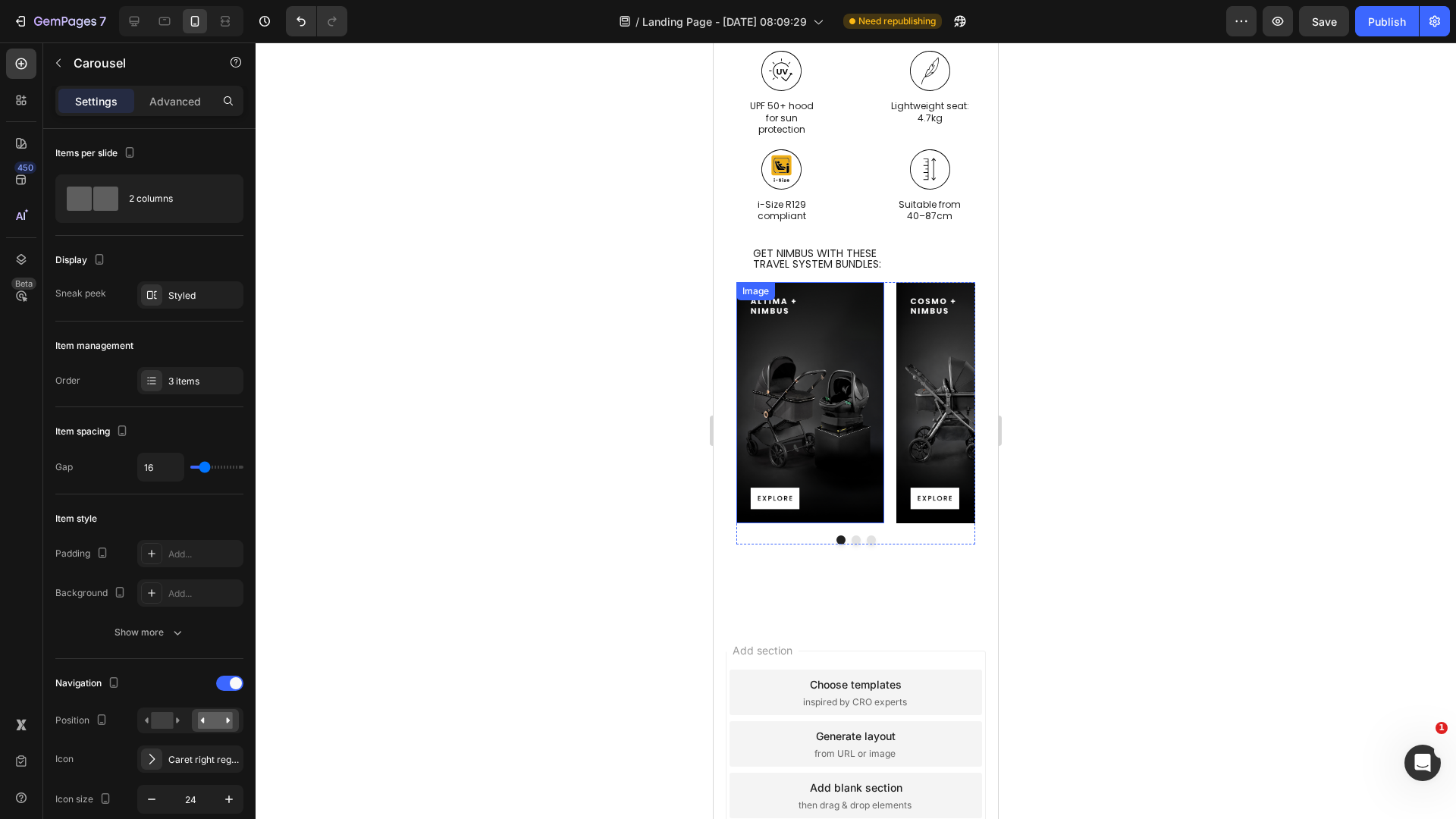
click at [816, 409] on img at bounding box center [810, 403] width 148 height 242
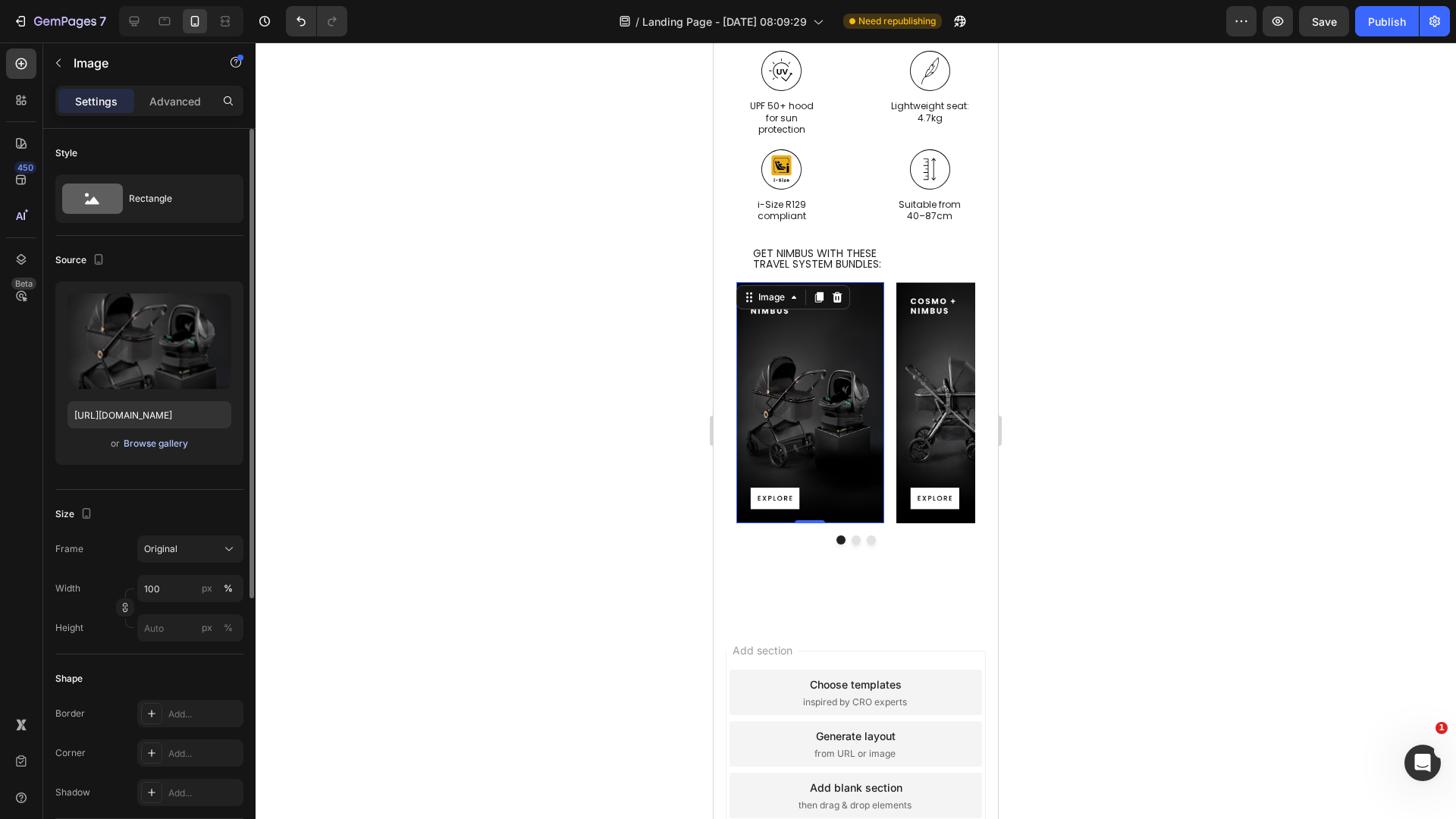
click at [149, 449] on div "Browse gallery" at bounding box center [155, 444] width 65 height 14
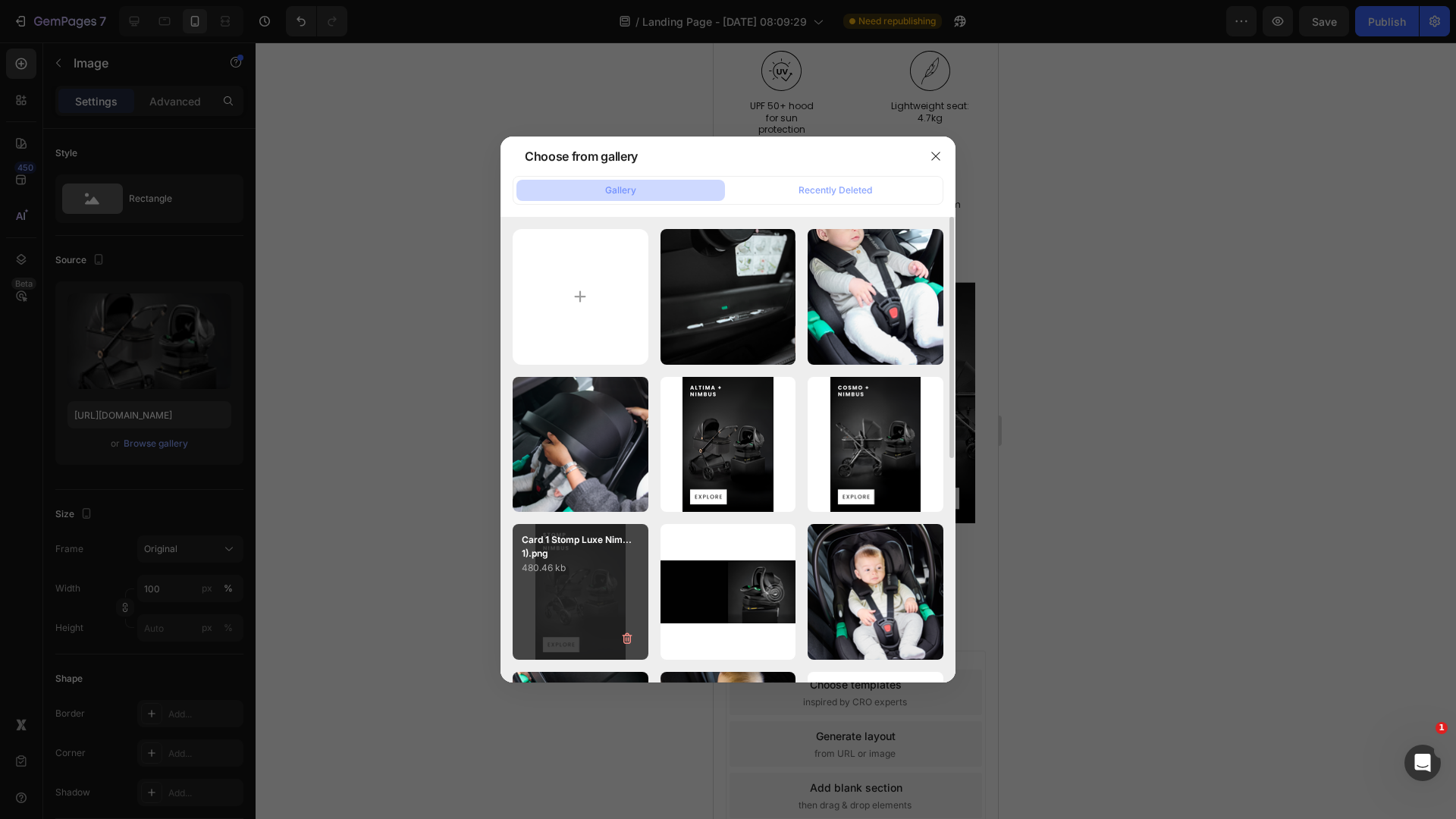
click at [580, 566] on p "480.46 kb" at bounding box center [581, 567] width 117 height 15
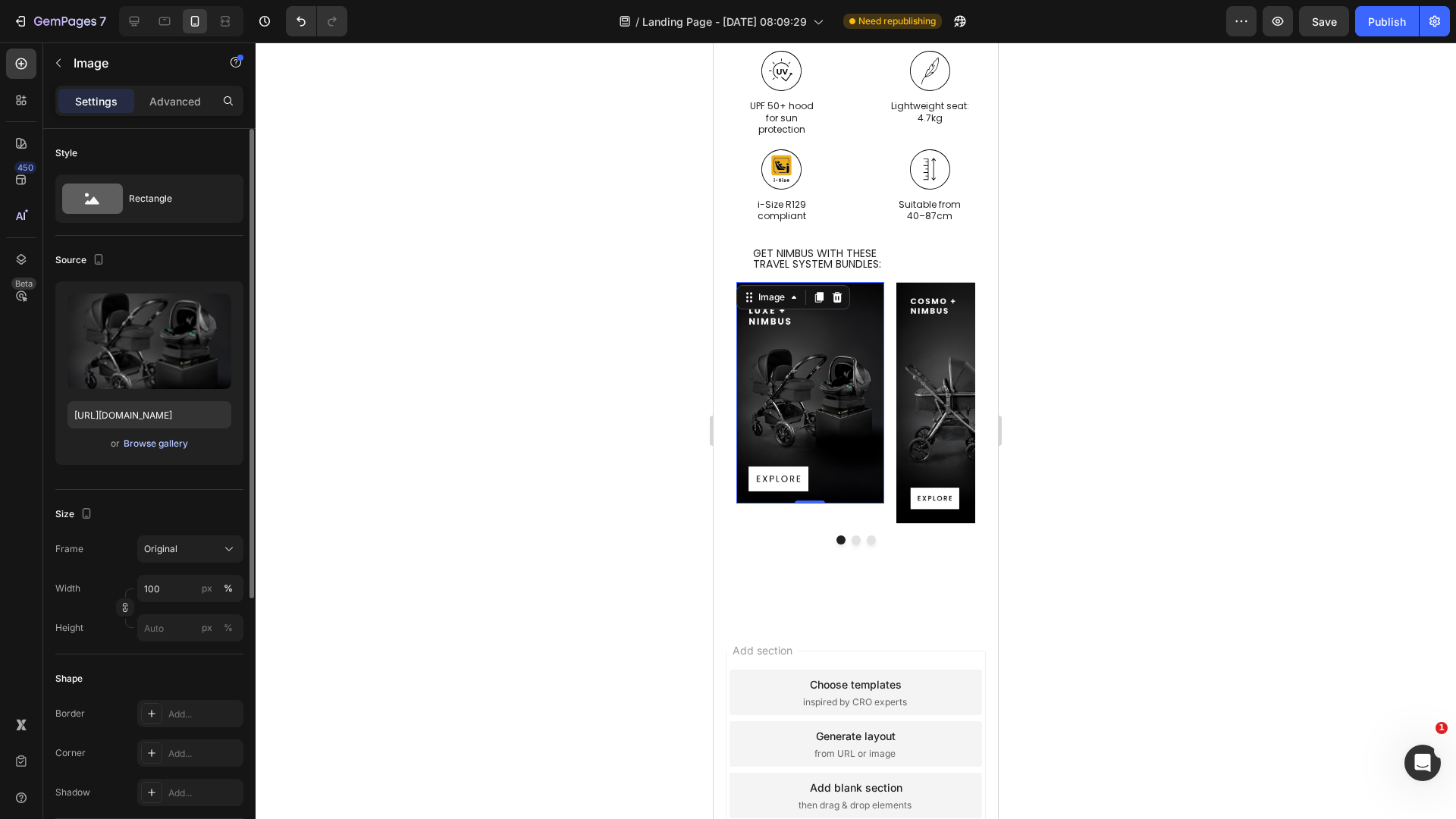
click at [159, 443] on div "Browse gallery" at bounding box center [155, 444] width 65 height 14
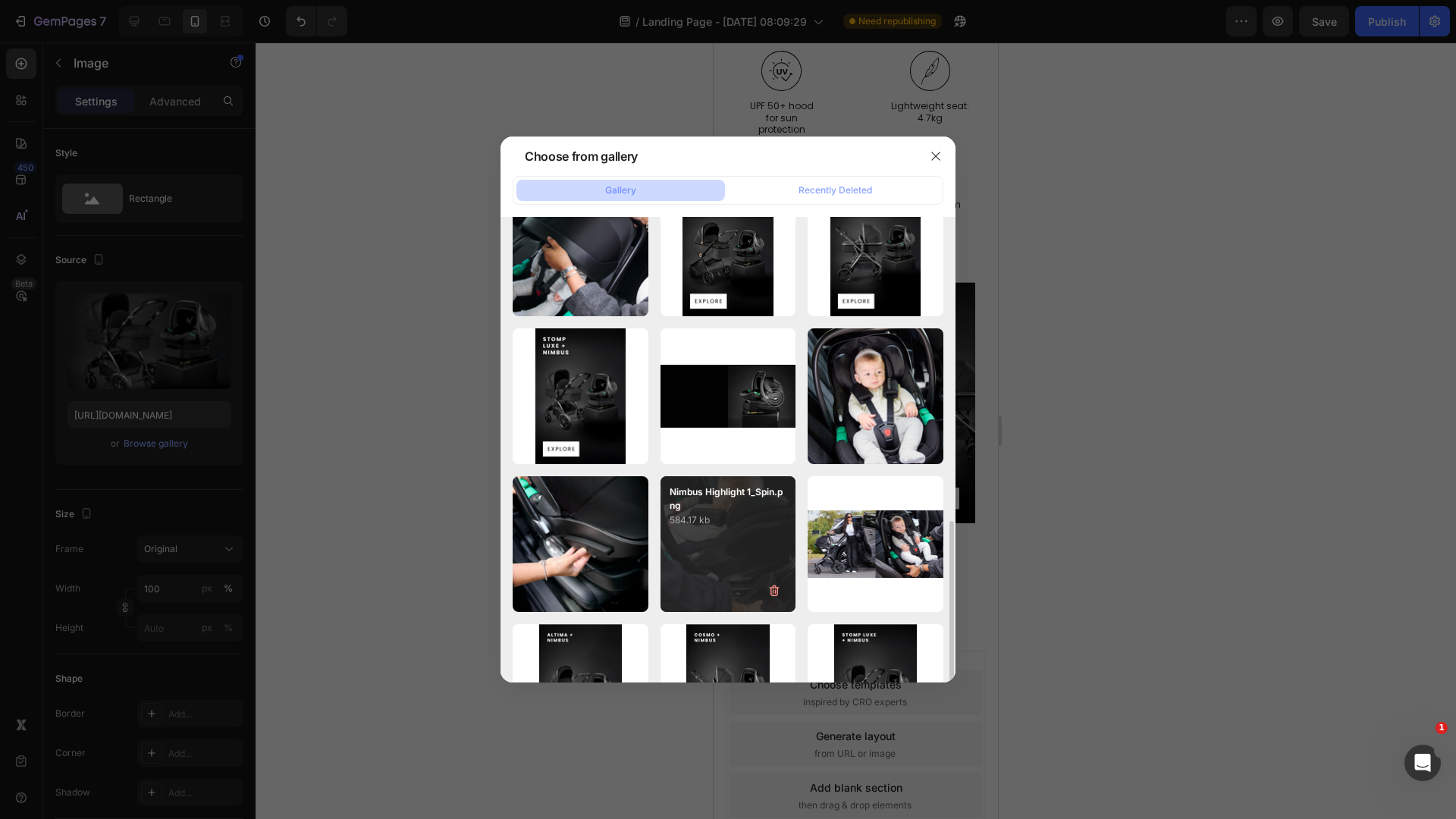
scroll to position [433, 0]
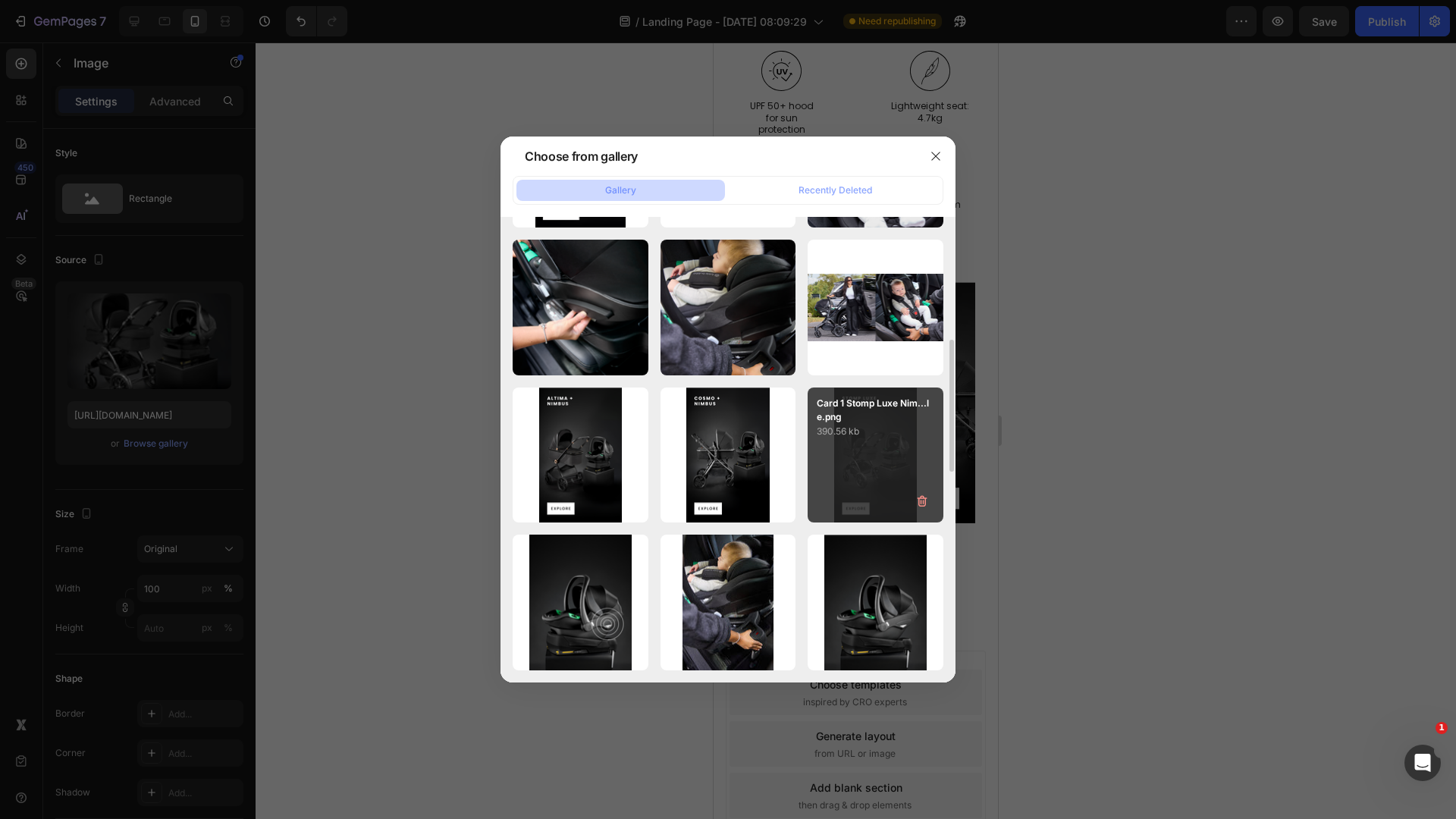
click at [844, 443] on div "Card 1 Stomp Luxe Nim...le.png 390.56 kb" at bounding box center [875, 456] width 135 height 135
type input "[URL][DOMAIN_NAME]"
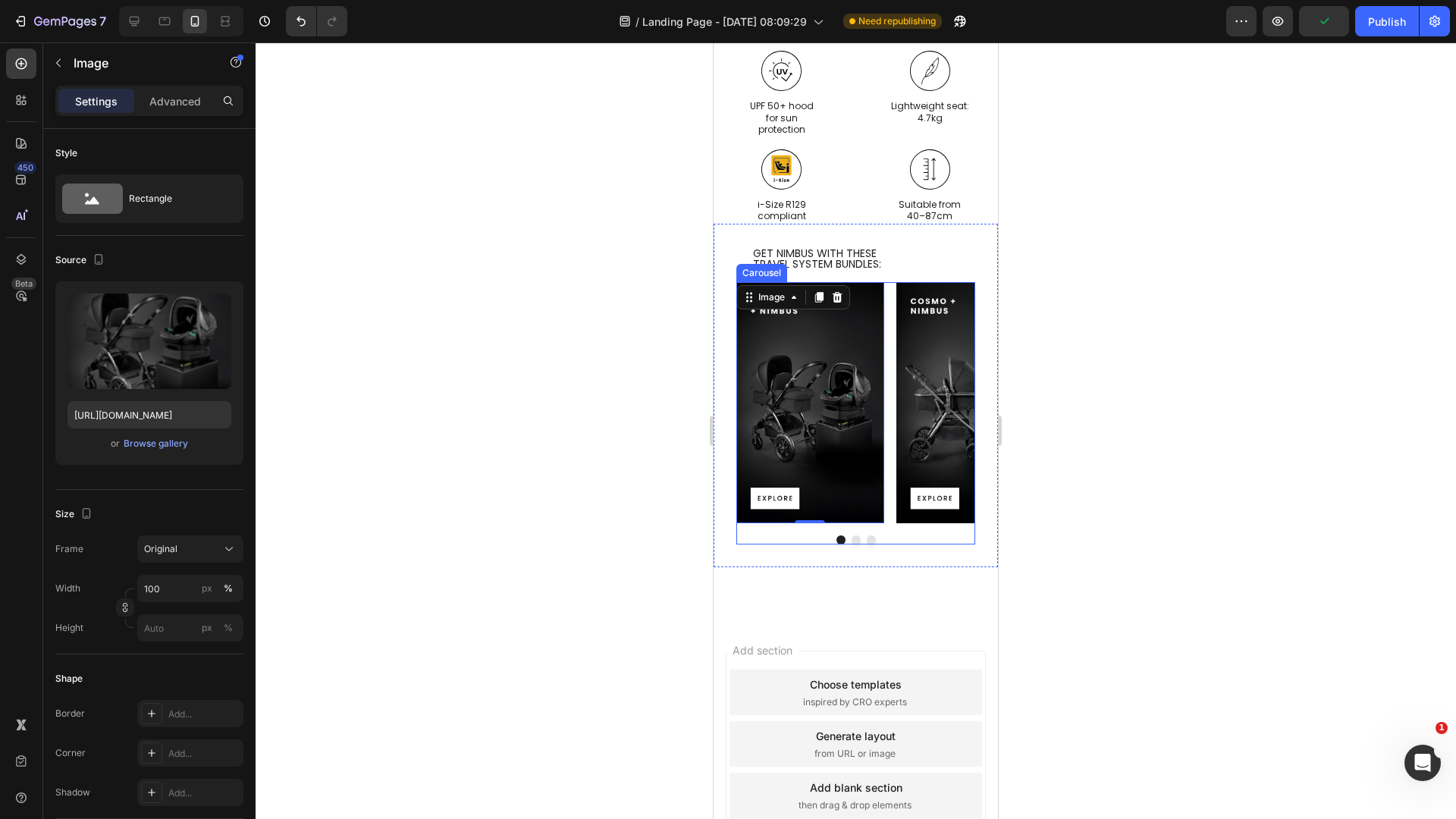
click at [851, 535] on button "Dot" at bounding box center [855, 539] width 9 height 9
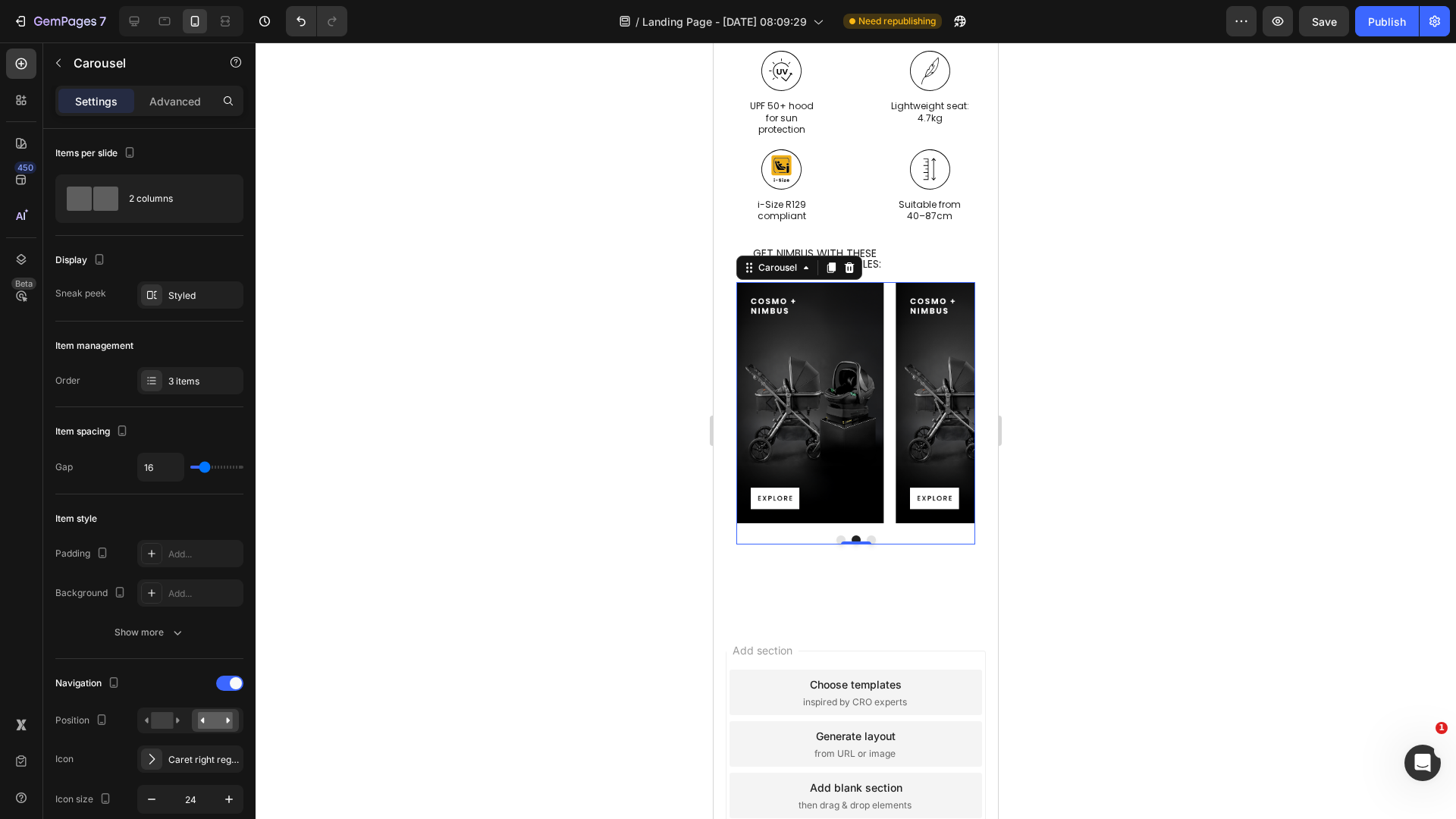
click at [866, 535] on button "Dot" at bounding box center [870, 539] width 9 height 9
click at [828, 417] on img at bounding box center [810, 403] width 148 height 242
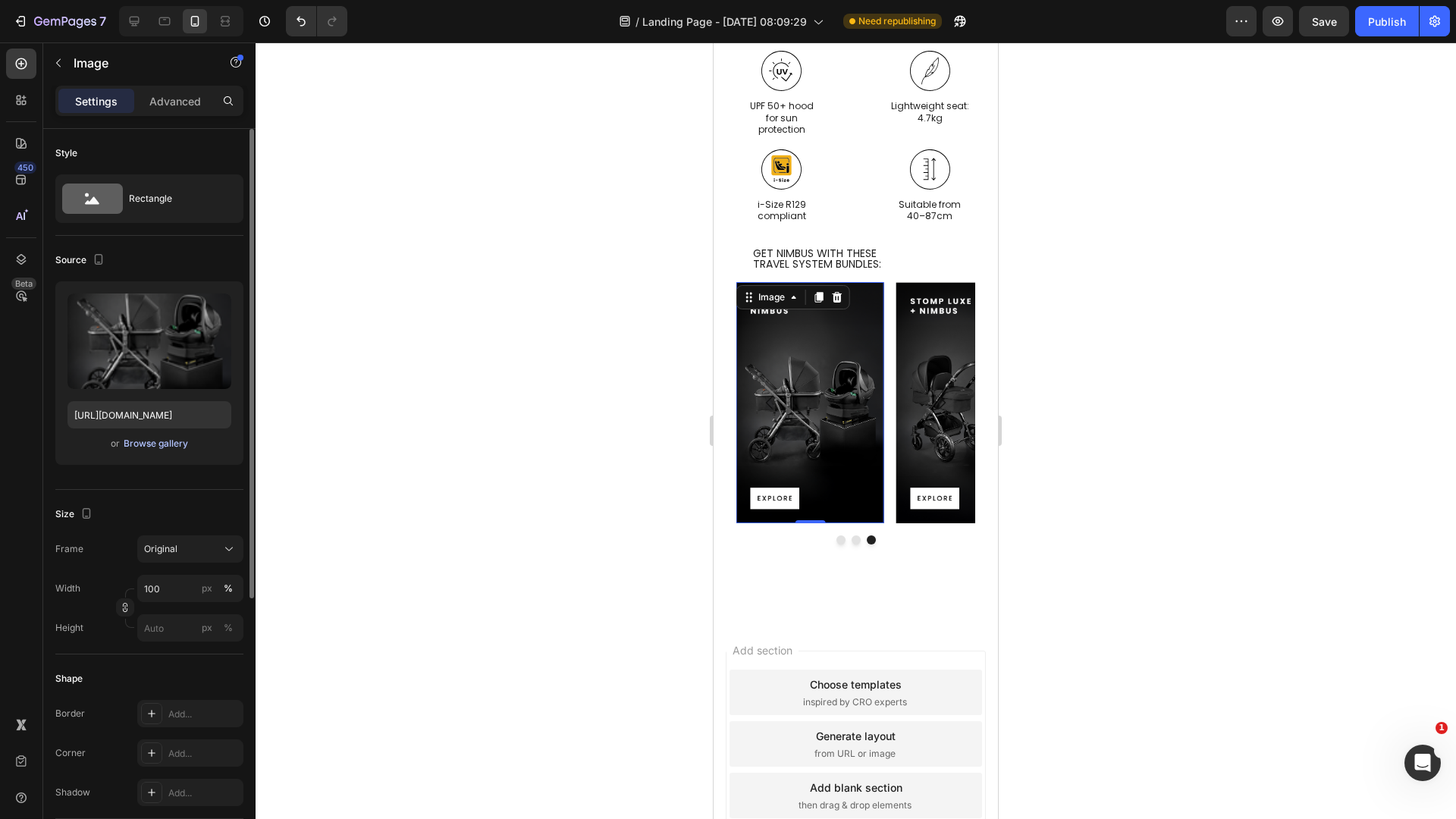
click at [135, 446] on div "Browse gallery" at bounding box center [155, 444] width 65 height 14
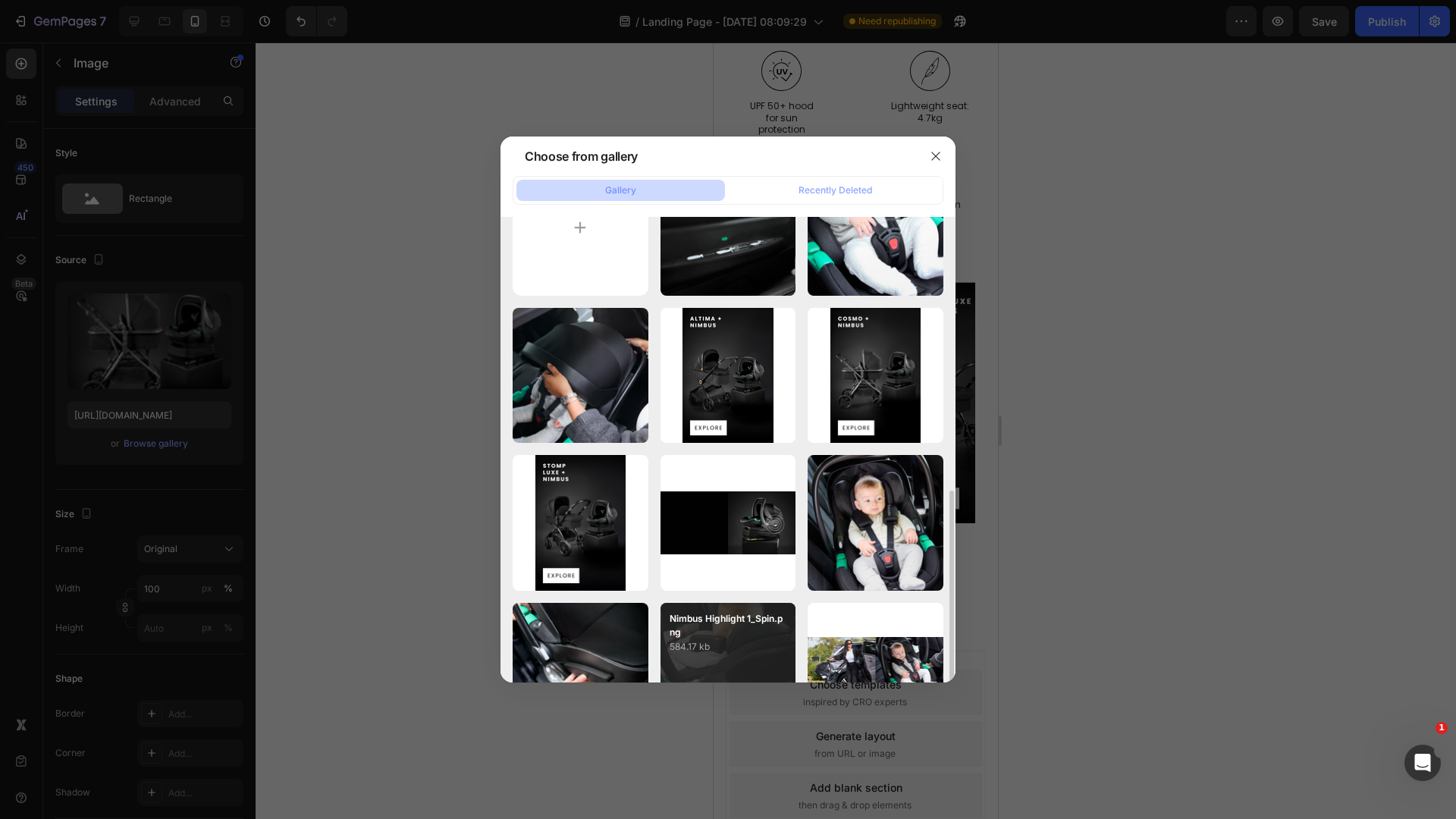
scroll to position [551, 0]
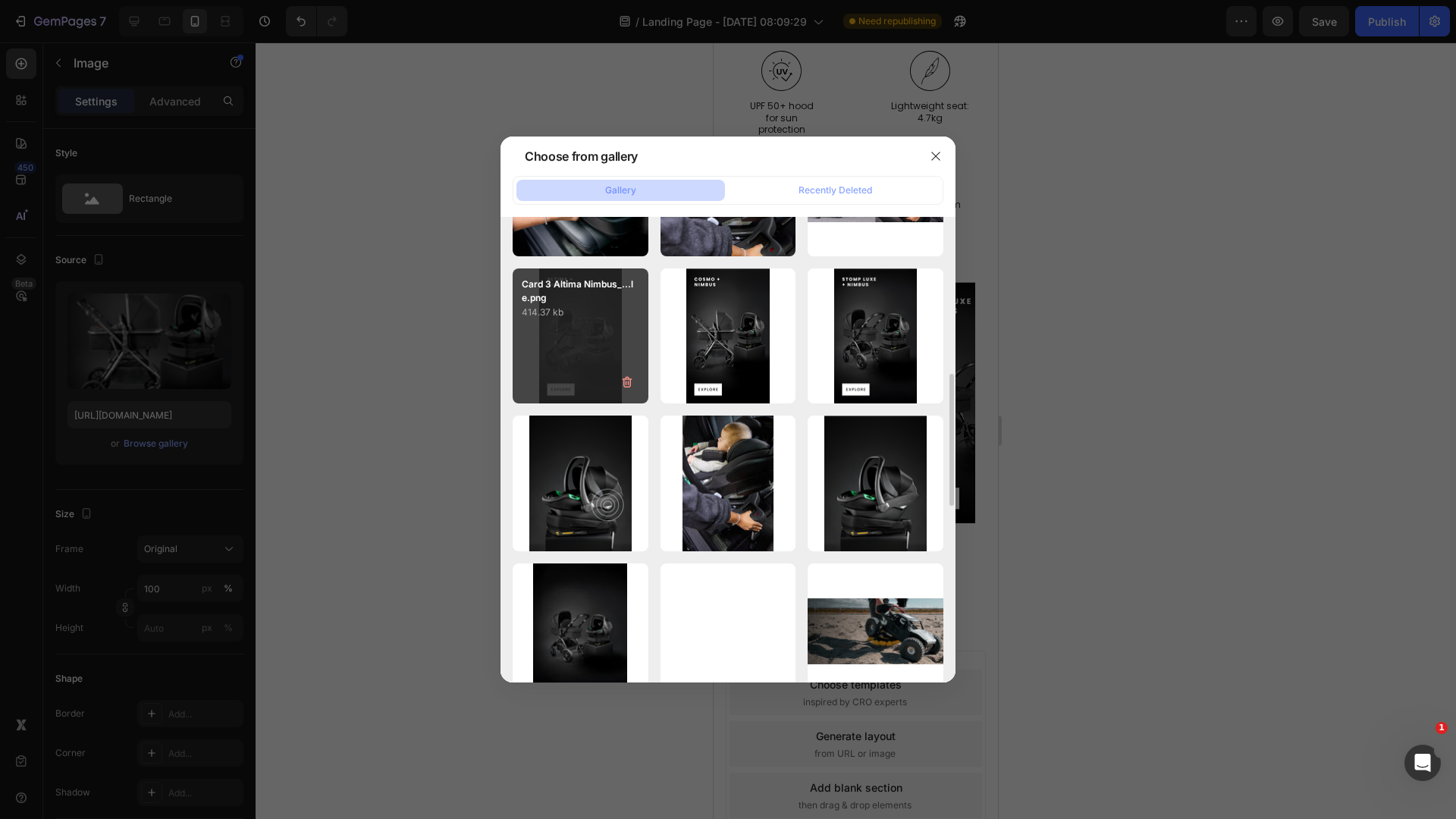
click at [577, 342] on div "Card 3 Altima Nimbus_...le.png 414.37 kb" at bounding box center [580, 336] width 135 height 135
type input "[URL][DOMAIN_NAME]"
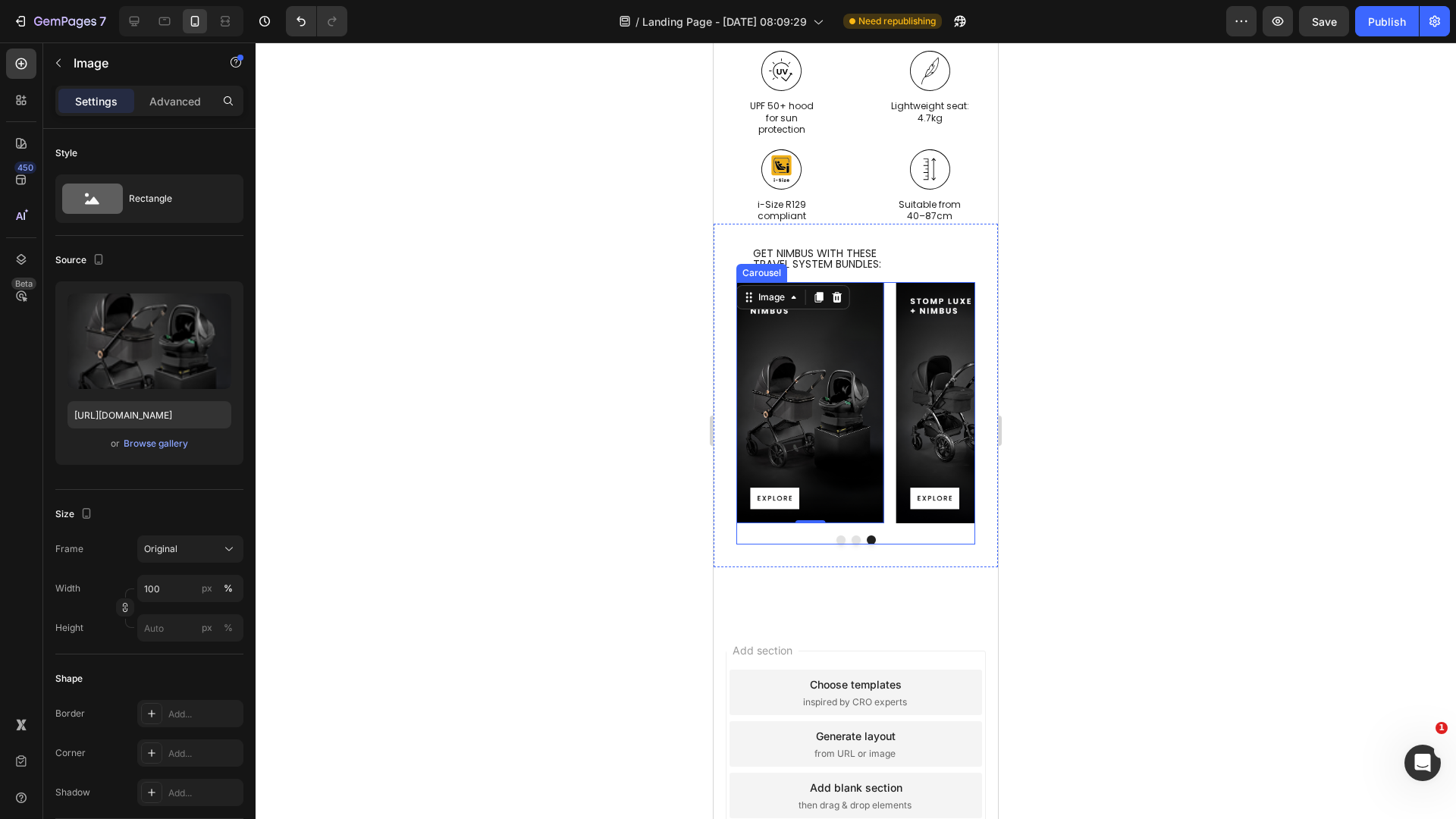
click at [829, 535] on div at bounding box center [855, 539] width 239 height 9
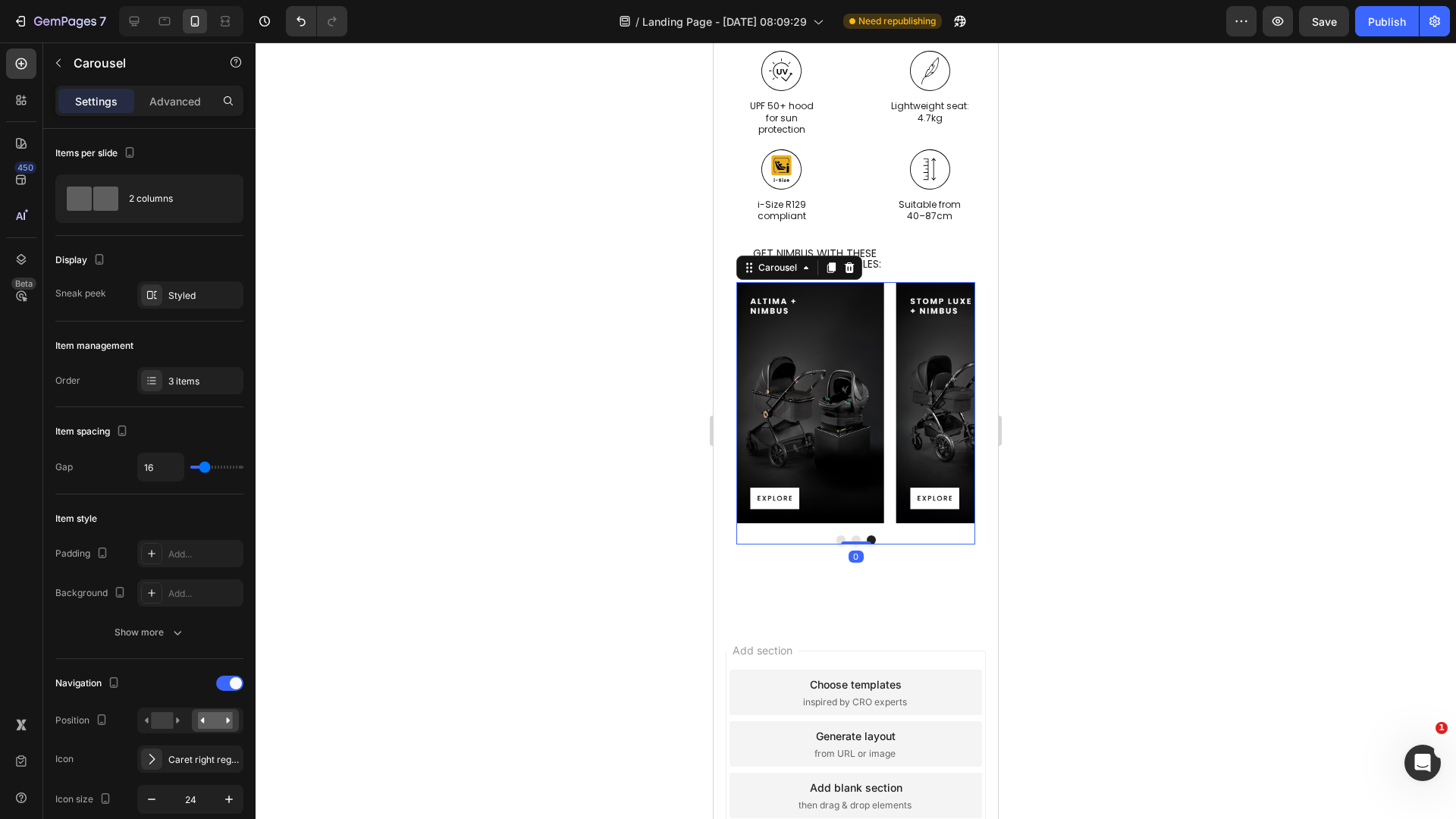
click at [836, 535] on button "Dot" at bounding box center [840, 539] width 9 height 9
click at [938, 394] on icon "Carousel Next Arrow" at bounding box center [942, 403] width 18 height 18
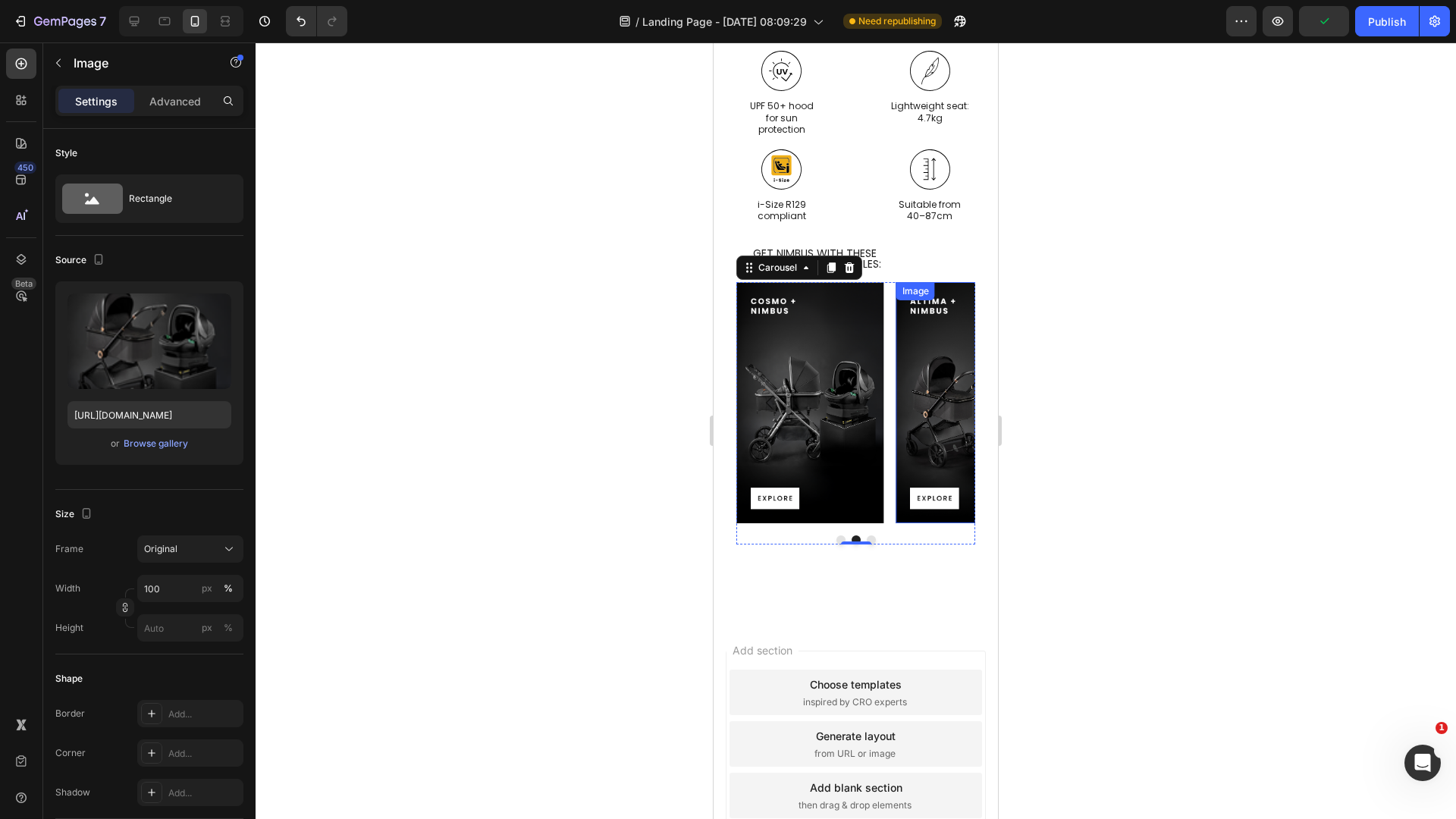
click at [940, 413] on img at bounding box center [970, 403] width 148 height 242
click at [947, 385] on button "Carousel Next Arrow" at bounding box center [942, 403] width 43 height 43
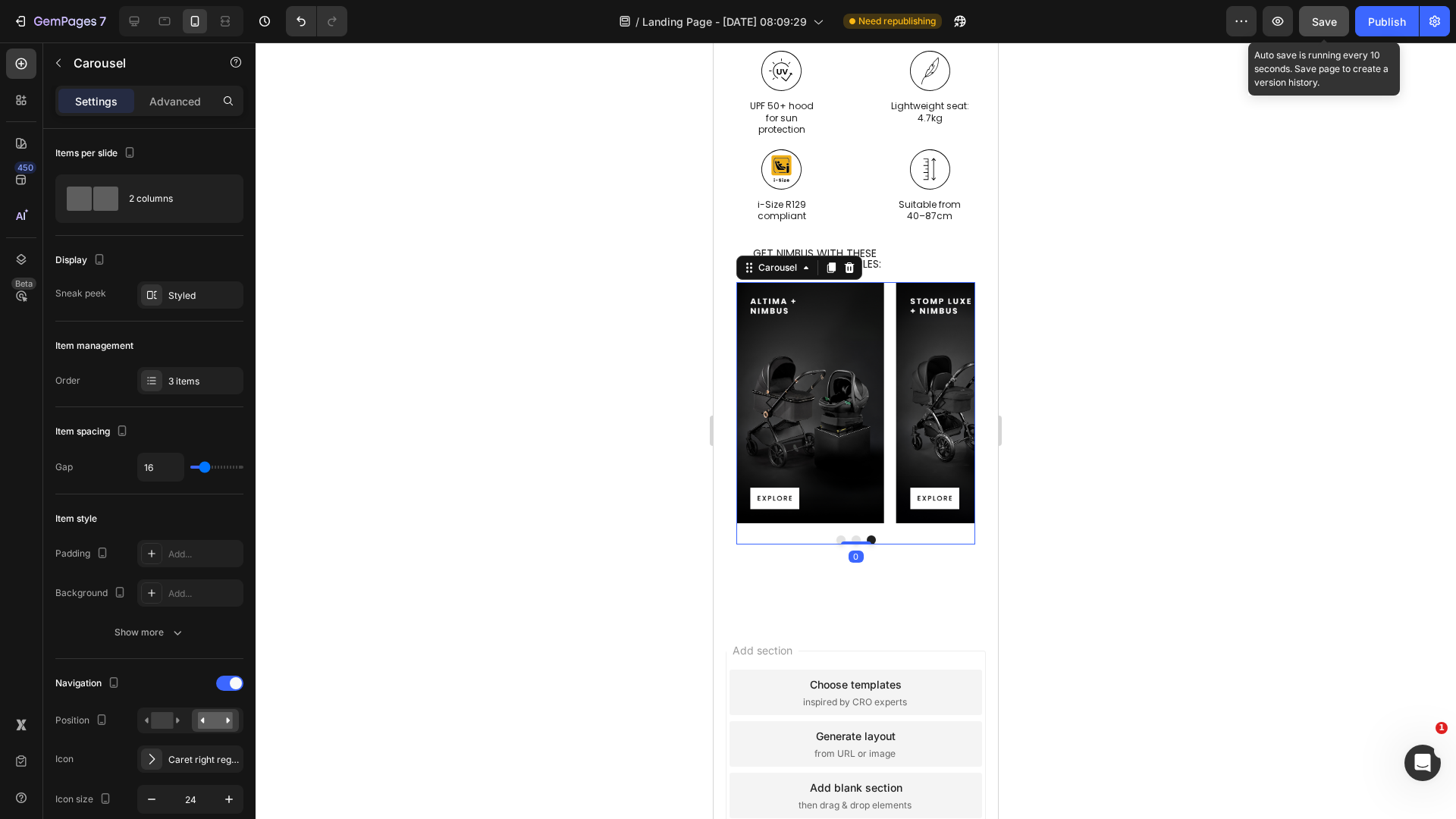
click at [1339, 18] on button "Save" at bounding box center [1324, 21] width 50 height 30
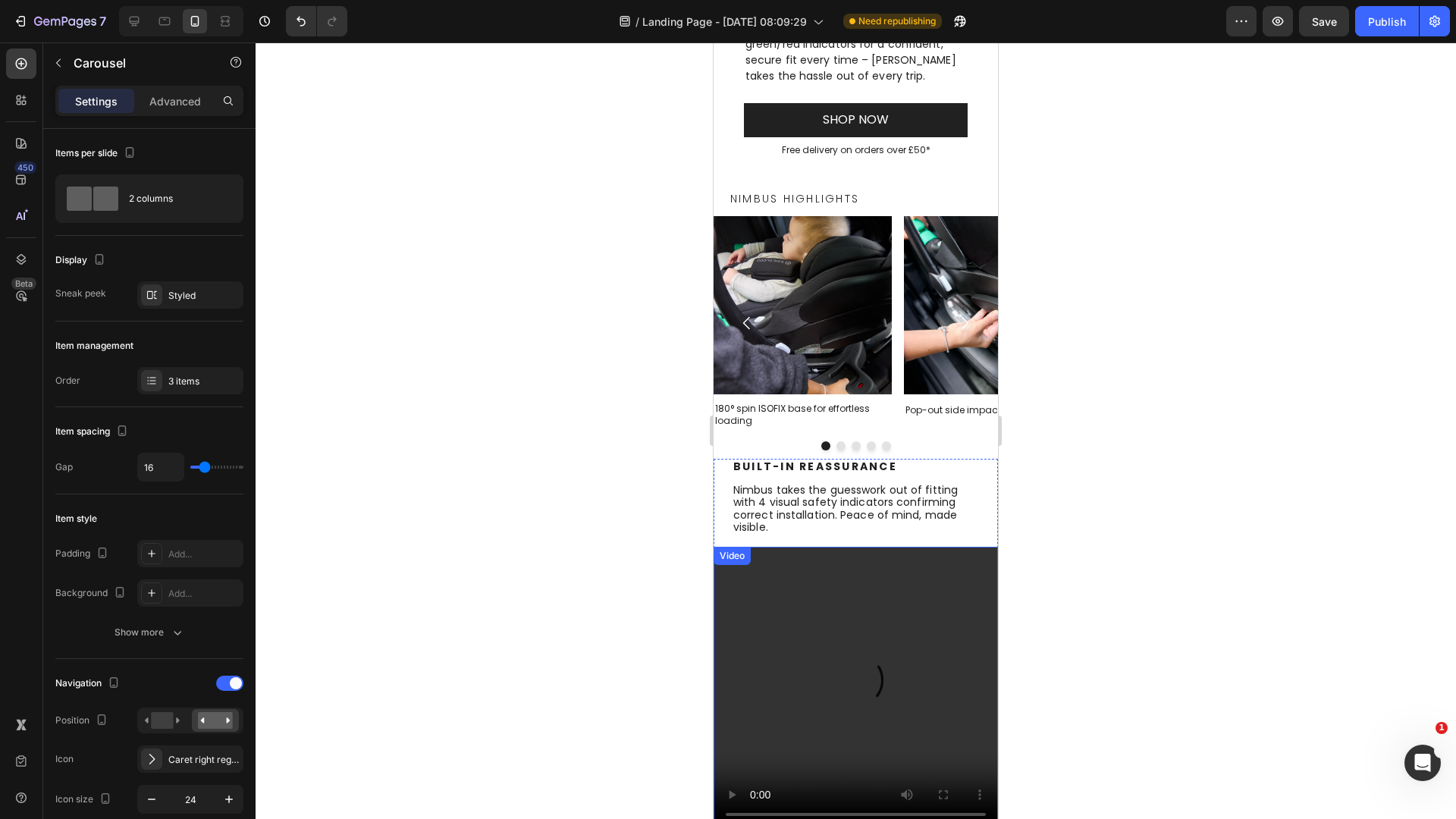
scroll to position [668, 0]
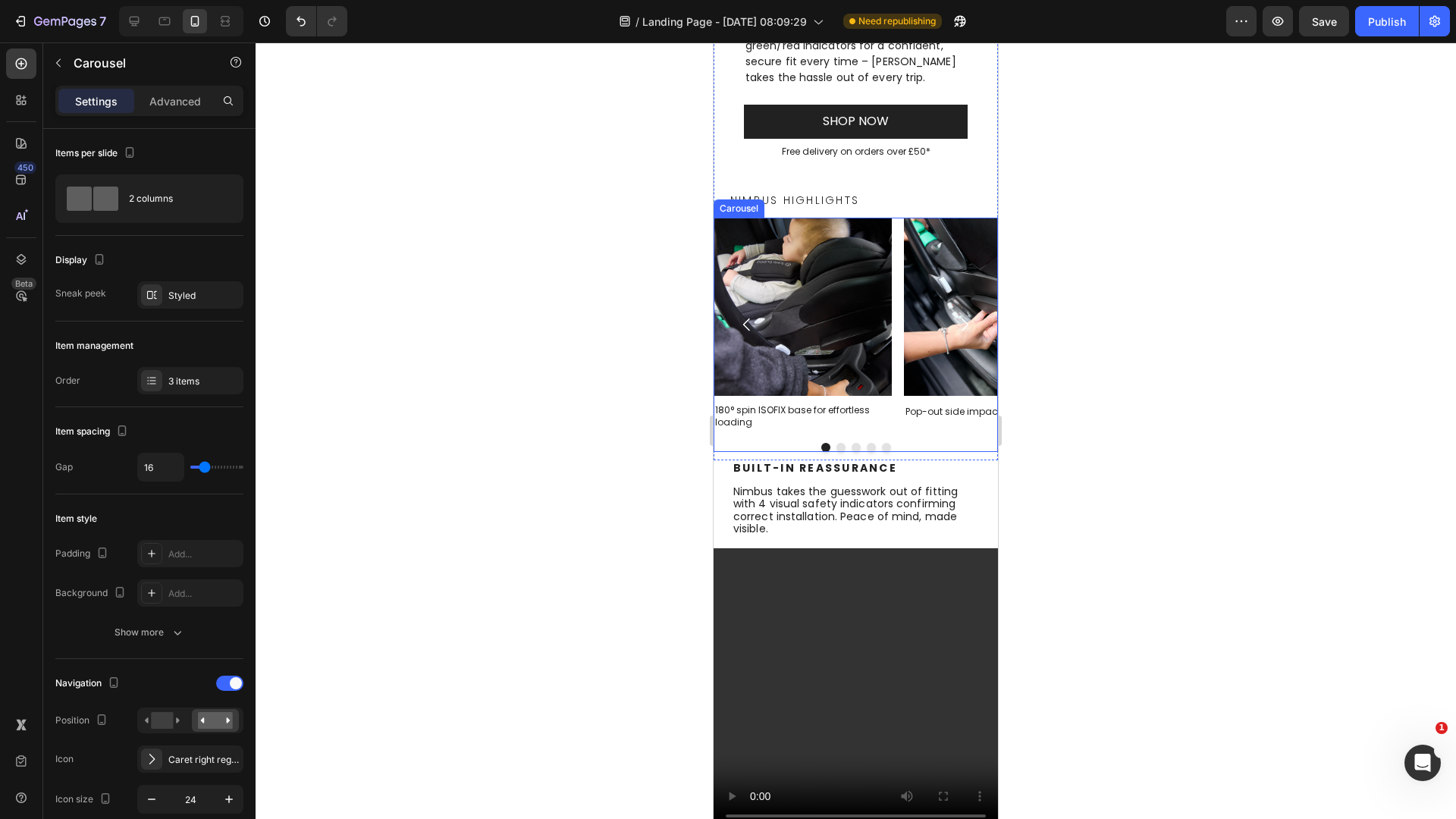
click at [911, 446] on div at bounding box center [855, 447] width 284 height 9
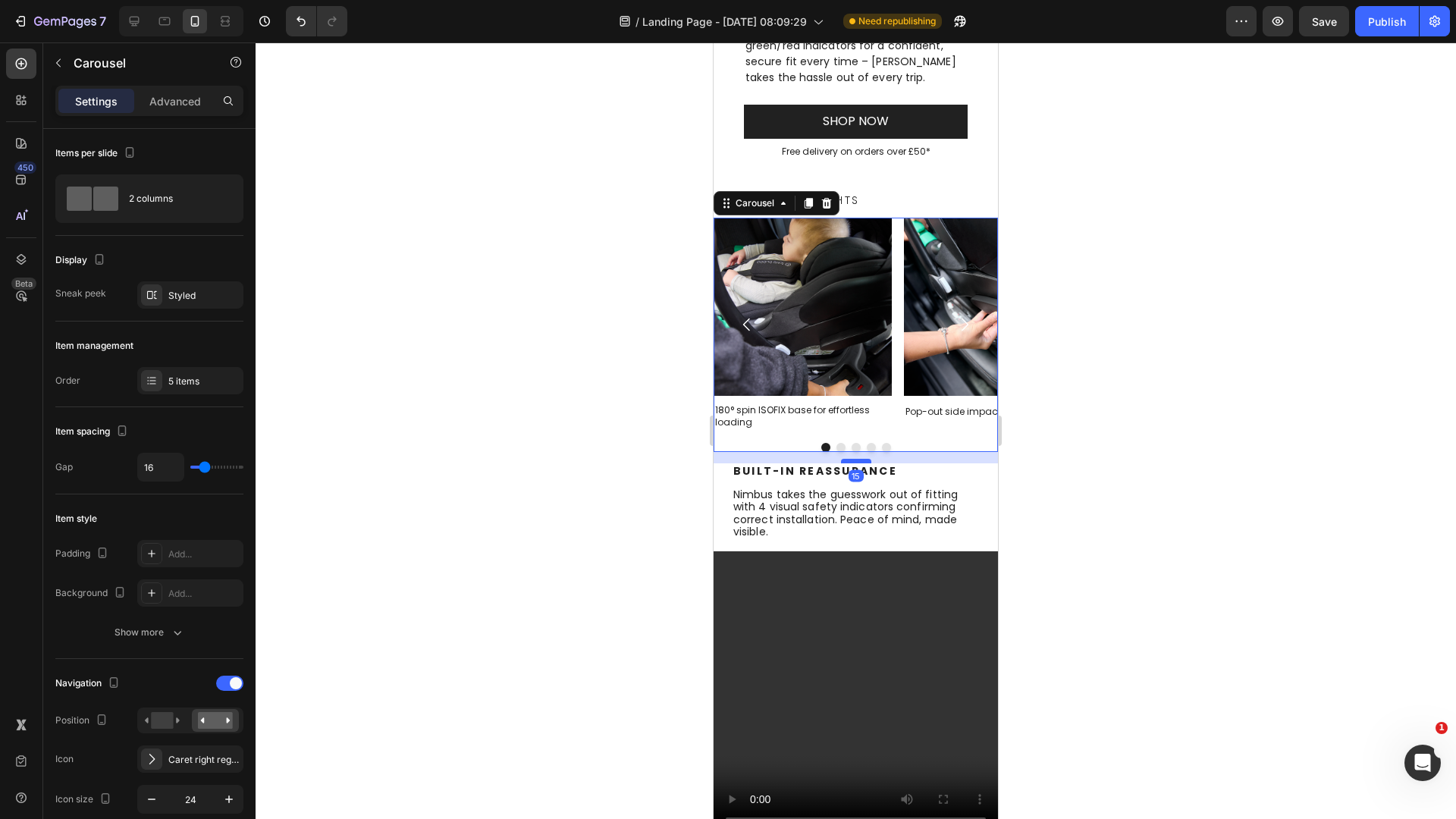
drag, startPoint x: 843, startPoint y: 459, endPoint x: 1872, endPoint y: 548, distance: 1032.8
click at [843, 462] on div at bounding box center [856, 461] width 30 height 5
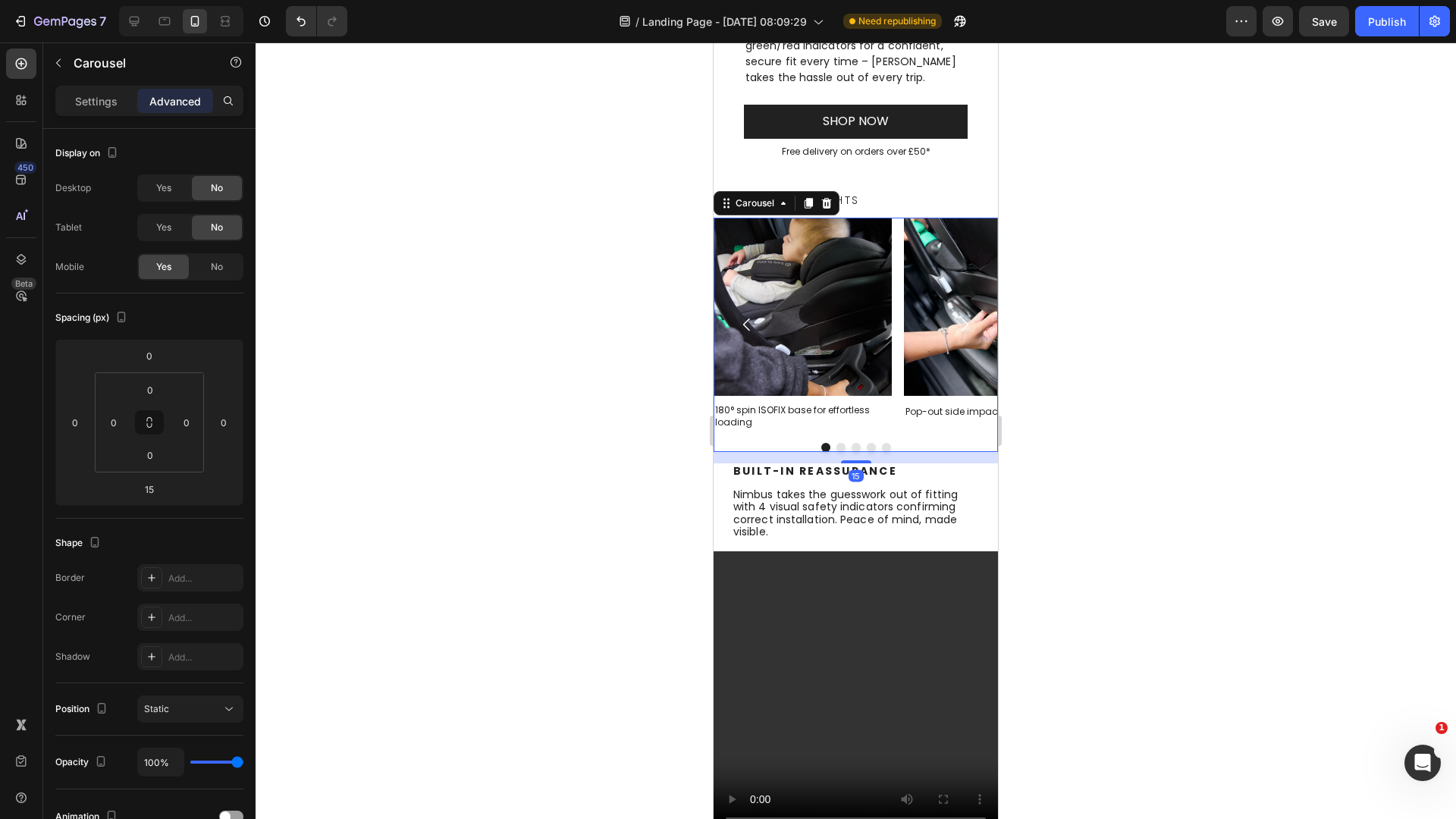
click at [1159, 507] on div at bounding box center [855, 431] width 1200 height 777
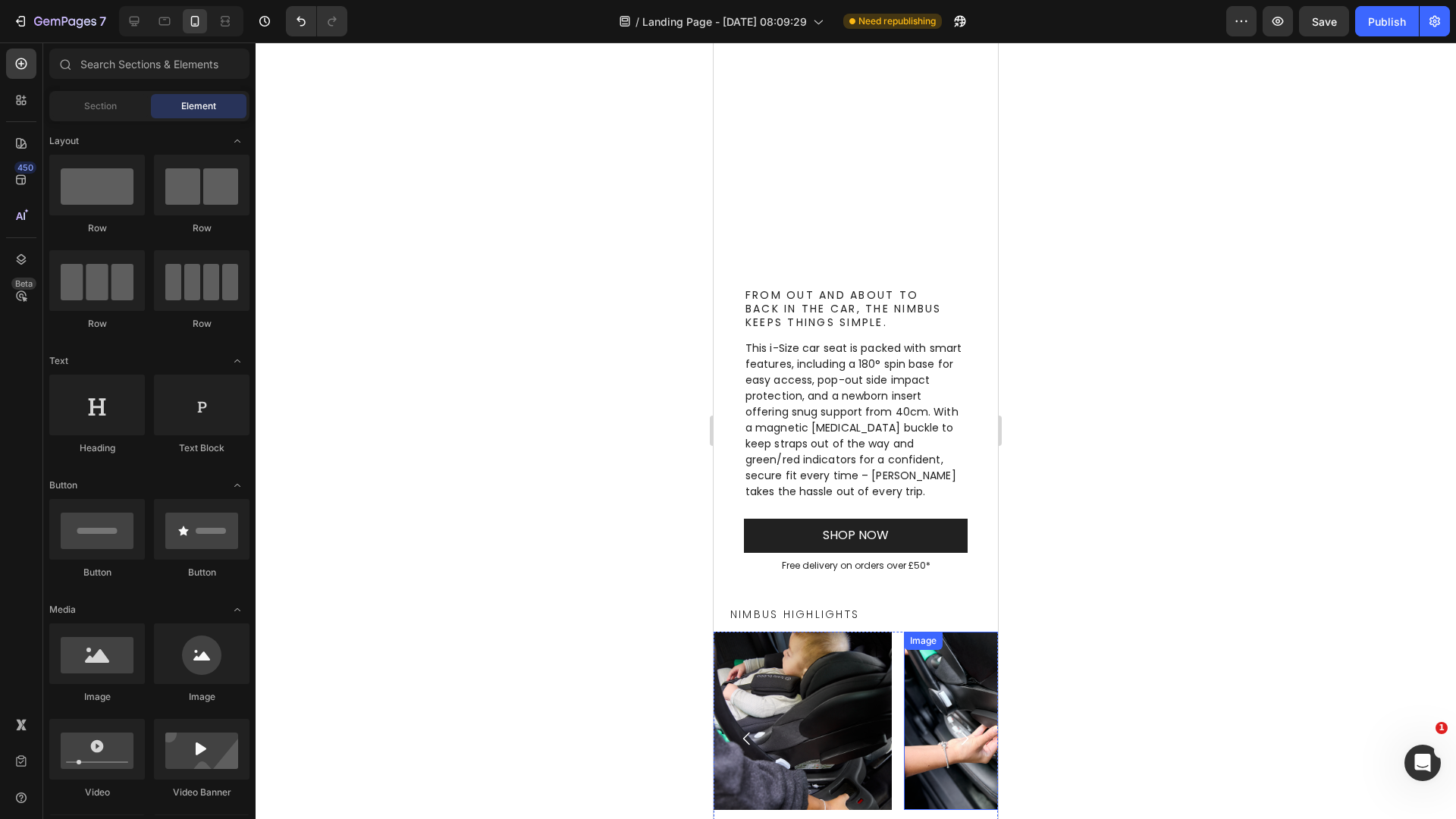
scroll to position [0, 0]
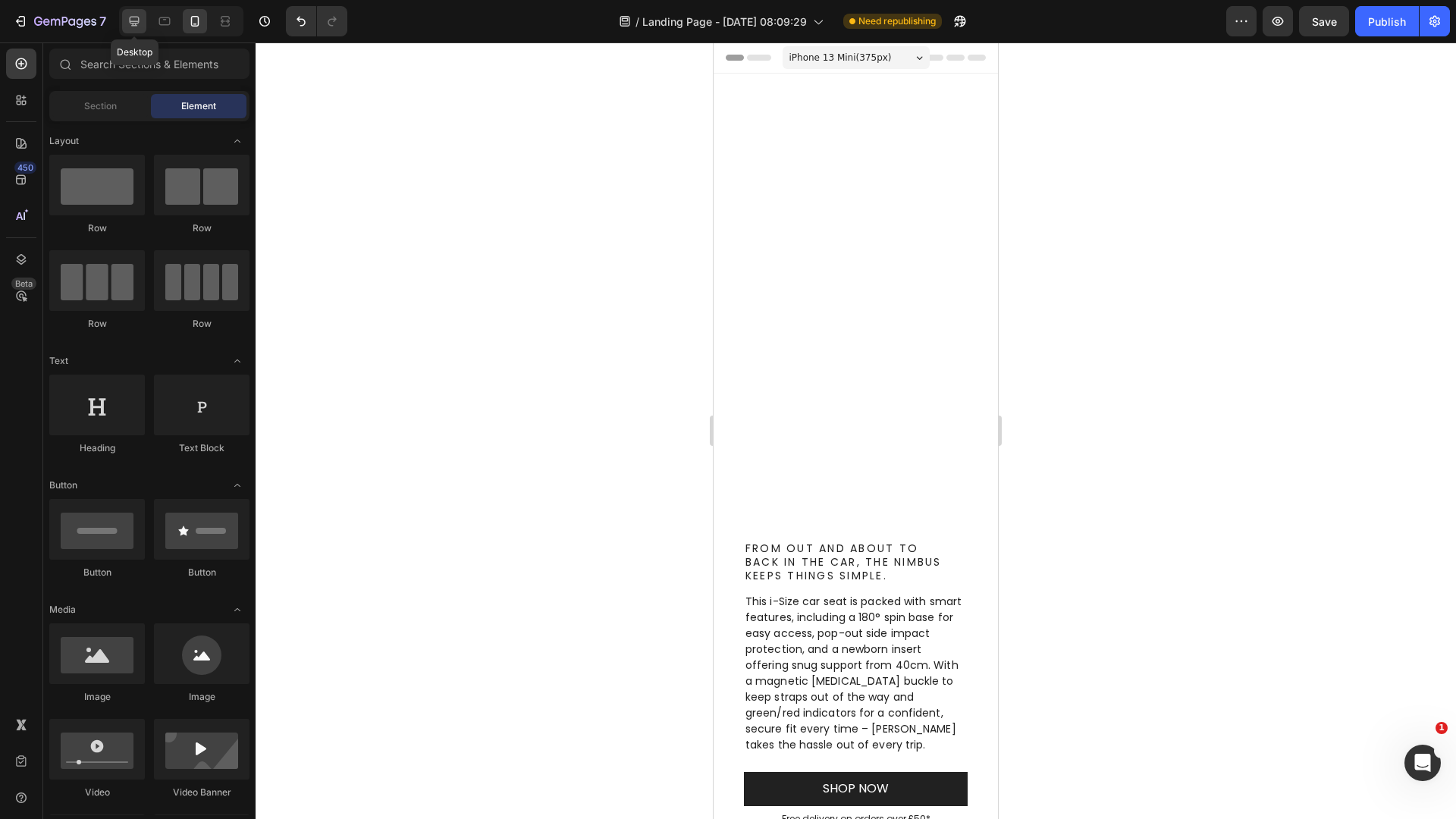
click at [123, 15] on div at bounding box center [134, 21] width 24 height 24
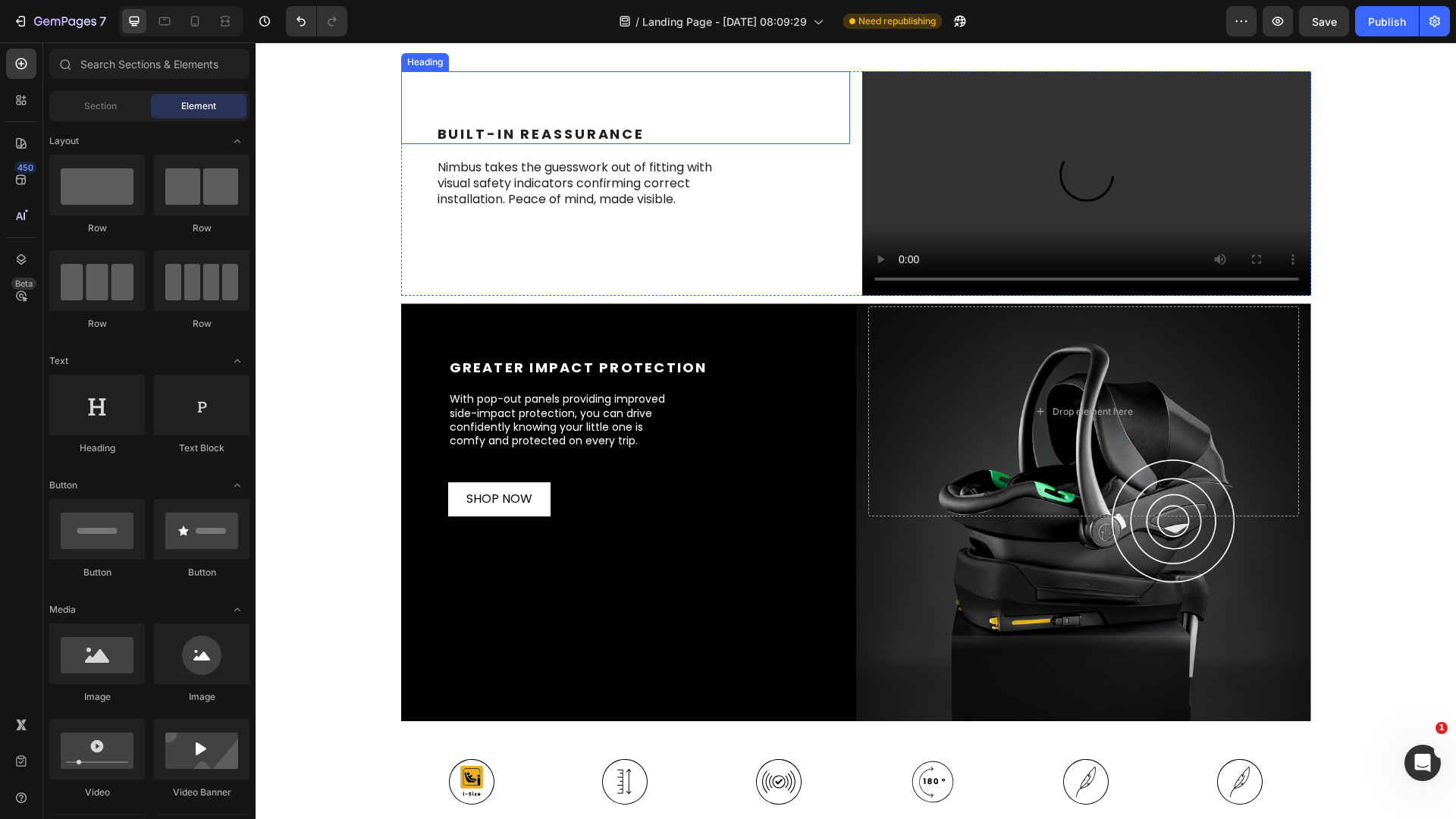
scroll to position [1269, 0]
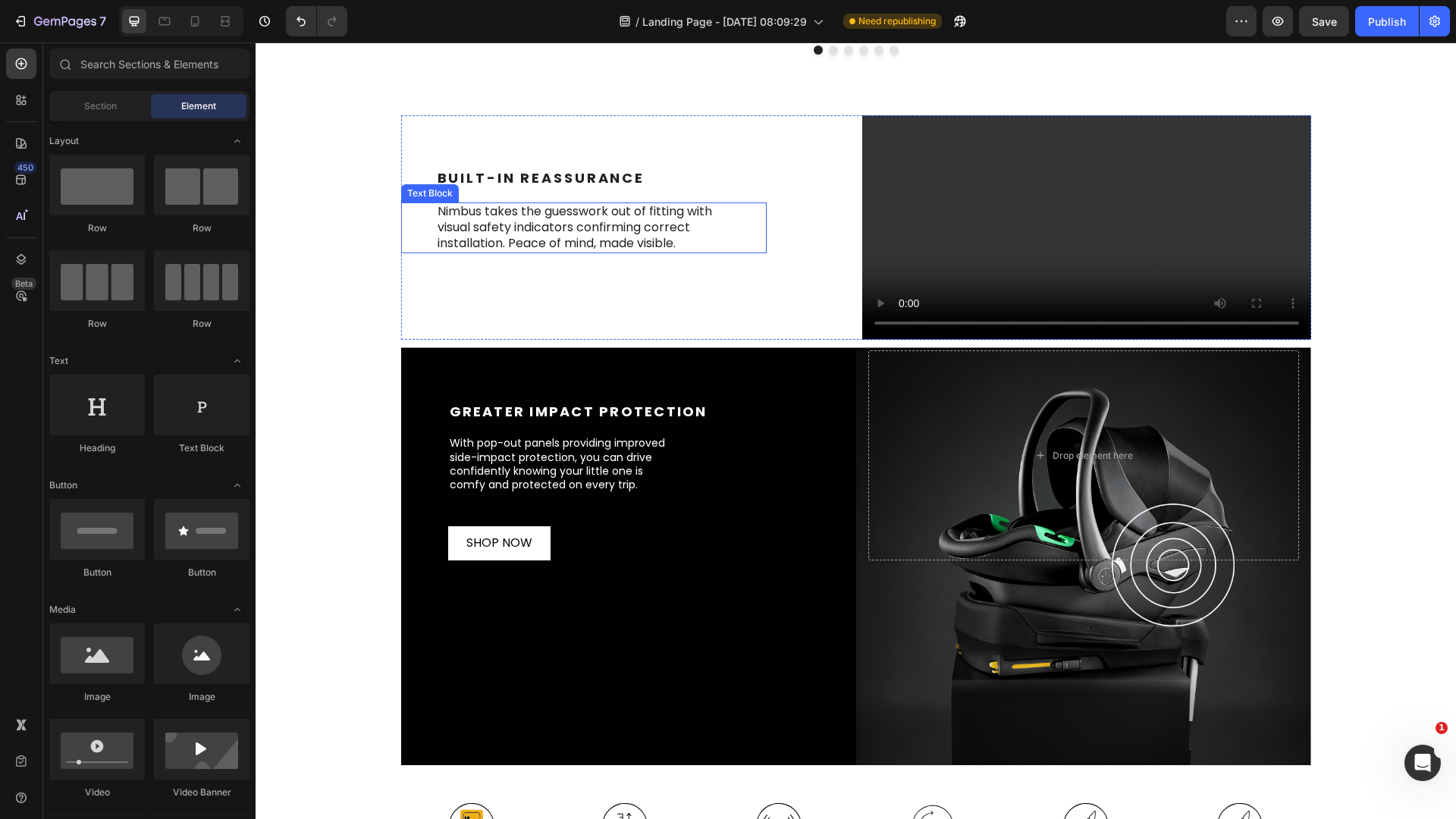
click at [469, 226] on p "Nimbus takes the guesswork out of fitting with visual safety indicators confirm…" at bounding box center [590, 227] width 305 height 47
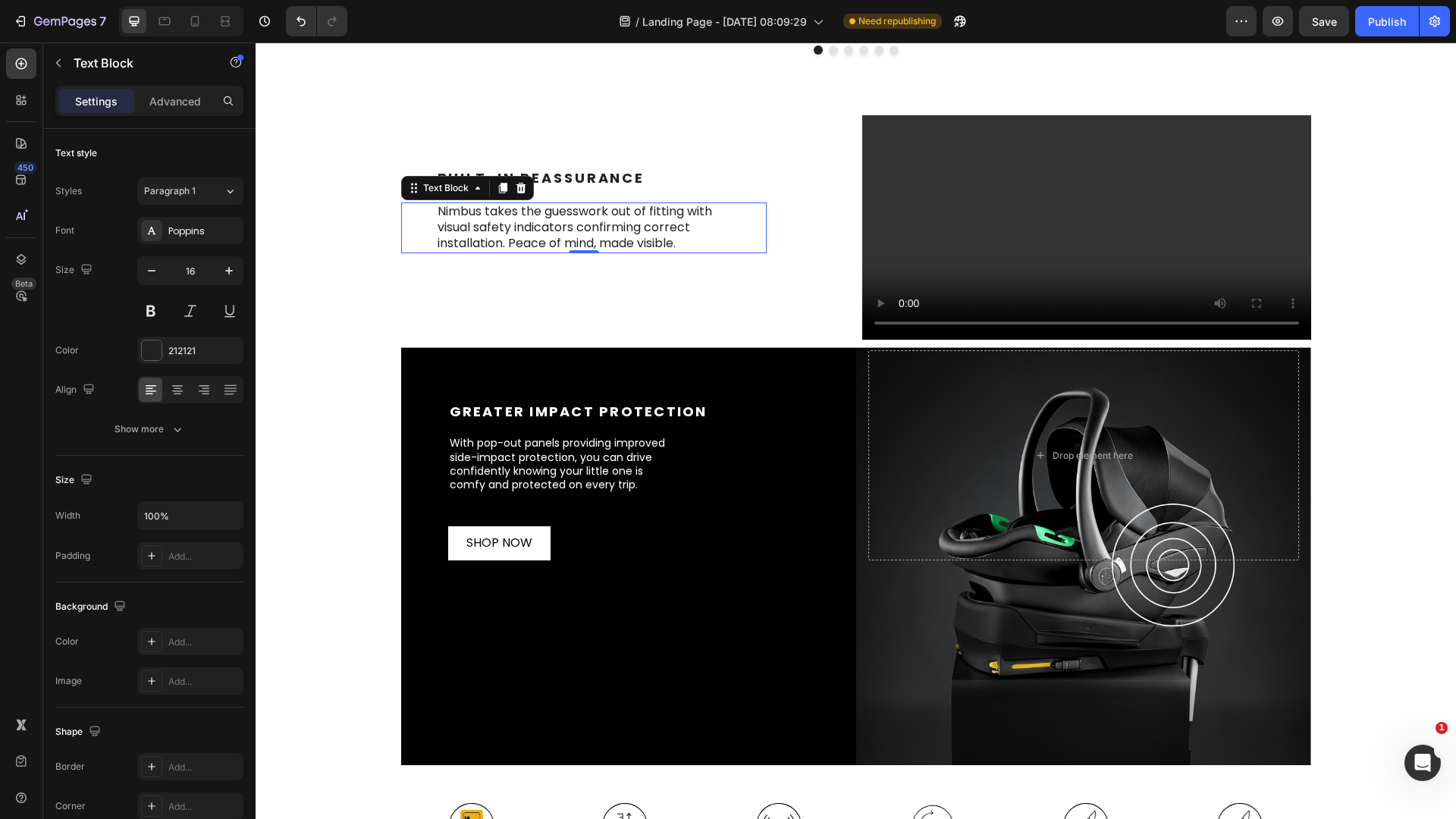
click at [468, 227] on p "Nimbus takes the guesswork out of fitting with visual safety indicators confirm…" at bounding box center [590, 227] width 305 height 47
click at [717, 212] on p "Nimbus takes the guesswork out of fitting with visual safety indicators confirm…" at bounding box center [590, 227] width 305 height 47
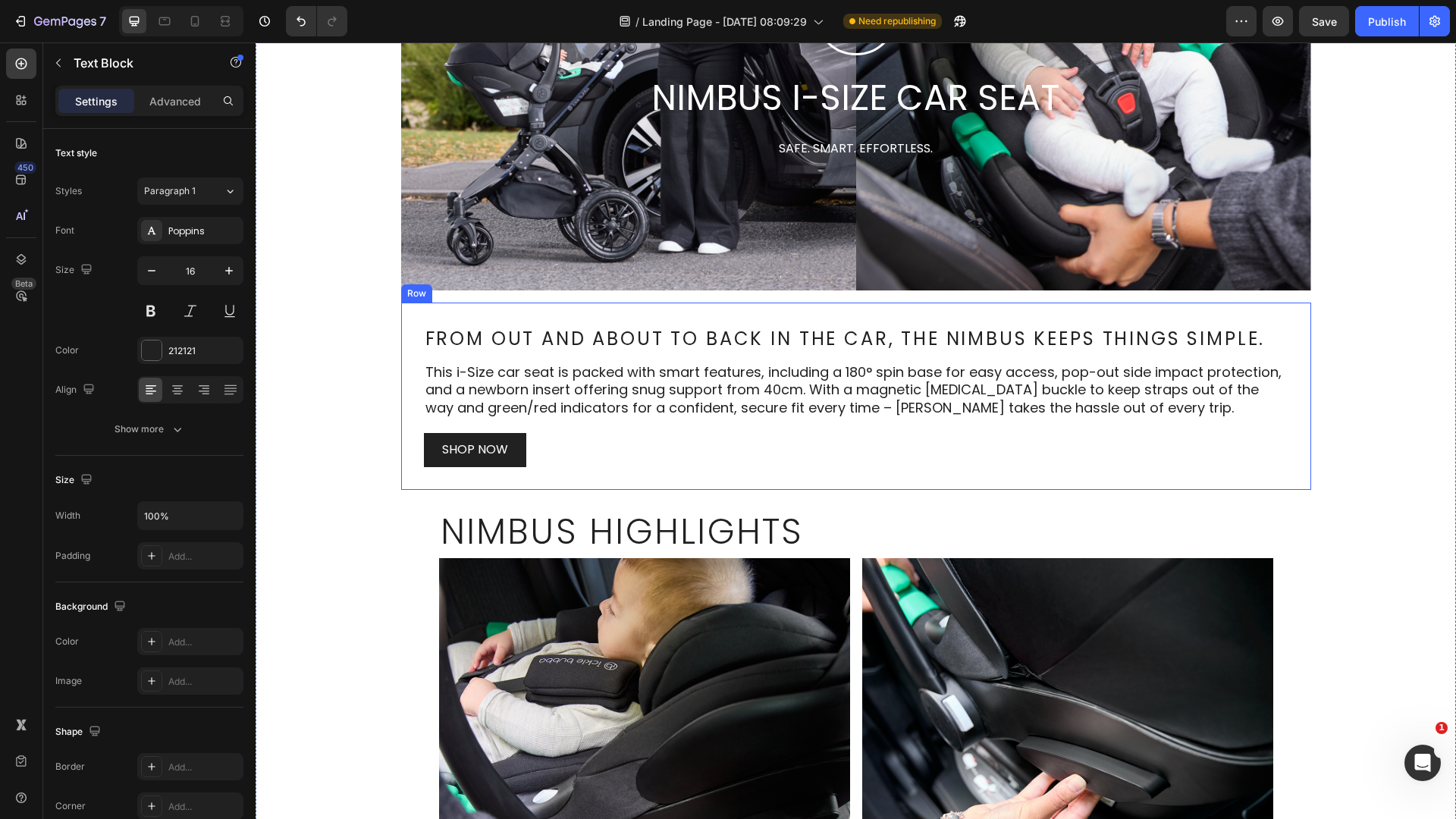
scroll to position [277, 0]
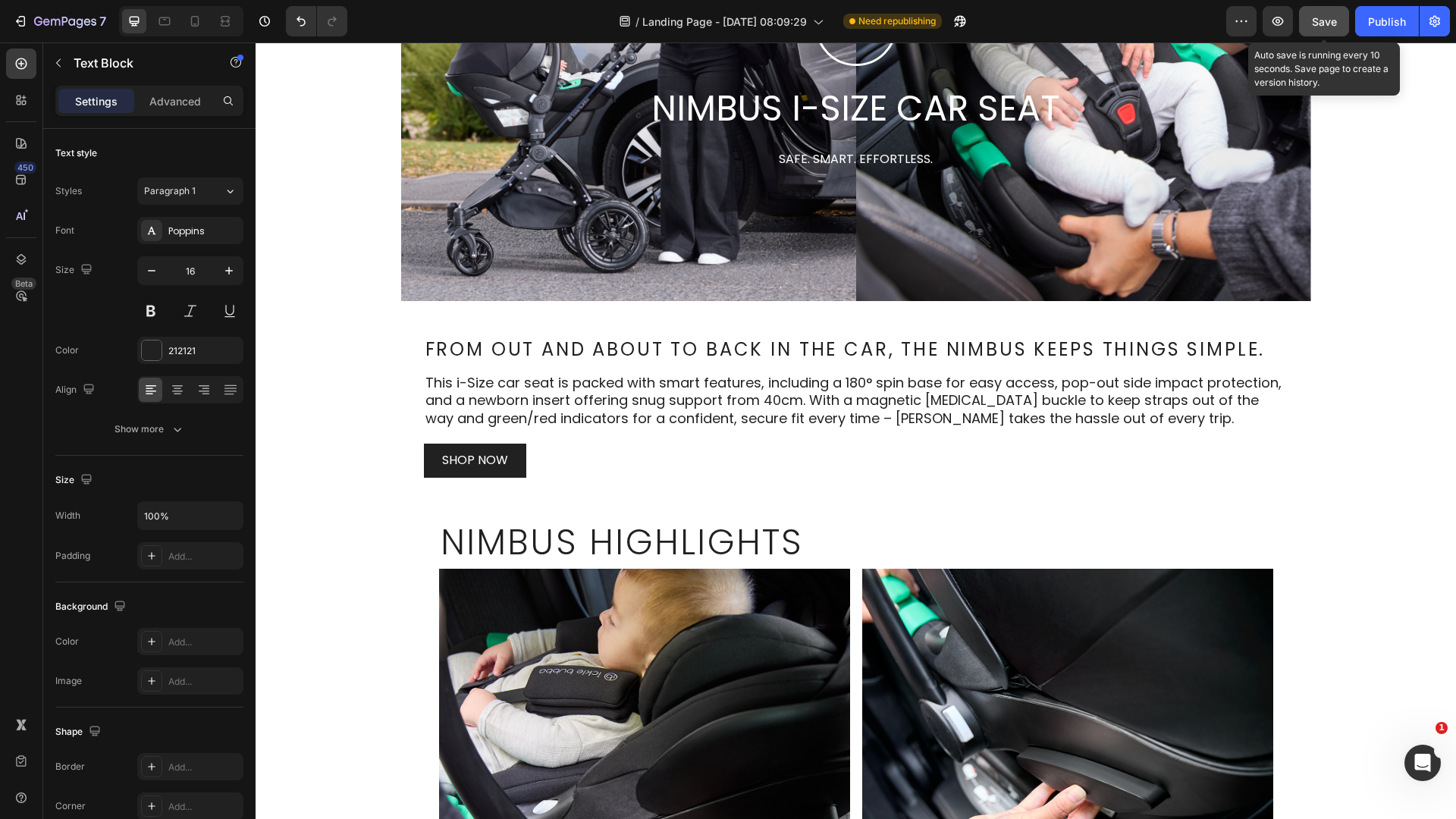
click at [1324, 17] on span "Save" at bounding box center [1324, 21] width 25 height 13
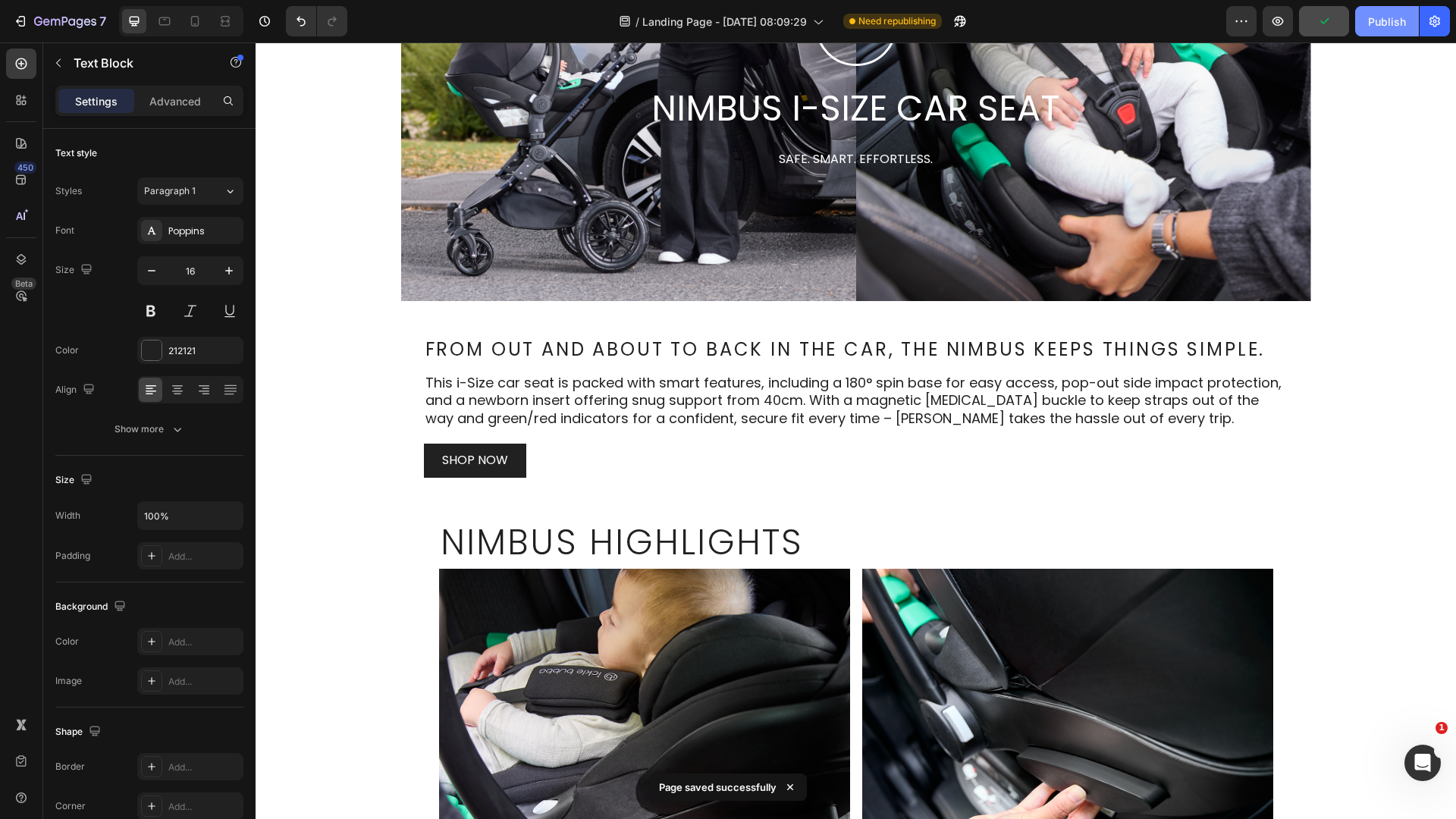
click at [1390, 30] on button "Publish" at bounding box center [1387, 21] width 64 height 30
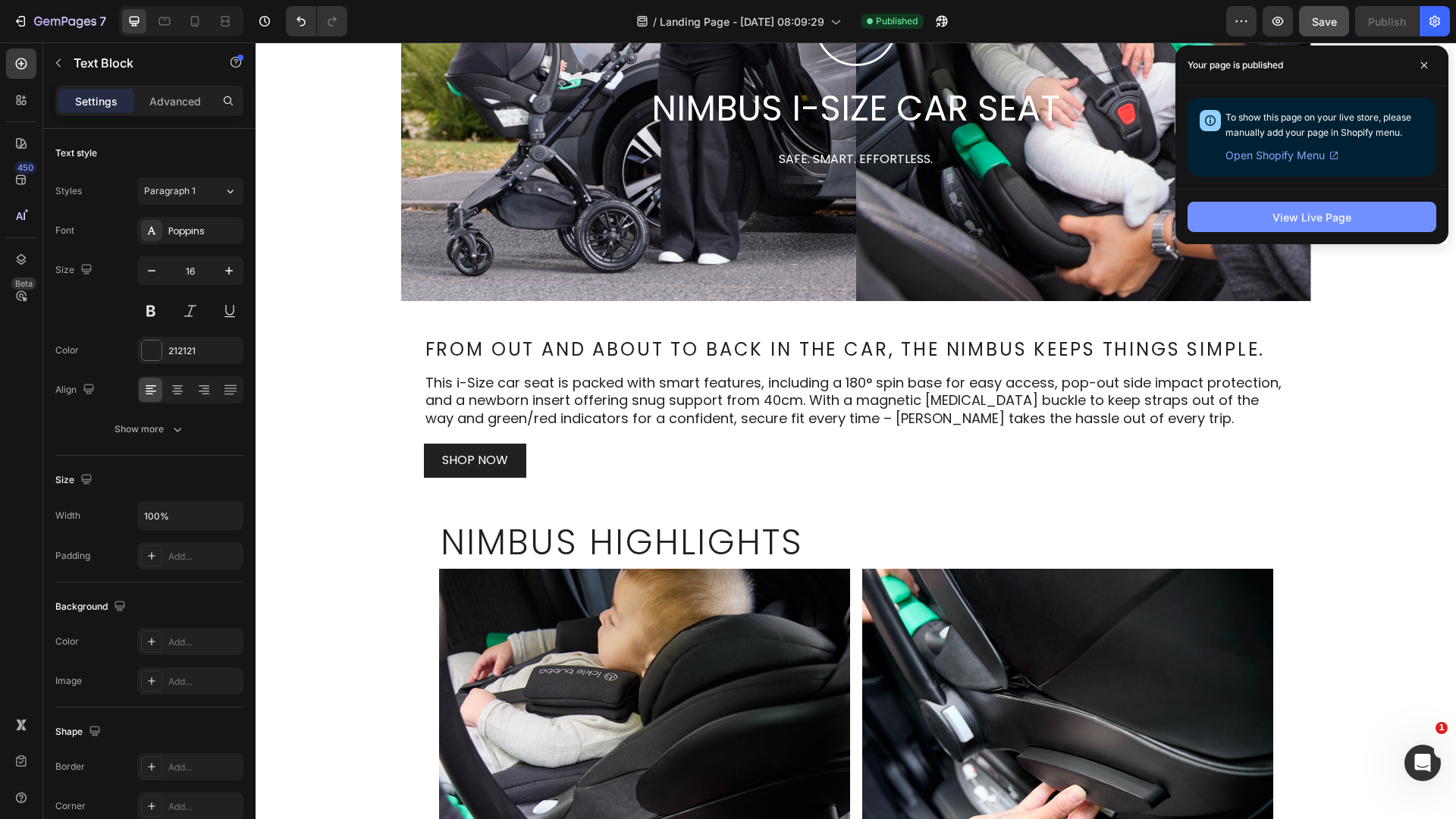
click at [1292, 225] on button "View Live Page" at bounding box center [1312, 217] width 249 height 30
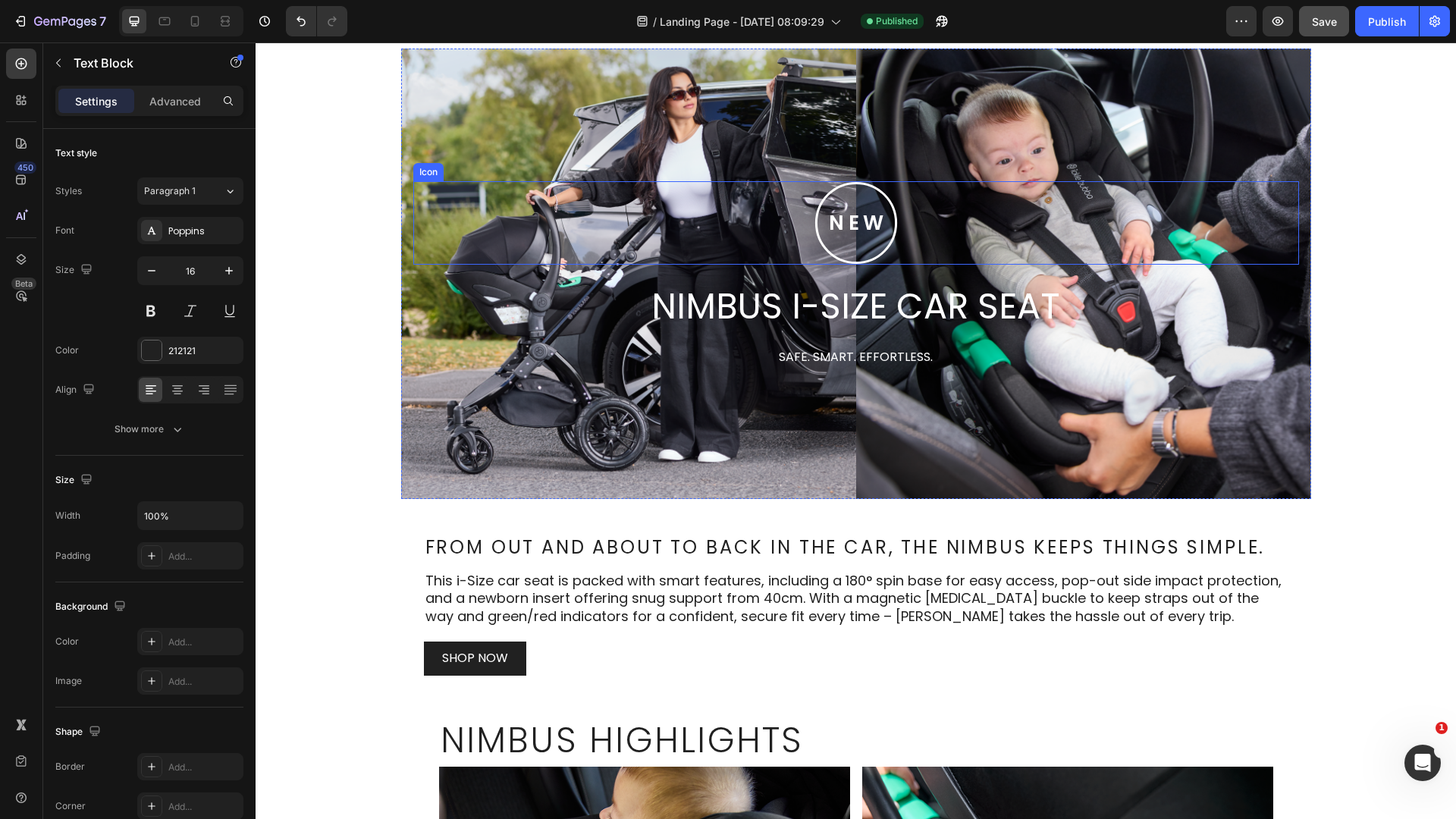
scroll to position [0, 0]
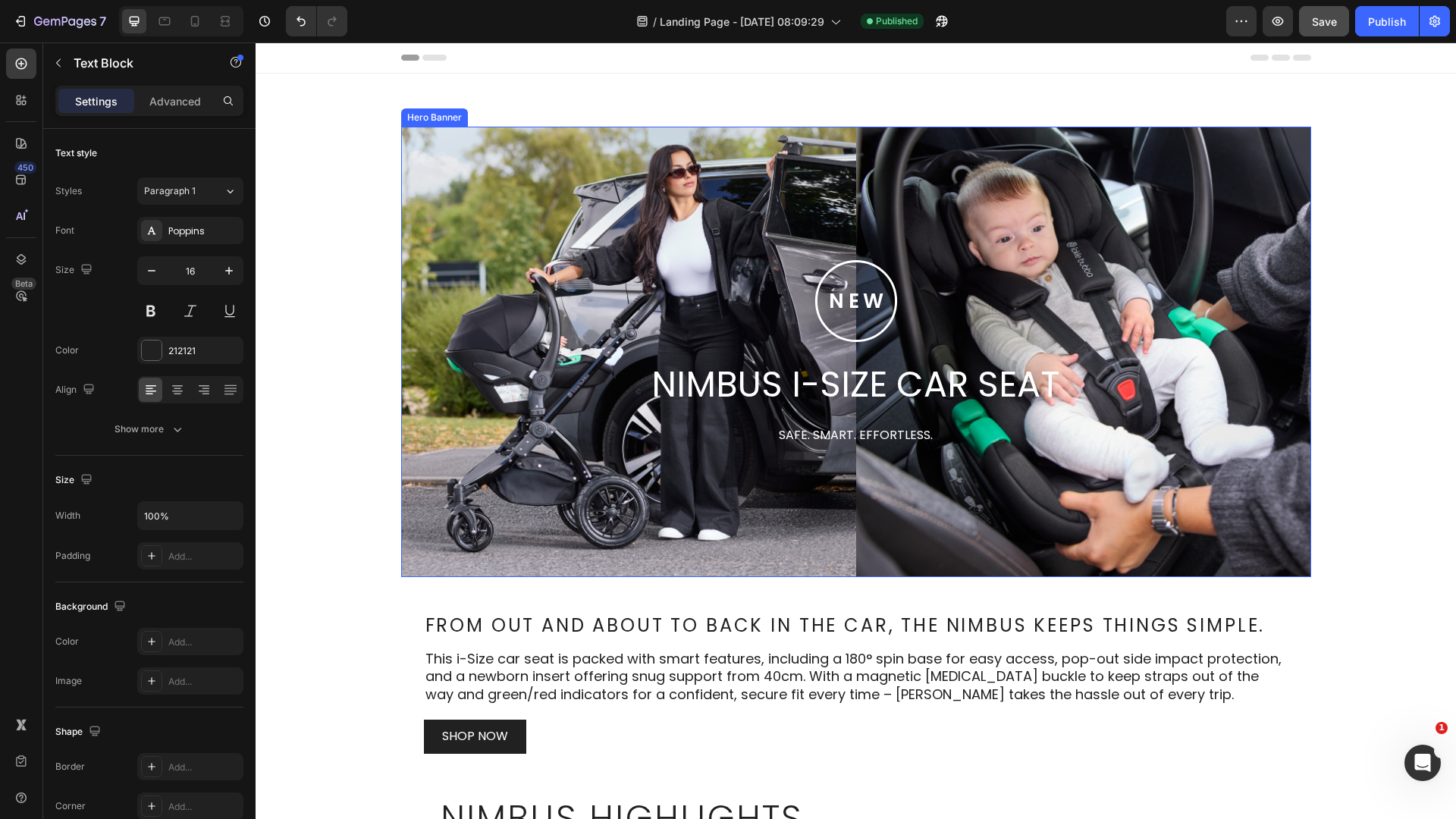
click at [856, 206] on div "Background Image" at bounding box center [855, 351] width 910 height 451
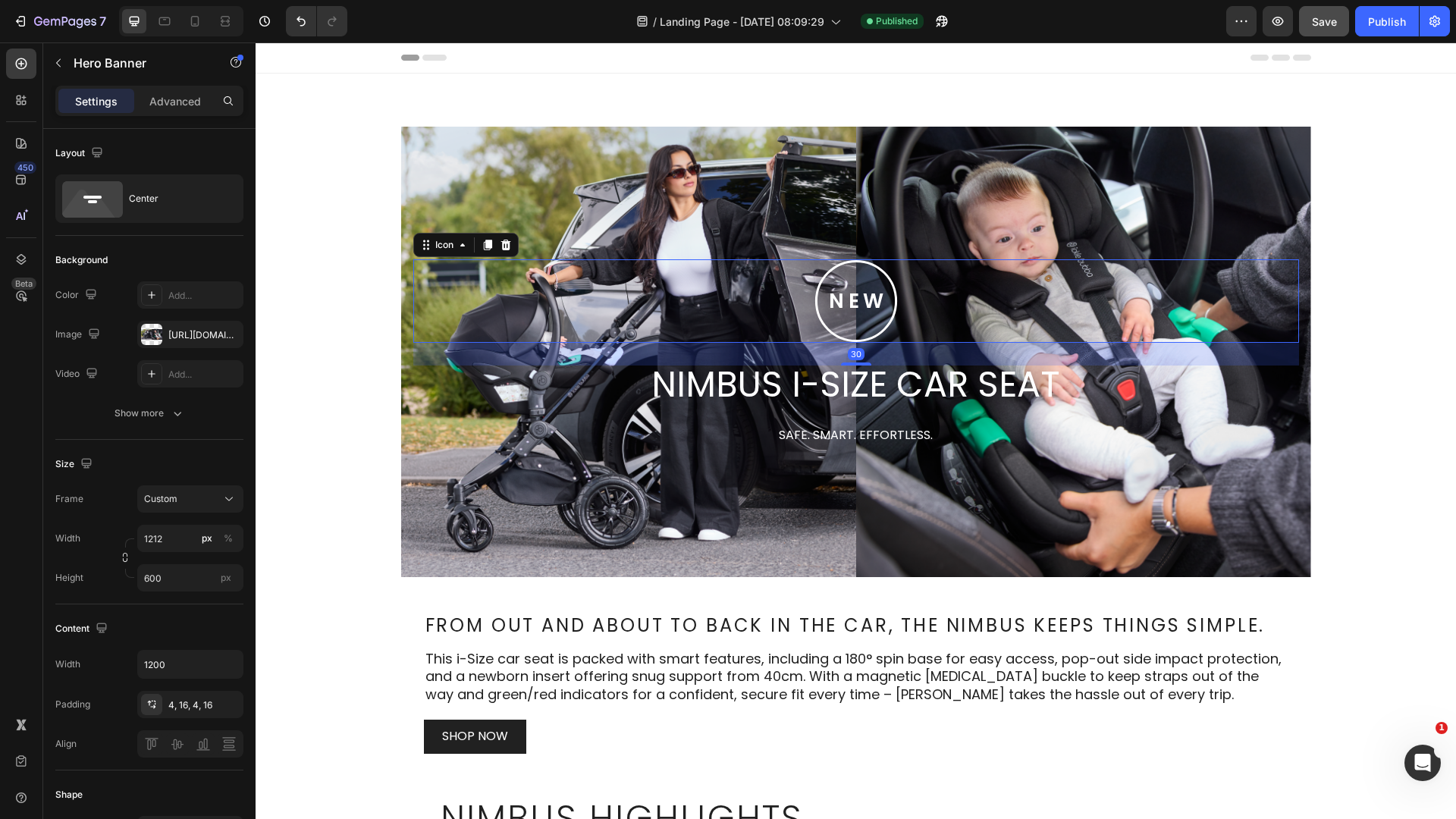
click at [892, 273] on div ".id580741988890968618 .st0 { fill: none; stroke: #fff; stroke-miterlimit: 10; s…" at bounding box center [856, 302] width 886 height 84
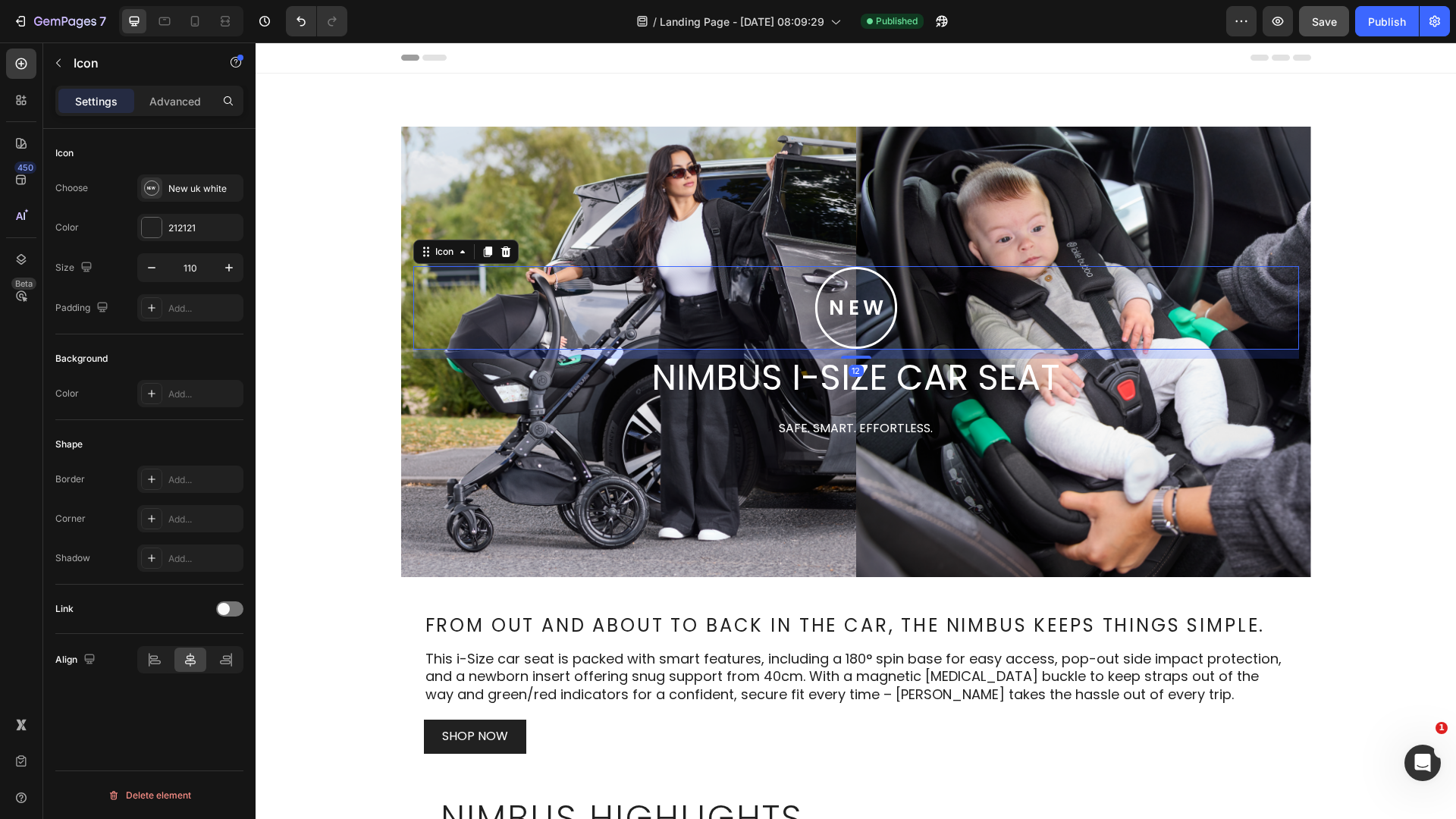
drag, startPoint x: 855, startPoint y: 362, endPoint x: 858, endPoint y: 349, distance: 13.3
click at [858, 349] on div "12" at bounding box center [856, 349] width 886 height 0
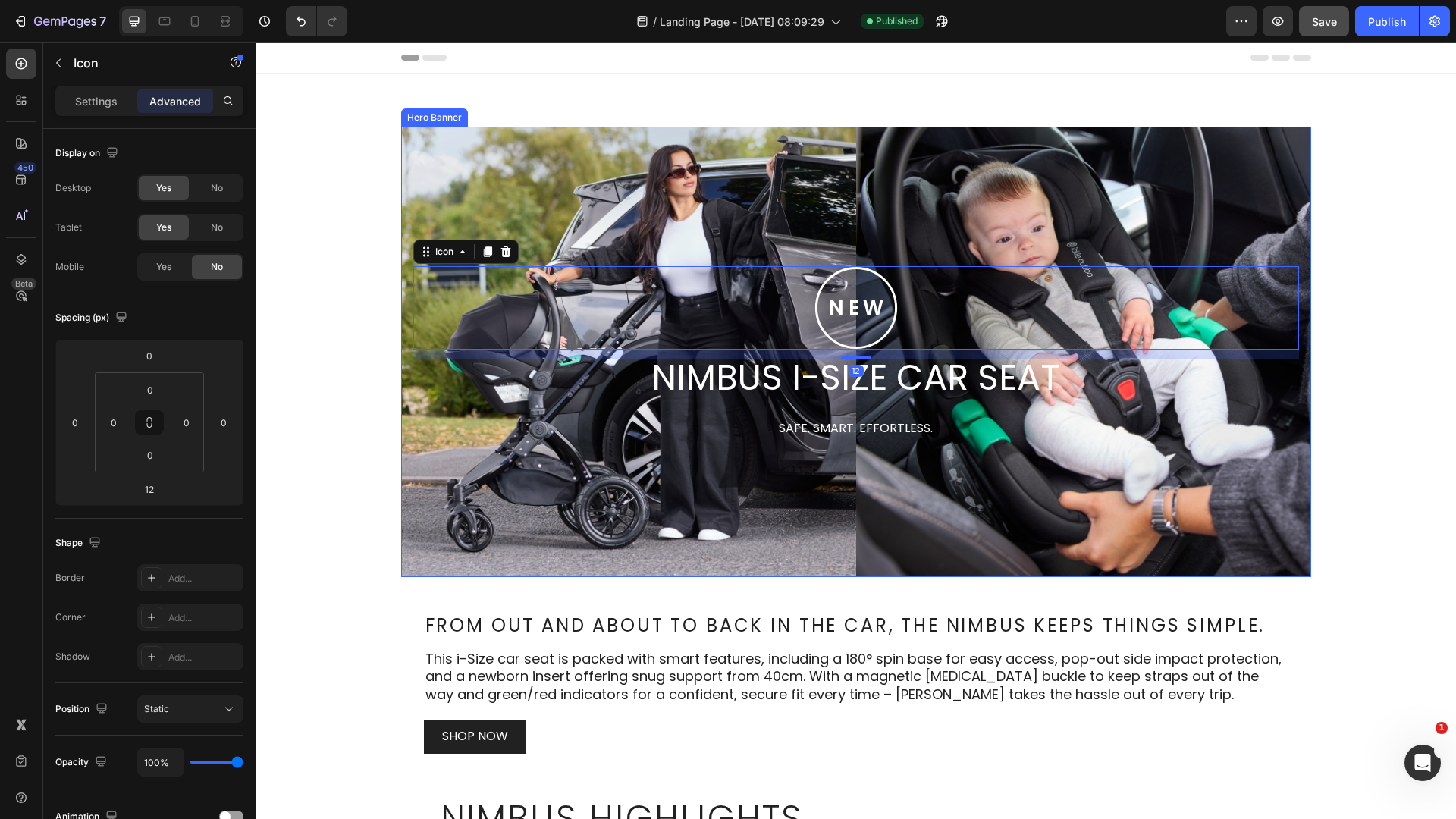
click at [1003, 241] on div "Background Image" at bounding box center [855, 351] width 910 height 451
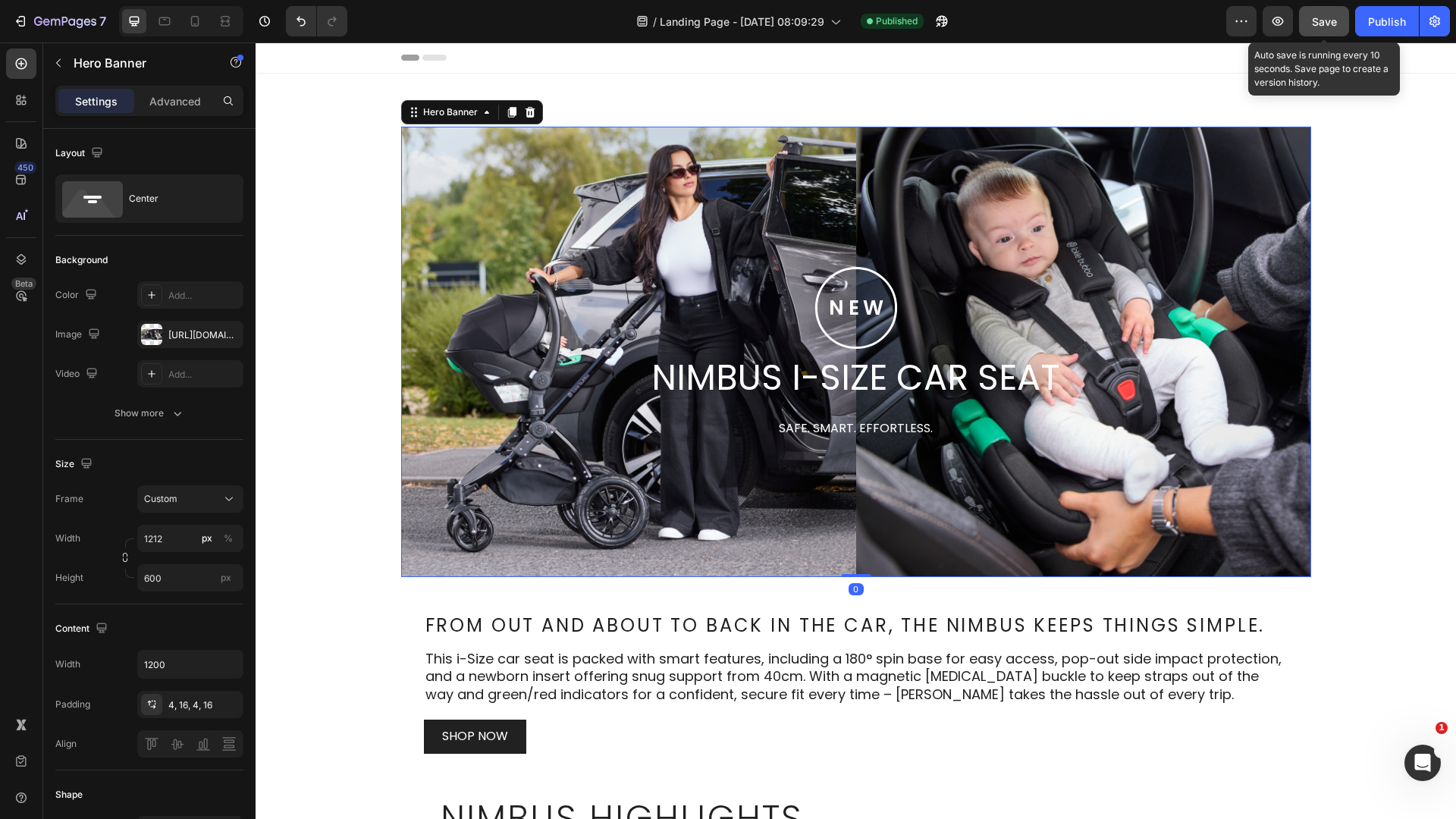
click at [1331, 30] on button "Save" at bounding box center [1324, 21] width 50 height 30
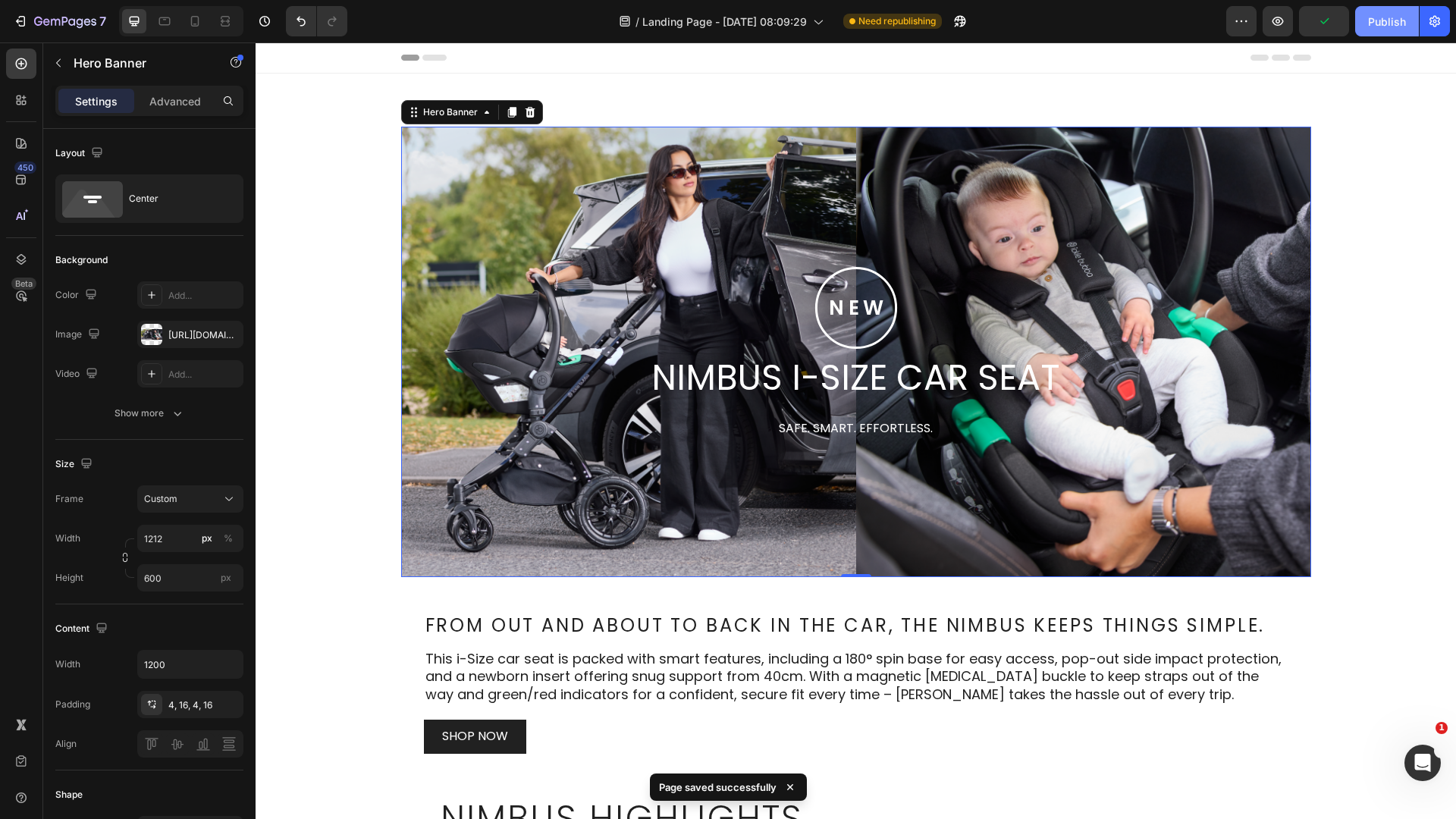
click at [1377, 21] on div "Publish" at bounding box center [1386, 22] width 38 height 16
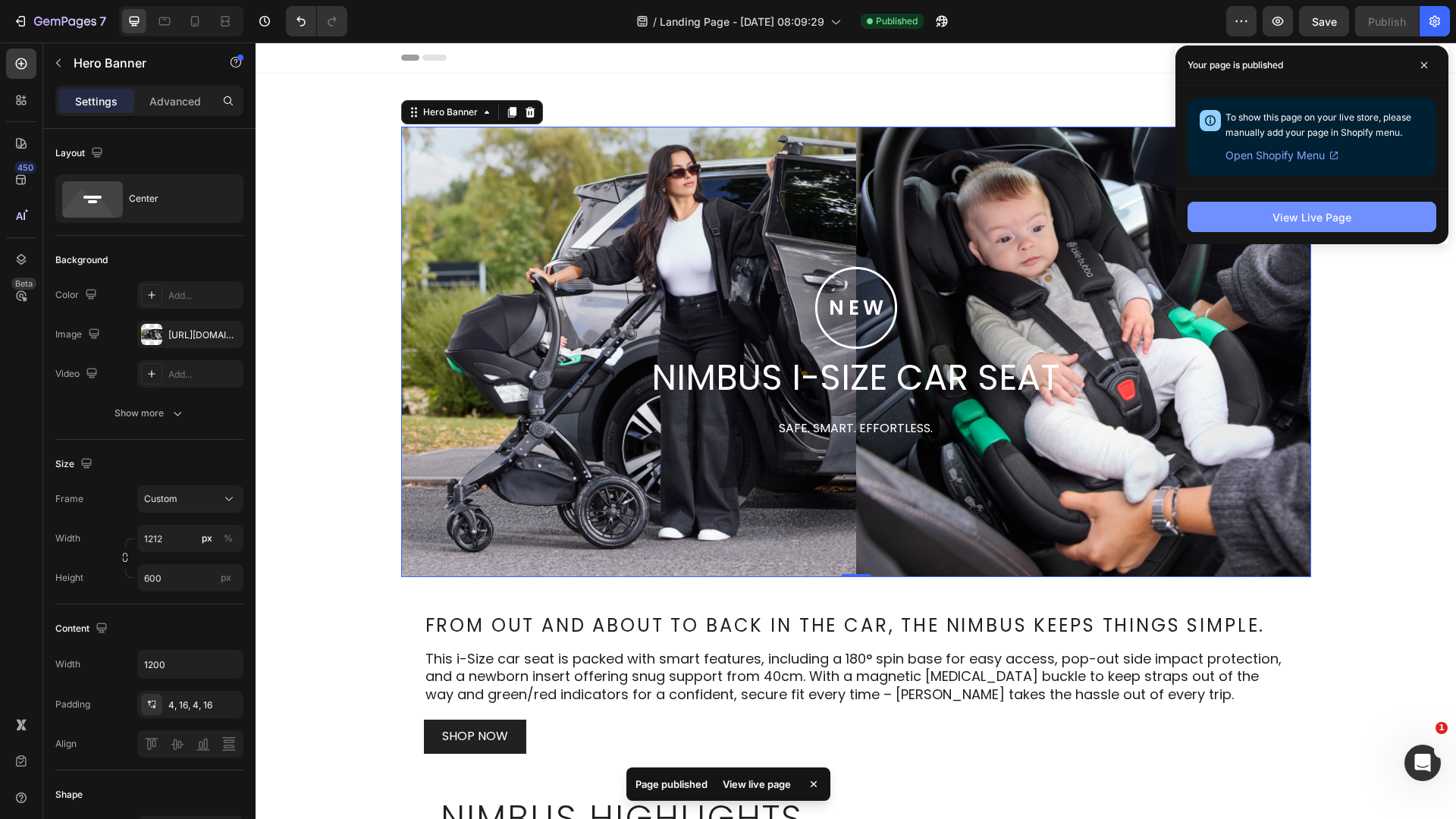
click at [1295, 213] on div "View Live Page" at bounding box center [1311, 217] width 79 height 16
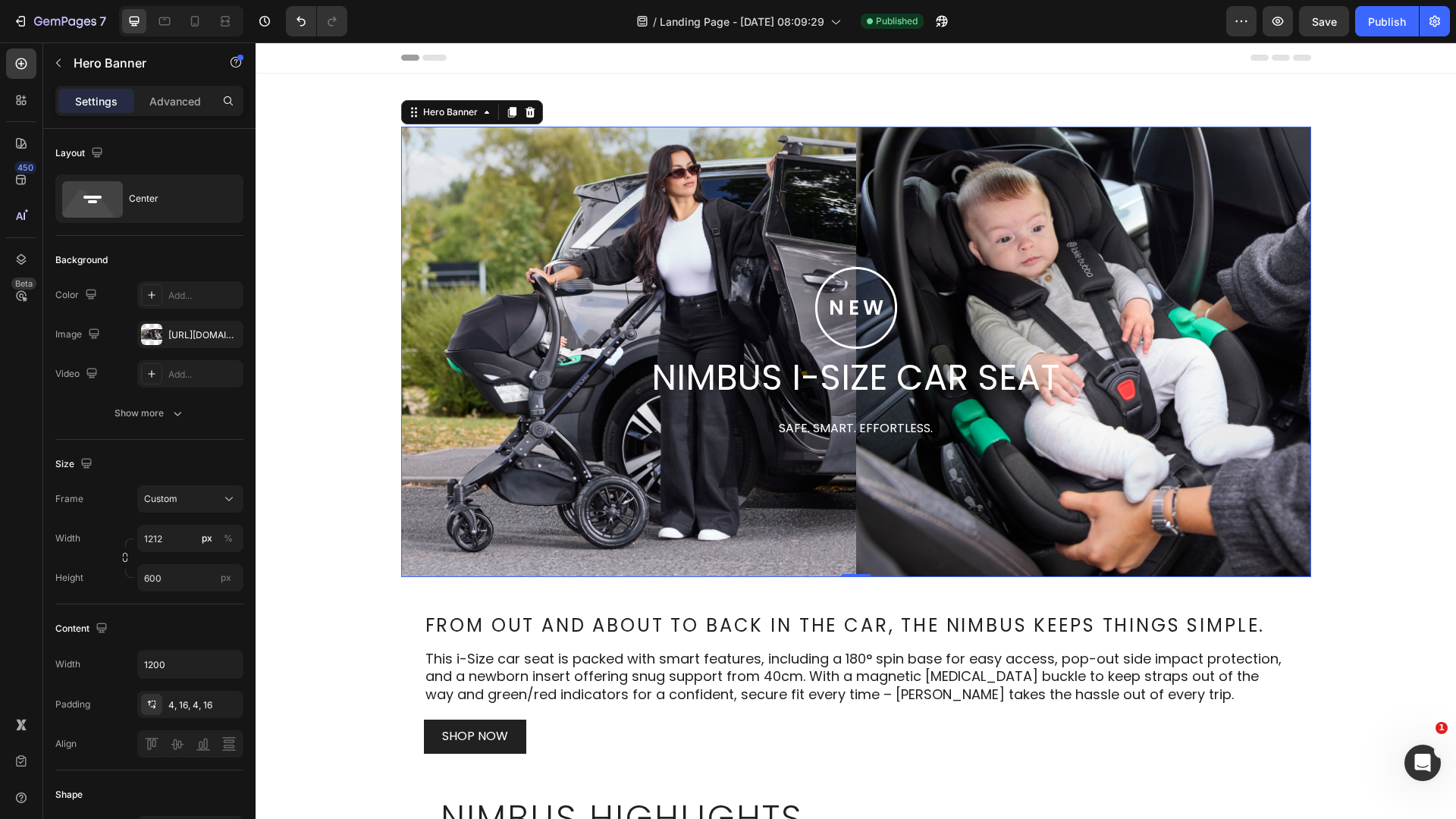
drag, startPoint x: 564, startPoint y: 100, endPoint x: 814, endPoint y: 164, distance: 258.1
drag, startPoint x: 621, startPoint y: 45, endPoint x: 824, endPoint y: 209, distance: 261.0
